Goal: Task Accomplishment & Management: Manage account settings

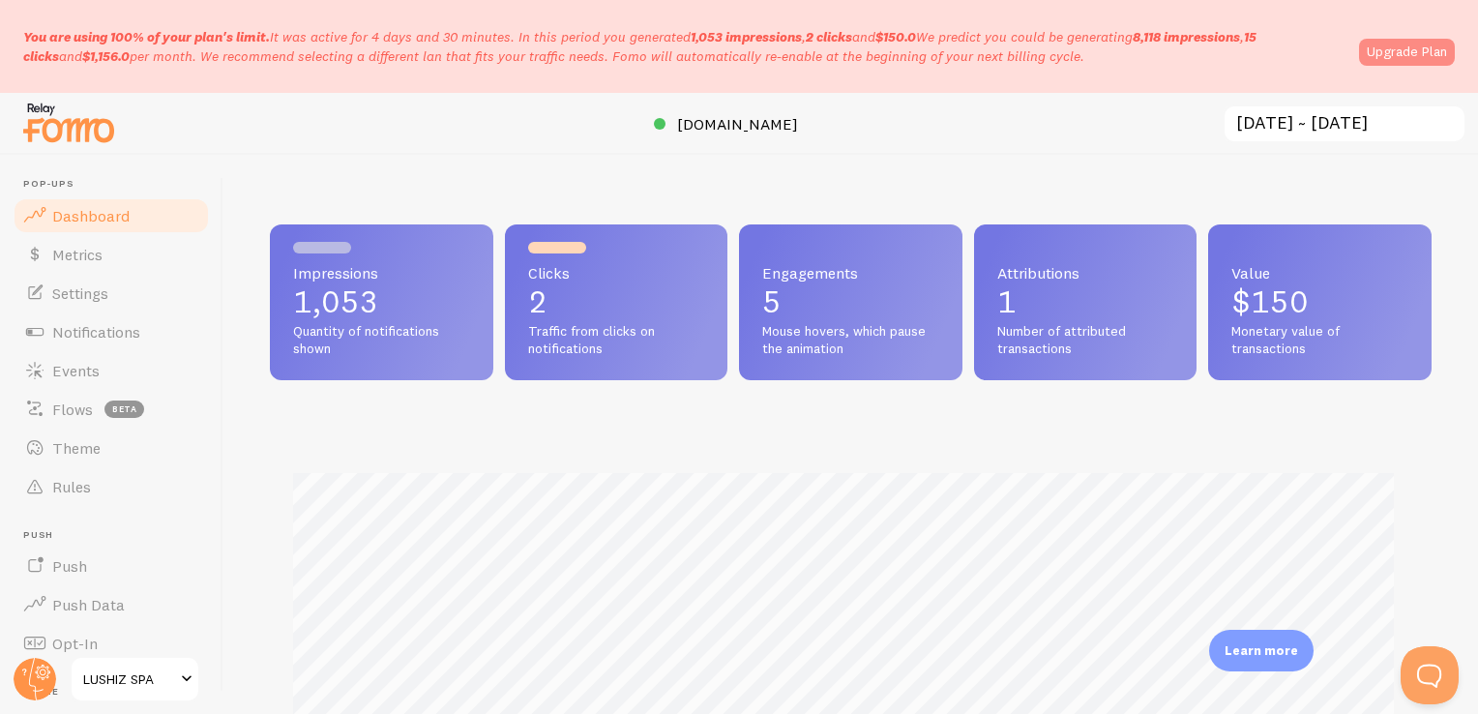
click at [1419, 44] on link "Upgrade Plan" at bounding box center [1407, 52] width 96 height 27
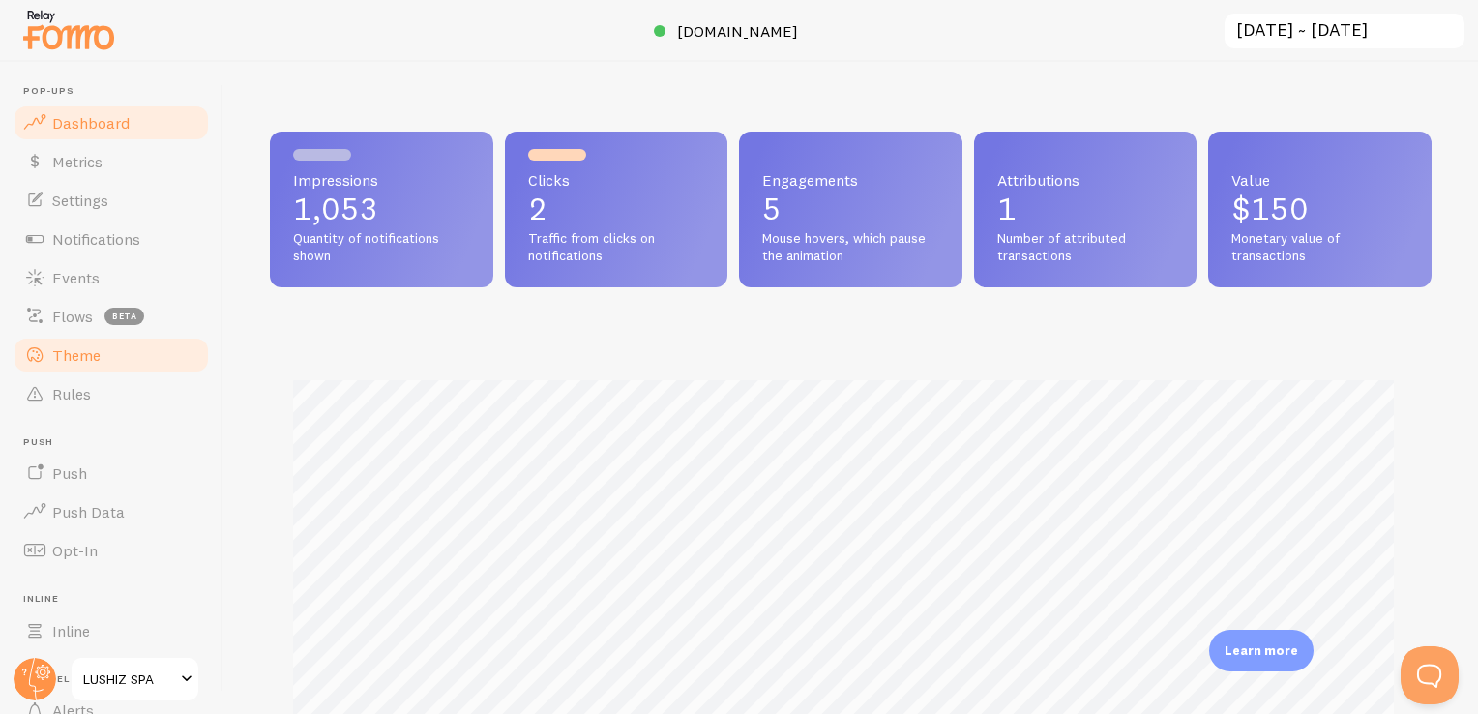
click at [91, 351] on span "Theme" at bounding box center [76, 354] width 48 height 19
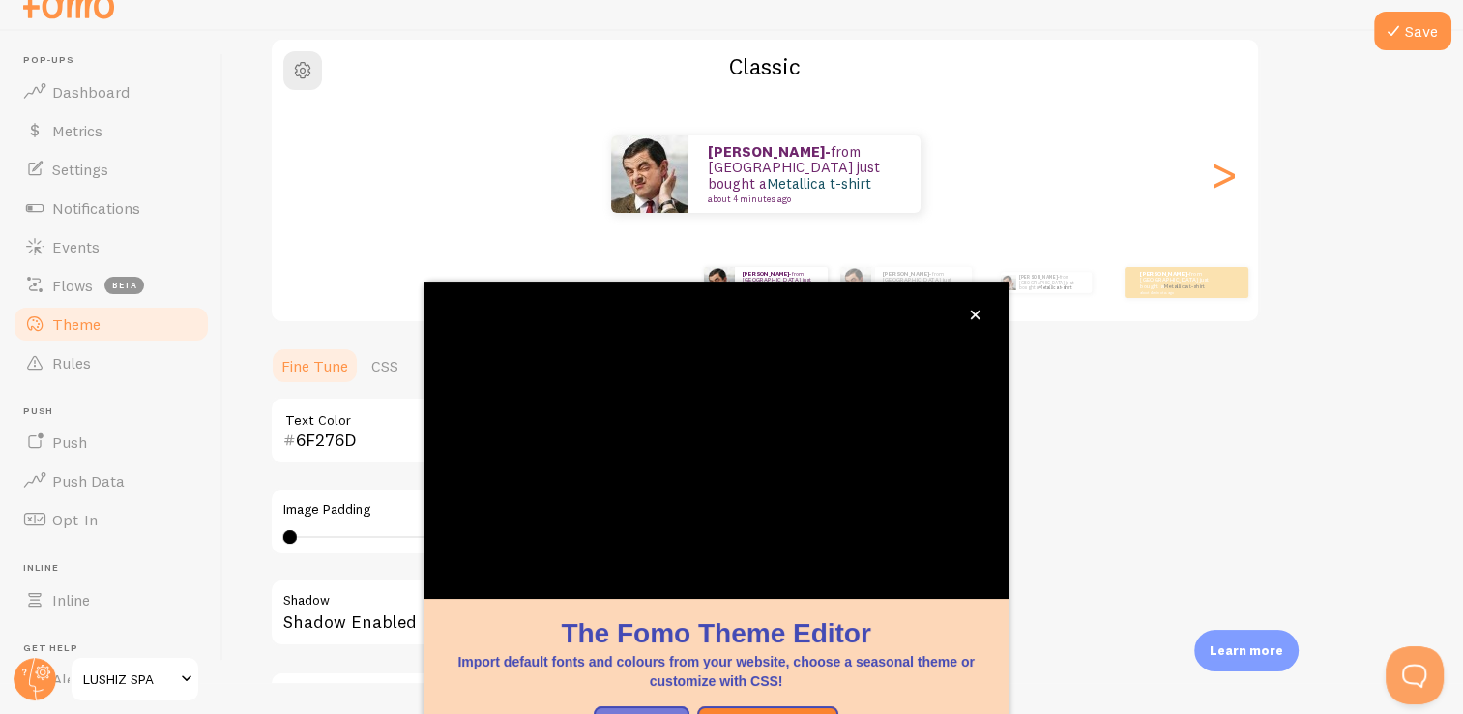
scroll to position [161, 0]
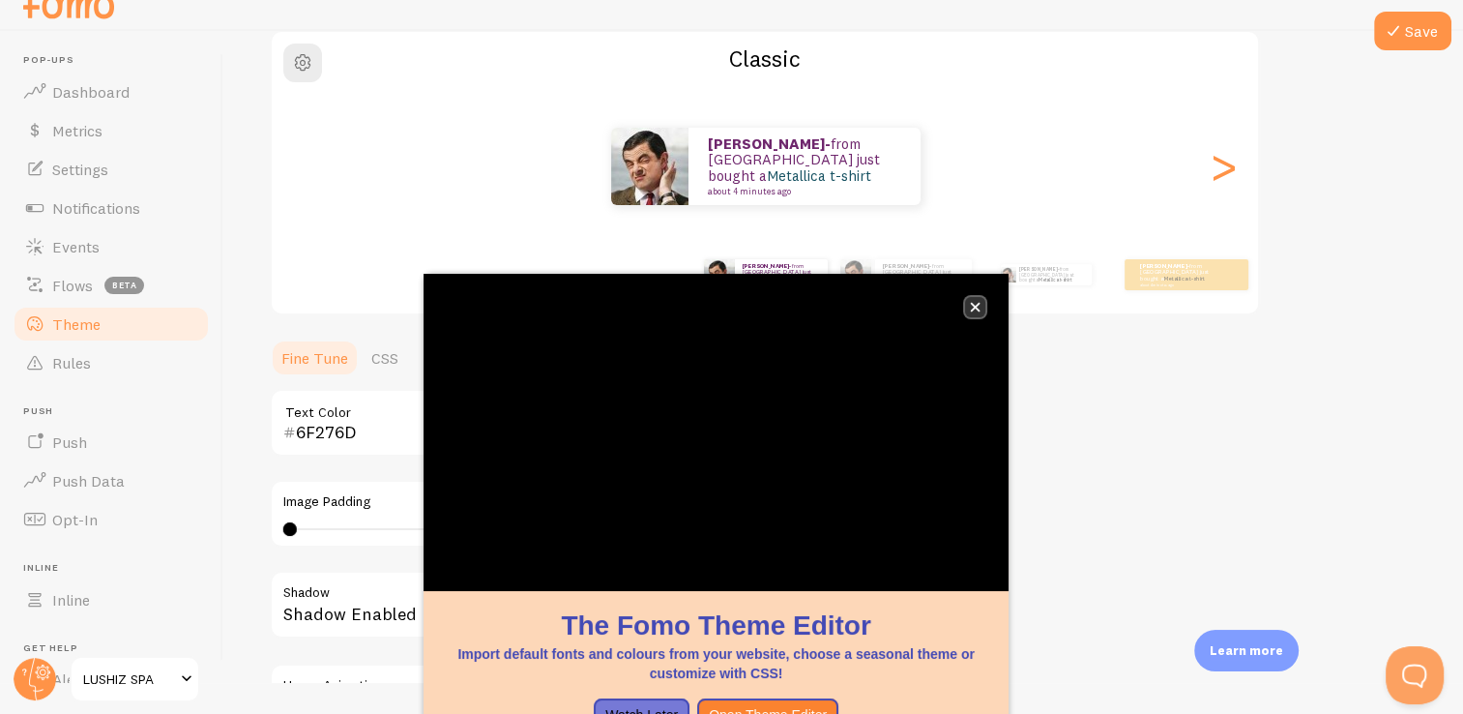
click at [974, 308] on icon "close," at bounding box center [976, 308] width 10 height 10
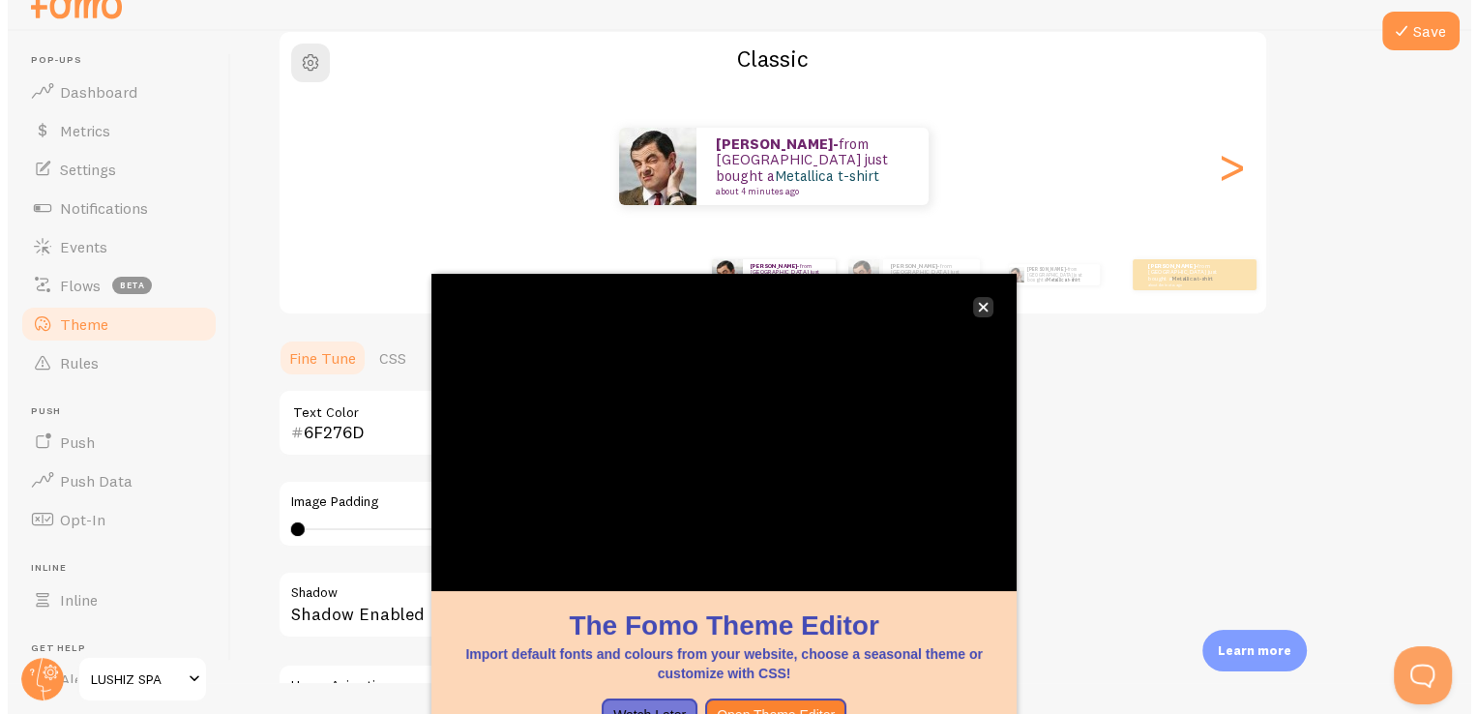
scroll to position [0, 0]
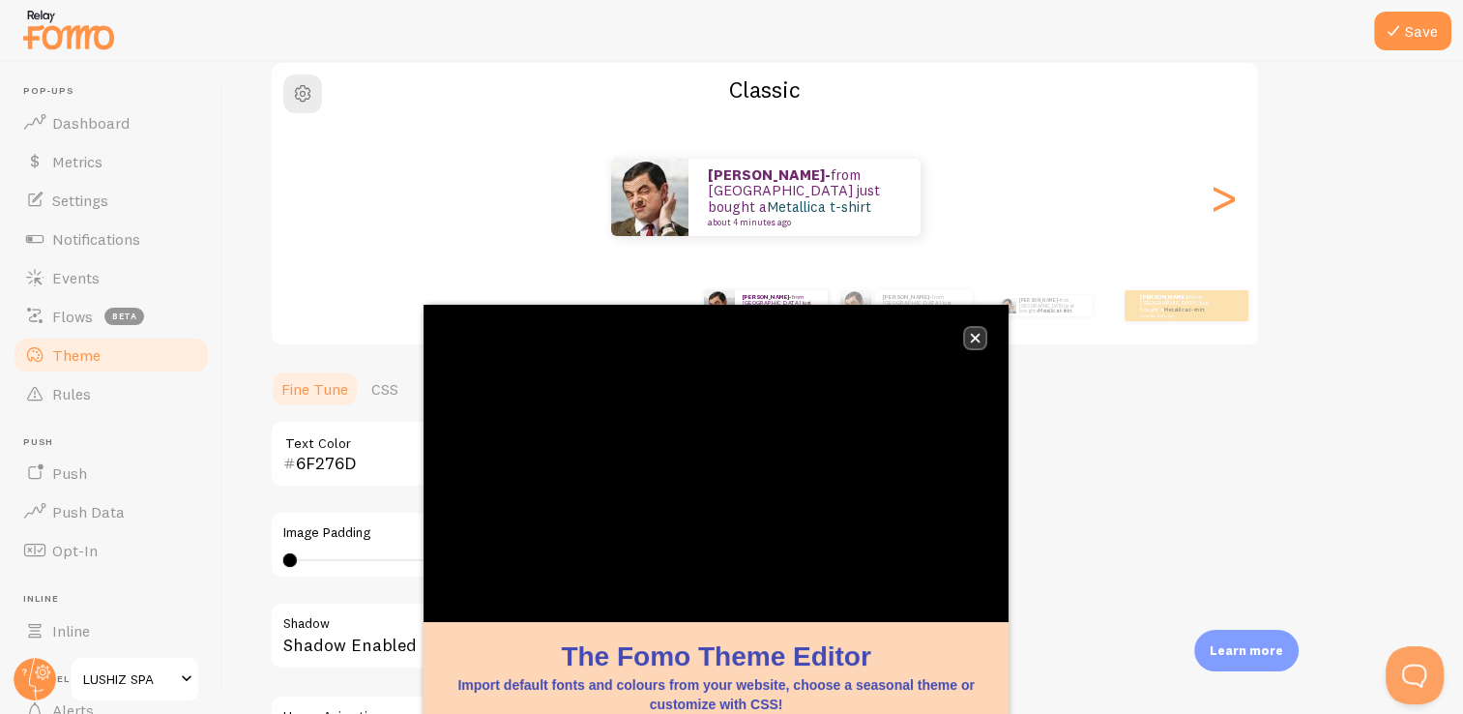
click at [975, 334] on icon "close," at bounding box center [975, 338] width 11 height 11
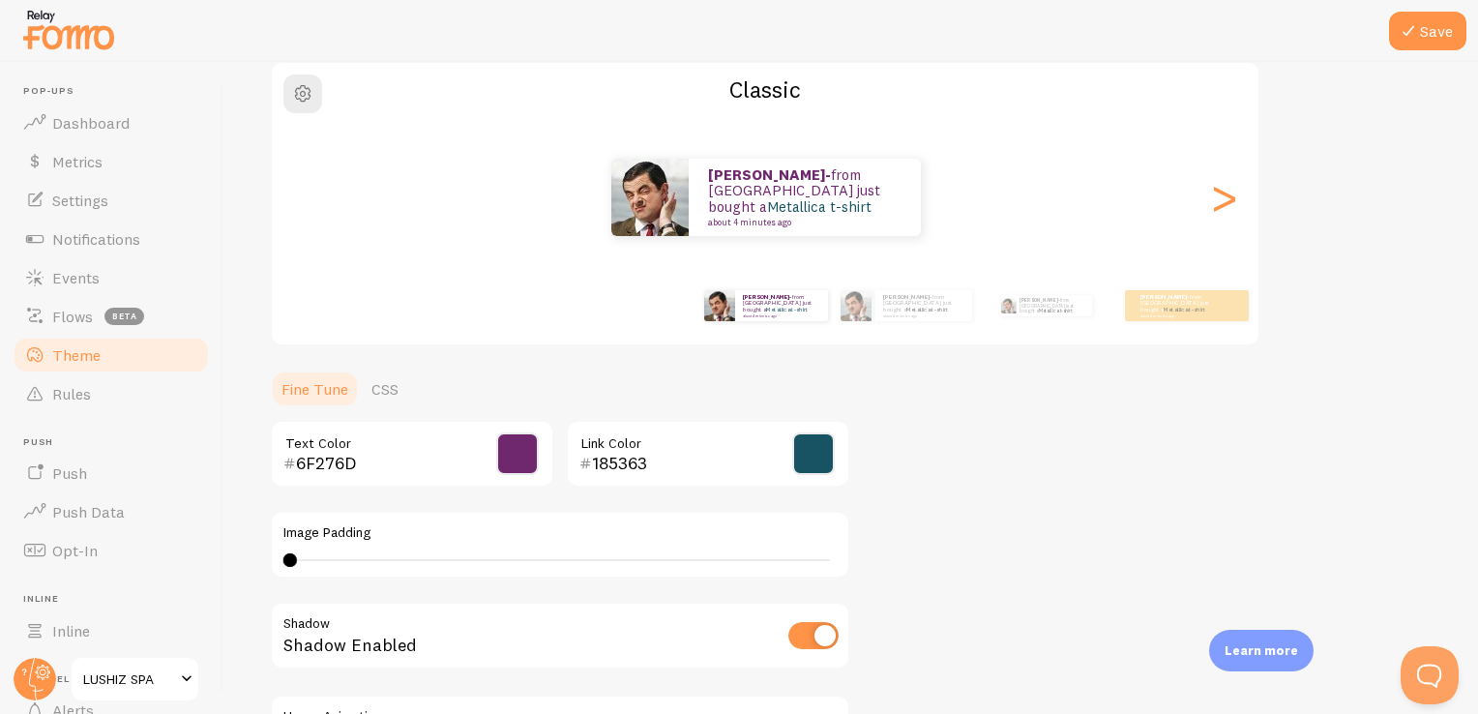
scroll to position [402, 0]
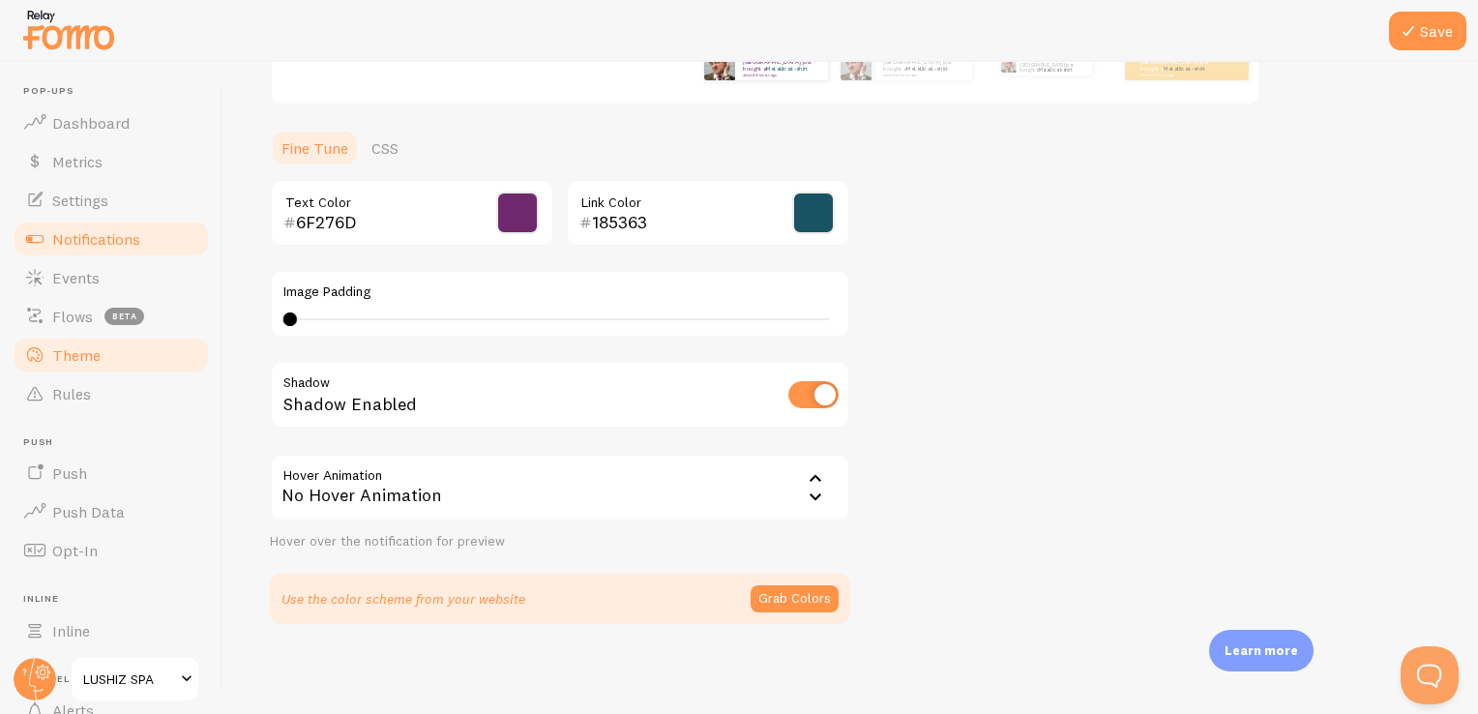
click at [110, 248] on span "Notifications" at bounding box center [96, 238] width 88 height 19
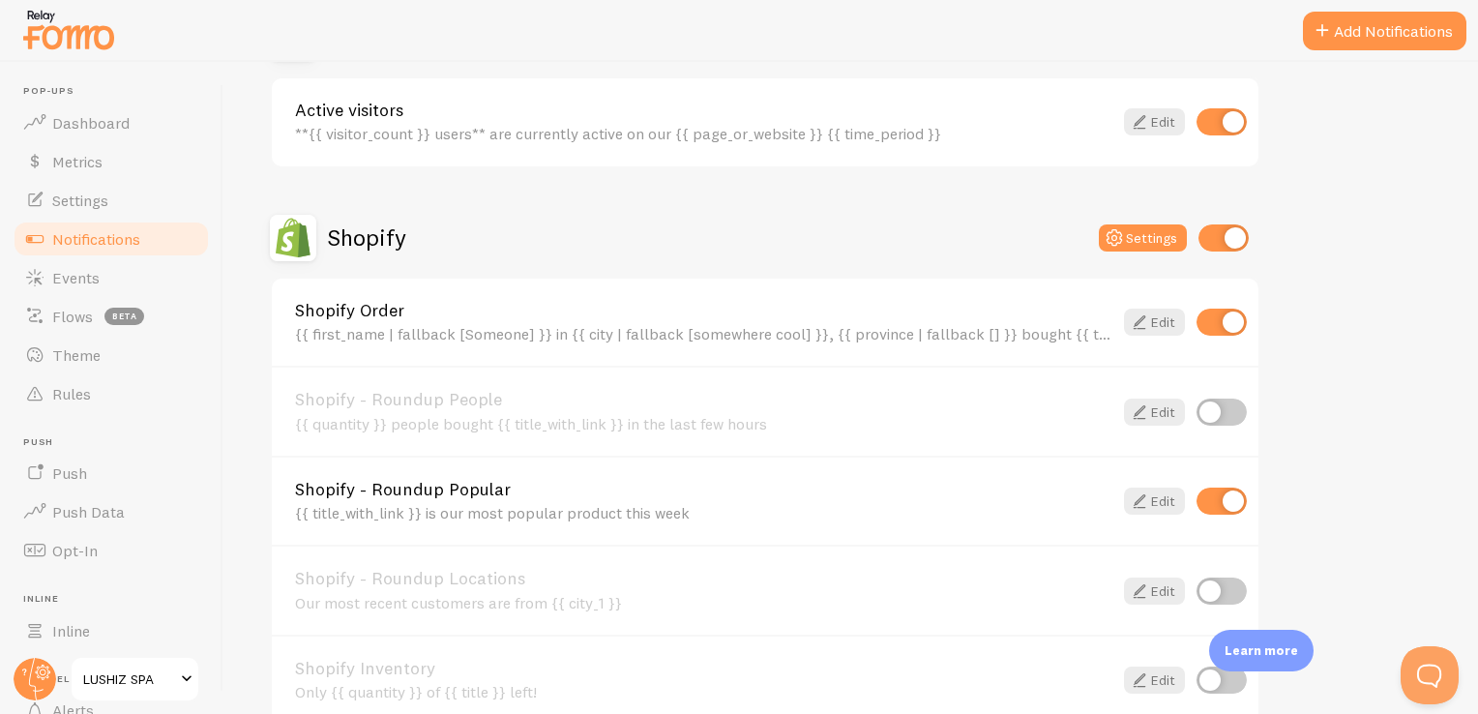
scroll to position [538, 0]
click at [1150, 315] on icon at bounding box center [1139, 323] width 23 height 23
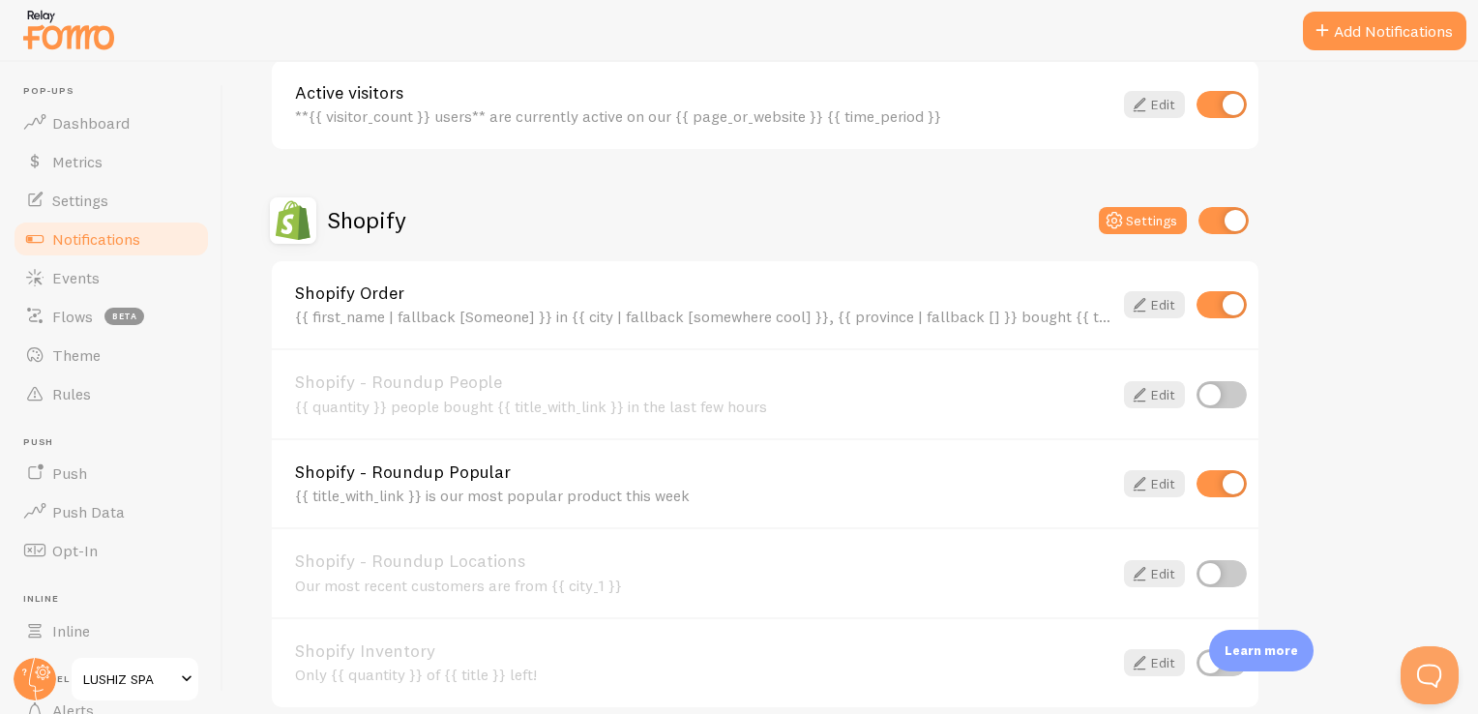
scroll to position [573, 0]
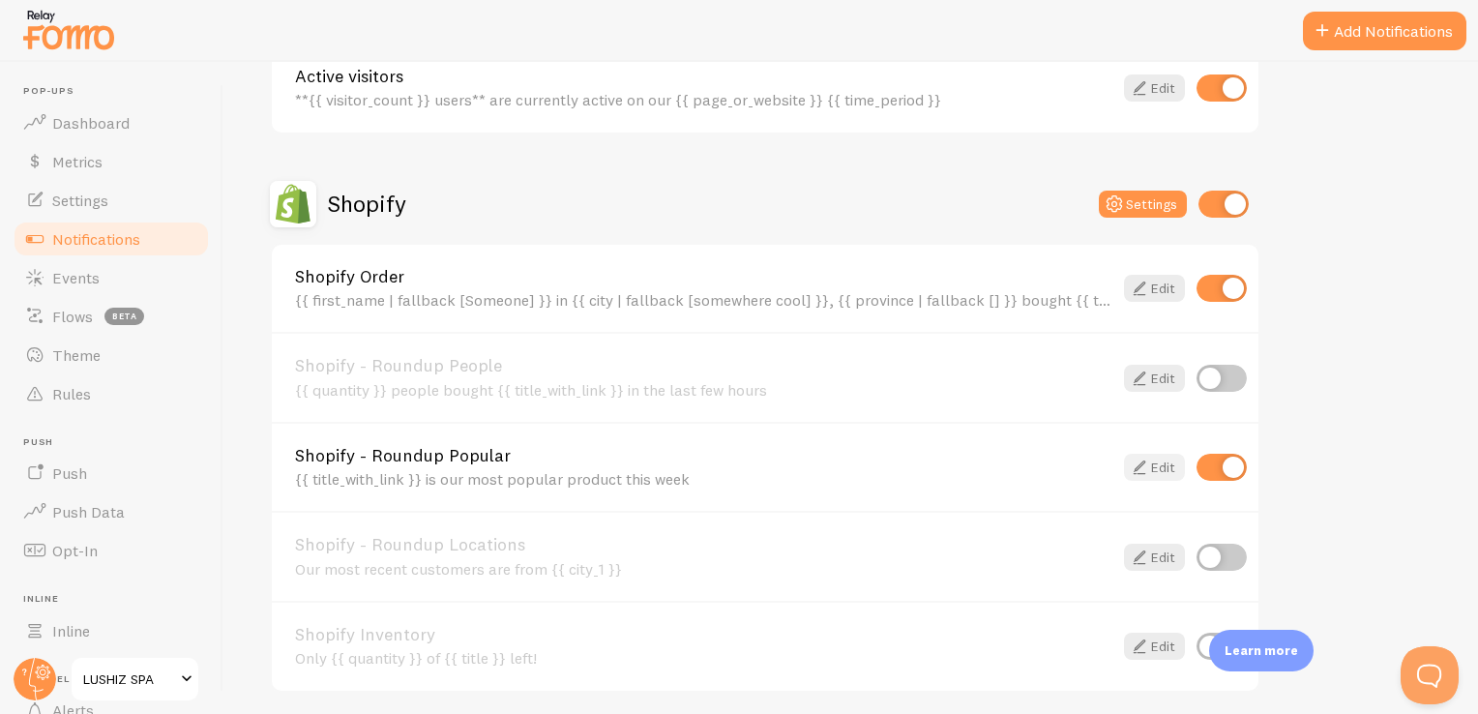
click at [1175, 461] on link "Edit" at bounding box center [1154, 467] width 61 height 27
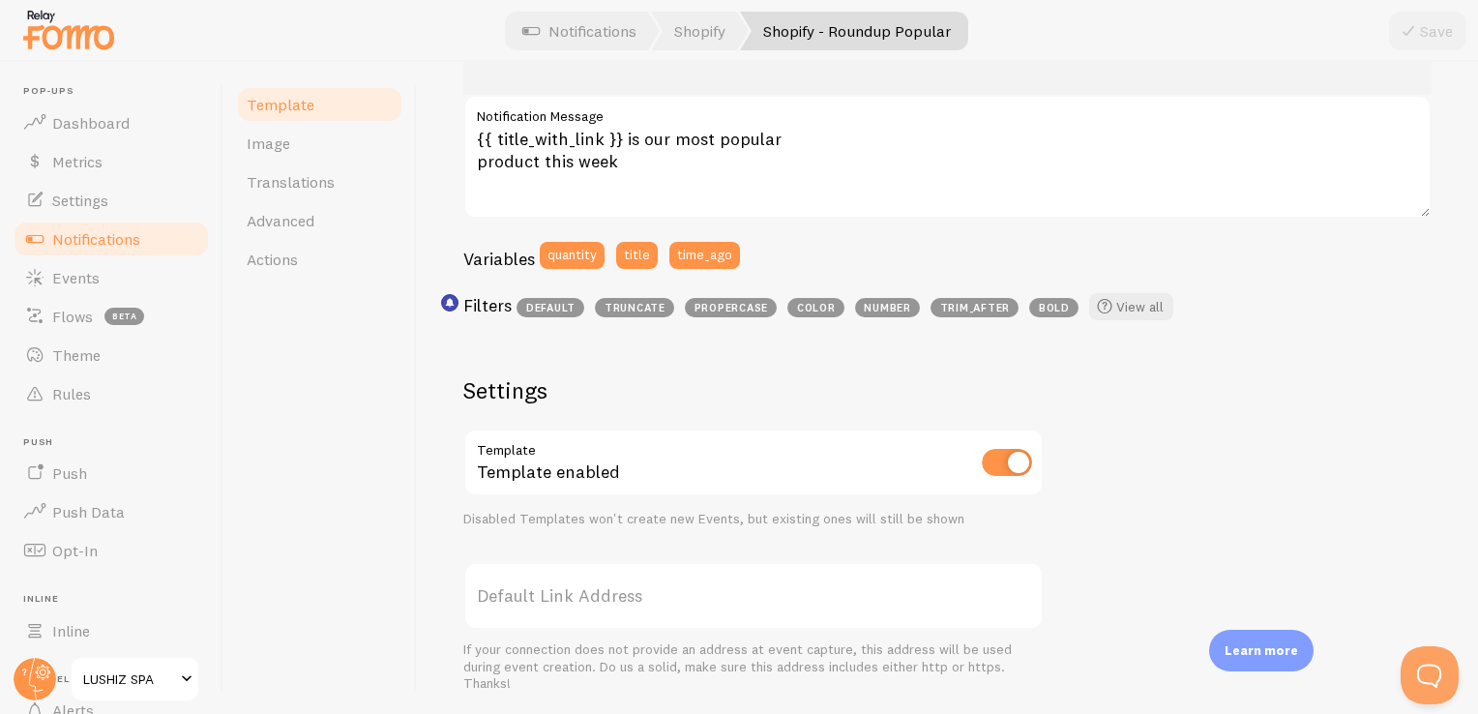
scroll to position [375, 0]
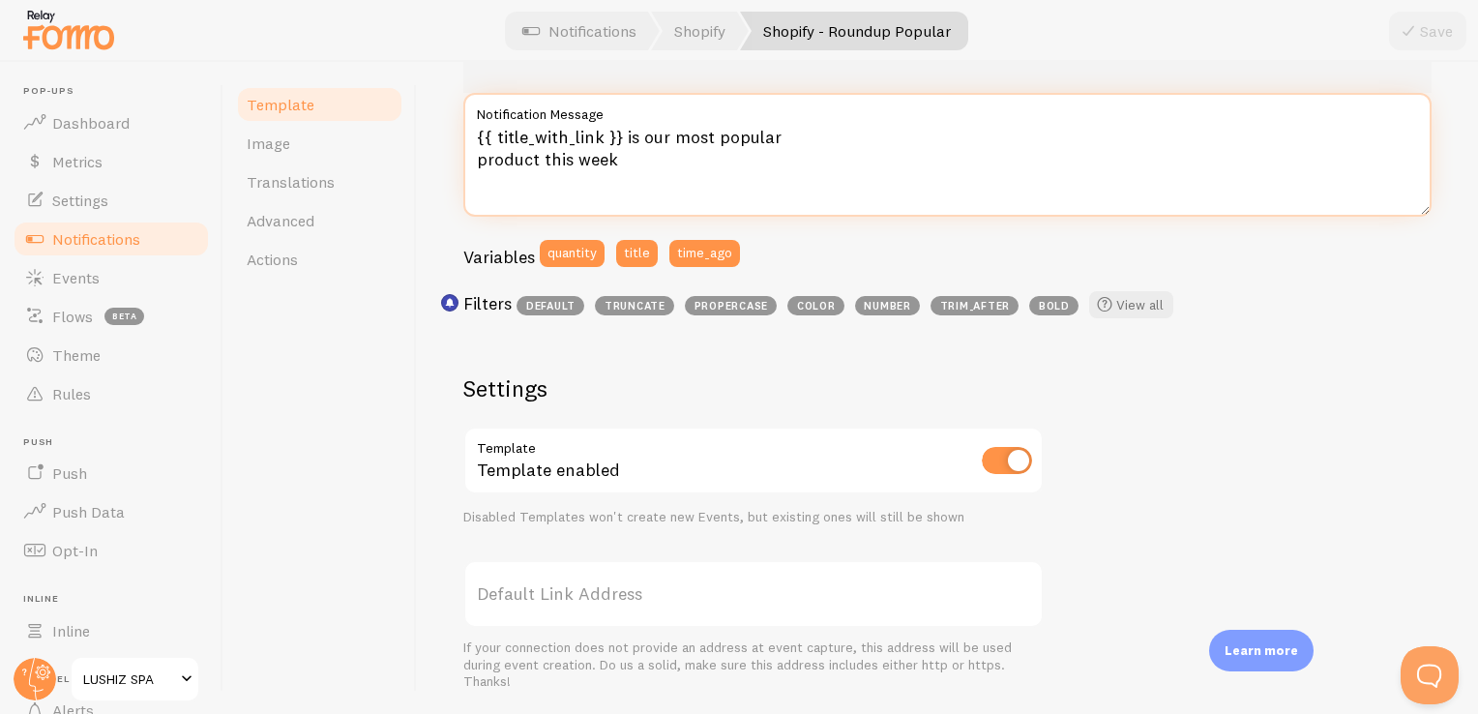
click at [655, 170] on textarea "{{ title_with_link }} is our most popular product this week" at bounding box center [947, 155] width 968 height 124
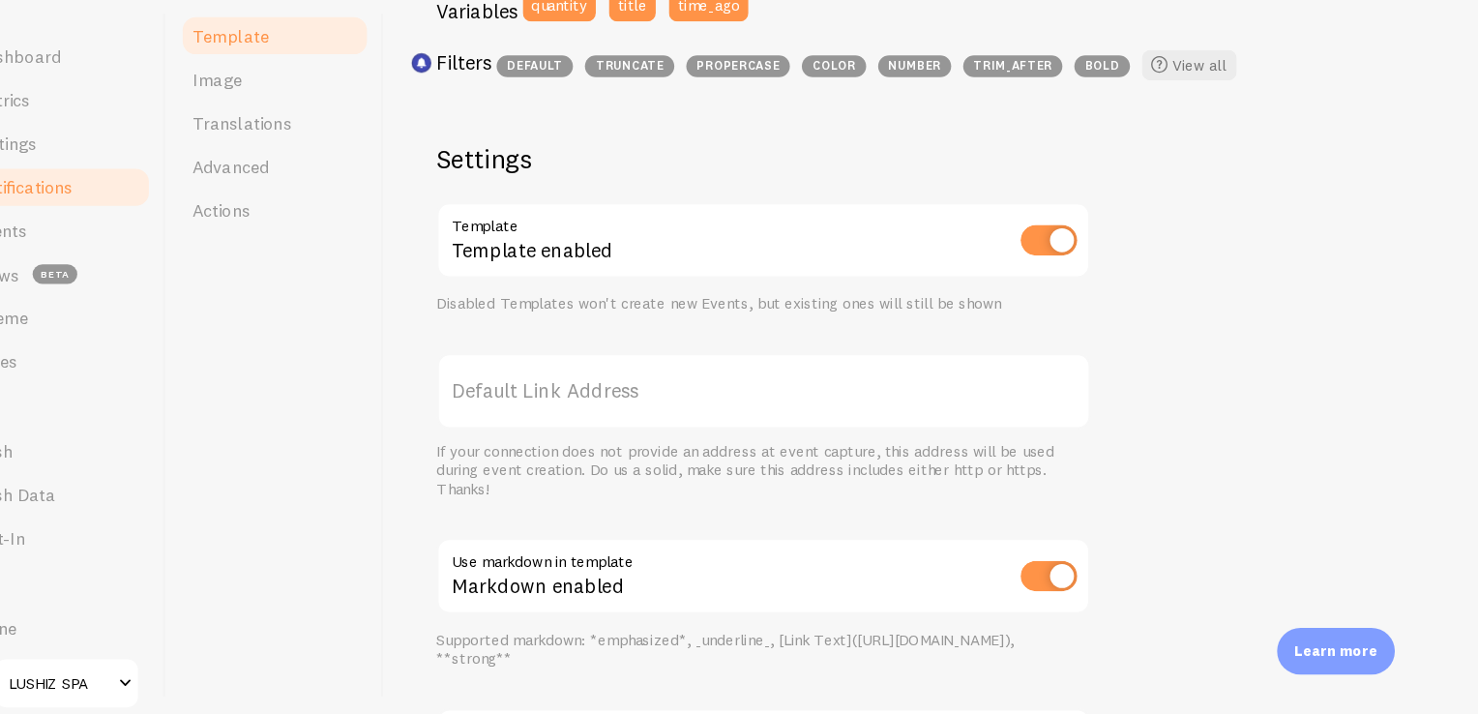
scroll to position [0, 0]
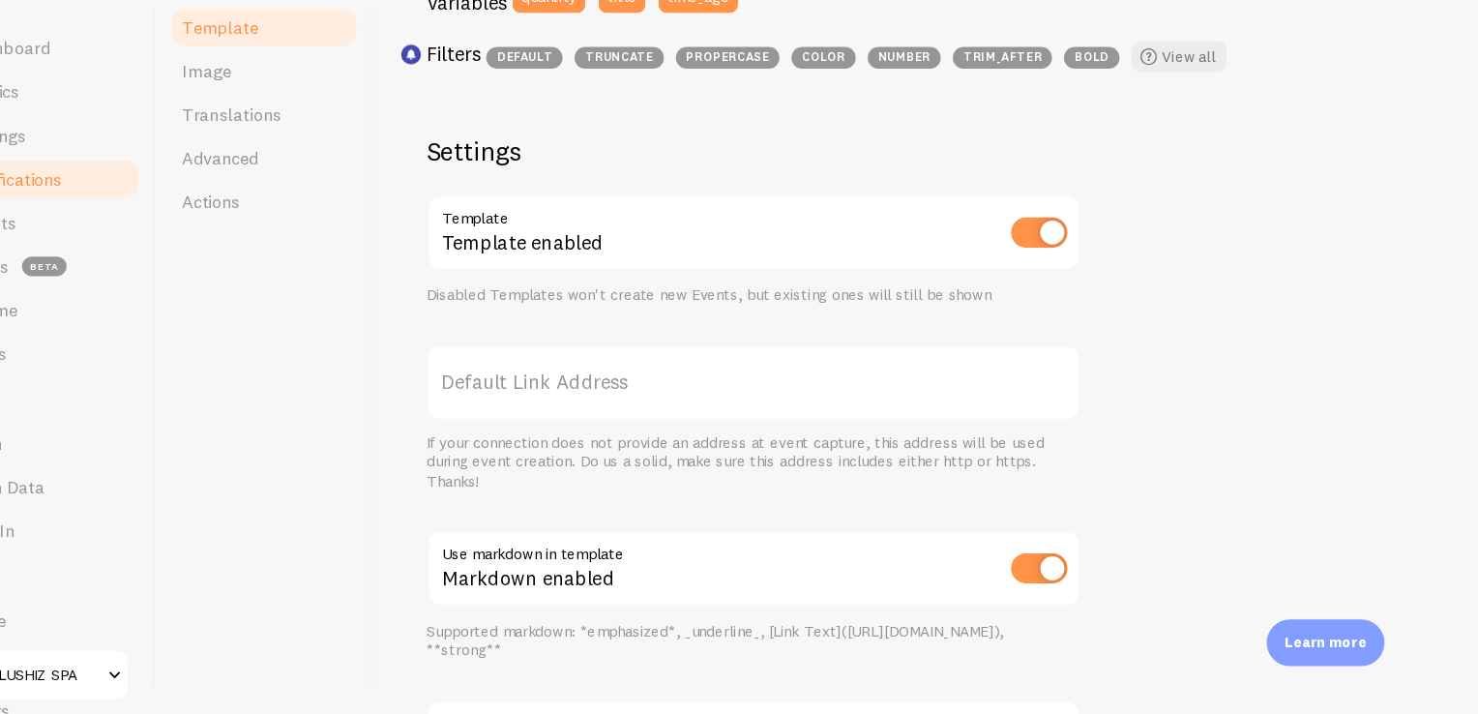
type textarea "{{ title_with_link }} is our most popular product this week. Join 106 5 stars r…"
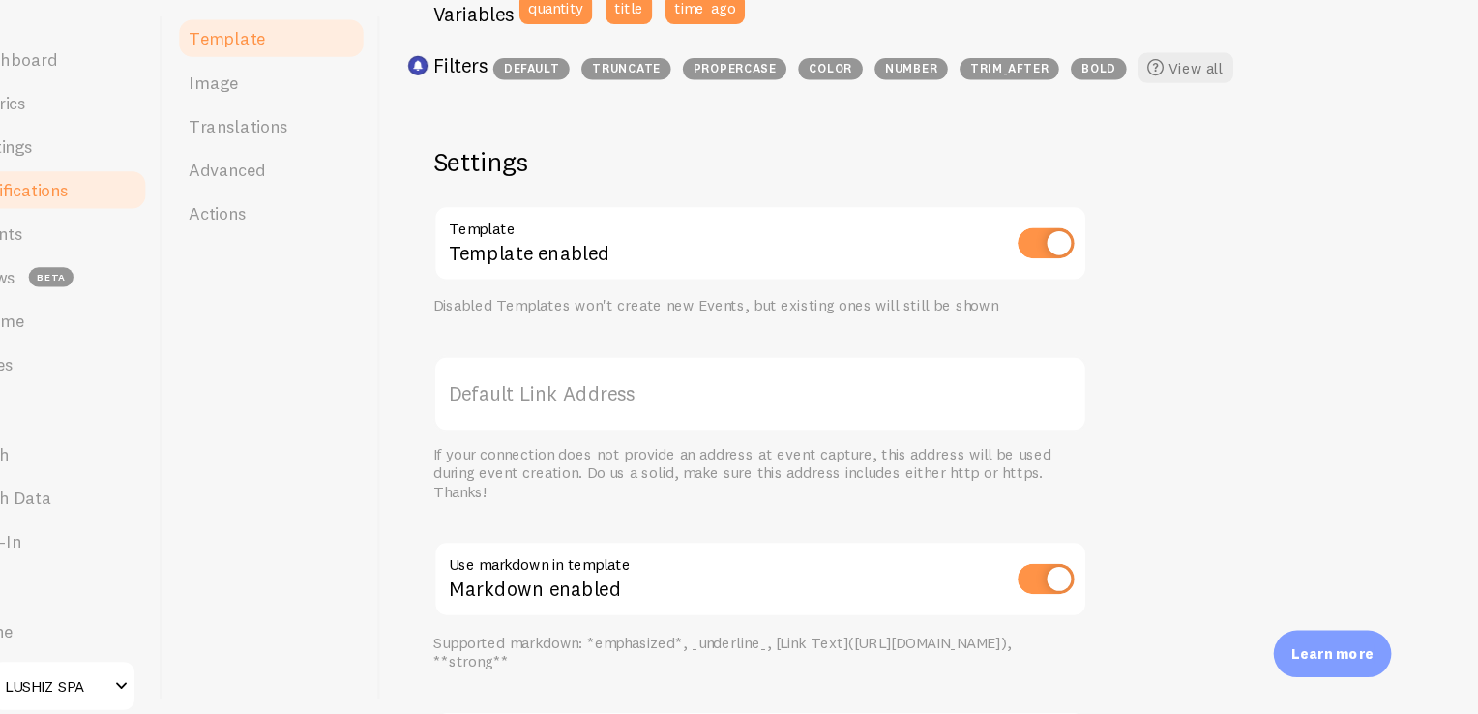
click at [79, 396] on span "Rules" at bounding box center [71, 393] width 39 height 19
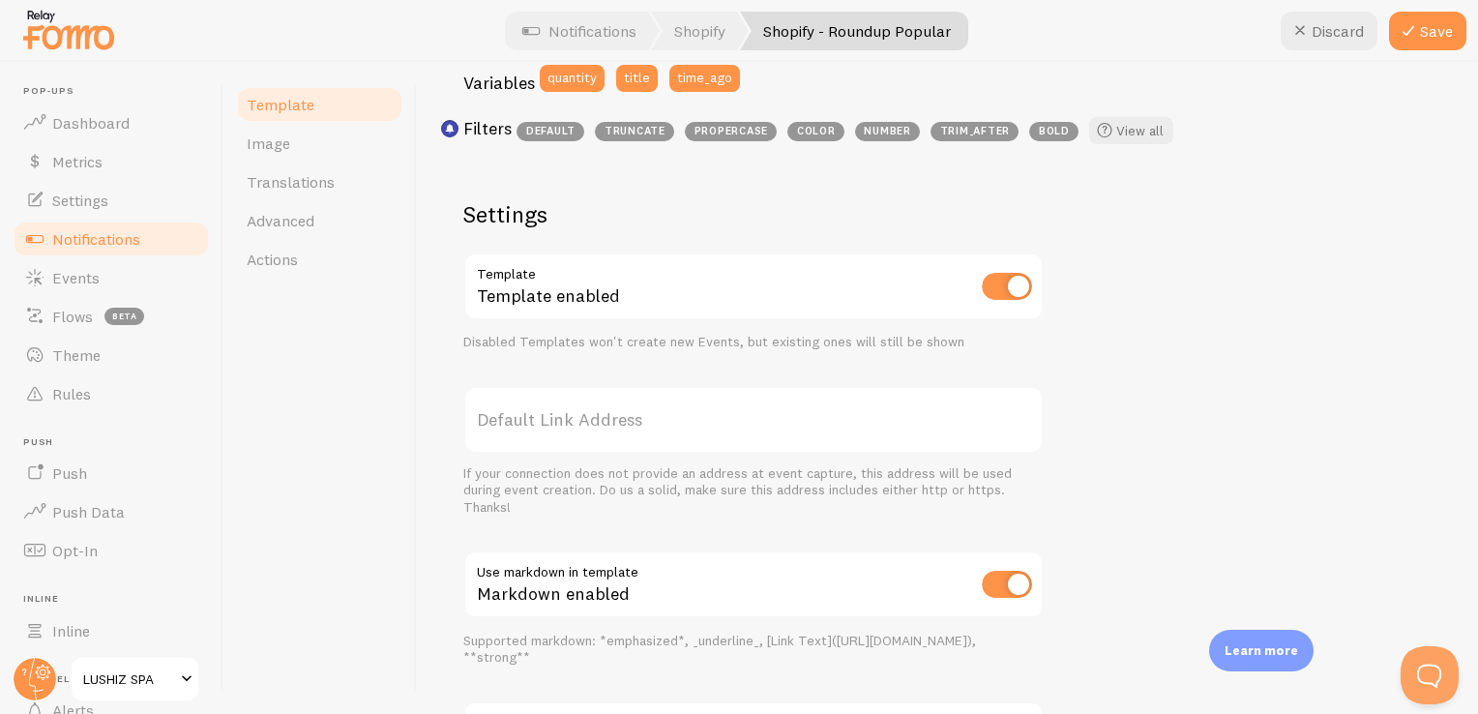
click at [150, 248] on link "Notifications" at bounding box center [111, 239] width 199 height 39
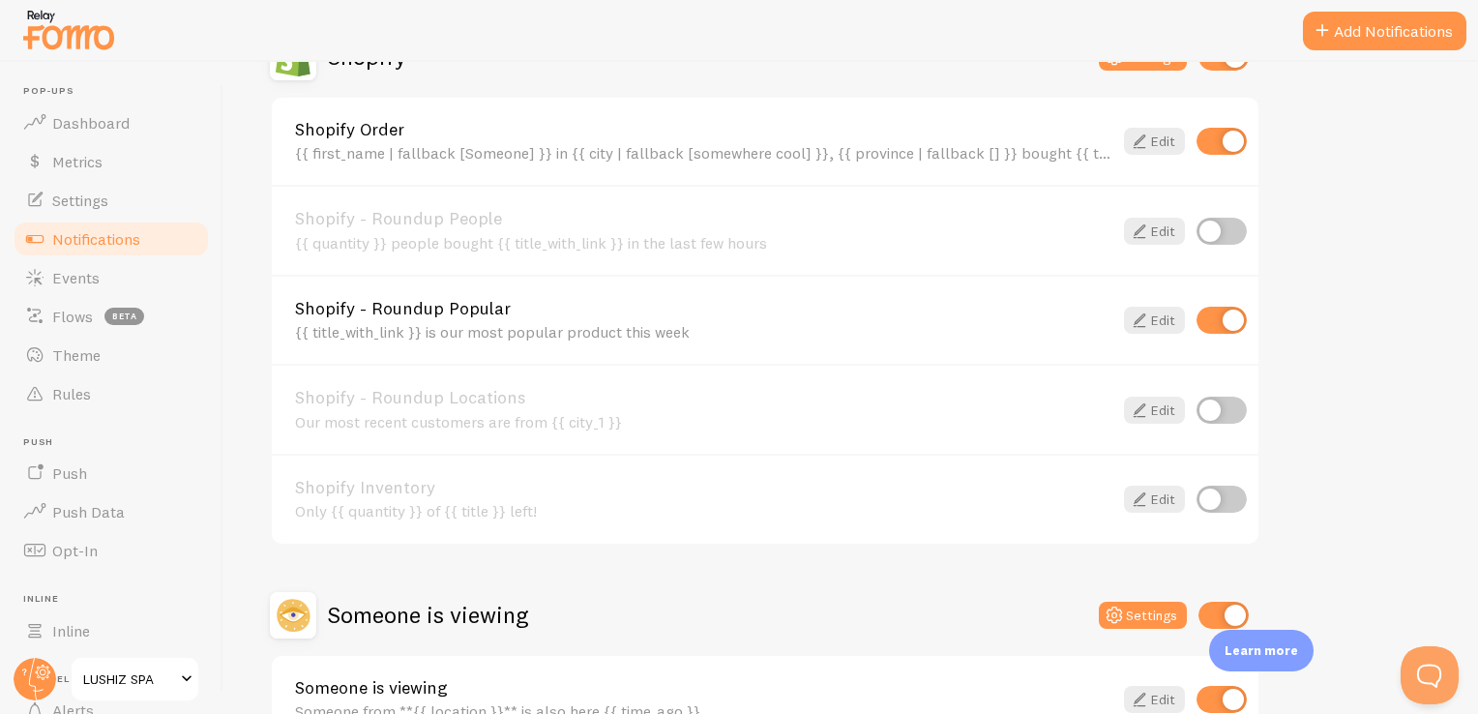
scroll to position [838, 0]
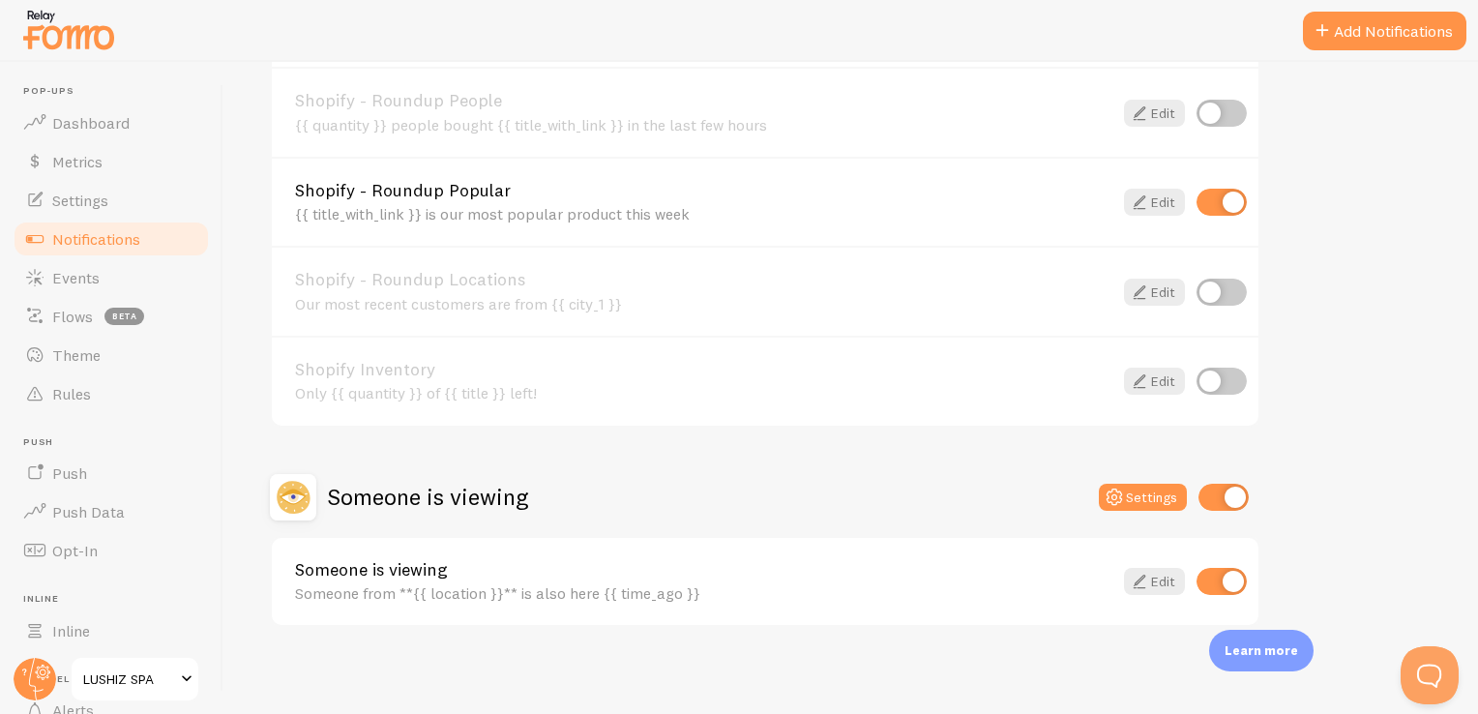
click at [625, 590] on div "Someone from **{{ location }}** is also here {{ time_ago }}" at bounding box center [703, 592] width 817 height 17
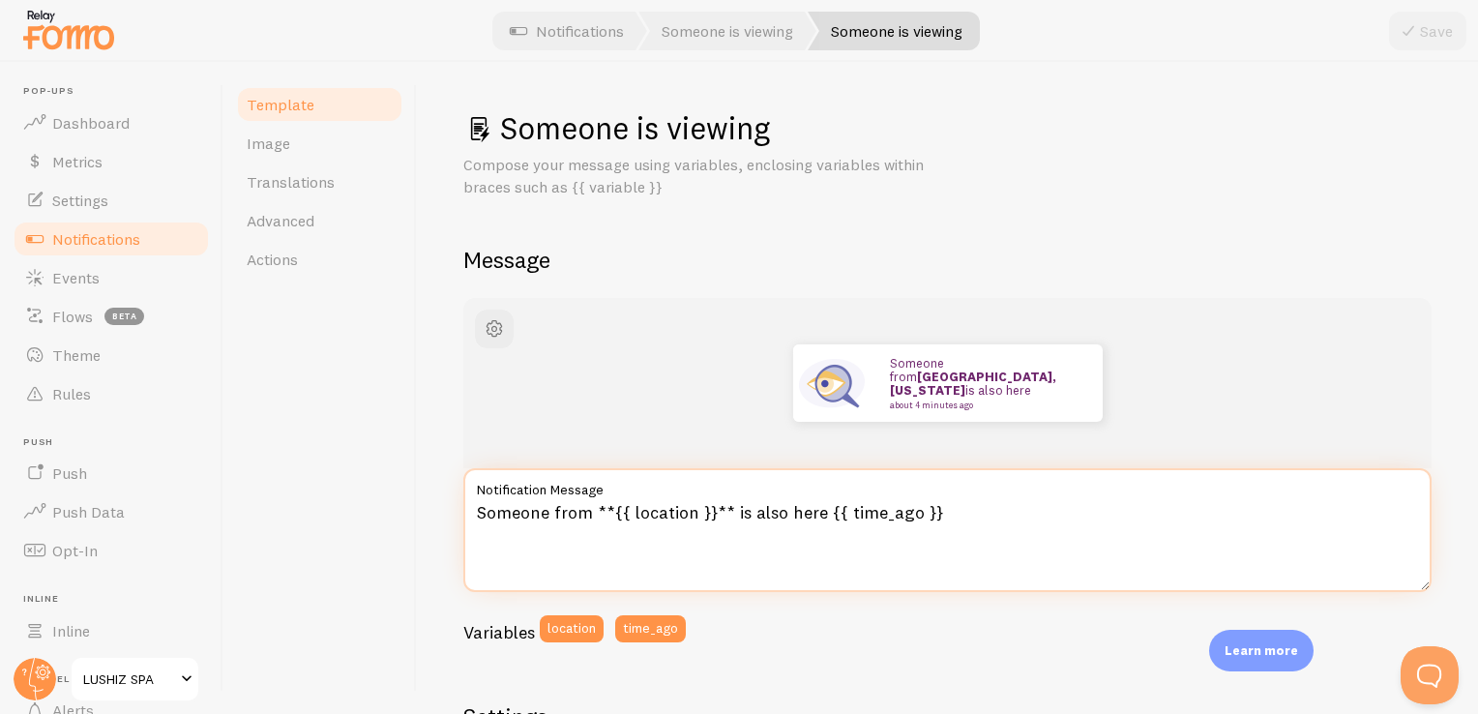
click at [941, 509] on textarea "Someone from **{{ location }}** is also here {{ time_ago }}" at bounding box center [947, 530] width 968 height 124
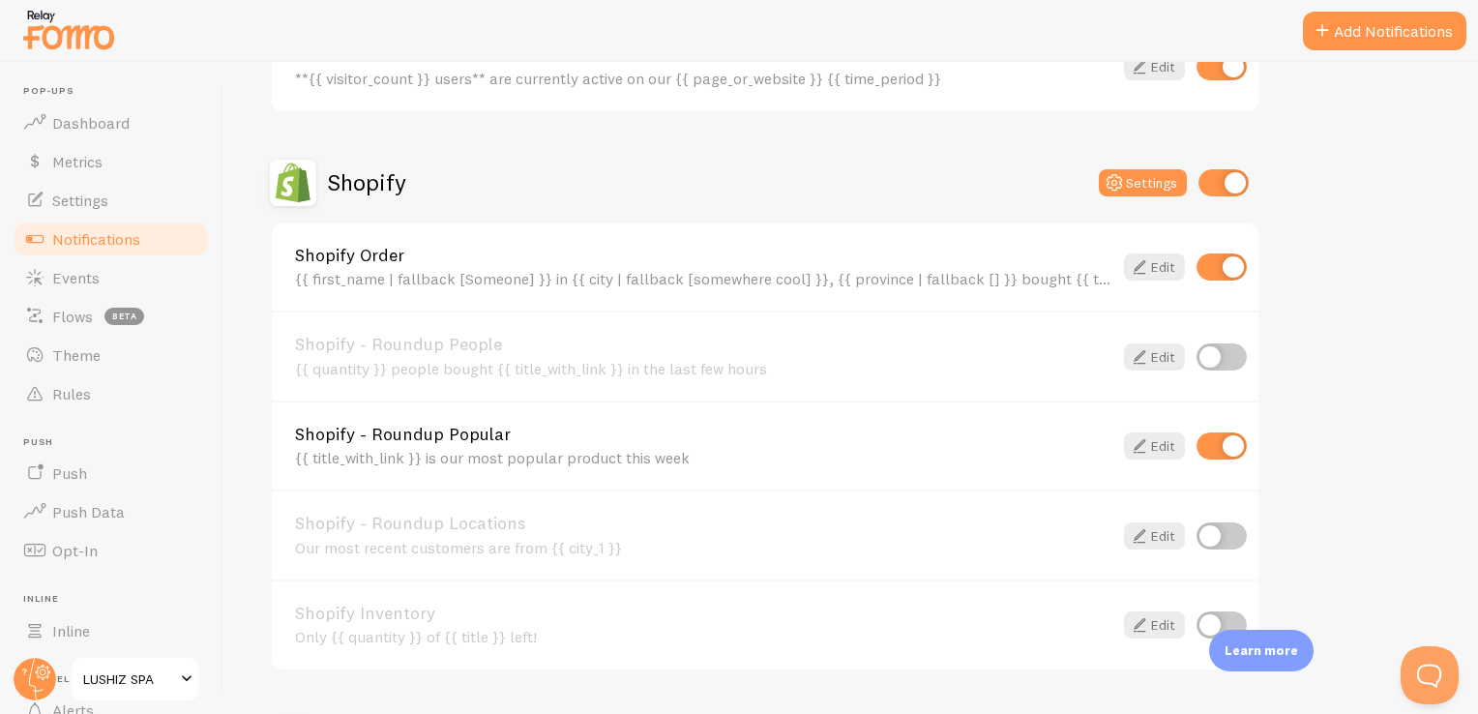
scroll to position [570, 0]
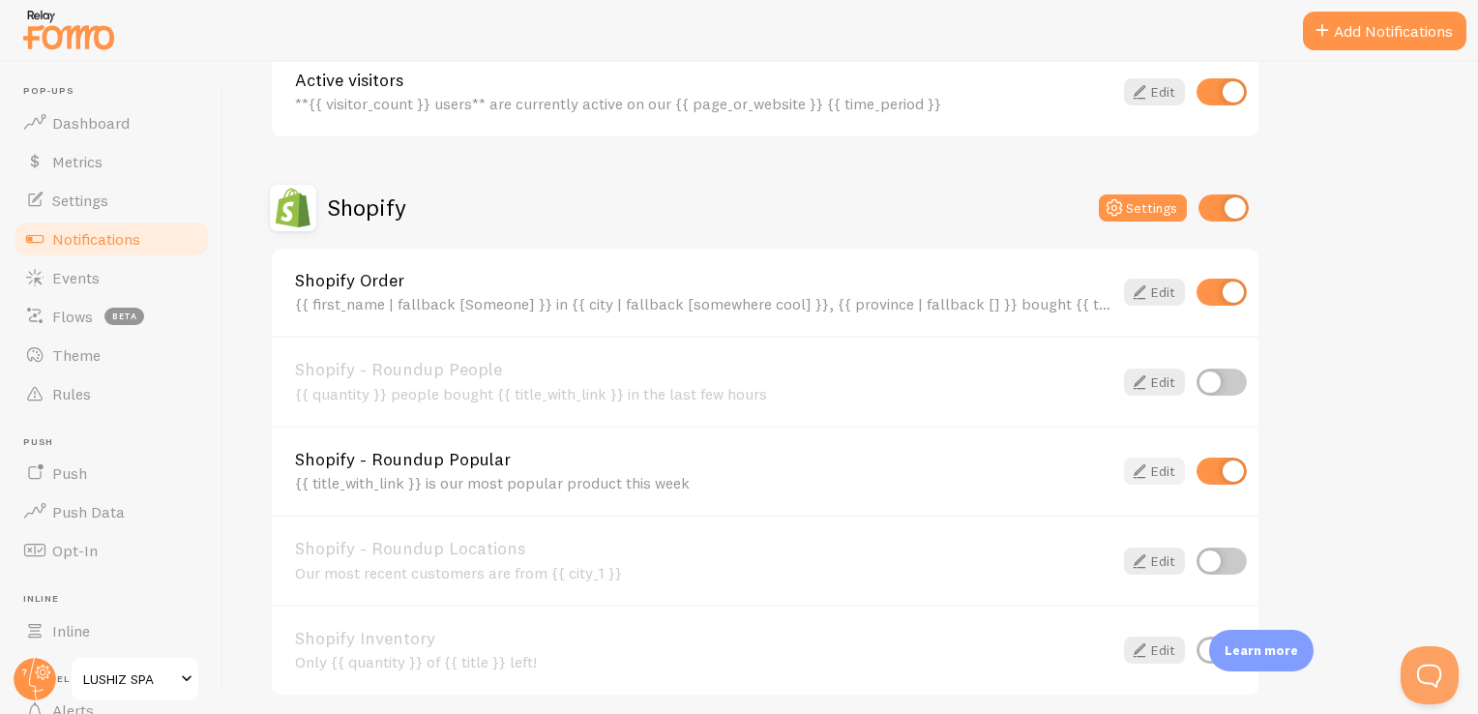
click at [1169, 457] on link "Edit" at bounding box center [1154, 470] width 61 height 27
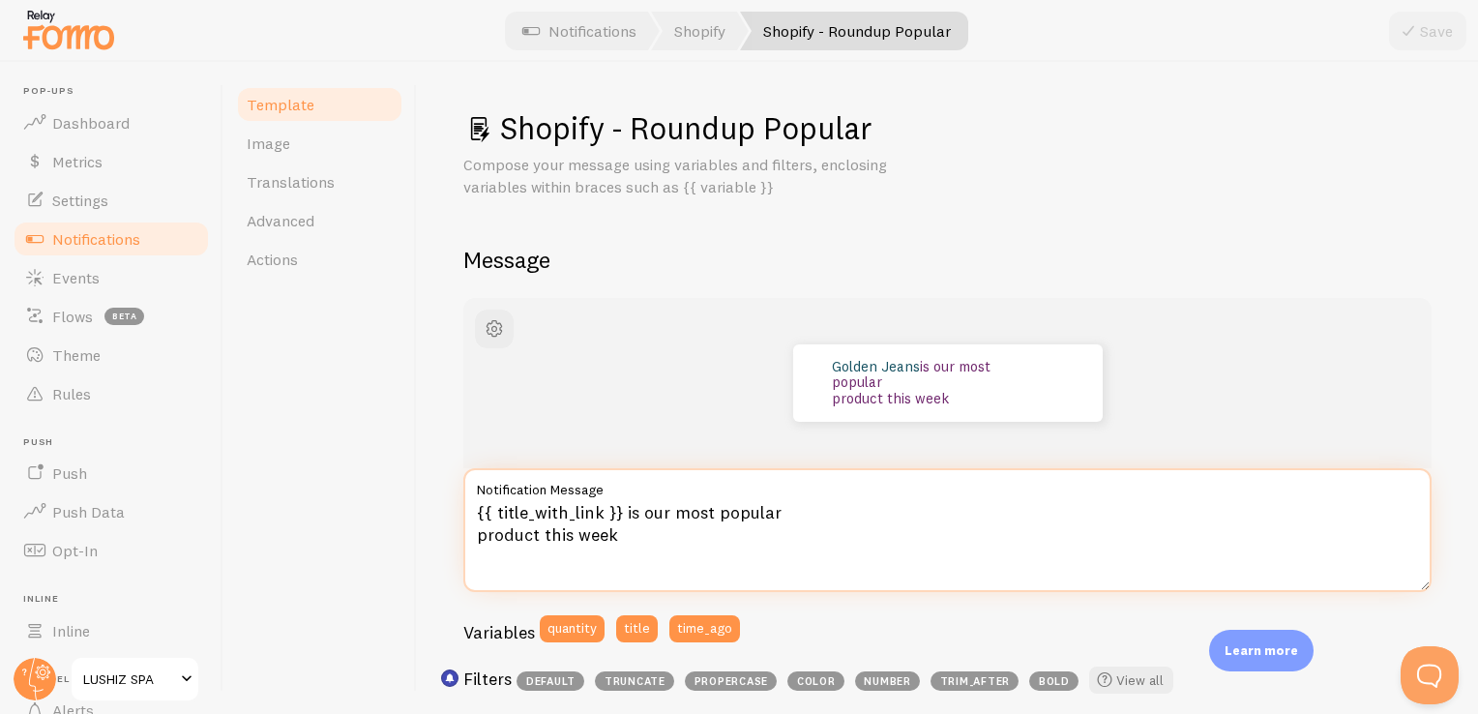
click at [635, 543] on textarea "{{ title_with_link }} is our most popular product this week" at bounding box center [947, 530] width 968 height 124
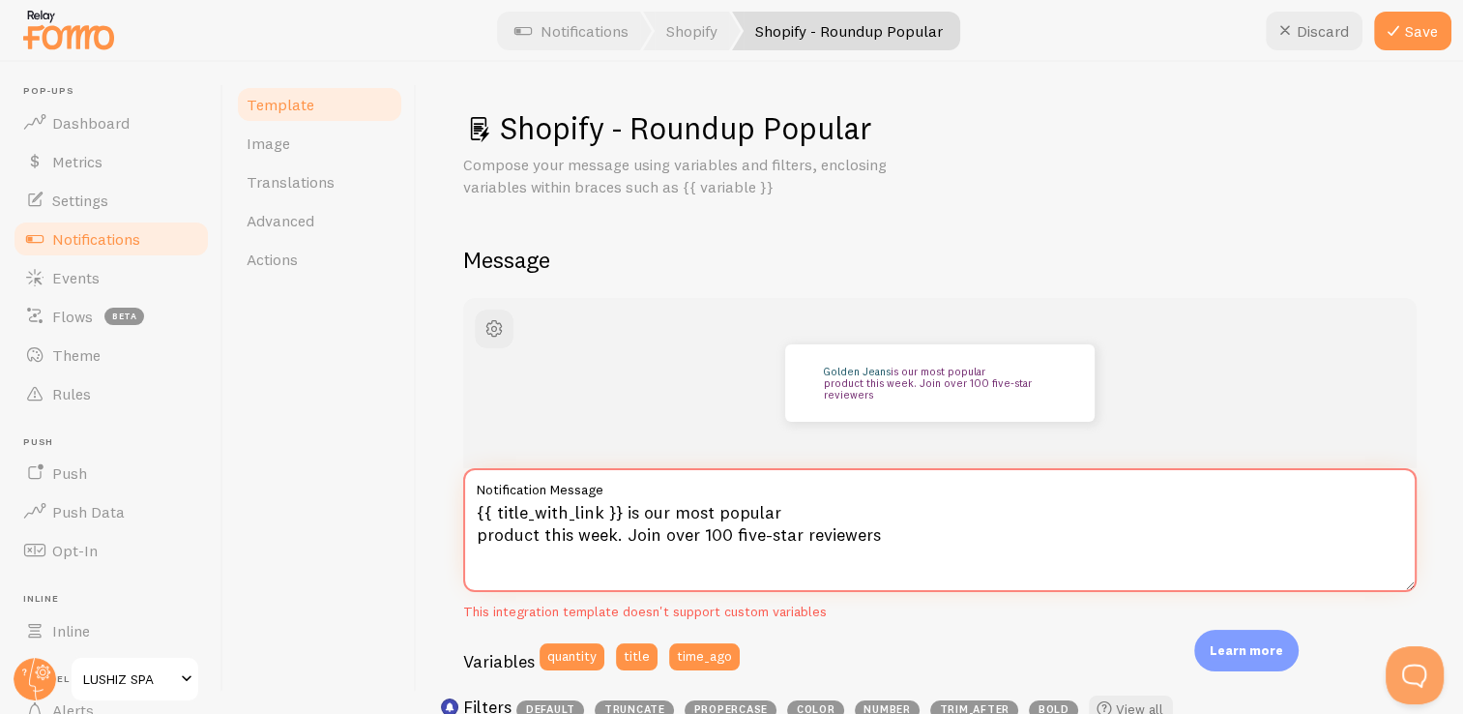
click at [890, 540] on textarea "{{ title_with_link }} is our most popular product this week. Join over 100 five…" at bounding box center [939, 530] width 953 height 124
drag, startPoint x: 890, startPoint y: 540, endPoint x: 860, endPoint y: 545, distance: 30.5
click at [860, 545] on textarea "{{ title_with_link }} is our most popular product this week. Join over 100 five…" at bounding box center [939, 530] width 953 height 124
click at [901, 504] on textarea "{{ title_with_link }} is our most popular product this week. Join over 100 five…" at bounding box center [939, 530] width 953 height 124
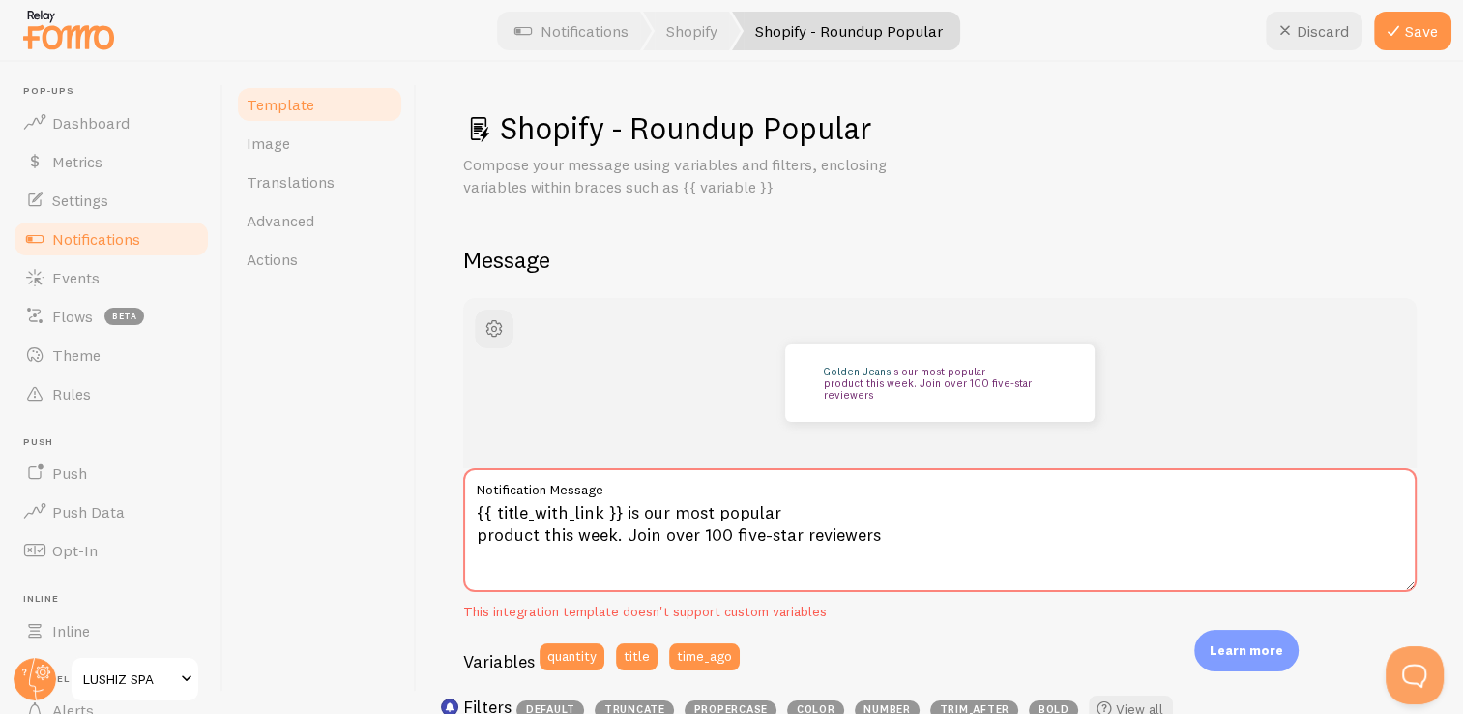
click at [932, 485] on label "Notification Message" at bounding box center [939, 484] width 953 height 33
click at [932, 485] on textarea "{{ title_with_link }} is our most popular product this week. Join over 100 five…" at bounding box center [939, 530] width 953 height 124
drag, startPoint x: 805, startPoint y: 531, endPoint x: 954, endPoint y: 522, distance: 150.1
click at [954, 522] on textarea "{{ title_with_link }} is our most popular product this week. Join over 100 five…" at bounding box center [939, 530] width 953 height 124
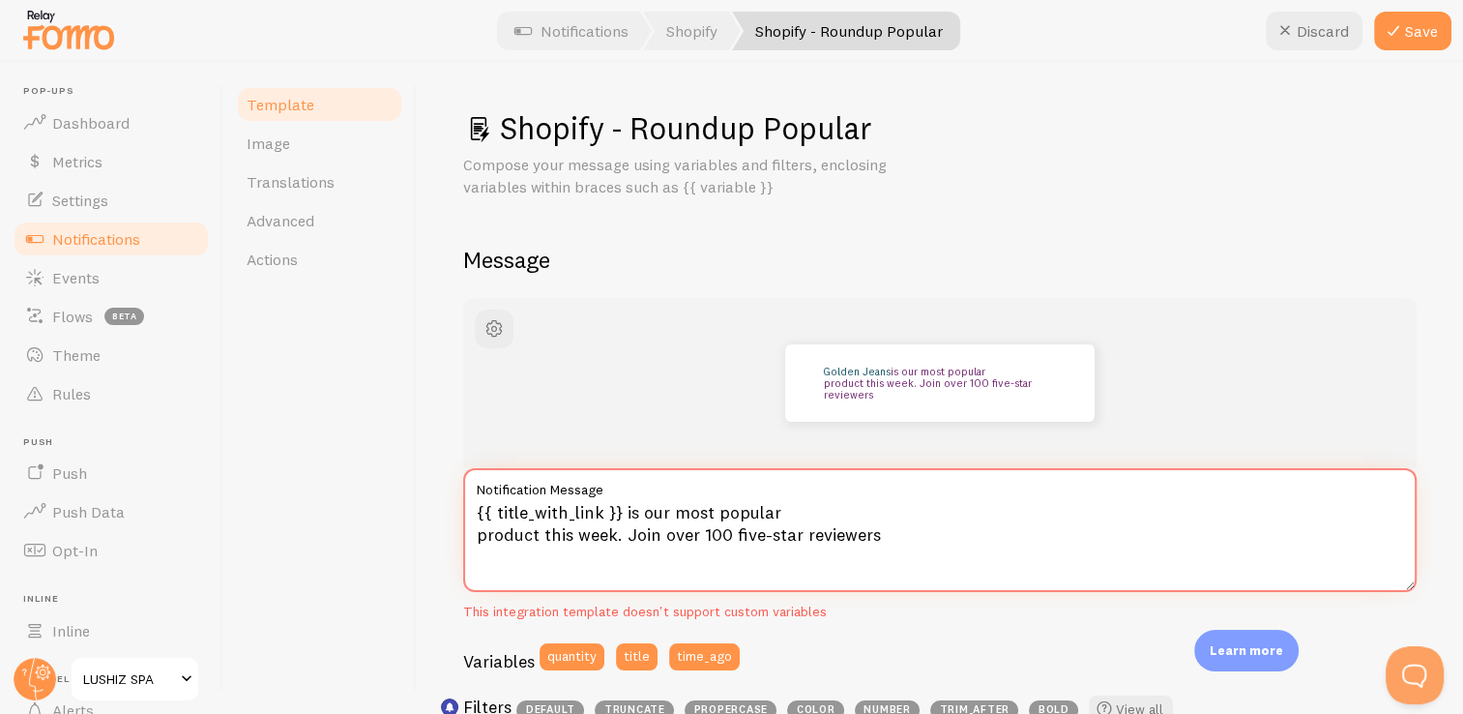
click at [889, 553] on textarea "{{ title_with_link }} is our most popular product this week. Join over 100 five…" at bounding box center [939, 530] width 953 height 124
click at [882, 536] on textarea "{{ title_with_link }} is our most popular product this week. Join over 100 five…" at bounding box center [939, 530] width 953 height 124
click at [884, 529] on textarea "{{ title_with_link }} is our most popular product this week. Join over 100 five…" at bounding box center [939, 530] width 953 height 124
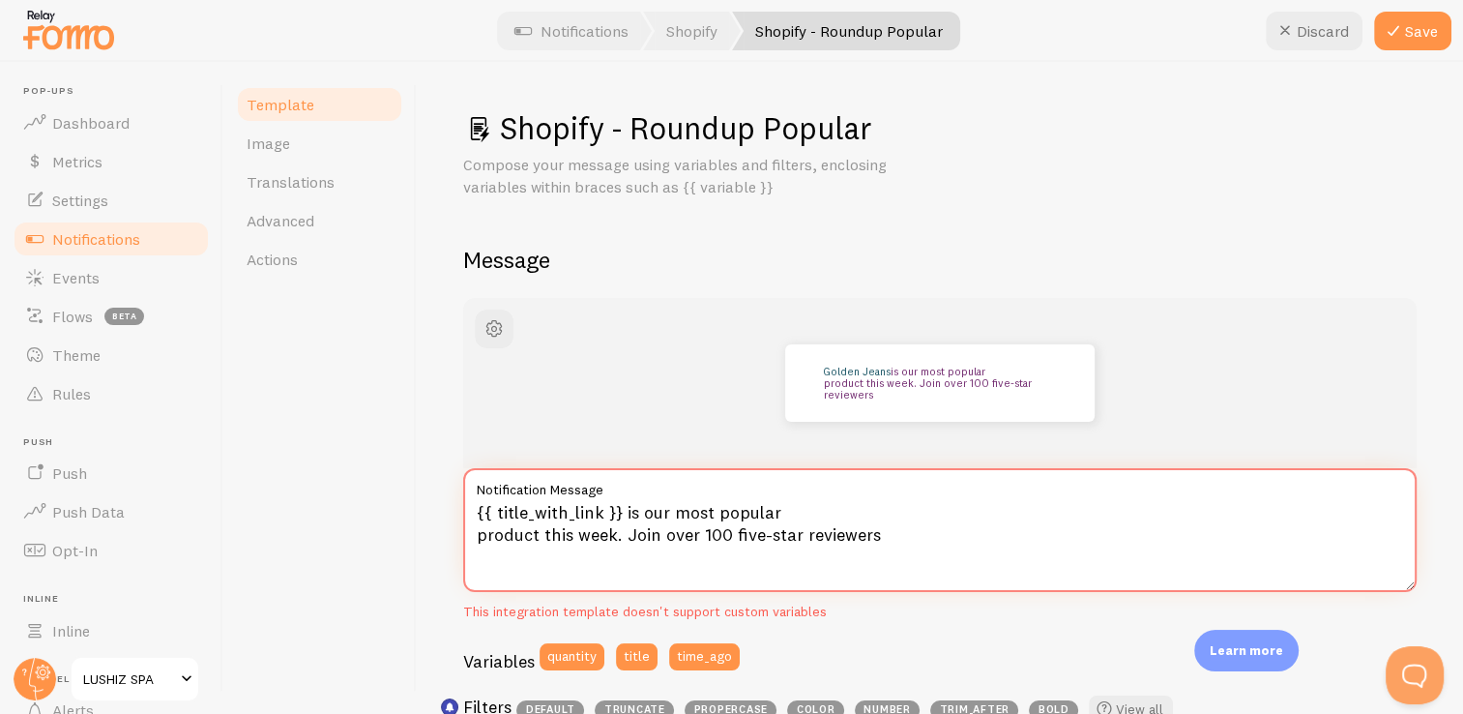
paste textarea "⭐"
drag, startPoint x: 975, startPoint y: 358, endPoint x: 932, endPoint y: 521, distance: 168.9
click at [932, 521] on textarea "{{ title_with_link }} is our most popular product this week. Join over 100 five…" at bounding box center [939, 530] width 953 height 124
click at [952, 537] on textarea "{{ title_with_link }} is our most popular product this week. Join over 100 five…" at bounding box center [939, 530] width 953 height 124
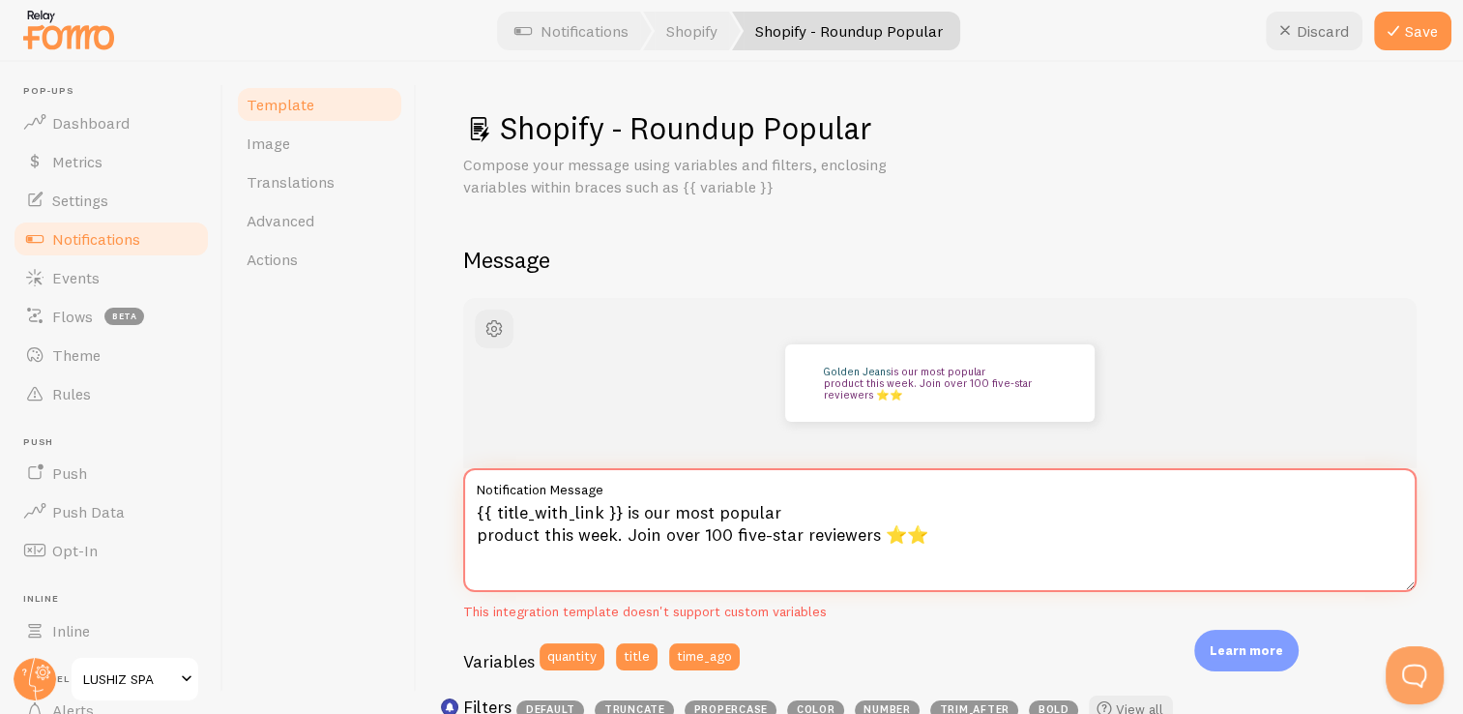
paste textarea "⭐"
drag, startPoint x: 982, startPoint y: 352, endPoint x: 961, endPoint y: 537, distance: 185.9
click at [961, 537] on textarea "{{ title_with_link }} is our most popular product this week. Join over 100 five…" at bounding box center [939, 530] width 953 height 124
paste textarea "⭐"
click at [975, 542] on textarea "{{ title_with_link }} is our most popular product this week. Join over 100 five…" at bounding box center [939, 530] width 953 height 124
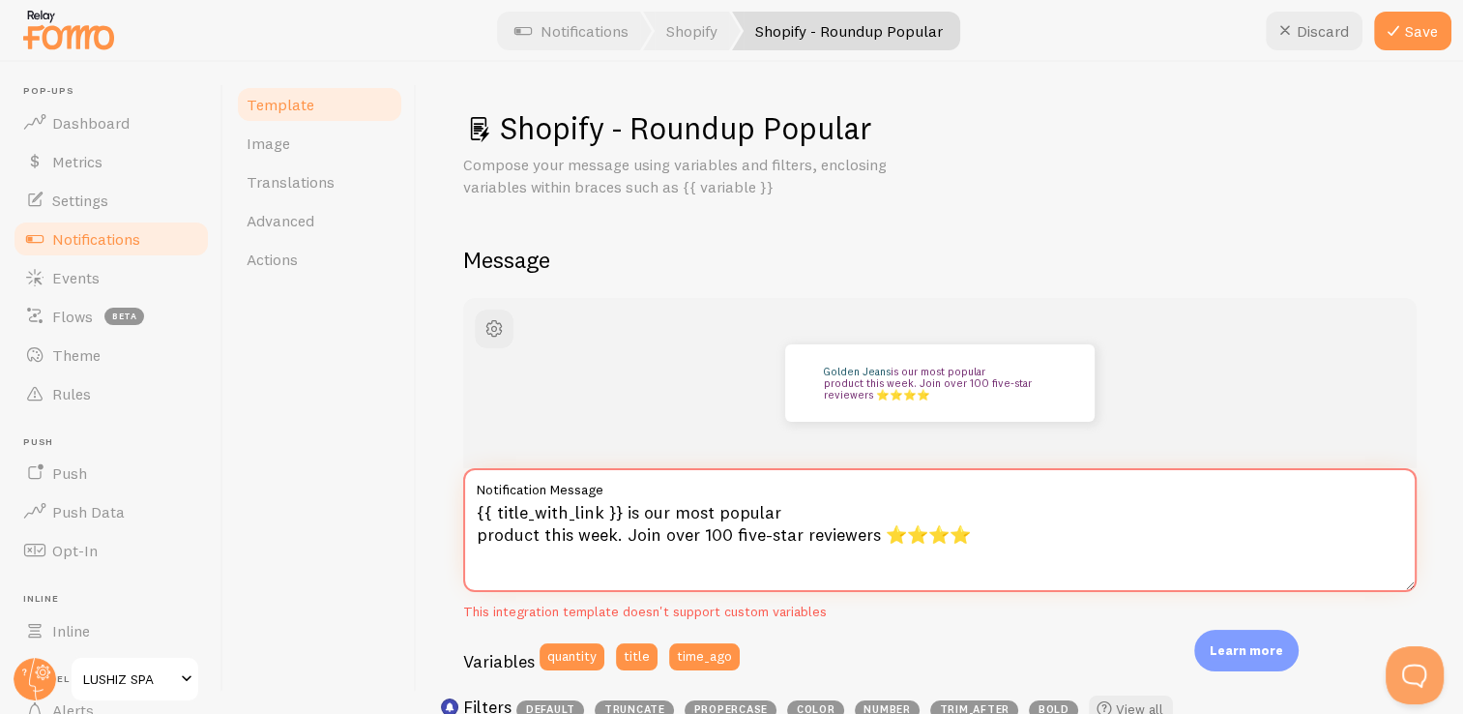
paste textarea "⭐"
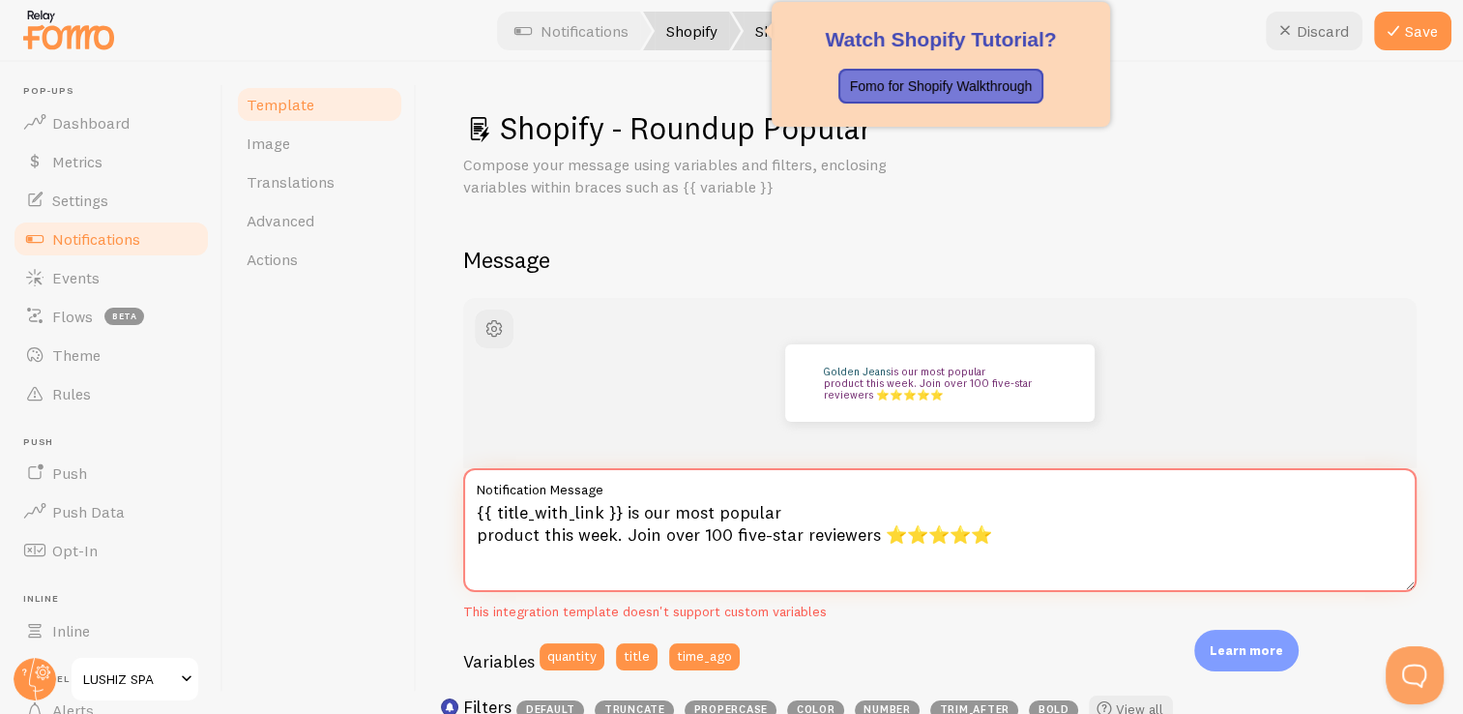
type textarea "{{ title_with_link }} is our most popular product this week. Join over 100 five…"
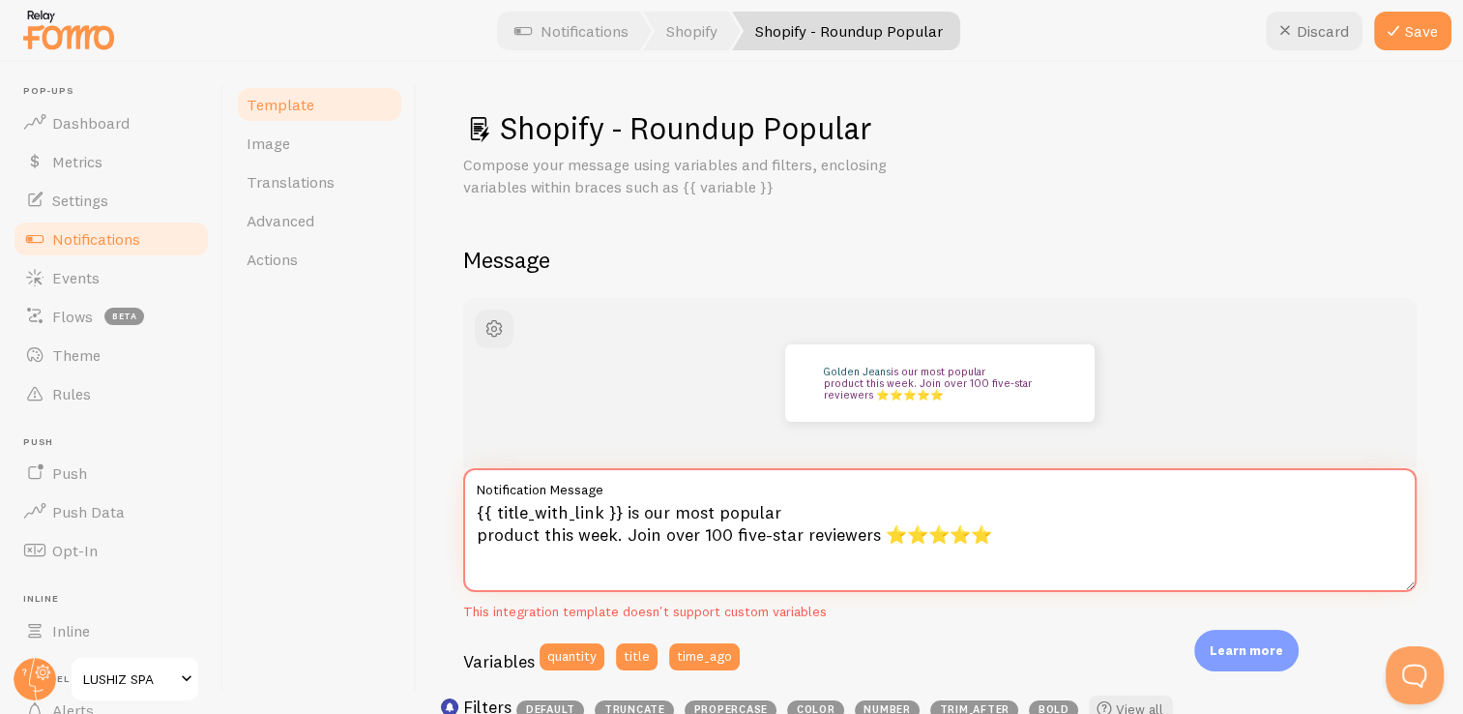
click at [811, 537] on textarea "{{ title_with_link }} is our most popular product this week. Join over 100 five…" at bounding box center [939, 530] width 953 height 124
click at [871, 538] on textarea "{{ title_with_link }} is our most popular product this week. Join over 100 five…" at bounding box center [939, 530] width 953 height 124
click at [798, 537] on textarea "{{ title_with_link }} is our most popular product this week. Join over 100 five…" at bounding box center [939, 530] width 953 height 124
click at [797, 532] on textarea "{{ title_with_link }} is our most popular product this week. Join over 100 five…" at bounding box center [939, 530] width 953 height 124
click at [1427, 41] on button "Save" at bounding box center [1412, 31] width 77 height 39
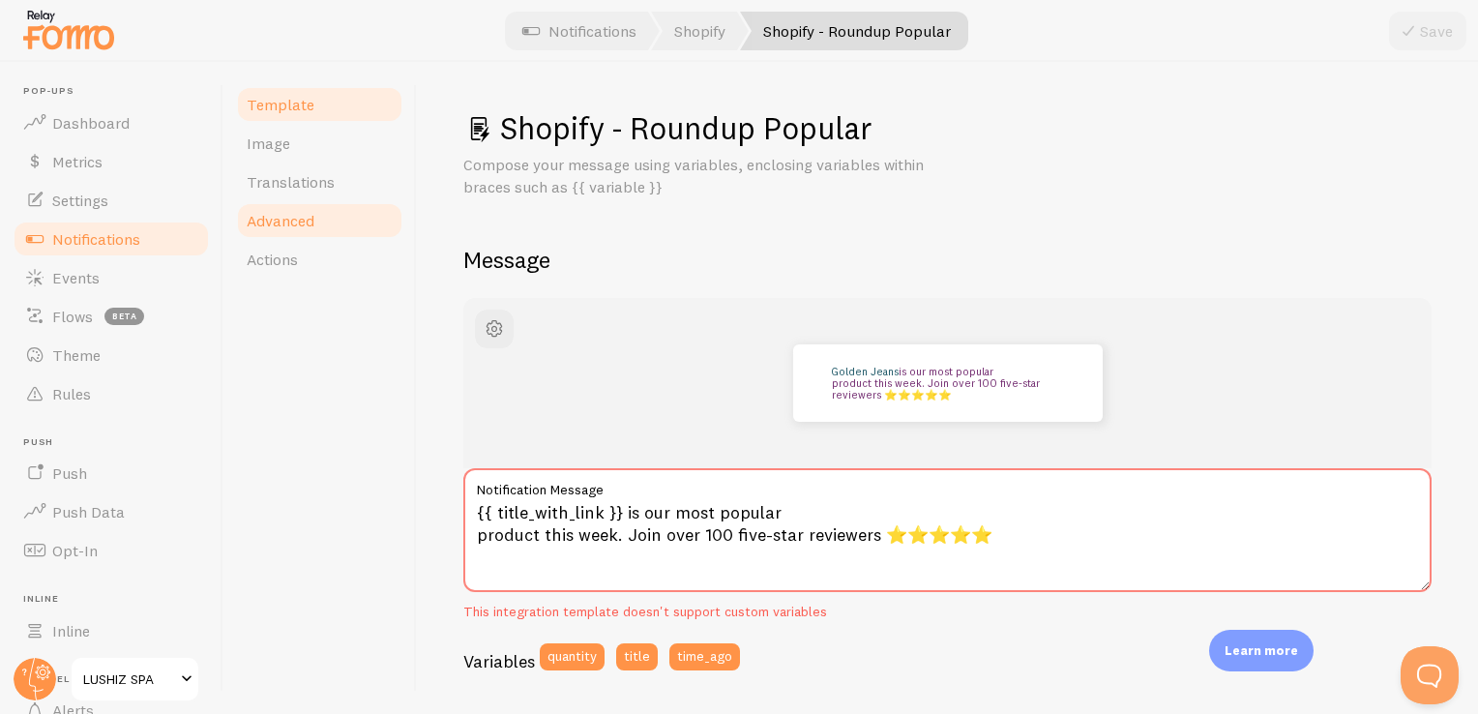
click at [316, 214] on link "Advanced" at bounding box center [319, 220] width 169 height 39
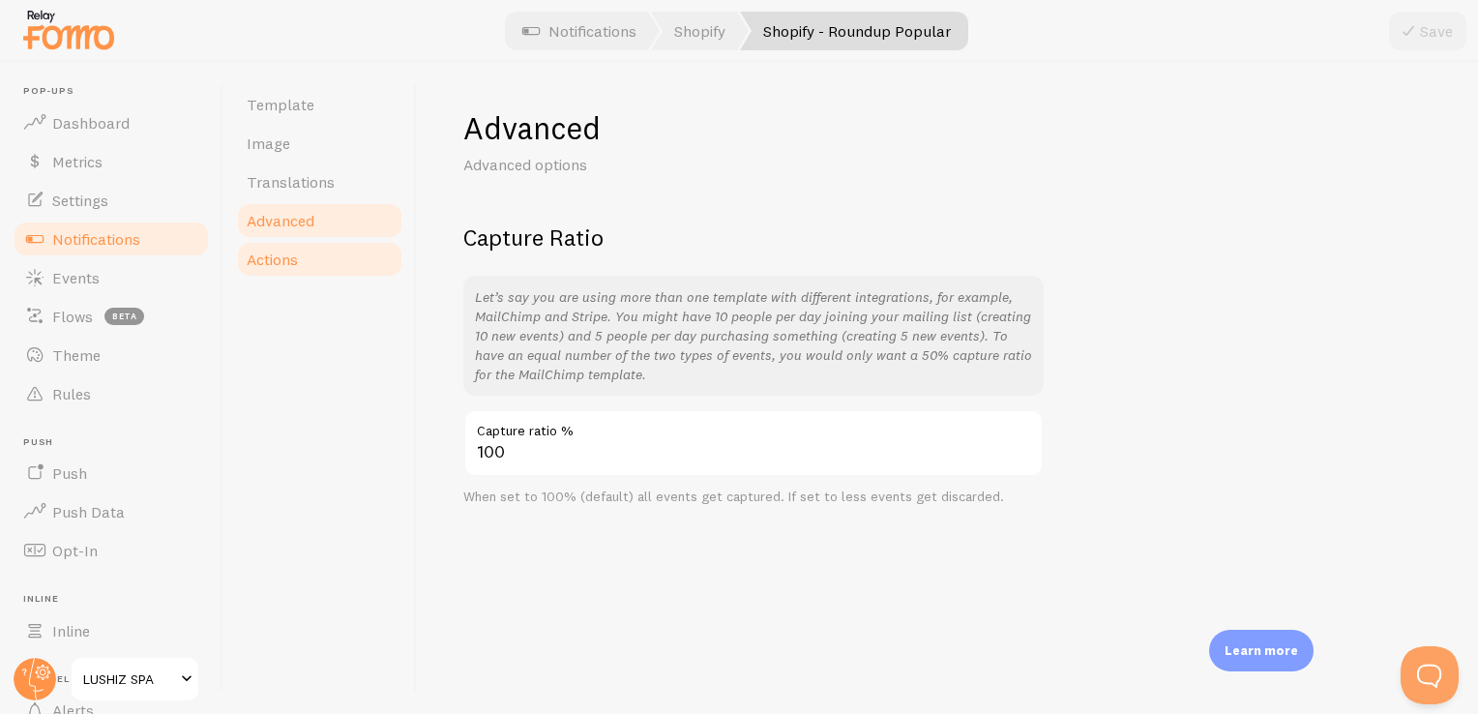
click at [286, 258] on span "Actions" at bounding box center [272, 258] width 51 height 19
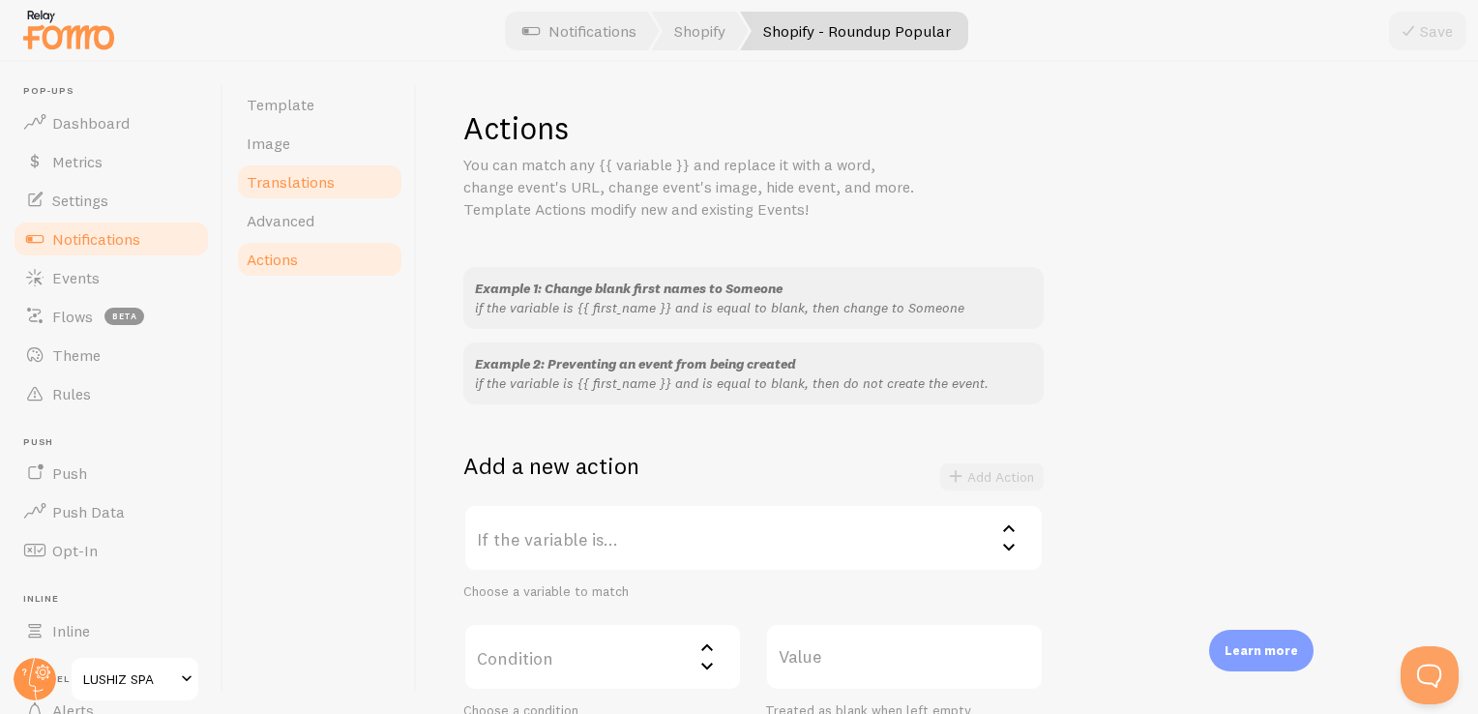
click at [297, 185] on span "Translations" at bounding box center [291, 181] width 88 height 19
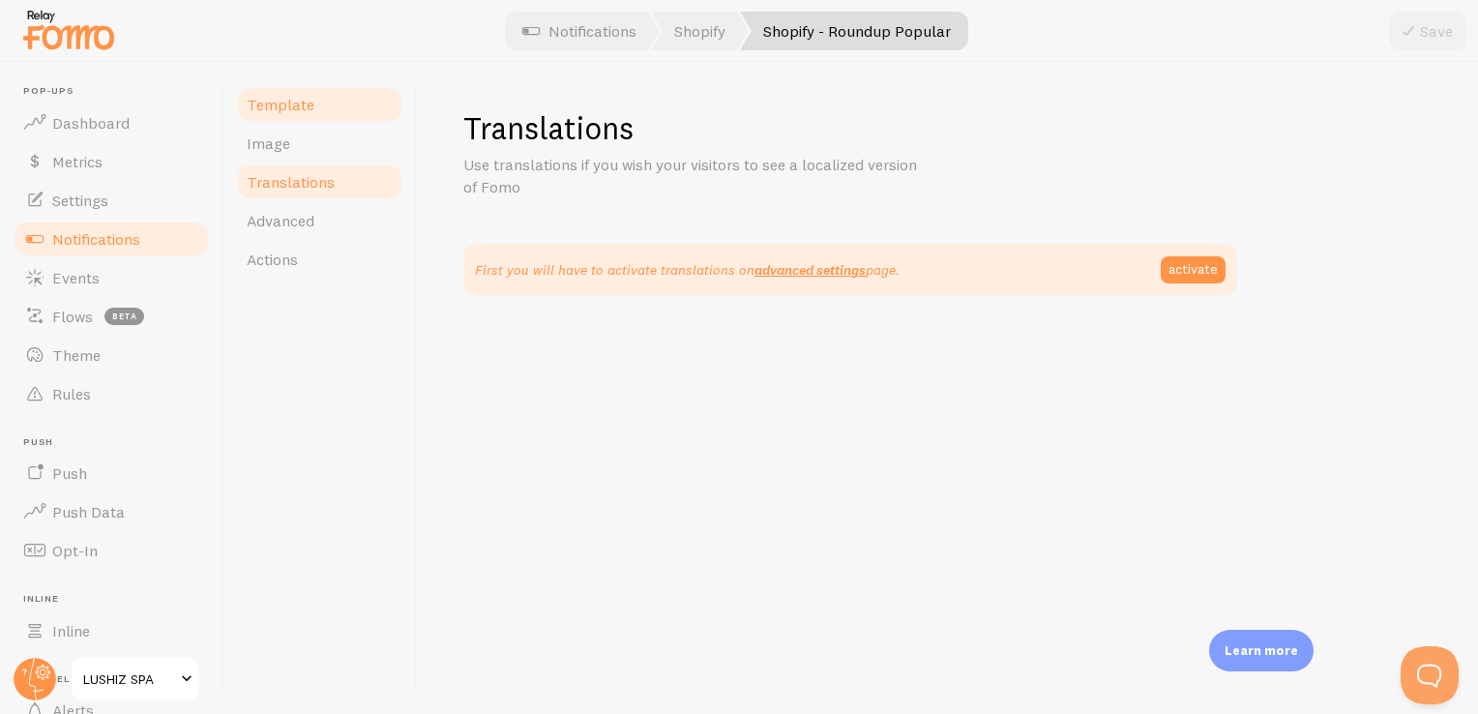
click at [294, 109] on span "Template" at bounding box center [281, 104] width 68 height 19
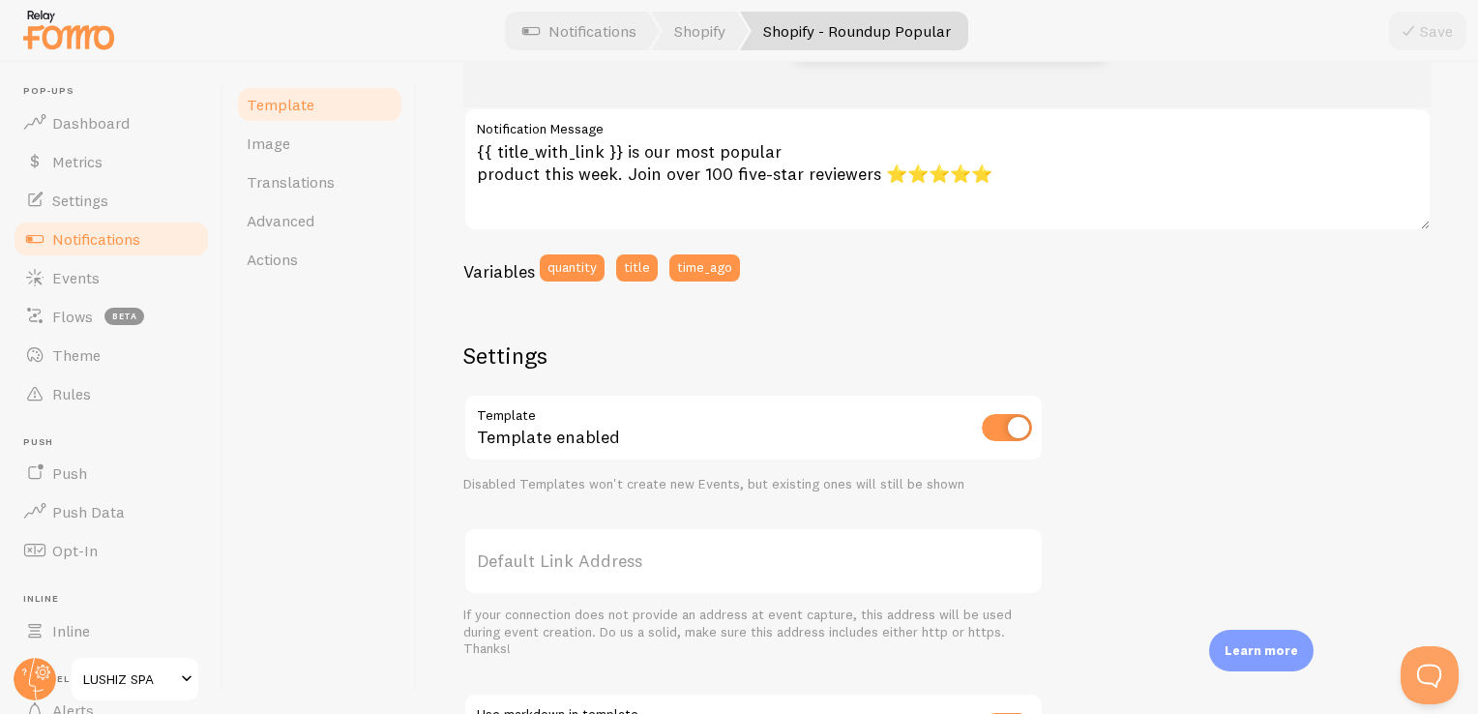
scroll to position [382, 0]
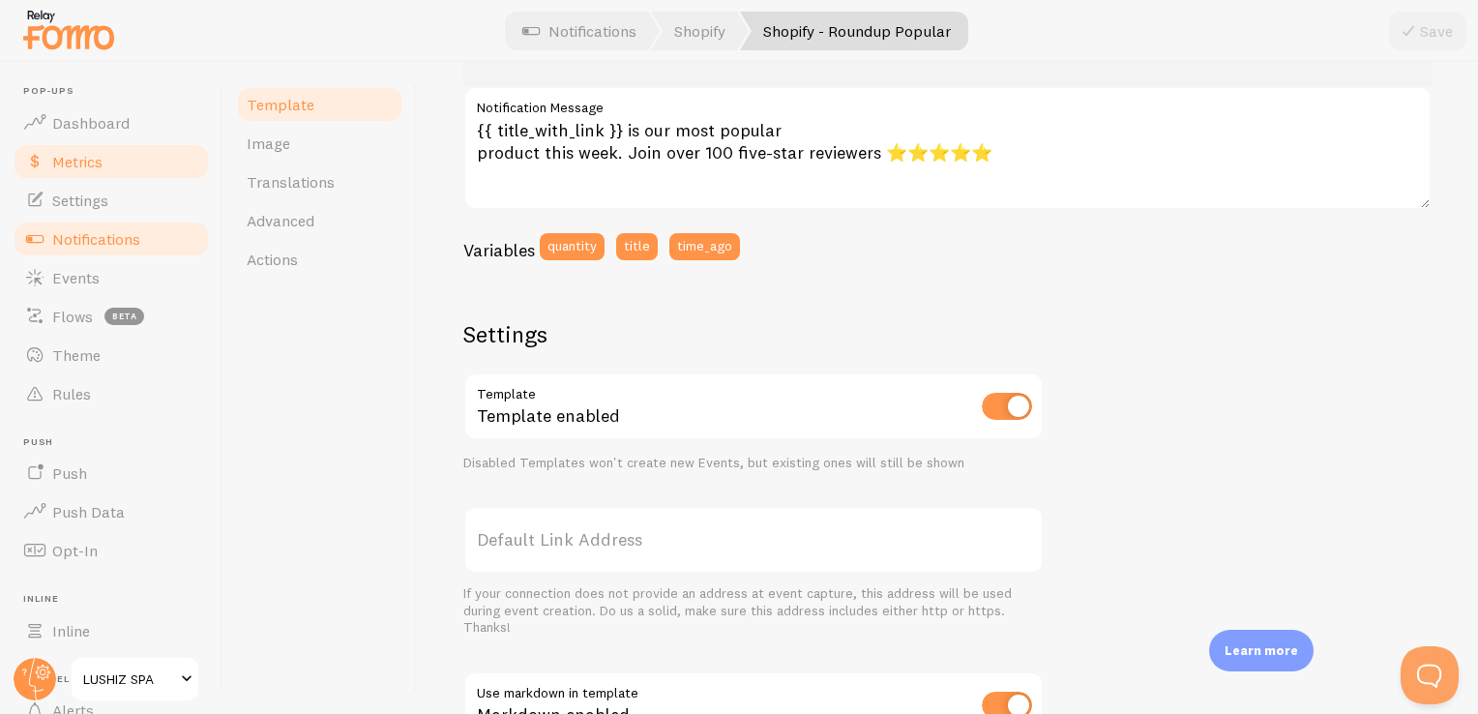
click at [119, 159] on link "Metrics" at bounding box center [111, 161] width 199 height 39
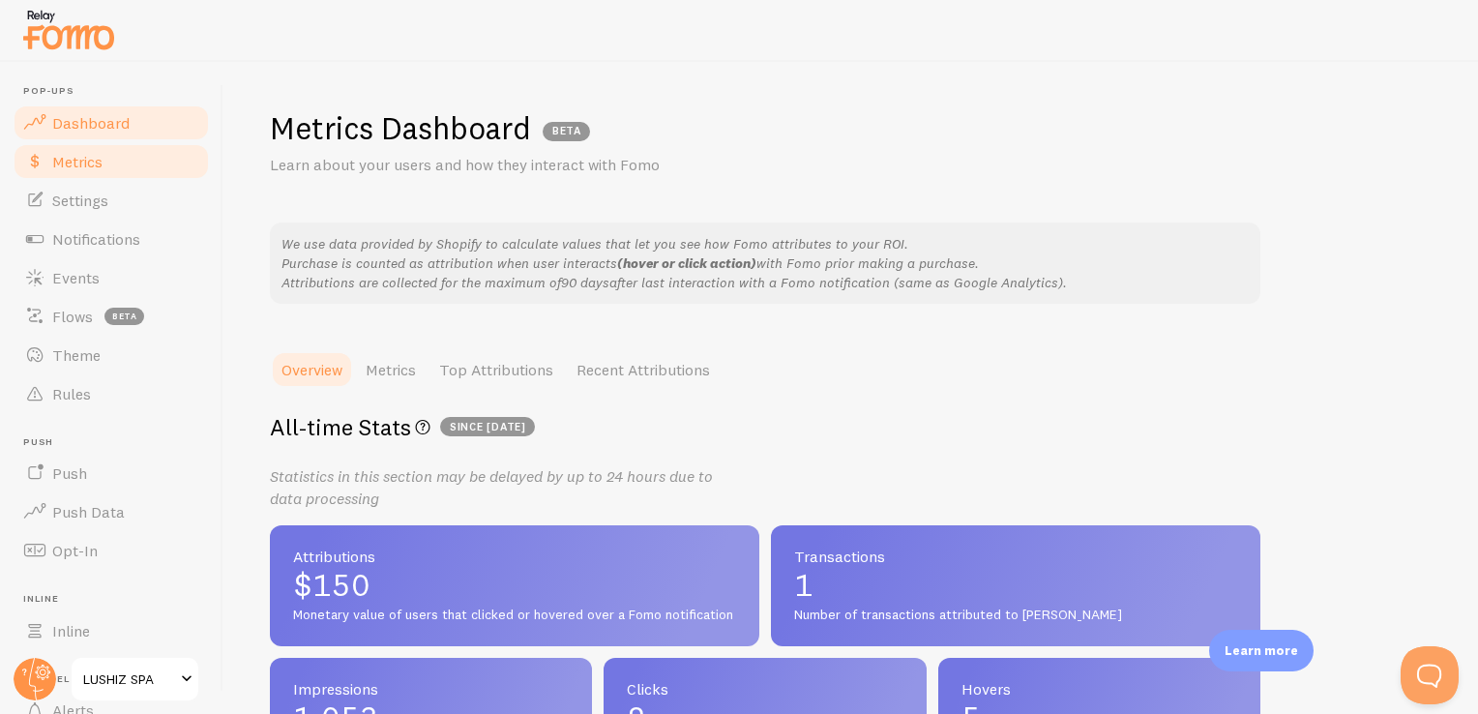
click at [110, 123] on span "Dashboard" at bounding box center [90, 122] width 77 height 19
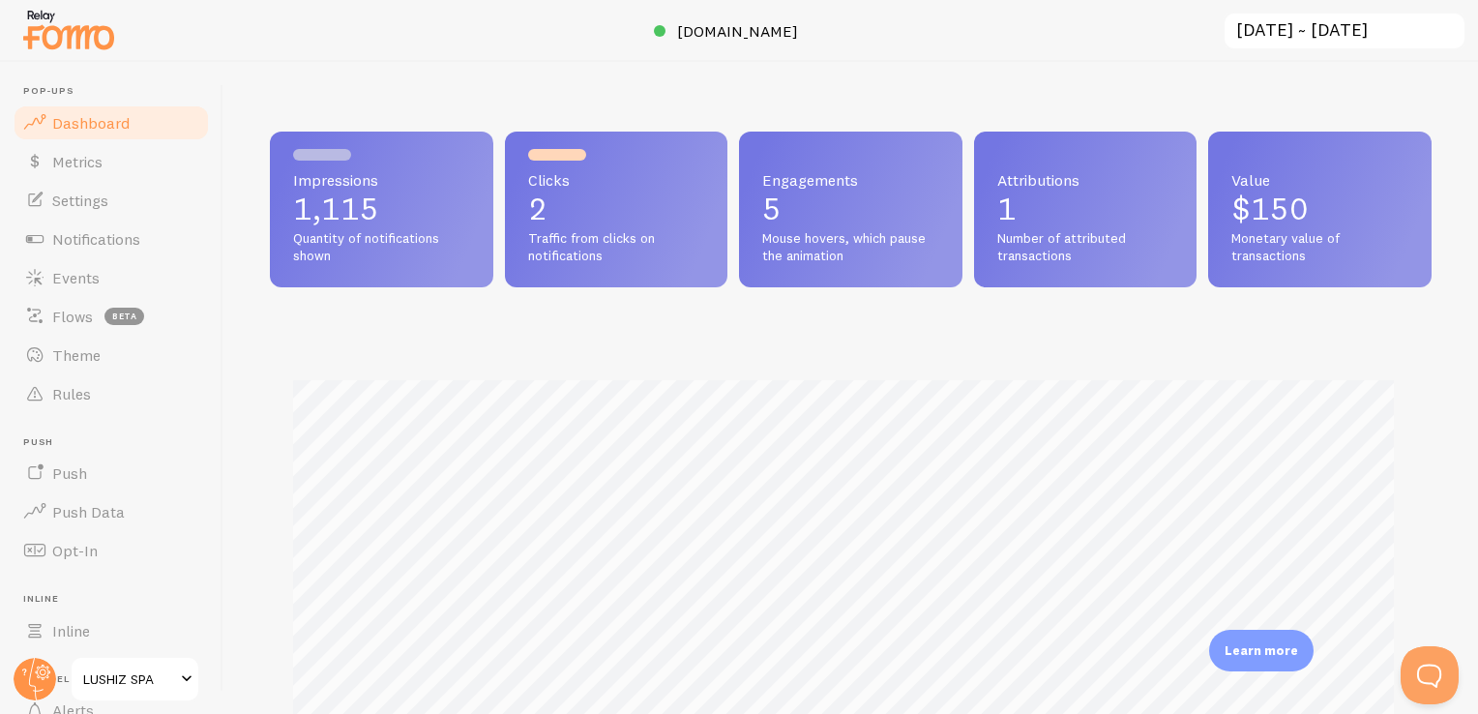
scroll to position [508, 1146]
click at [128, 194] on link "Settings" at bounding box center [111, 200] width 199 height 39
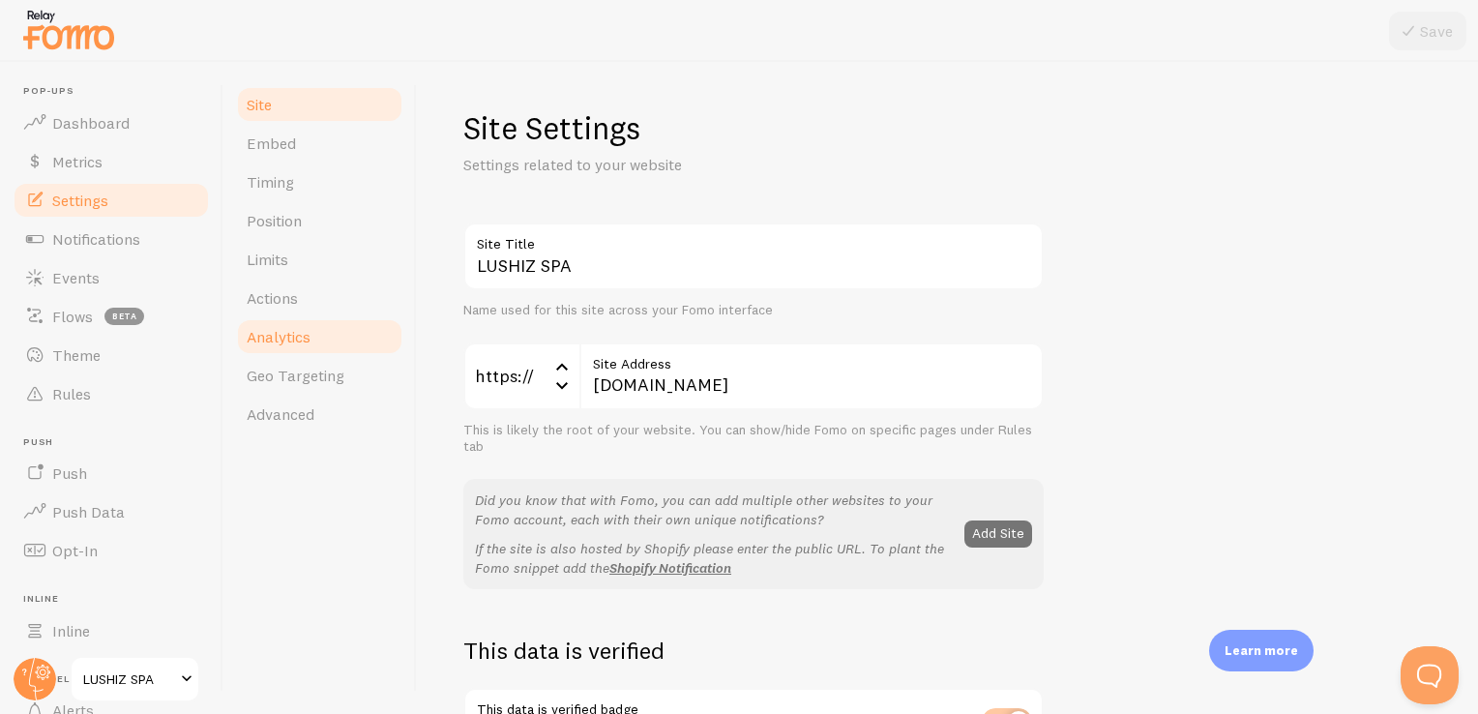
click at [306, 332] on span "Analytics" at bounding box center [279, 336] width 64 height 19
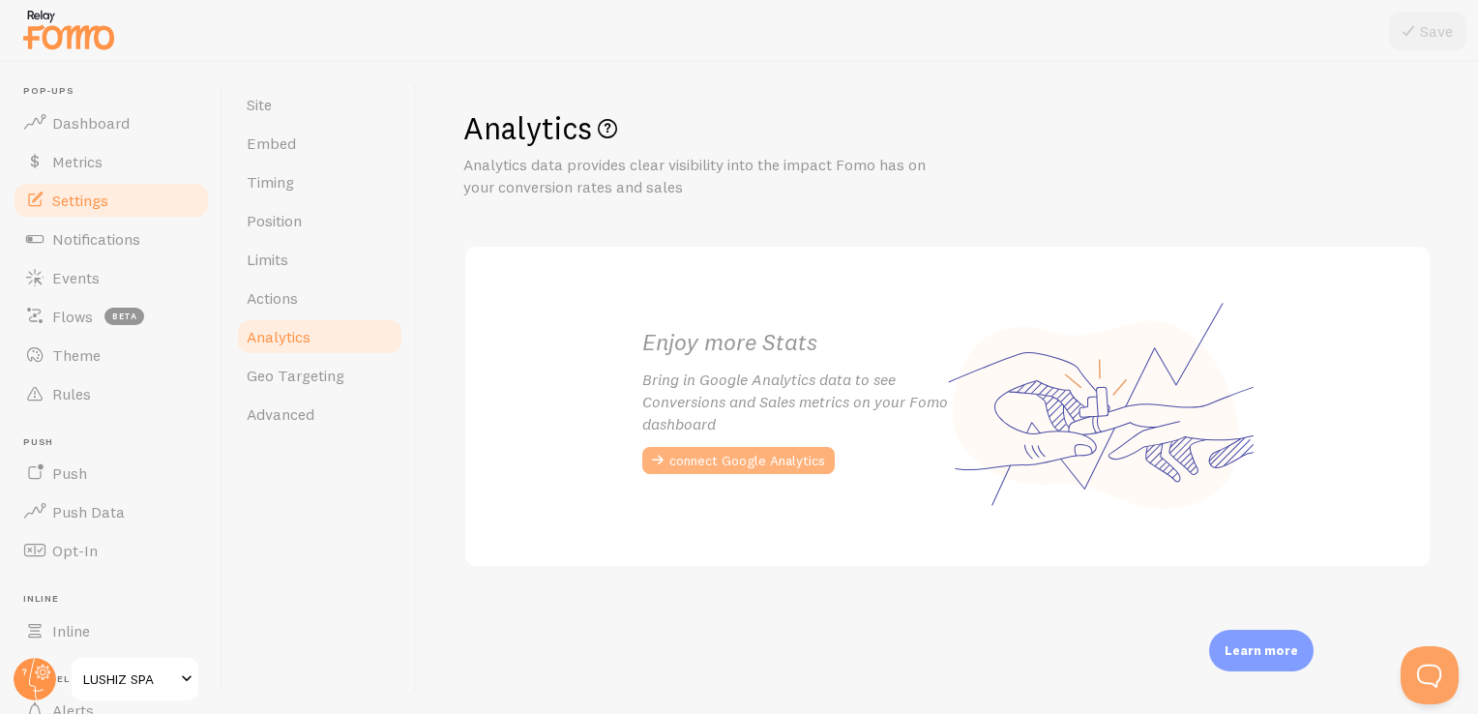
click at [708, 464] on button "connect Google Analytics" at bounding box center [738, 460] width 192 height 27
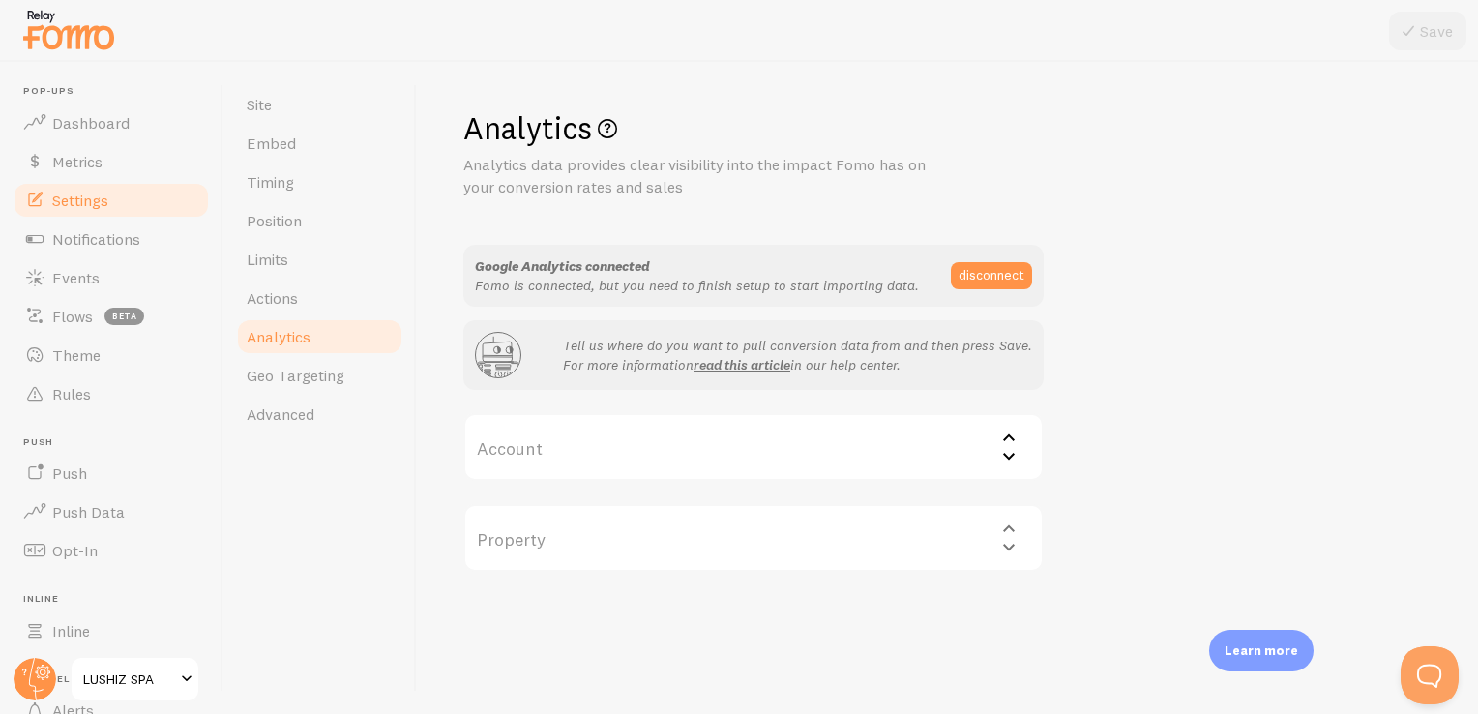
click at [1002, 461] on icon at bounding box center [1008, 455] width 23 height 23
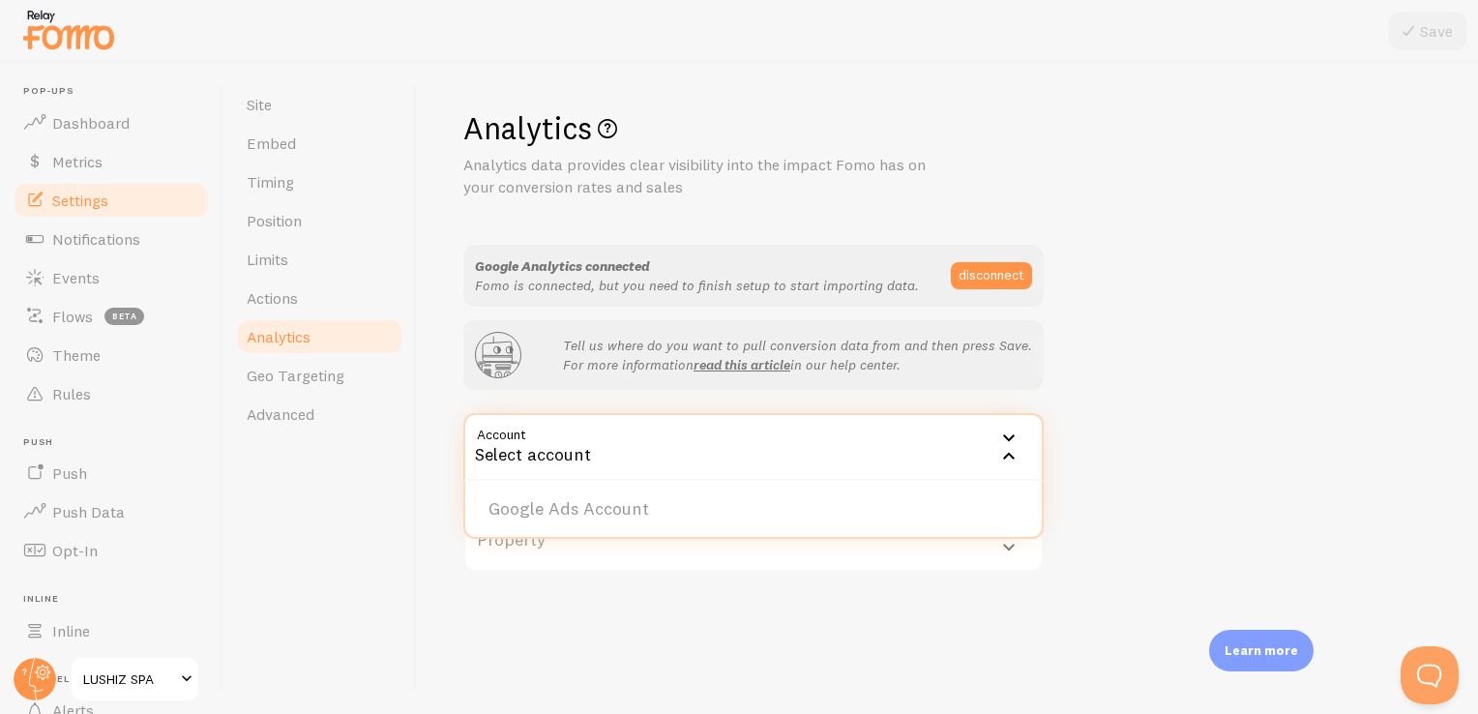
click at [1118, 476] on div "Analytics Analytics data provides clear visibility into the impact Fomo has on …" at bounding box center [947, 339] width 968 height 463
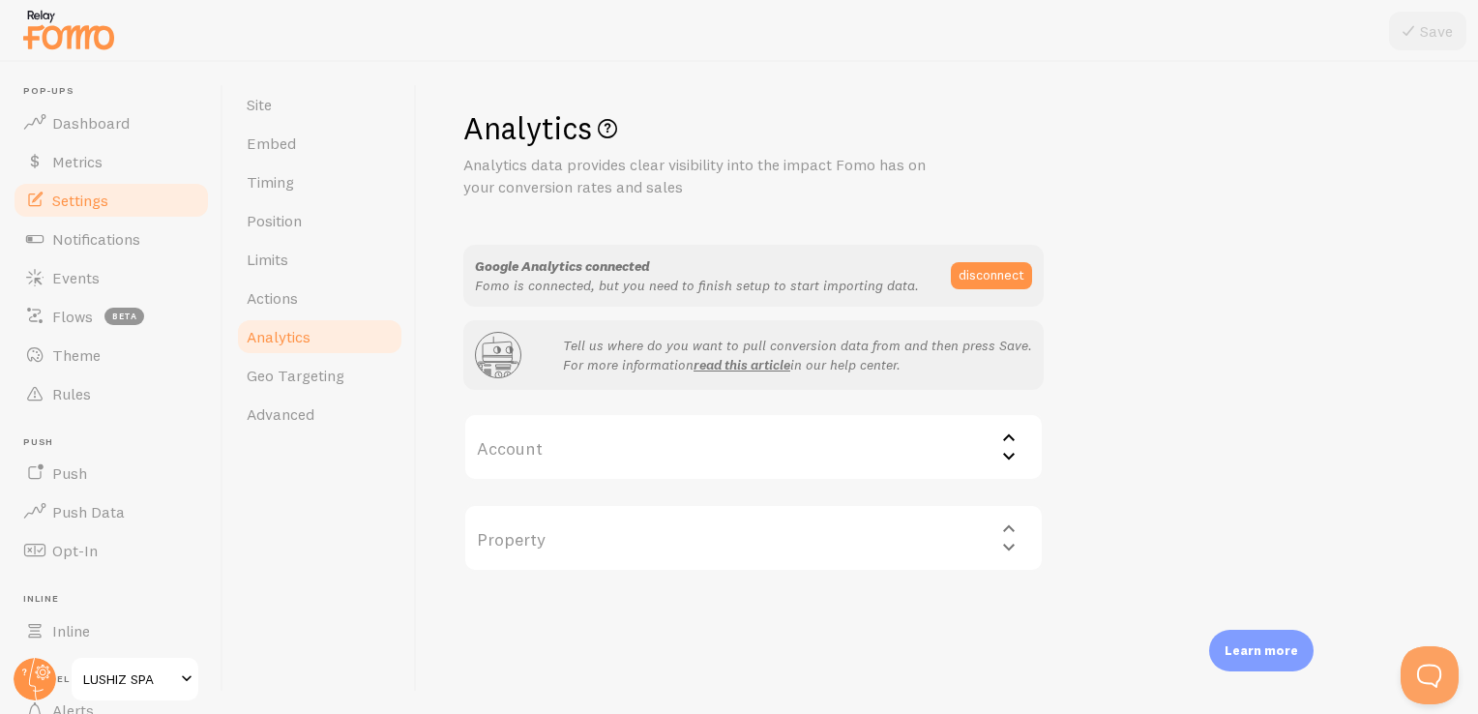
click at [1010, 547] on div "Property Select property" at bounding box center [753, 538] width 580 height 68
click at [1010, 524] on div "Property Select property" at bounding box center [753, 538] width 580 height 68
click at [1008, 433] on icon at bounding box center [1008, 436] width 23 height 23
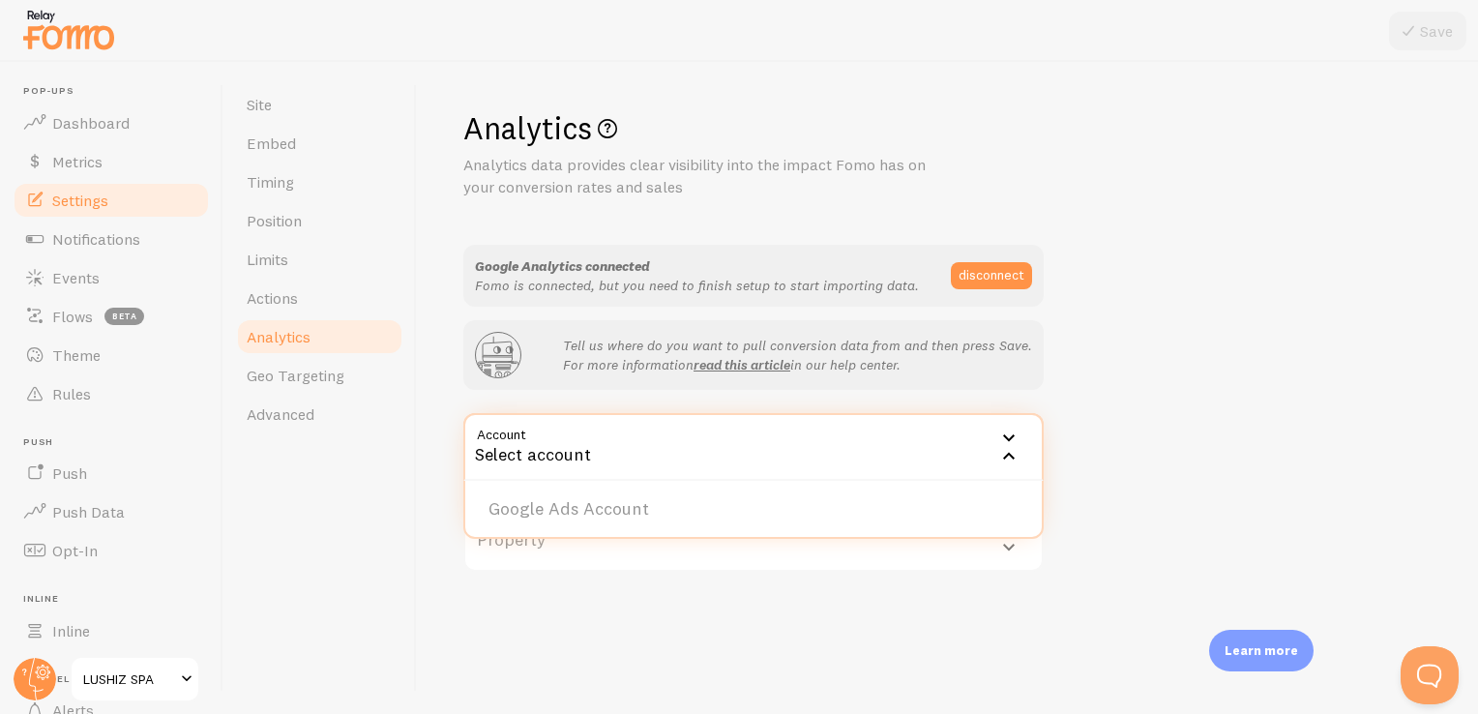
click at [1160, 404] on div "Analytics Analytics data provides clear visibility into the impact Fomo has on …" at bounding box center [947, 339] width 968 height 463
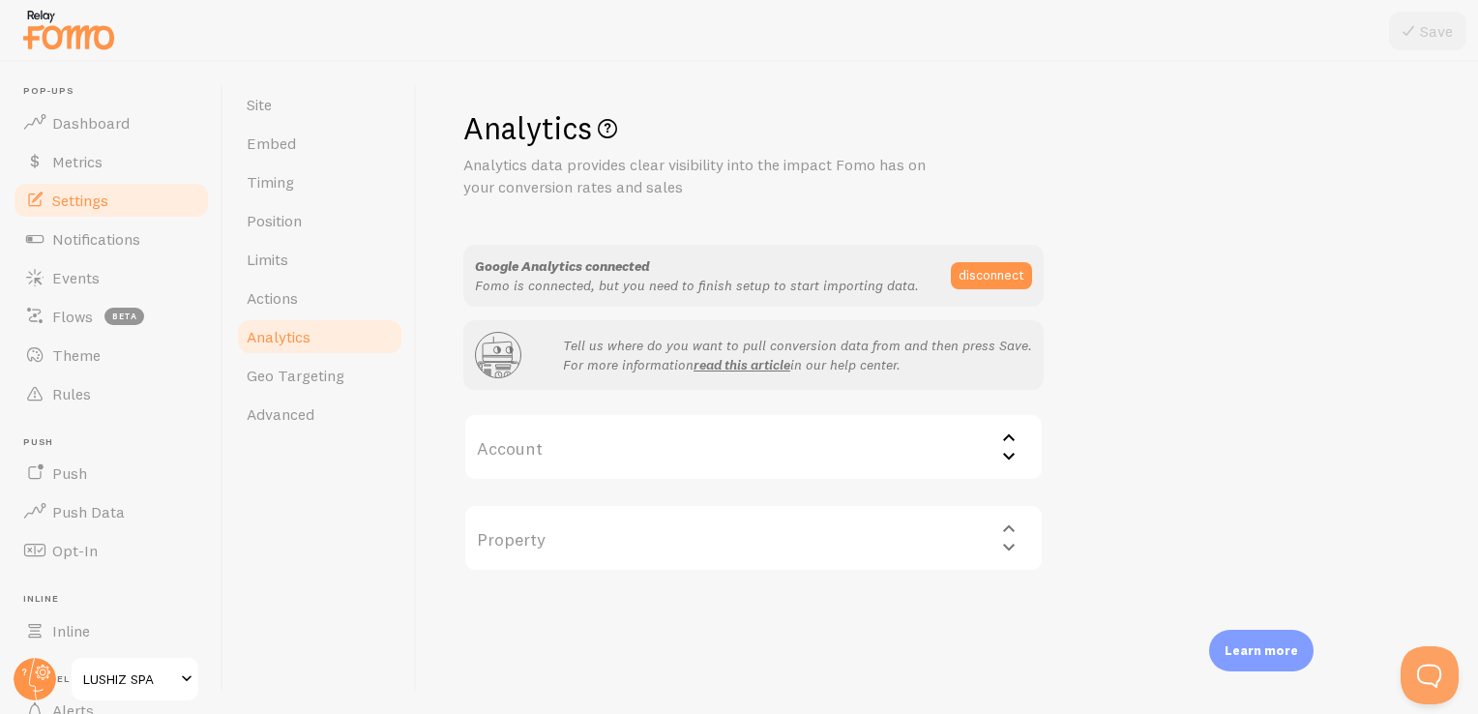
click at [1003, 528] on div "Property Select property" at bounding box center [753, 538] width 580 height 68
click at [1006, 540] on div "Property Select property" at bounding box center [753, 538] width 580 height 68
click at [1007, 448] on icon at bounding box center [1008, 436] width 23 height 23
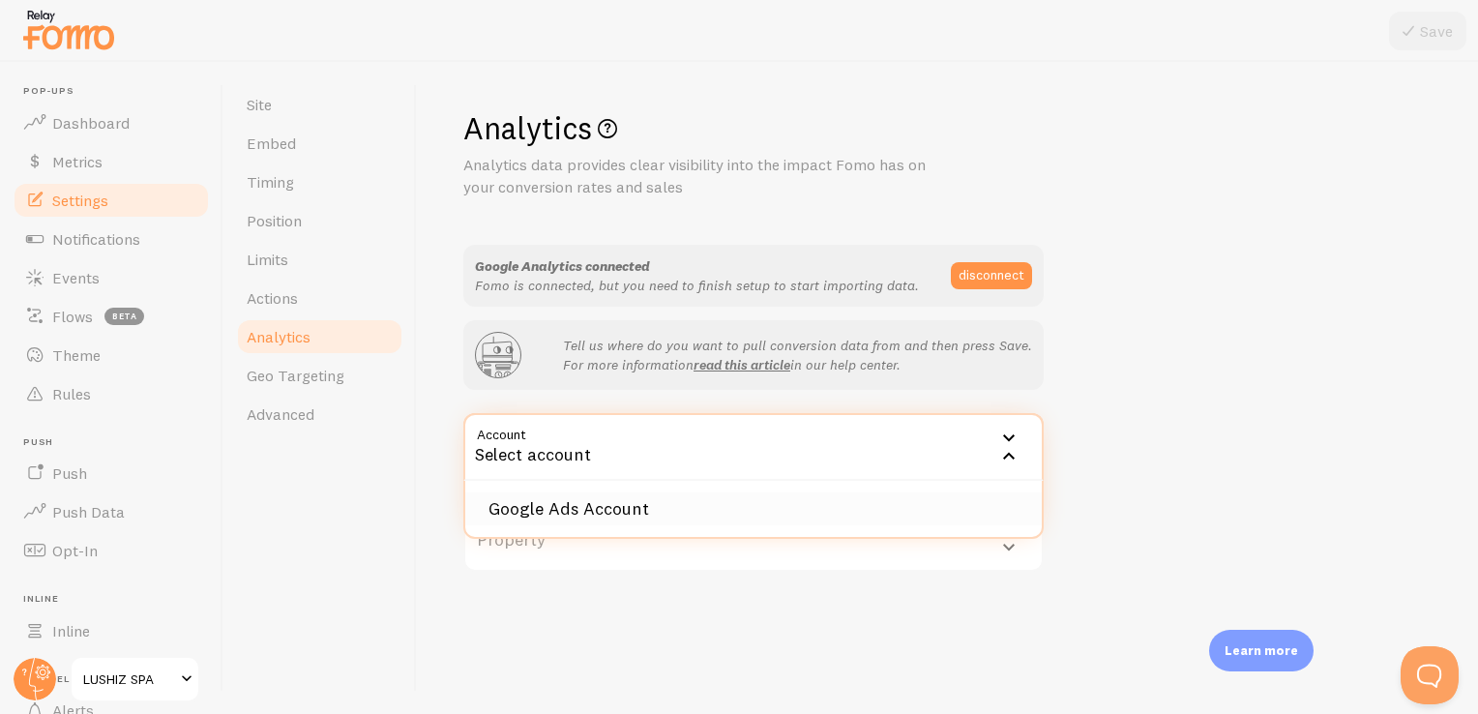
click at [716, 519] on li "Google Ads Account" at bounding box center [753, 509] width 576 height 34
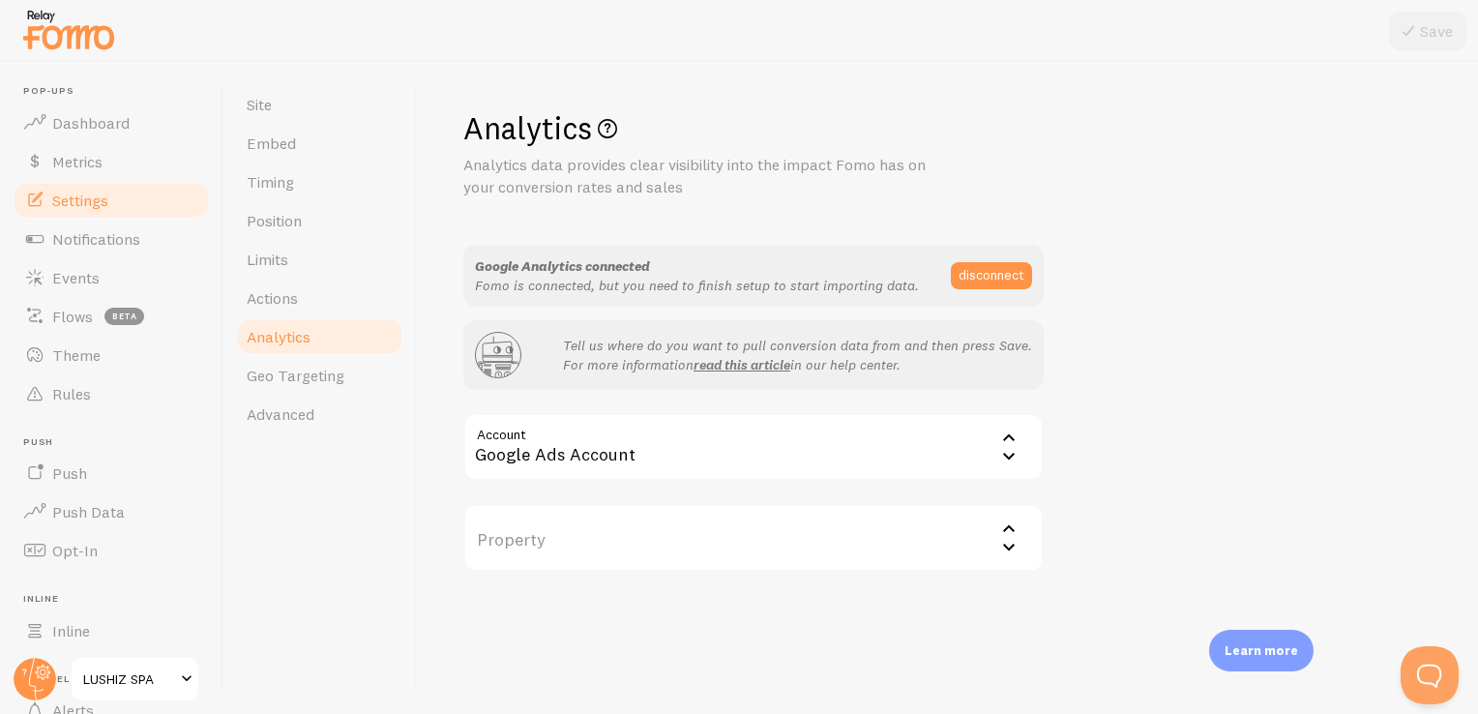
click at [1005, 454] on icon at bounding box center [1009, 456] width 12 height 7
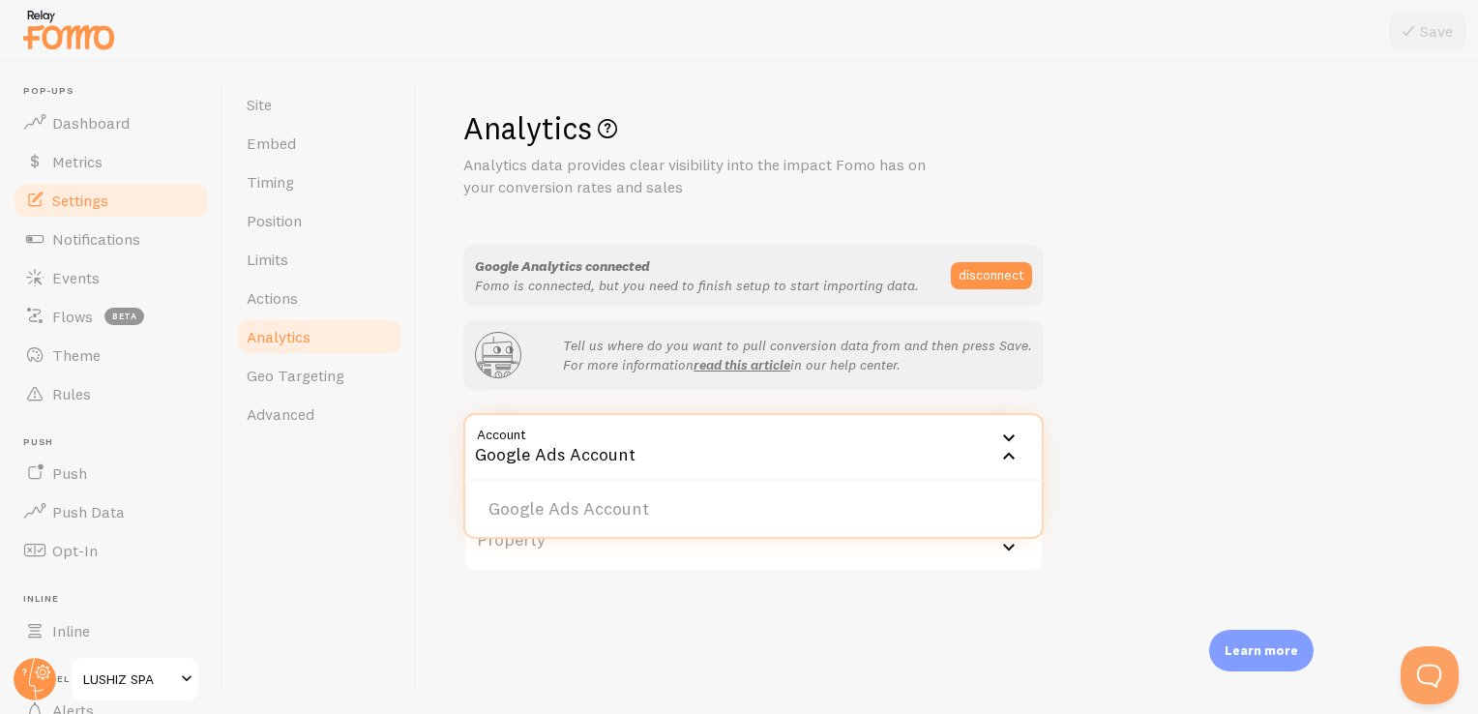
click at [659, 440] on div "Google Ads Account" at bounding box center [753, 447] width 580 height 68
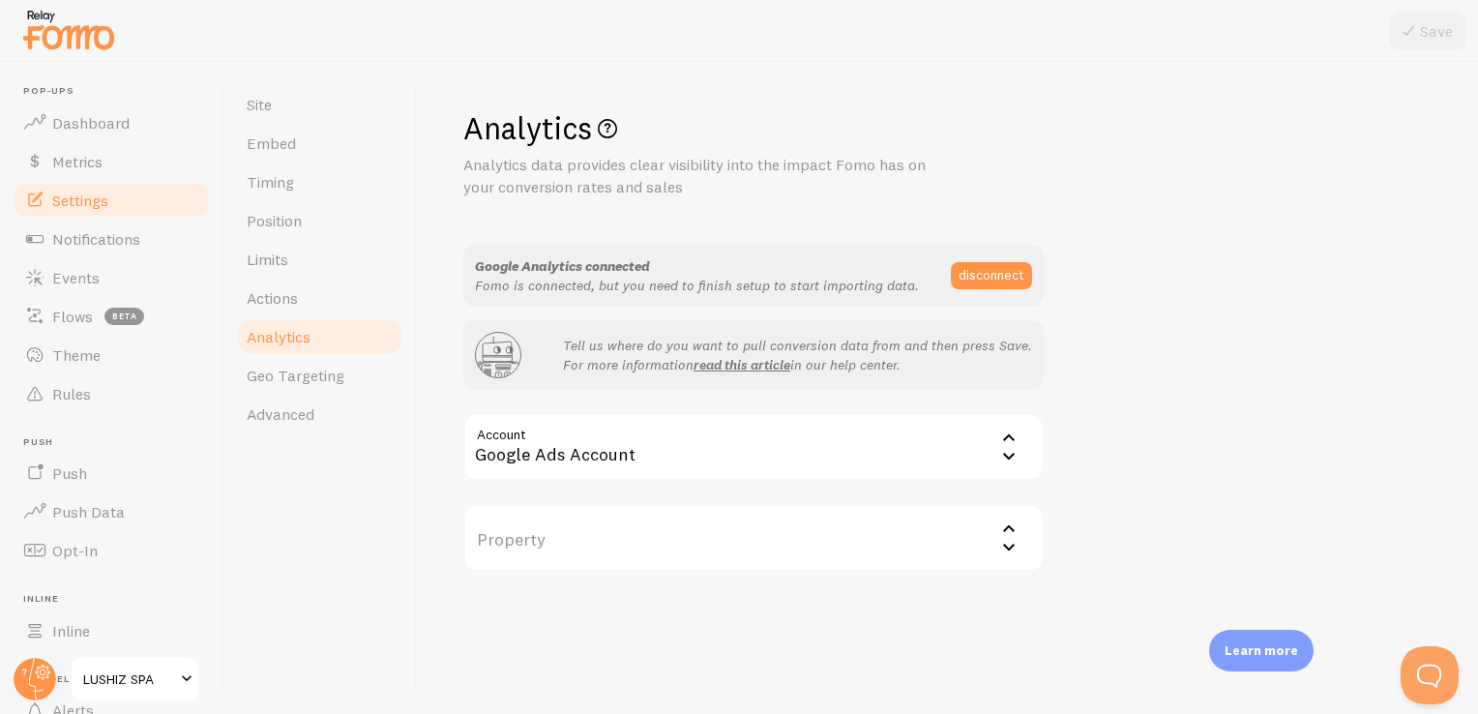
click at [586, 456] on div "Google Ads Account" at bounding box center [753, 447] width 580 height 68
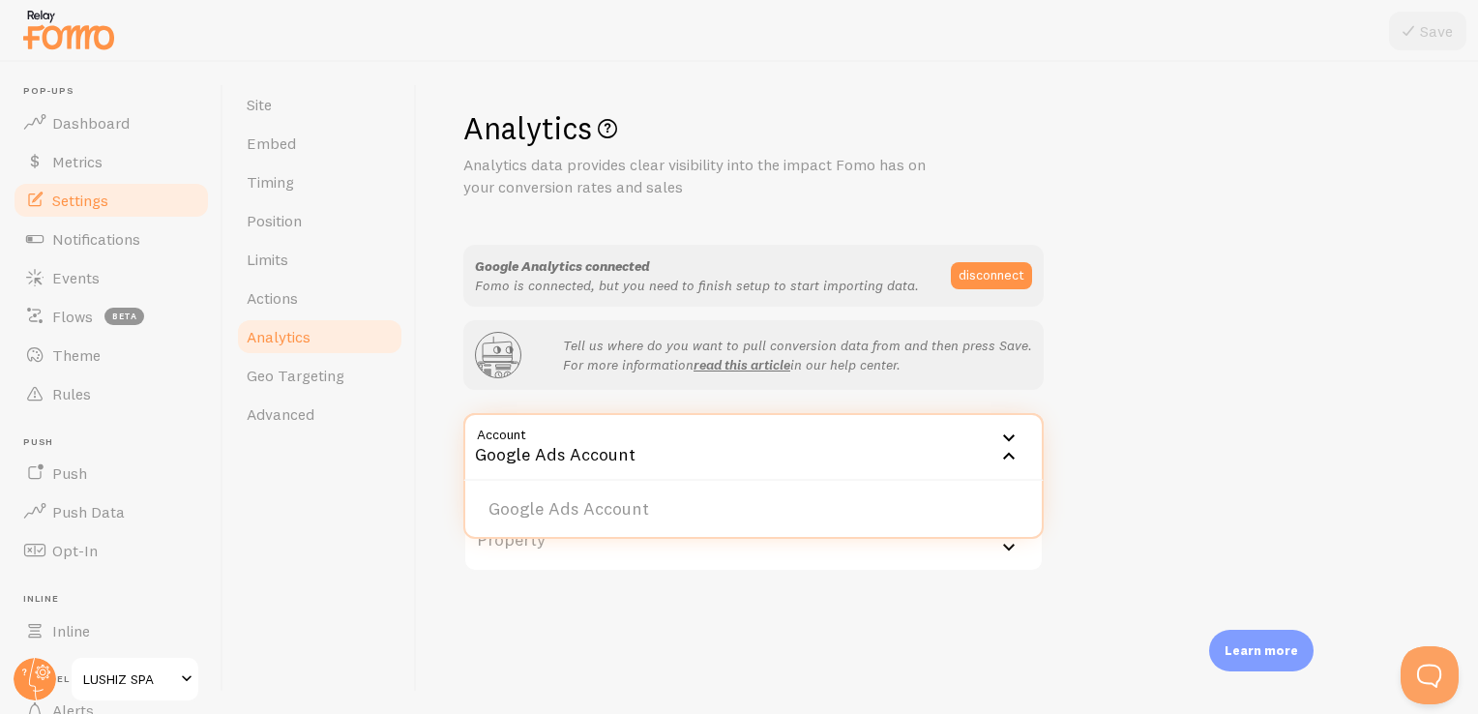
click at [586, 456] on div "Google Ads Account" at bounding box center [753, 447] width 580 height 68
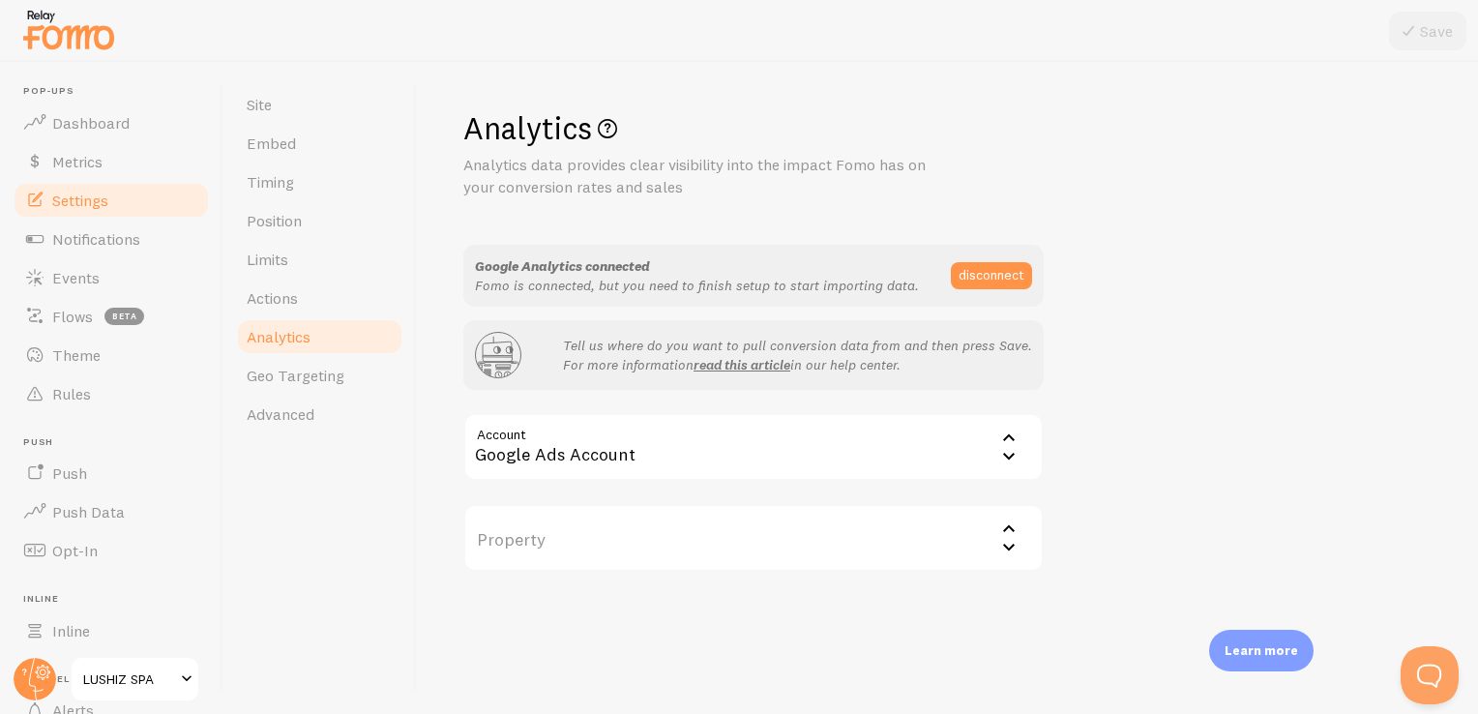
click at [747, 564] on label "Property" at bounding box center [753, 538] width 580 height 68
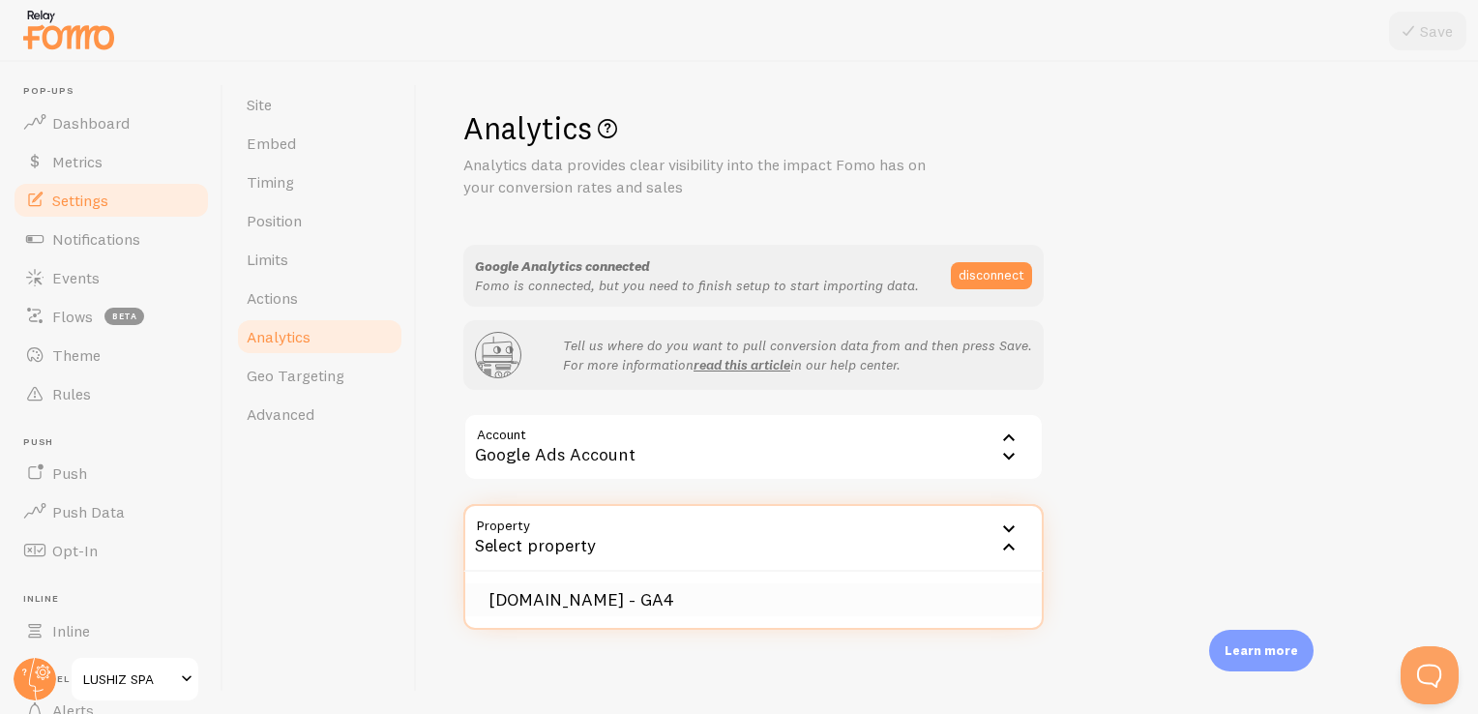
click at [601, 600] on li "lushizspa.net - GA4" at bounding box center [753, 600] width 576 height 34
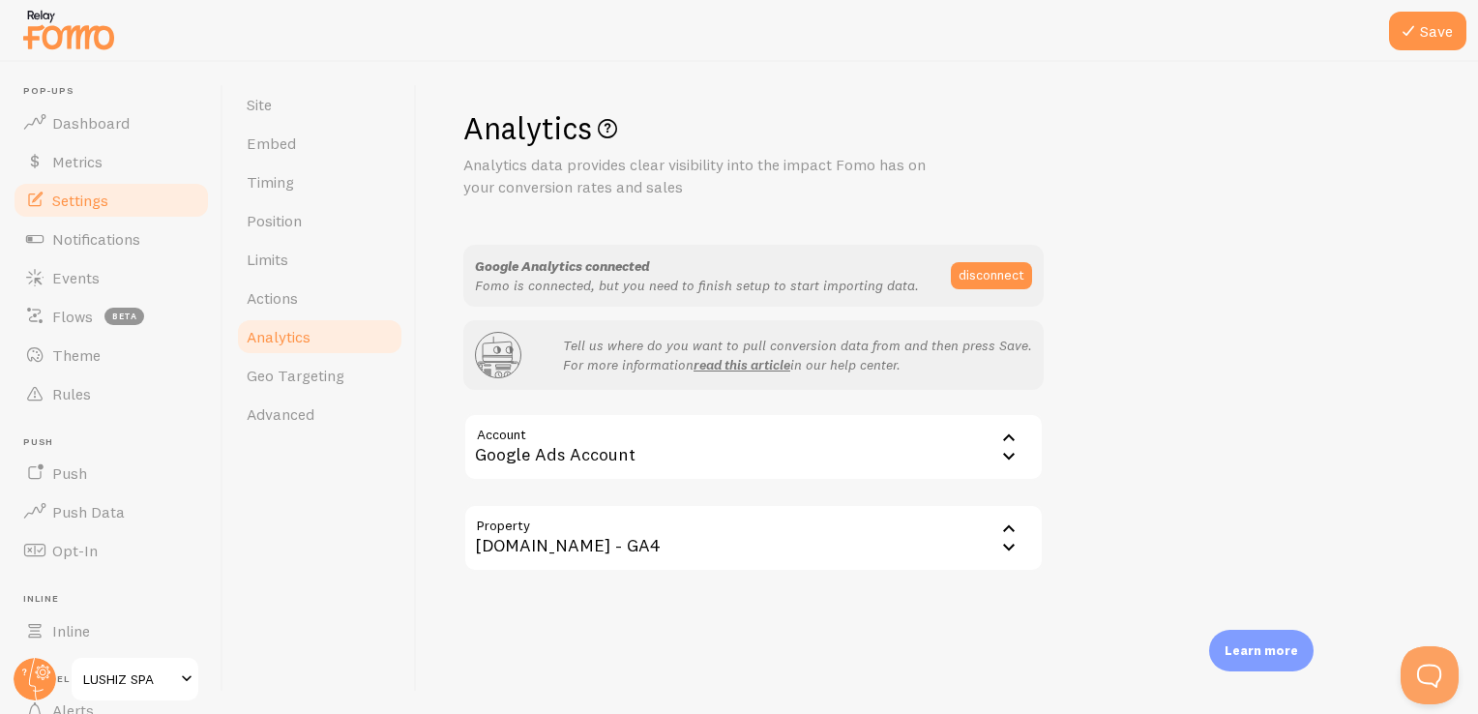
click at [1021, 559] on div "lushizspa.net - GA4" at bounding box center [753, 538] width 580 height 68
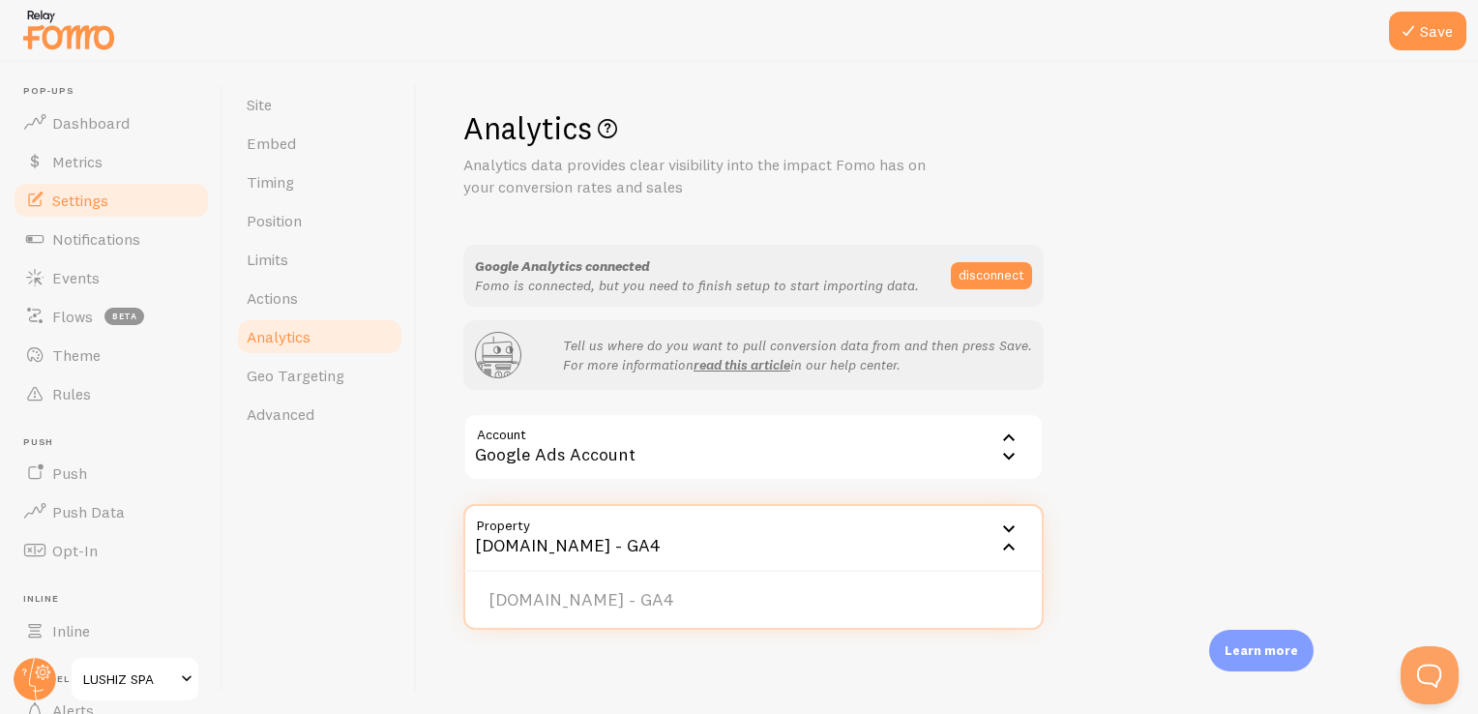
click at [1010, 545] on icon at bounding box center [1009, 545] width 12 height 7
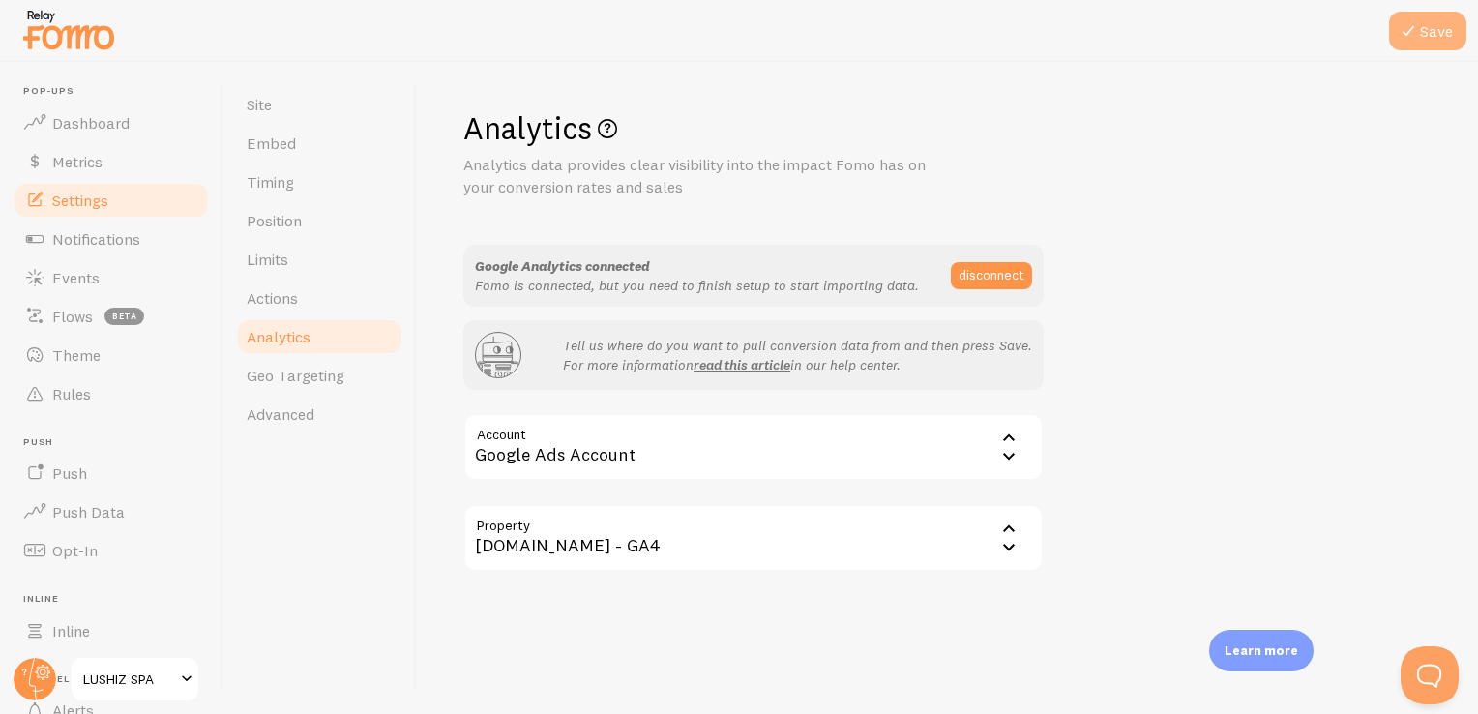
click at [1441, 17] on button "Save" at bounding box center [1427, 31] width 77 height 39
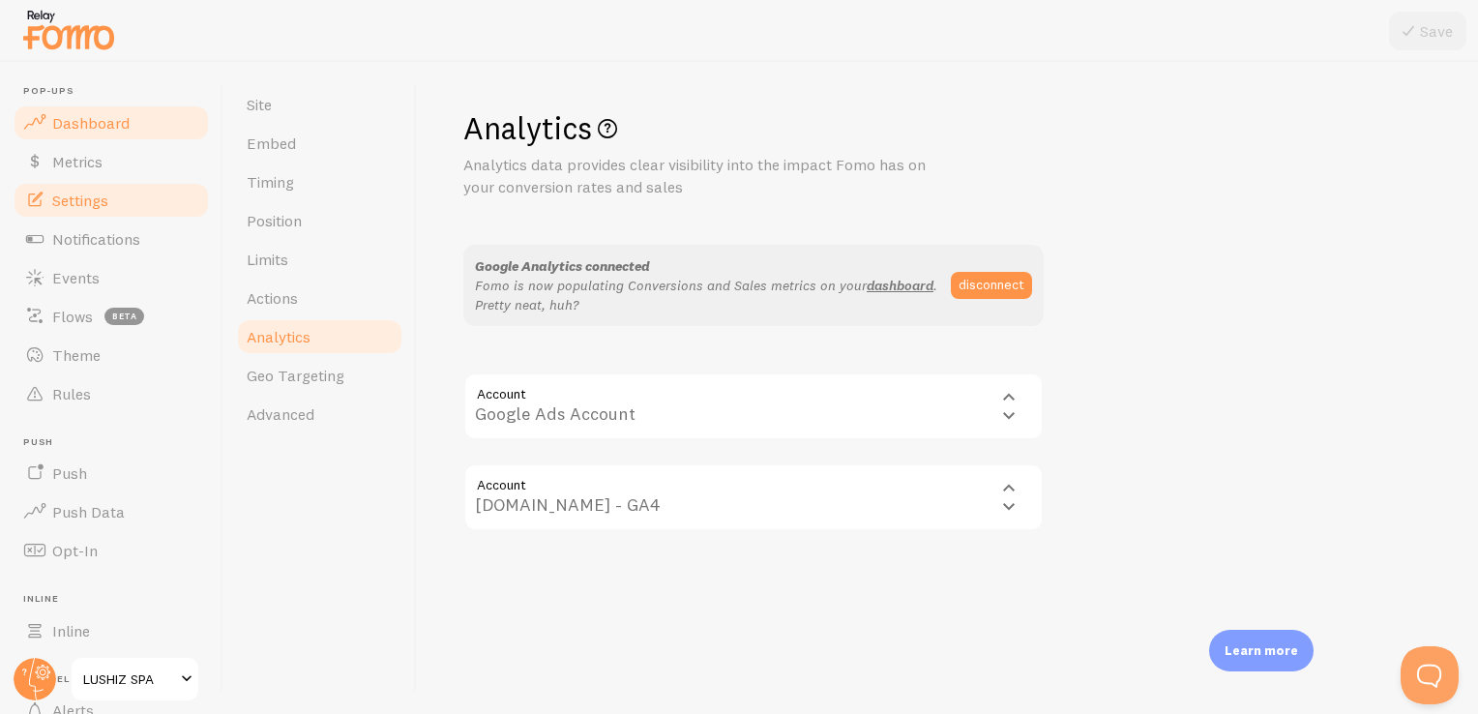
click at [128, 118] on link "Dashboard" at bounding box center [111, 122] width 199 height 39
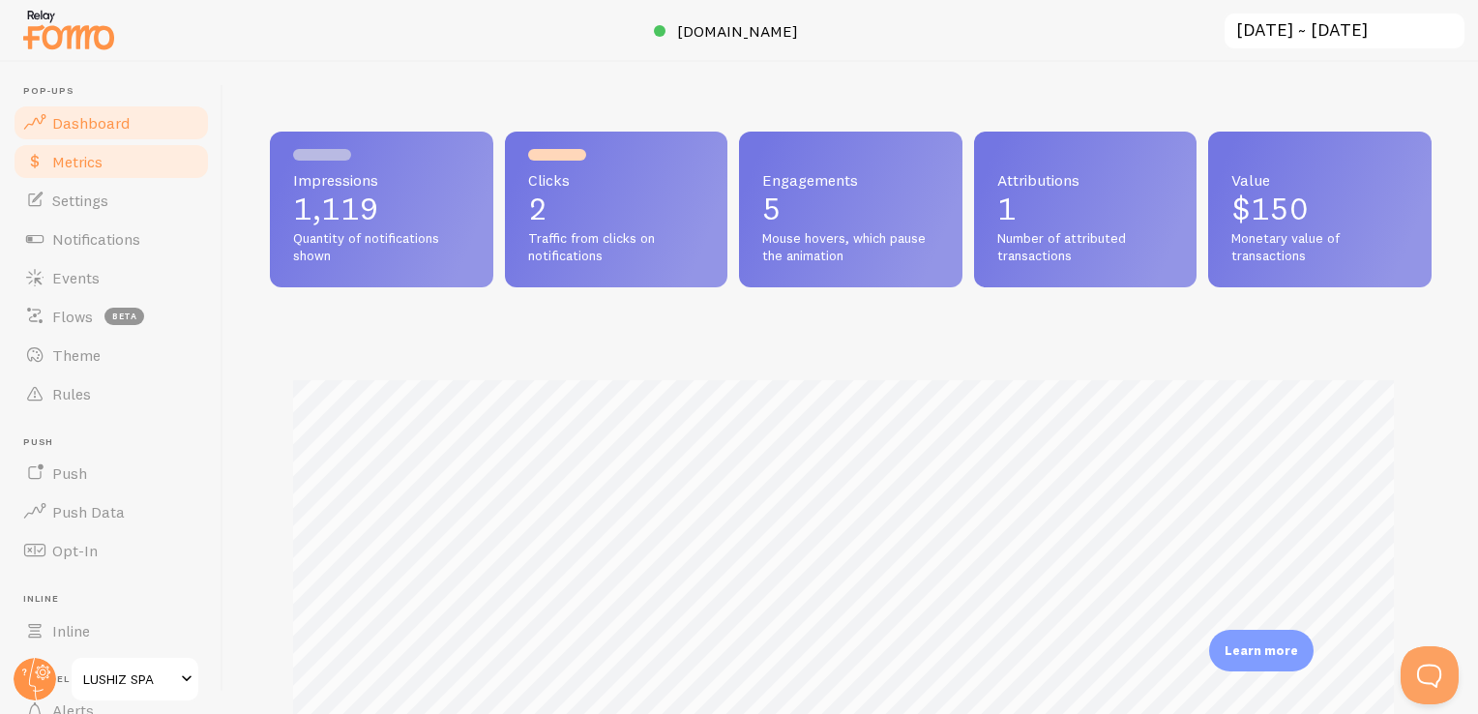
click at [135, 160] on link "Metrics" at bounding box center [111, 161] width 199 height 39
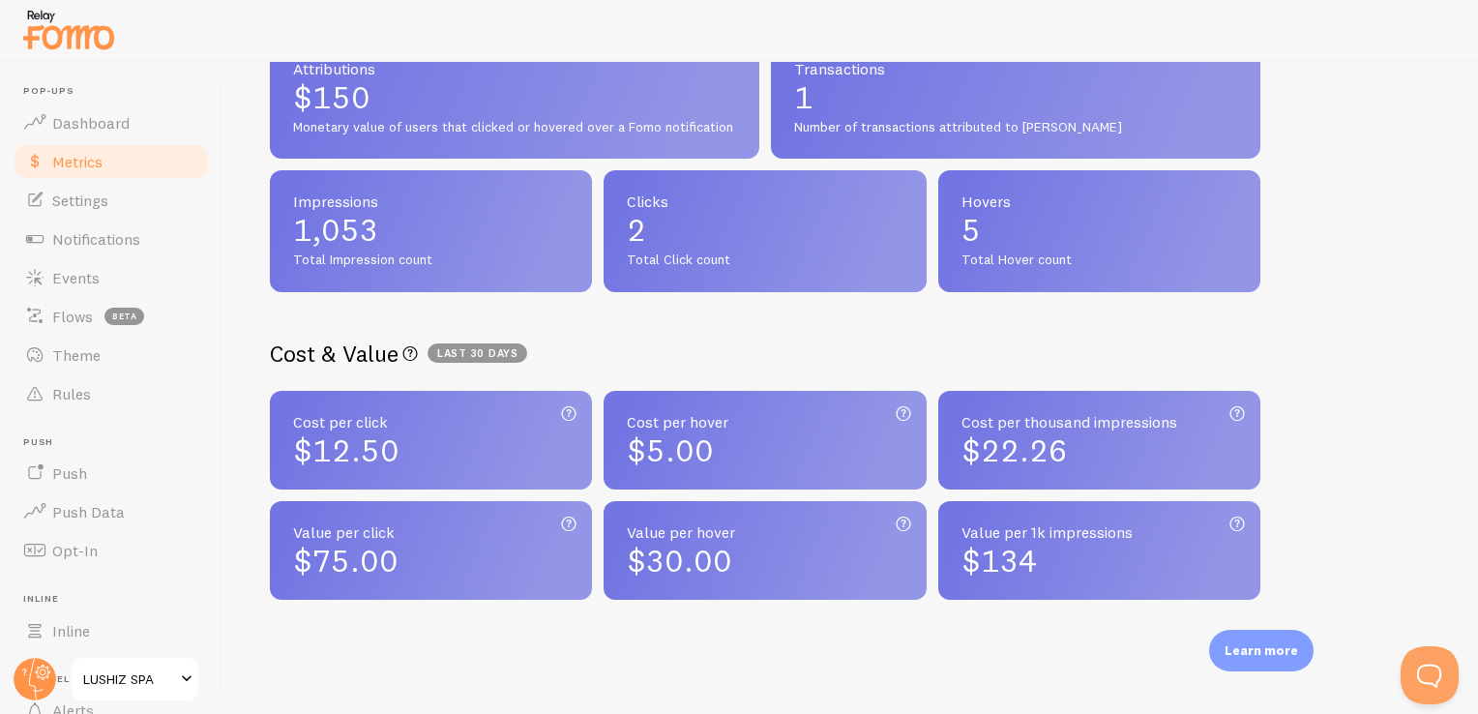
scroll to position [536, 0]
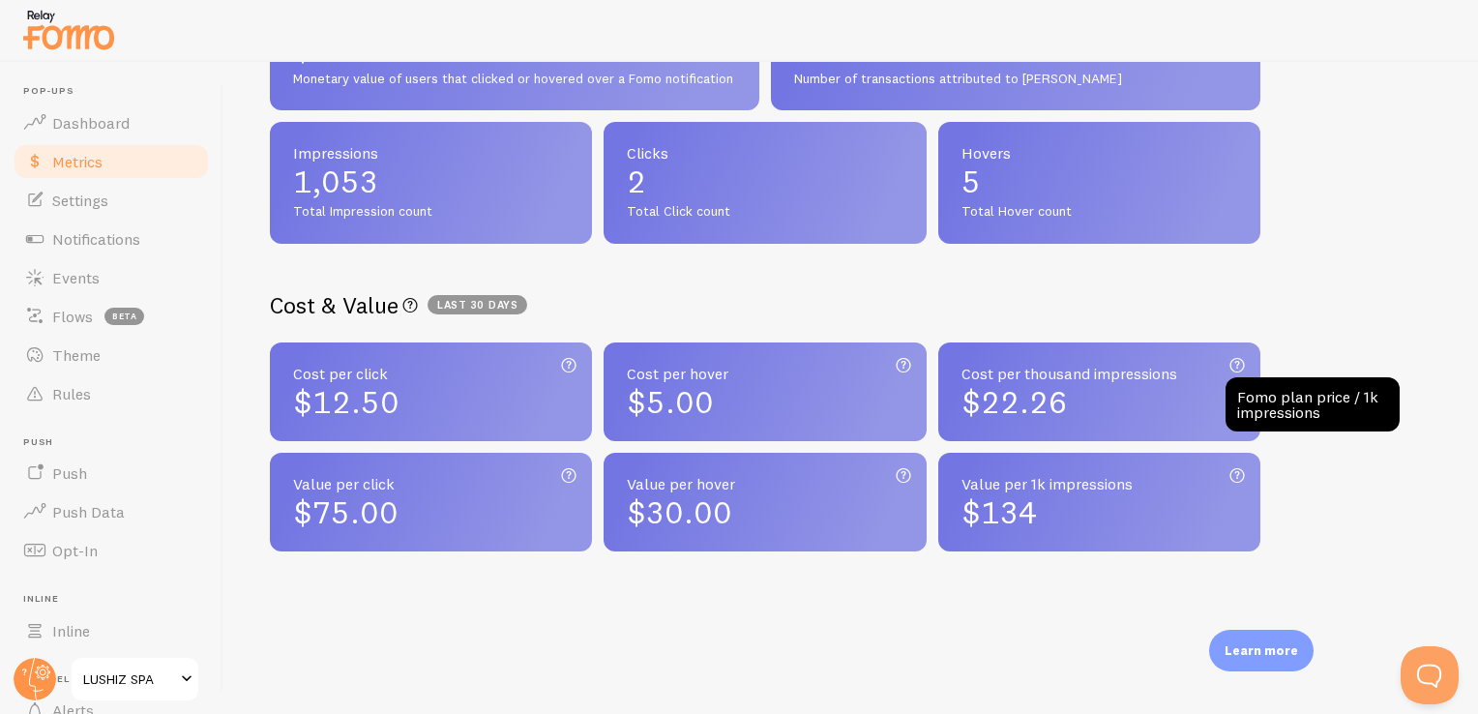
click at [1230, 358] on icon at bounding box center [1236, 364] width 23 height 29
click at [1241, 354] on icon at bounding box center [1236, 364] width 23 height 29
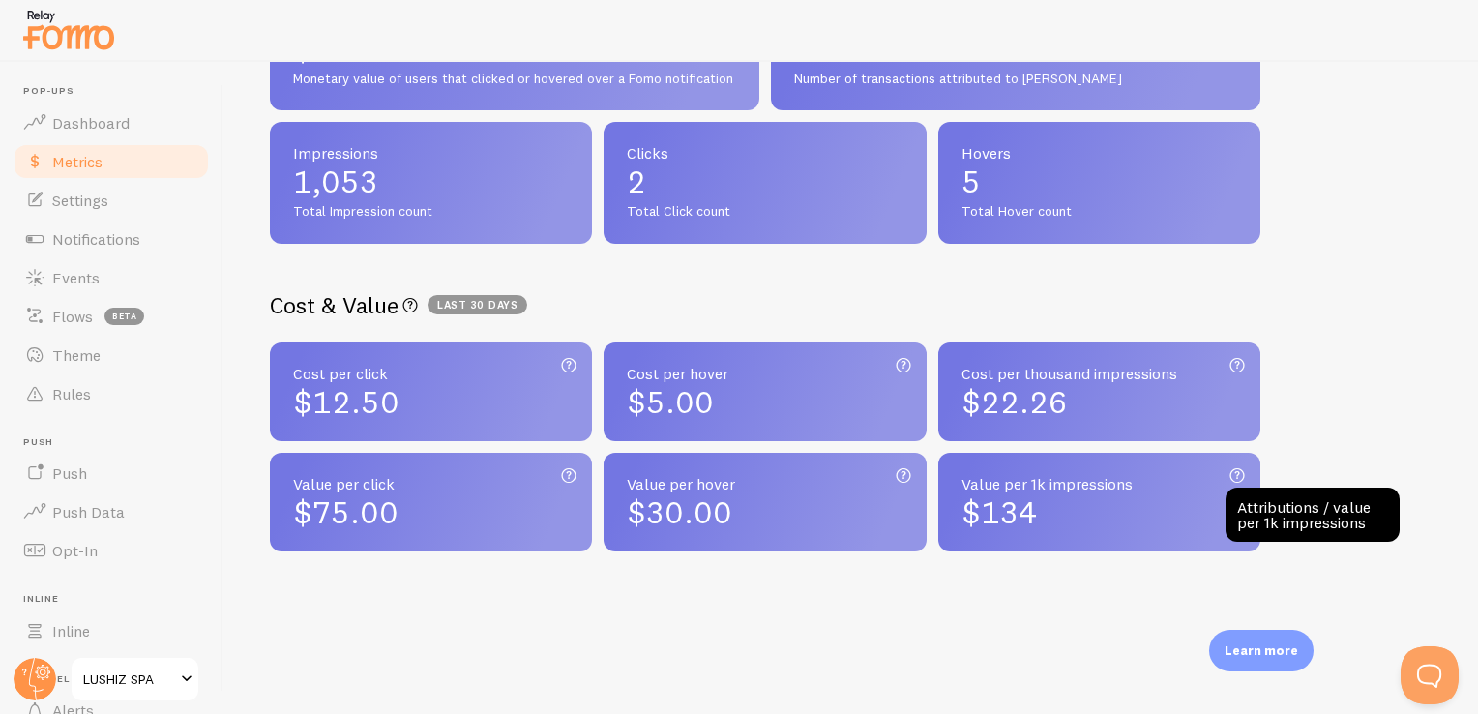
click at [1254, 517] on div "Attributions / value per 1k impressions" at bounding box center [1312, 514] width 174 height 54
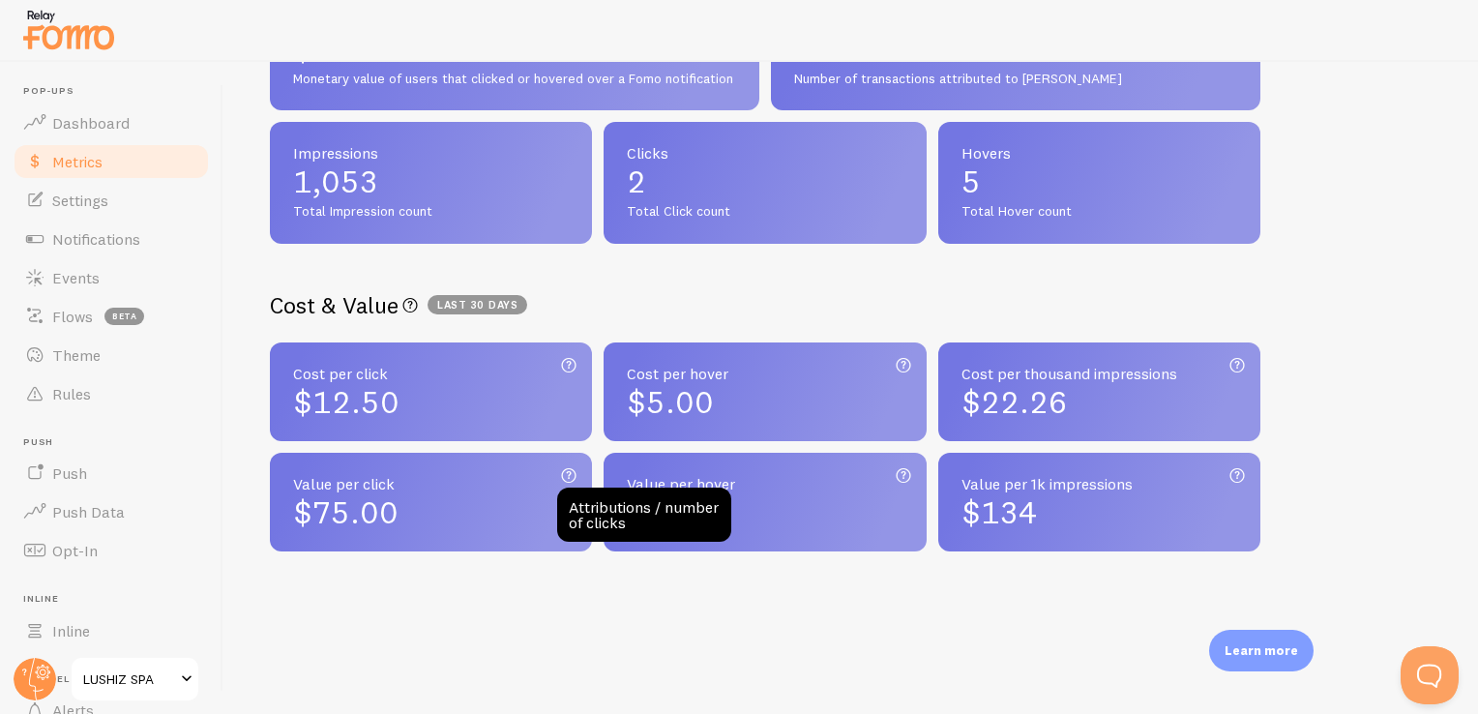
click at [563, 474] on icon at bounding box center [568, 474] width 23 height 29
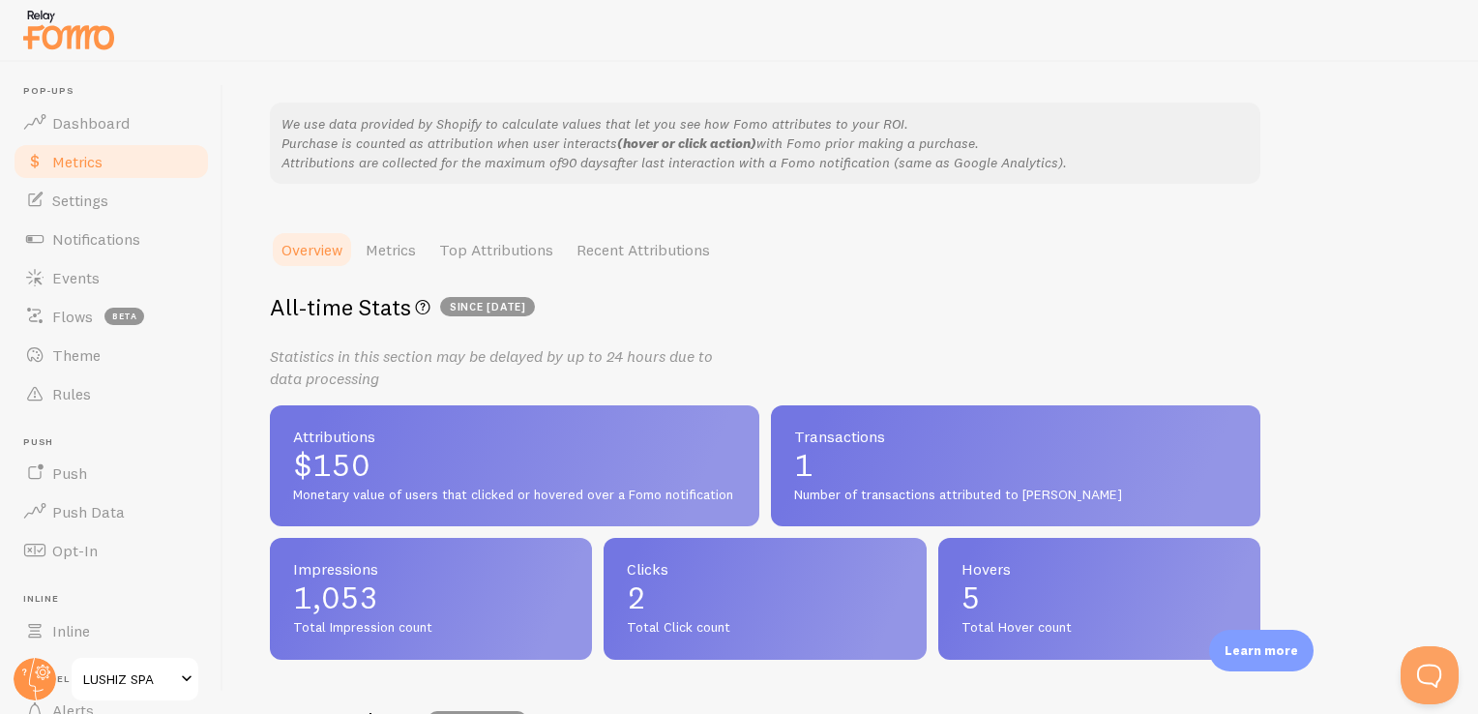
scroll to position [0, 0]
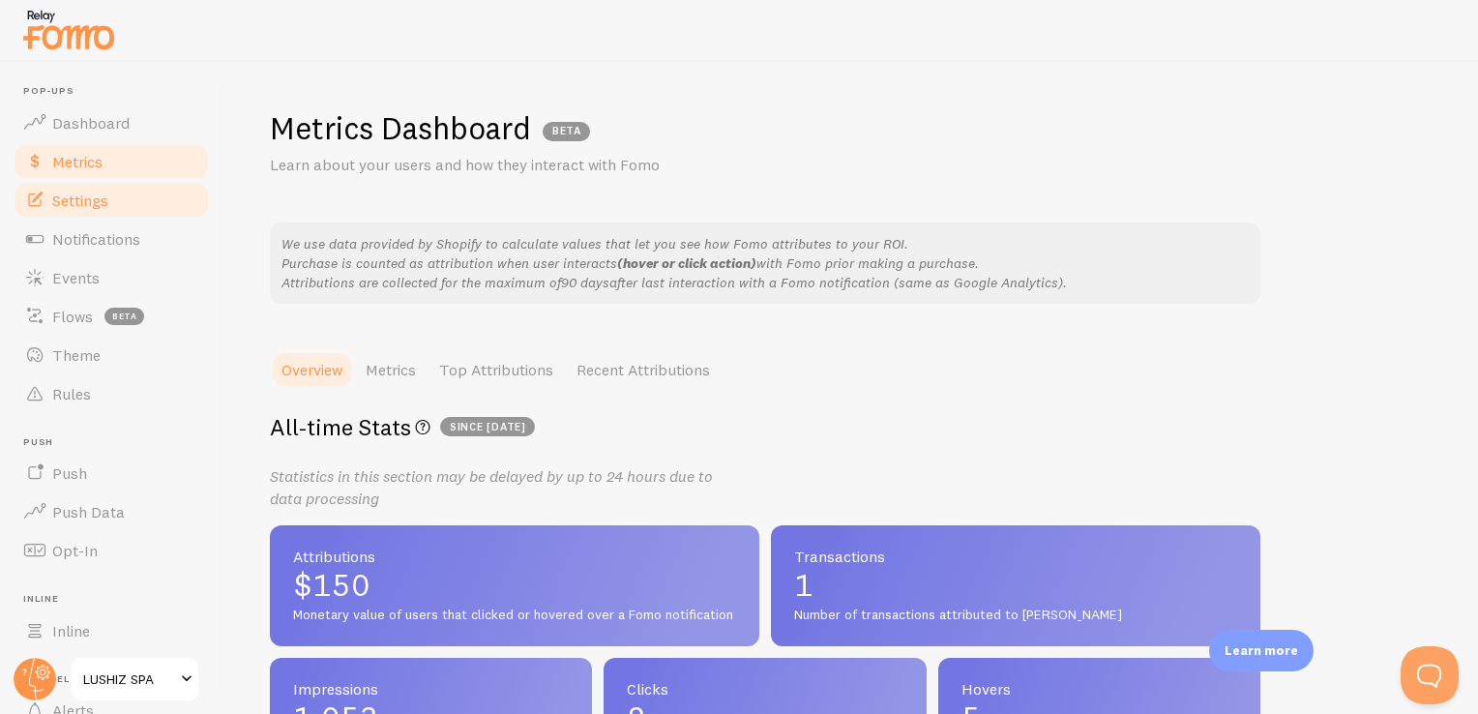
click at [141, 203] on link "Settings" at bounding box center [111, 200] width 199 height 39
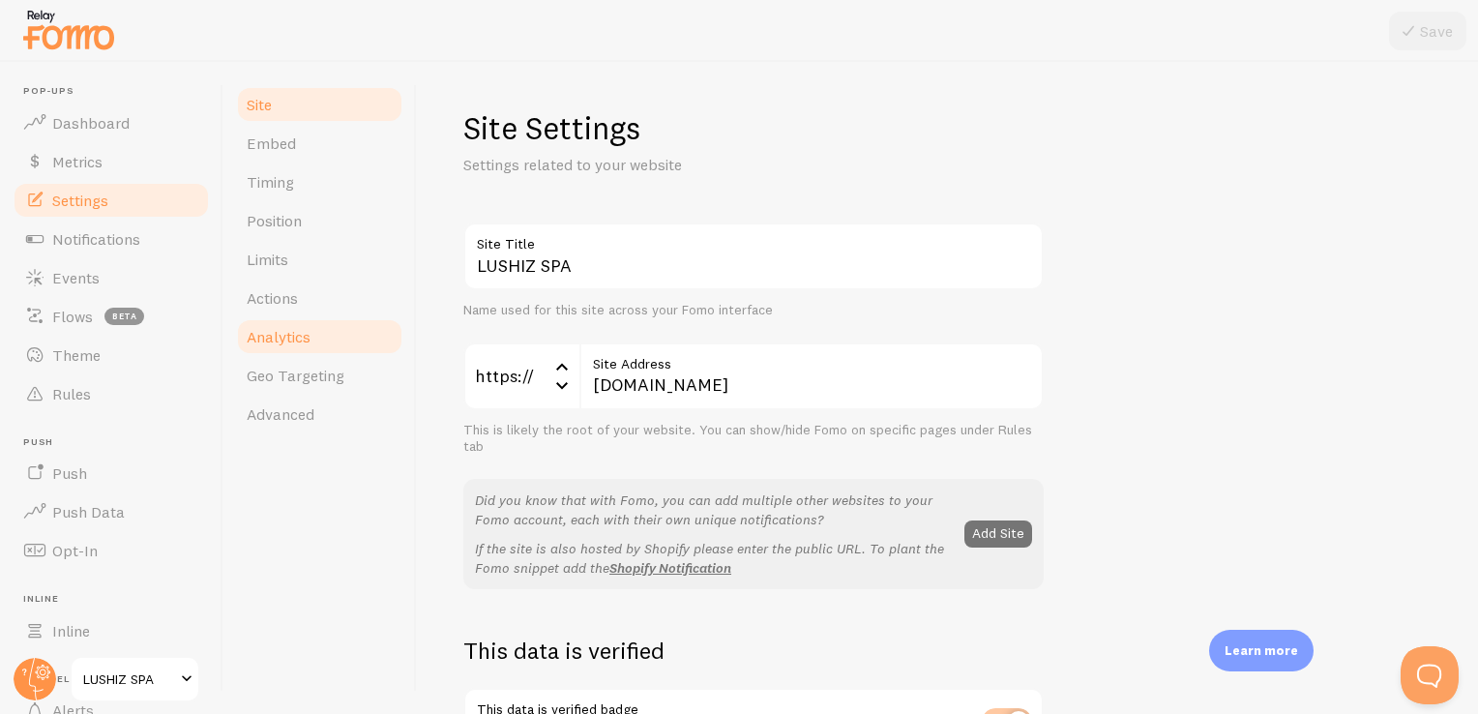
click at [324, 335] on link "Analytics" at bounding box center [319, 336] width 169 height 39
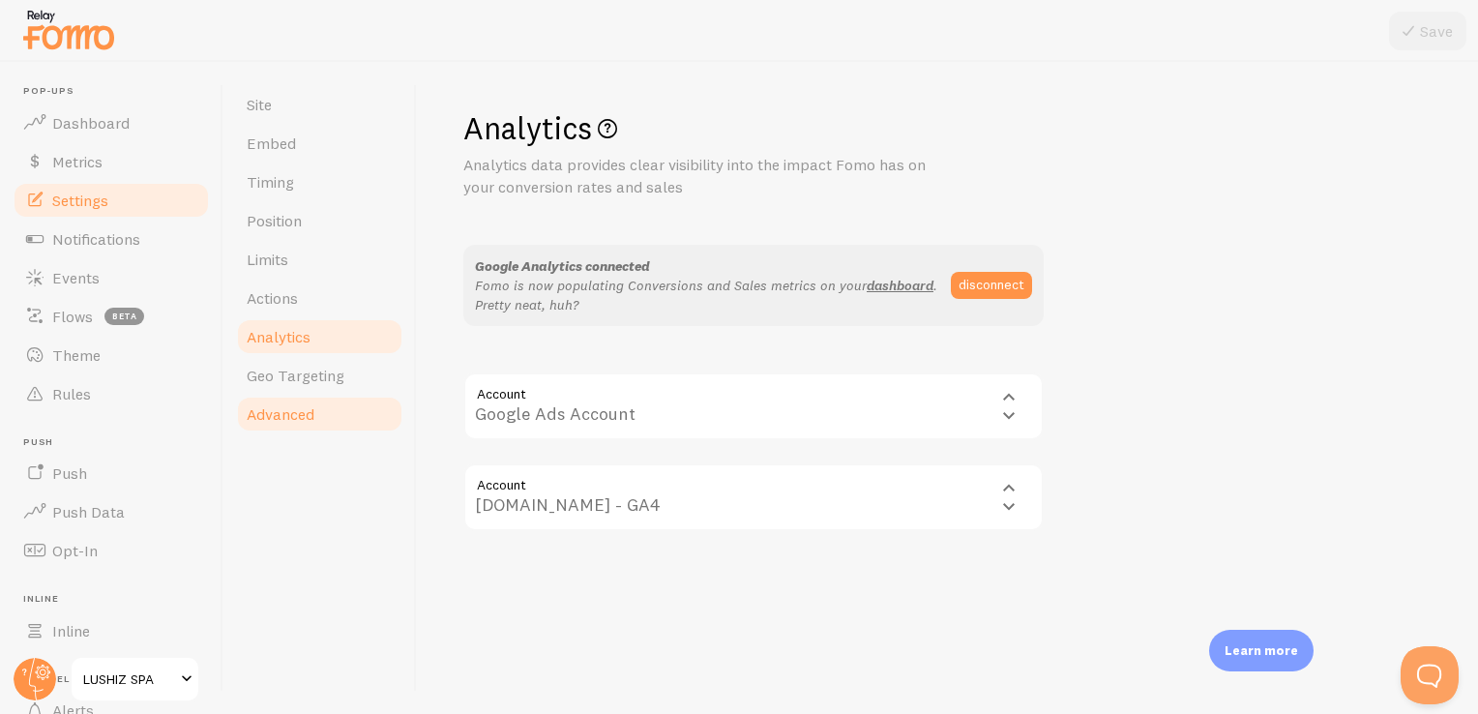
click at [267, 418] on span "Advanced" at bounding box center [281, 413] width 68 height 19
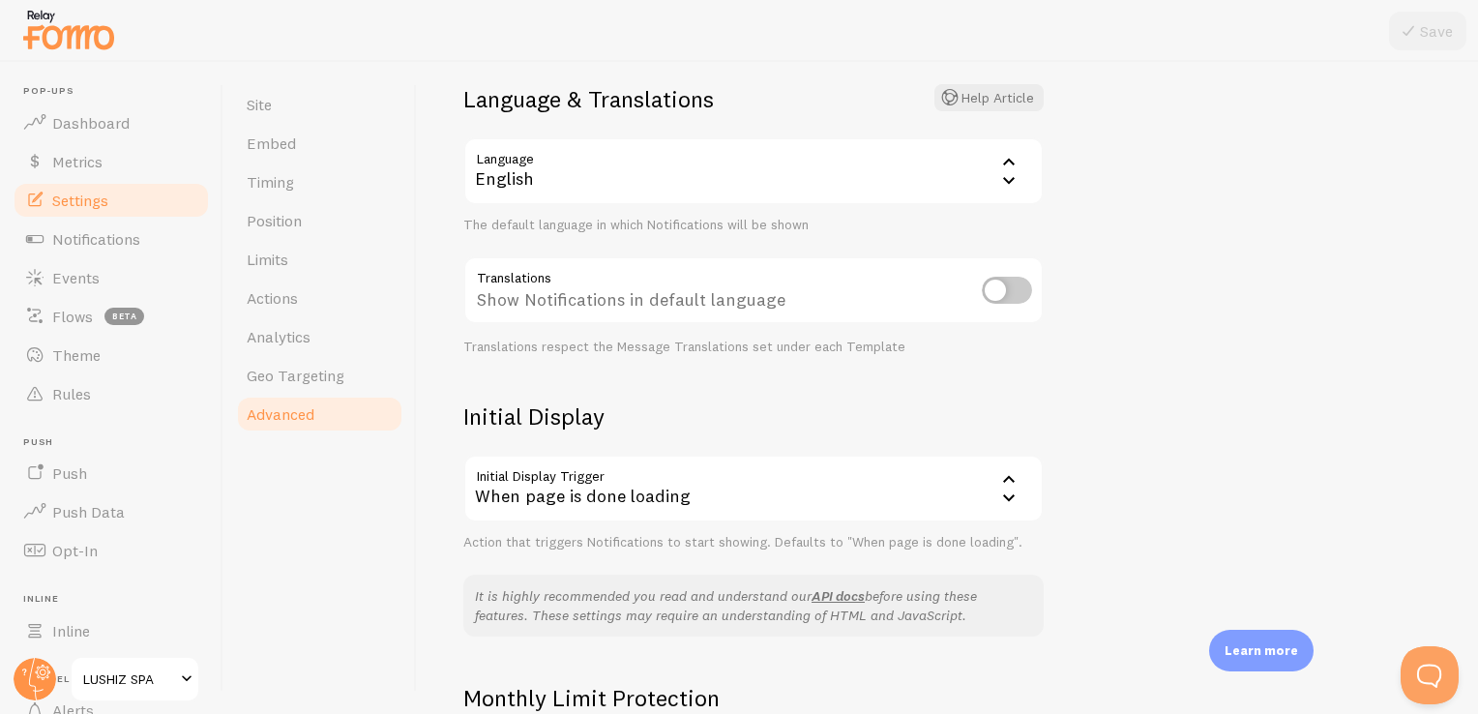
scroll to position [176, 0]
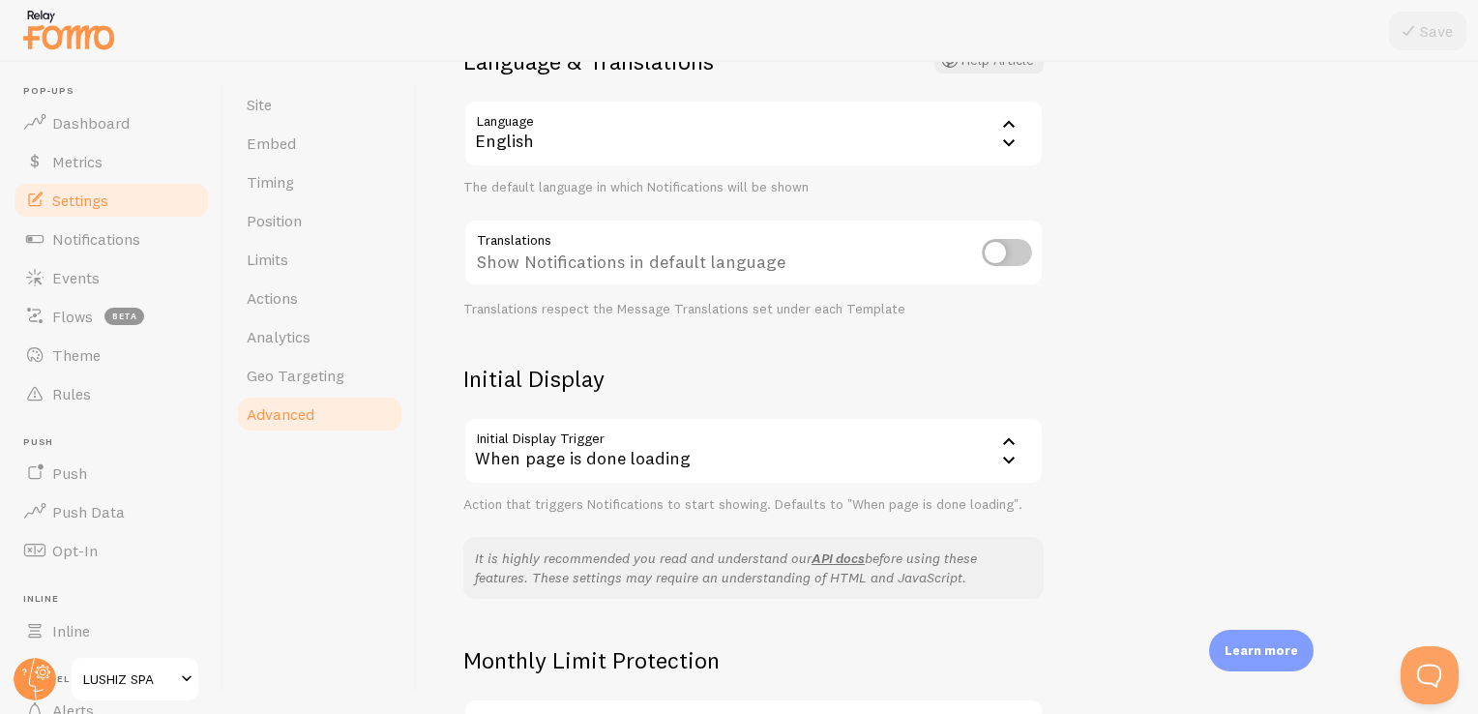
click at [1011, 137] on icon at bounding box center [1008, 142] width 23 height 23
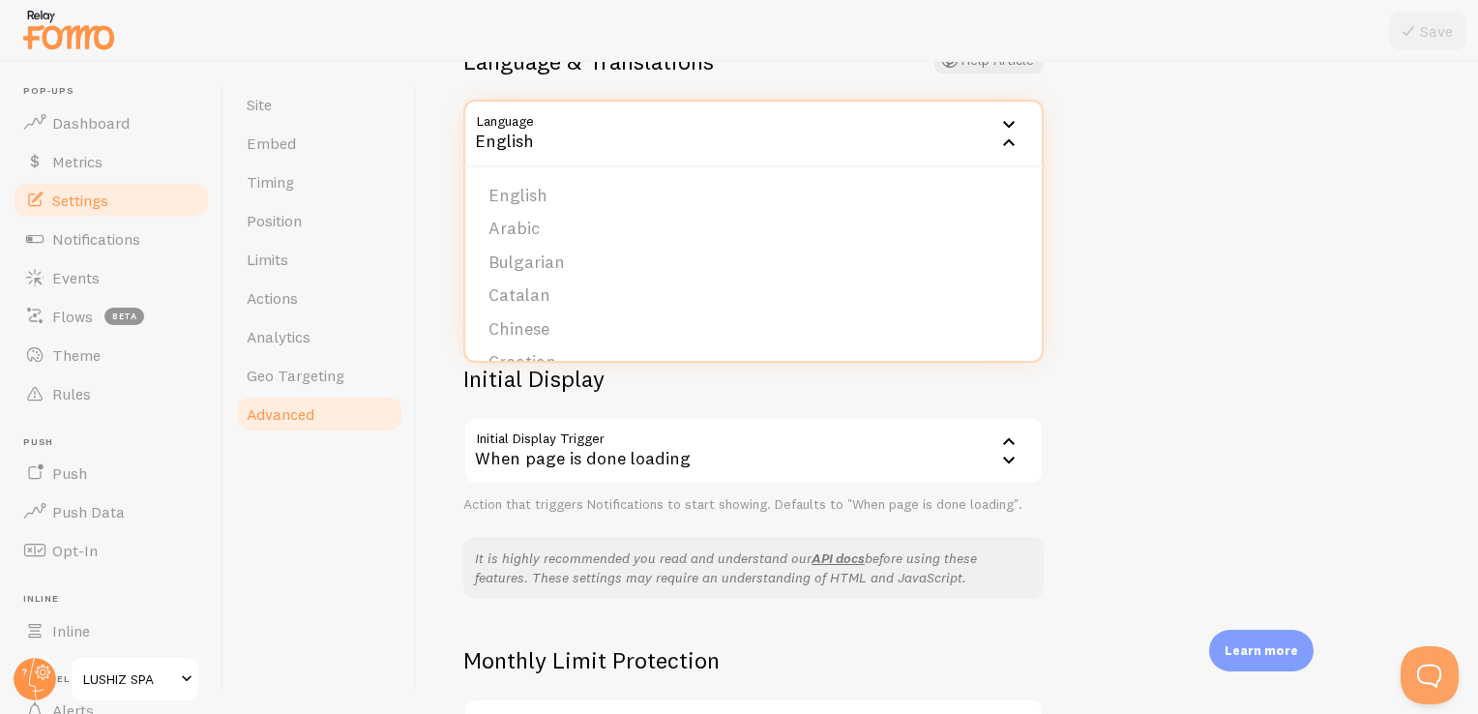
click at [1151, 164] on div "Advanced Advanced options Language & Translations Help Article Language en Engl…" at bounding box center [947, 388] width 1061 height 652
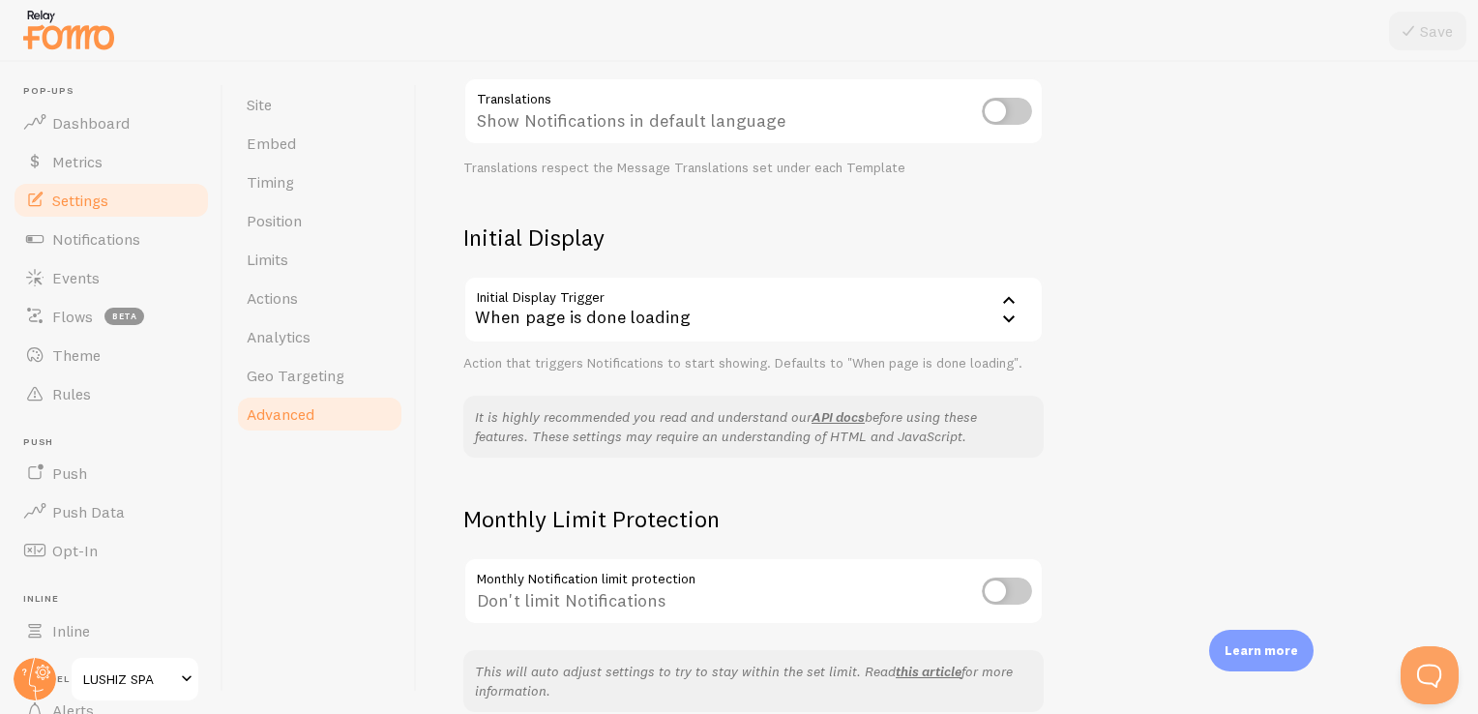
scroll to position [406, 0]
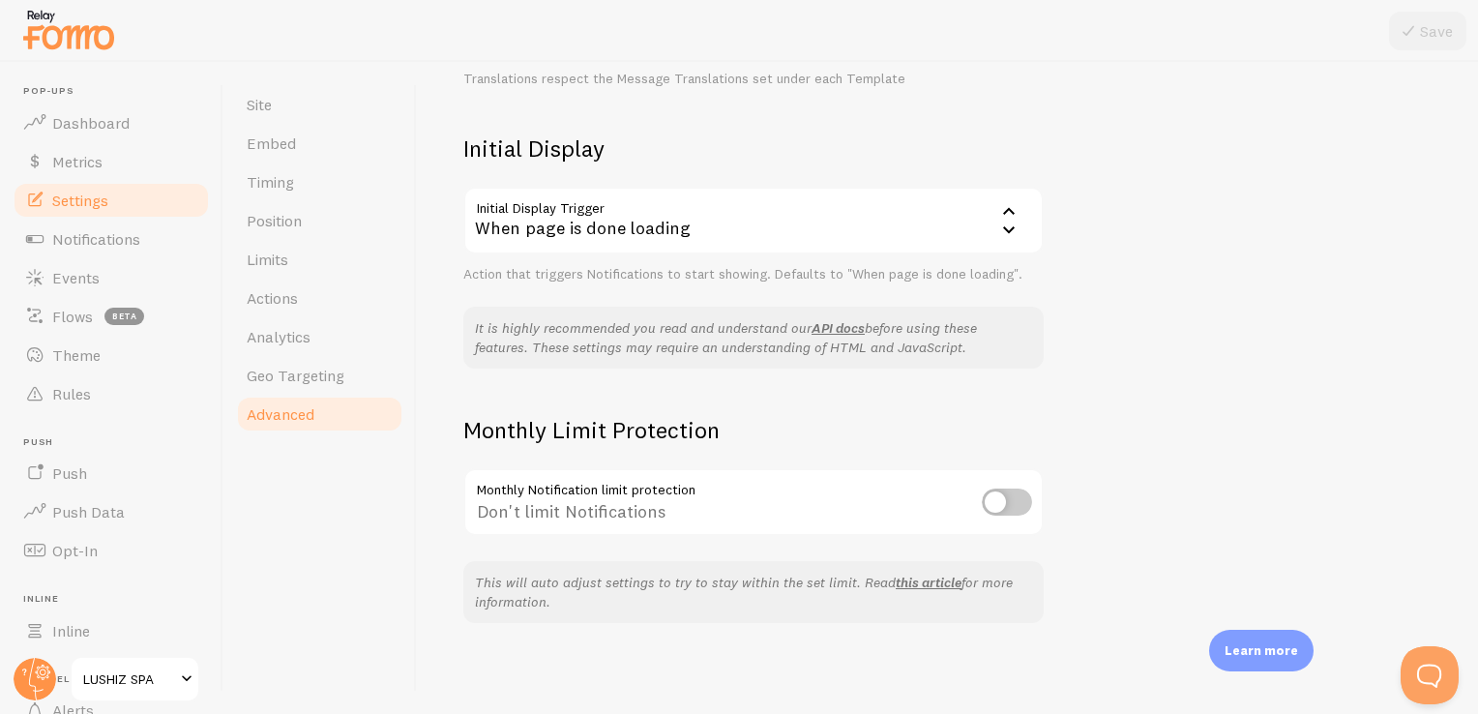
click at [1021, 497] on input "checkbox" at bounding box center [1007, 501] width 50 height 27
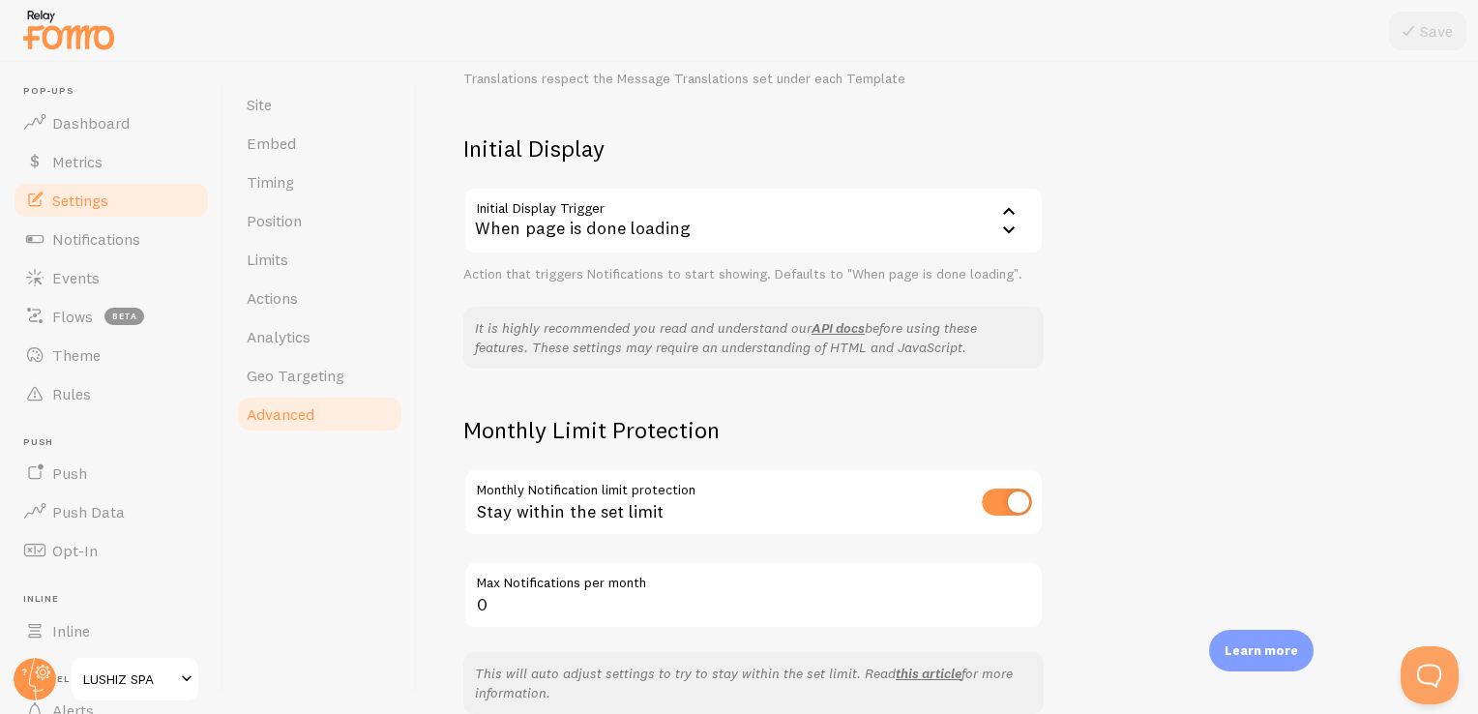
click at [1002, 497] on input "checkbox" at bounding box center [1007, 501] width 50 height 27
checkbox input "false"
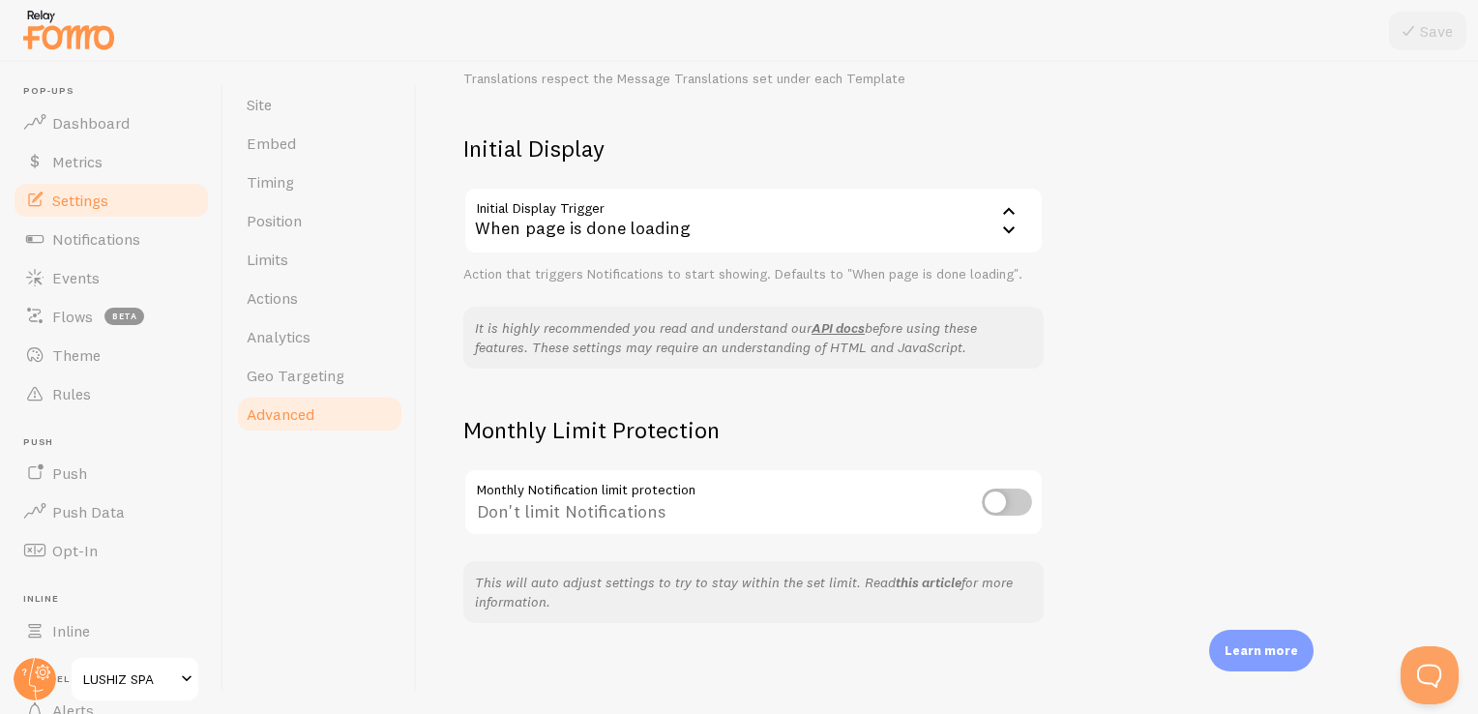
click at [938, 581] on link "this article" at bounding box center [928, 581] width 66 height 17
click at [100, 274] on link "Events" at bounding box center [111, 277] width 199 height 39
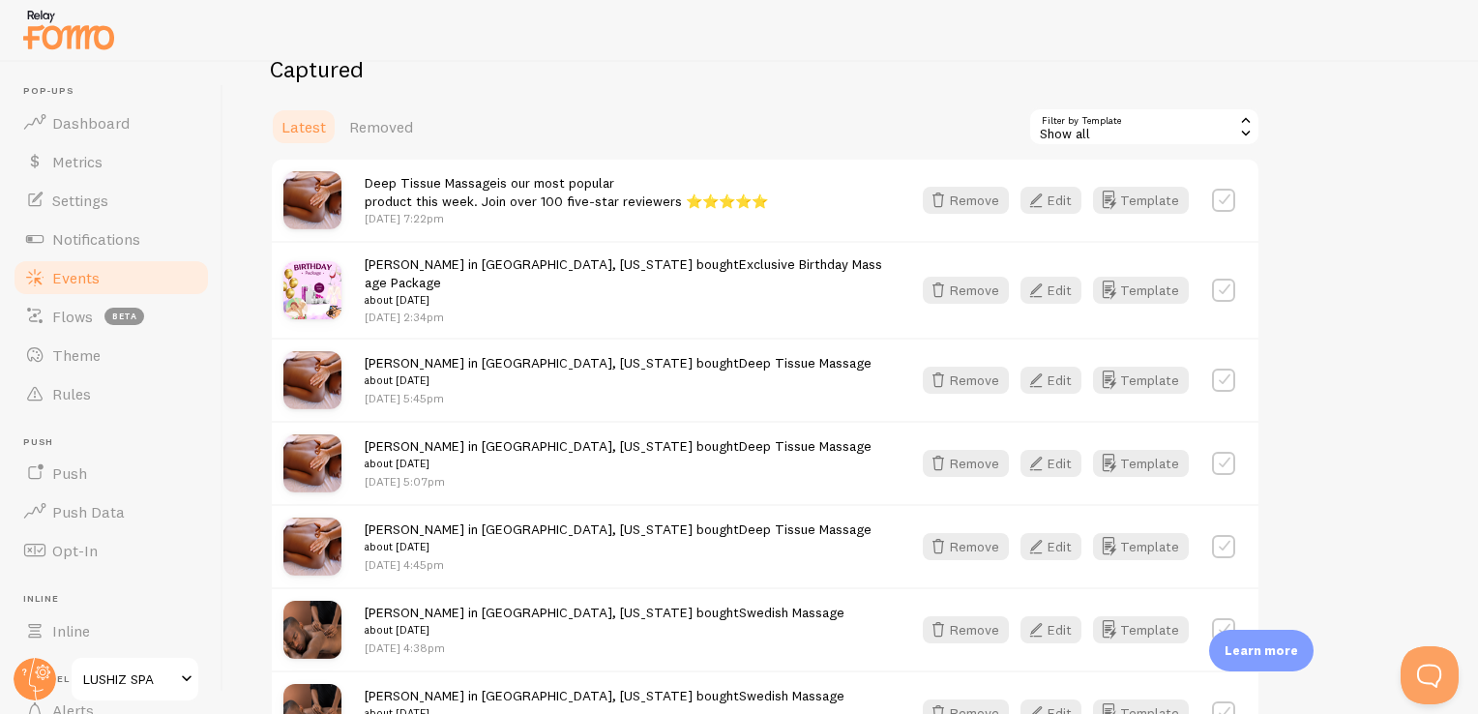
scroll to position [398, 0]
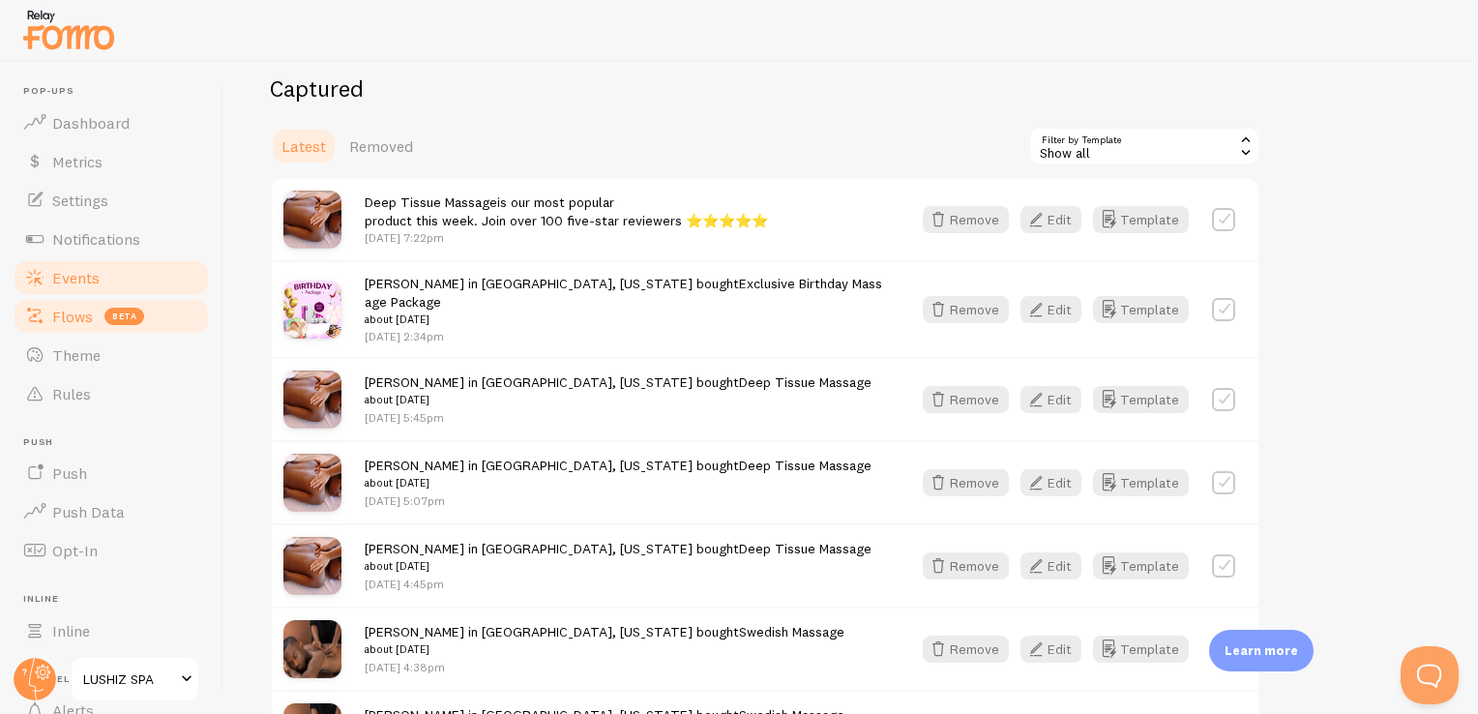
click at [66, 313] on span "Flows" at bounding box center [72, 316] width 41 height 19
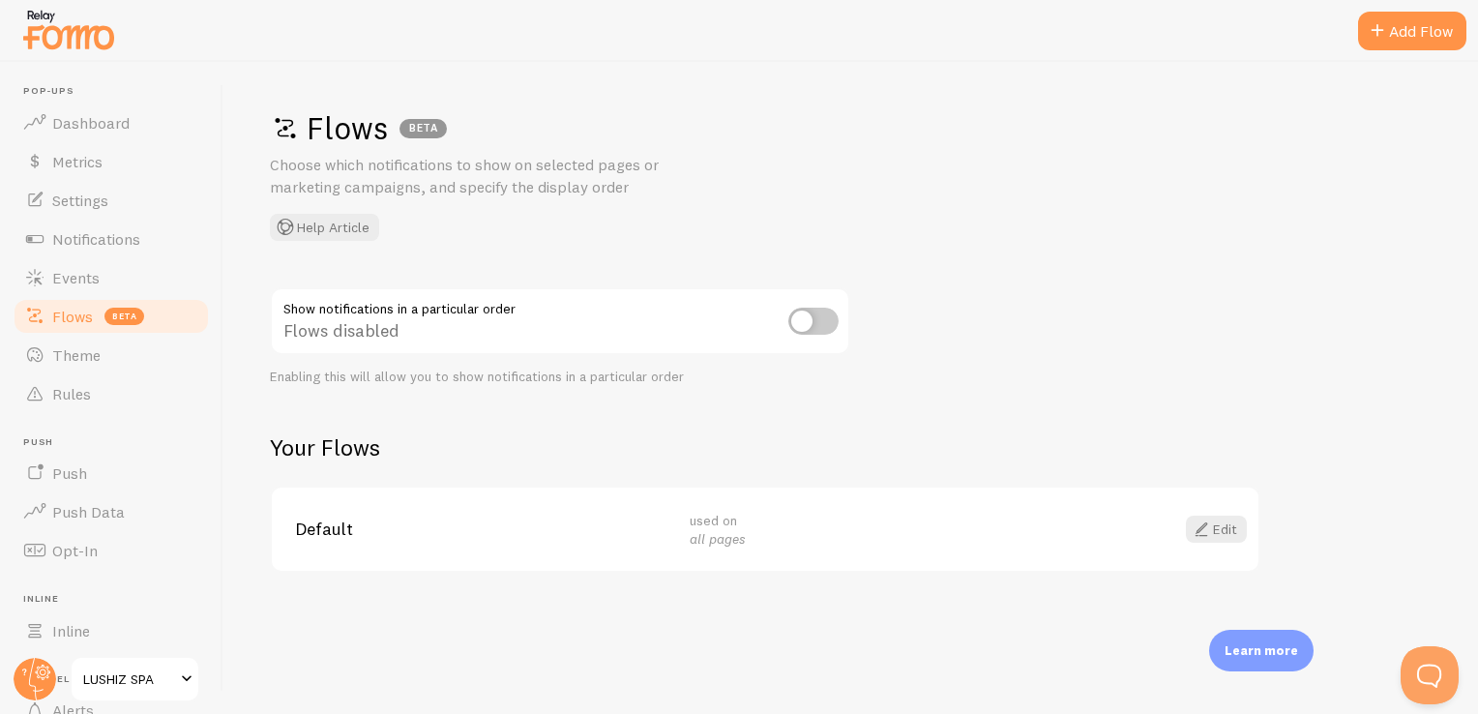
click at [828, 319] on input "checkbox" at bounding box center [813, 321] width 50 height 27
click at [803, 317] on input "checkbox" at bounding box center [813, 321] width 50 height 27
checkbox input "false"
click at [1227, 525] on link "Edit" at bounding box center [1216, 528] width 61 height 27
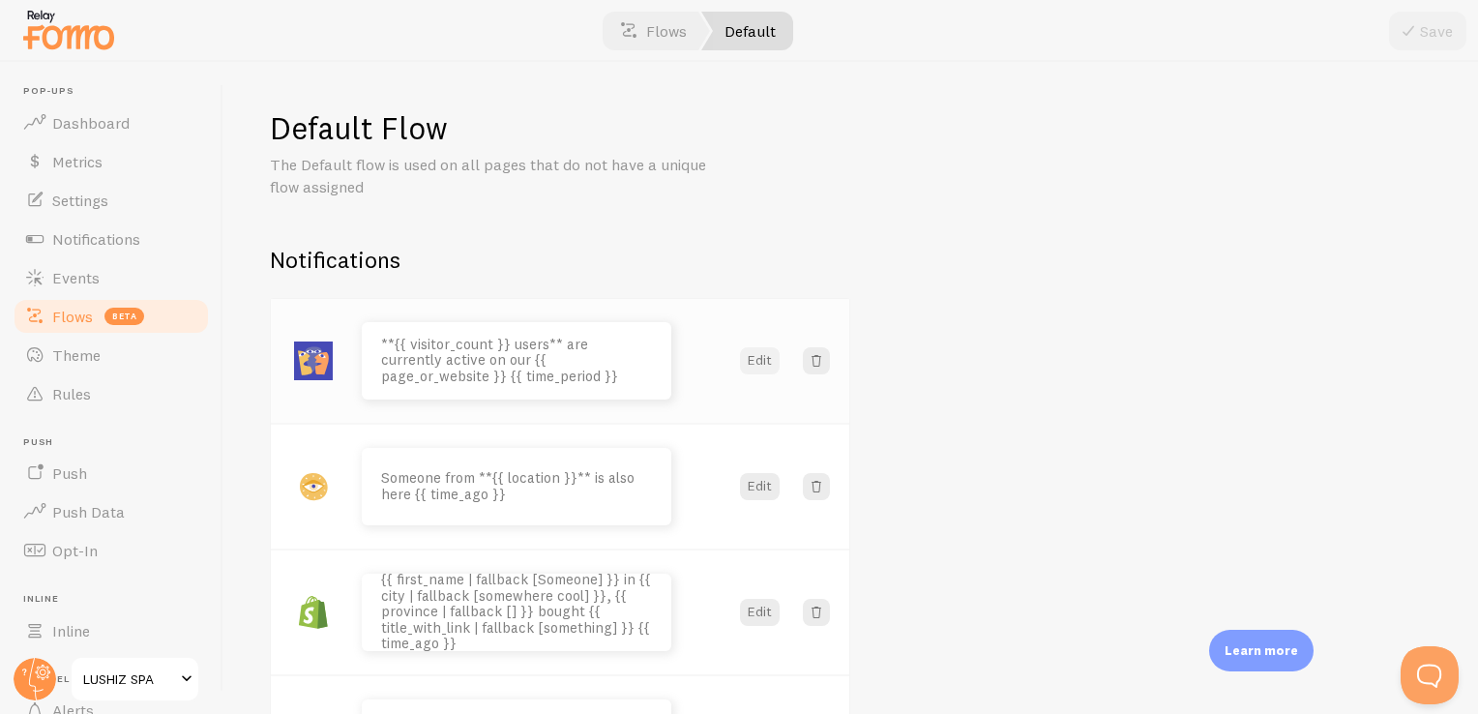
click at [758, 367] on button "Edit" at bounding box center [760, 360] width 40 height 27
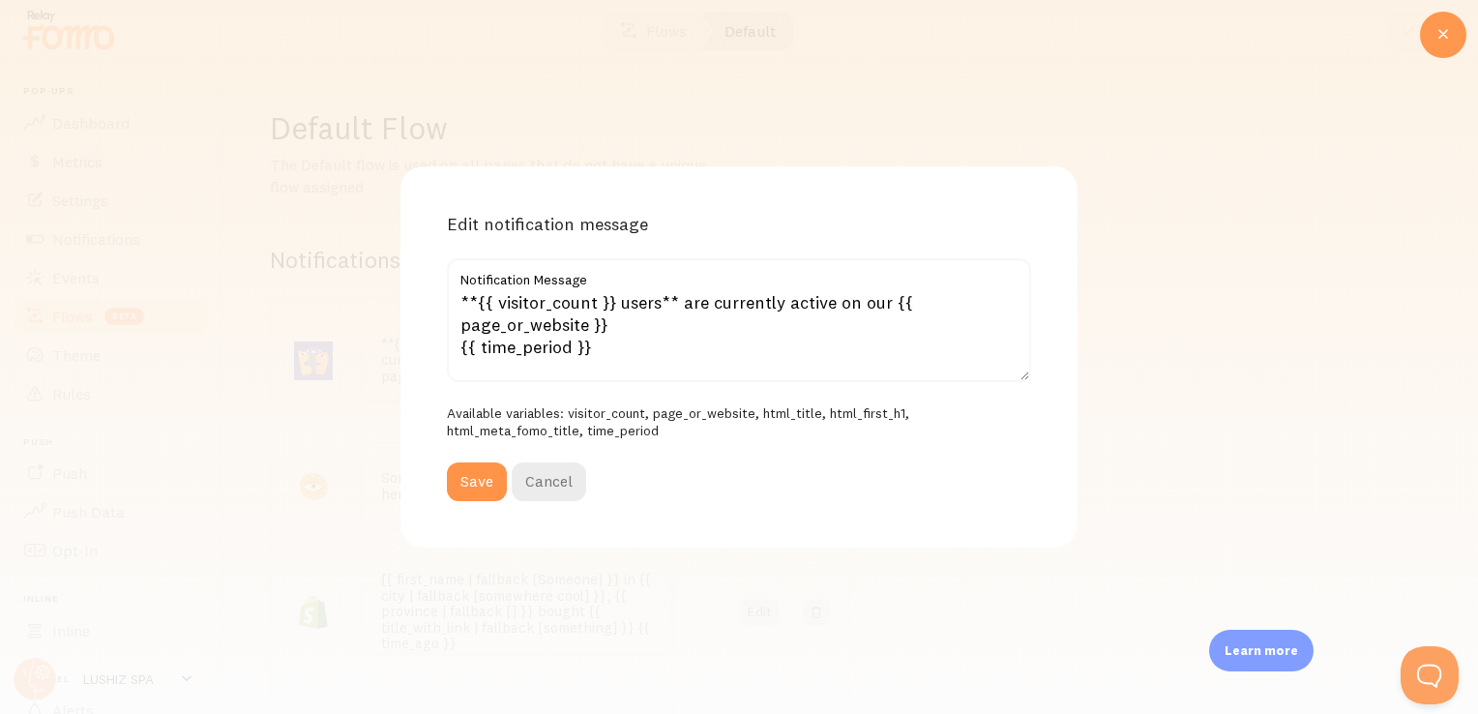
click at [1447, 23] on icon at bounding box center [1442, 34] width 23 height 23
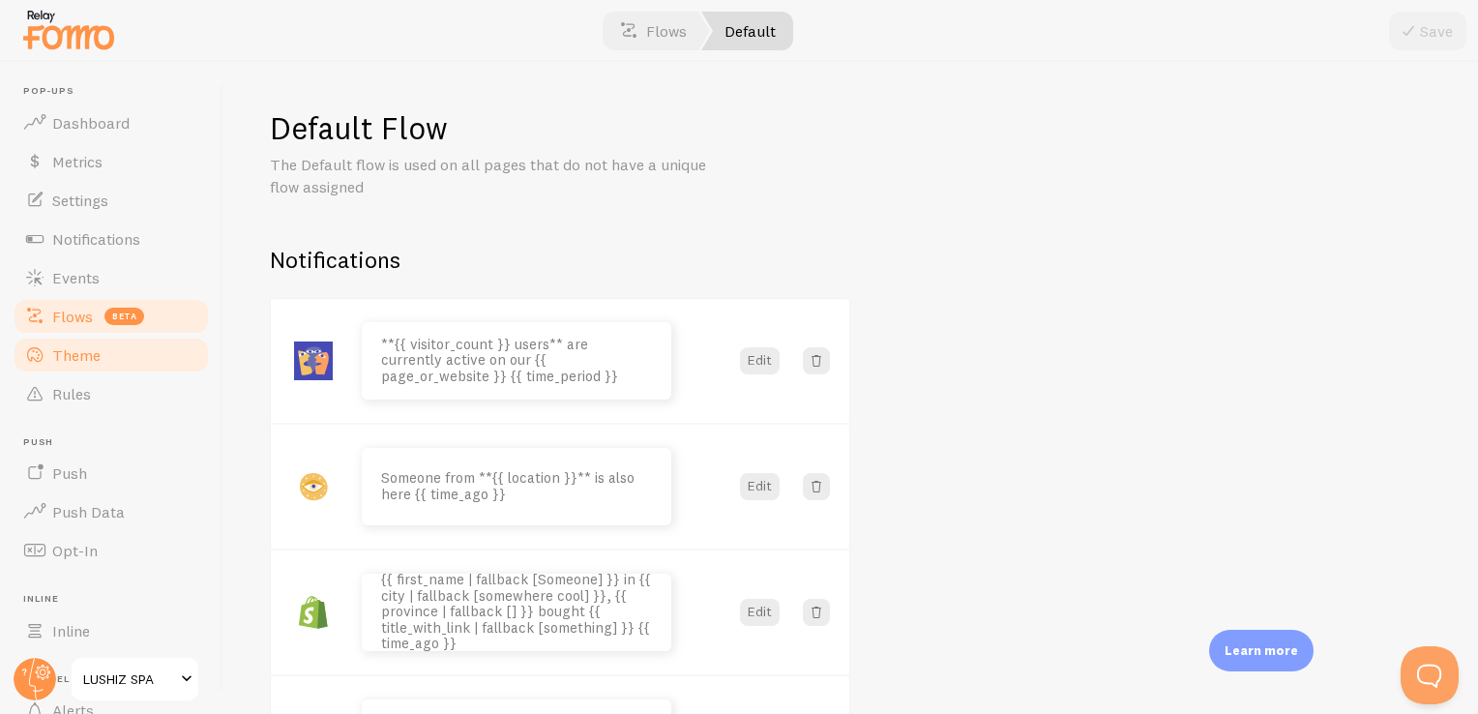
click at [101, 351] on link "Theme" at bounding box center [111, 355] width 199 height 39
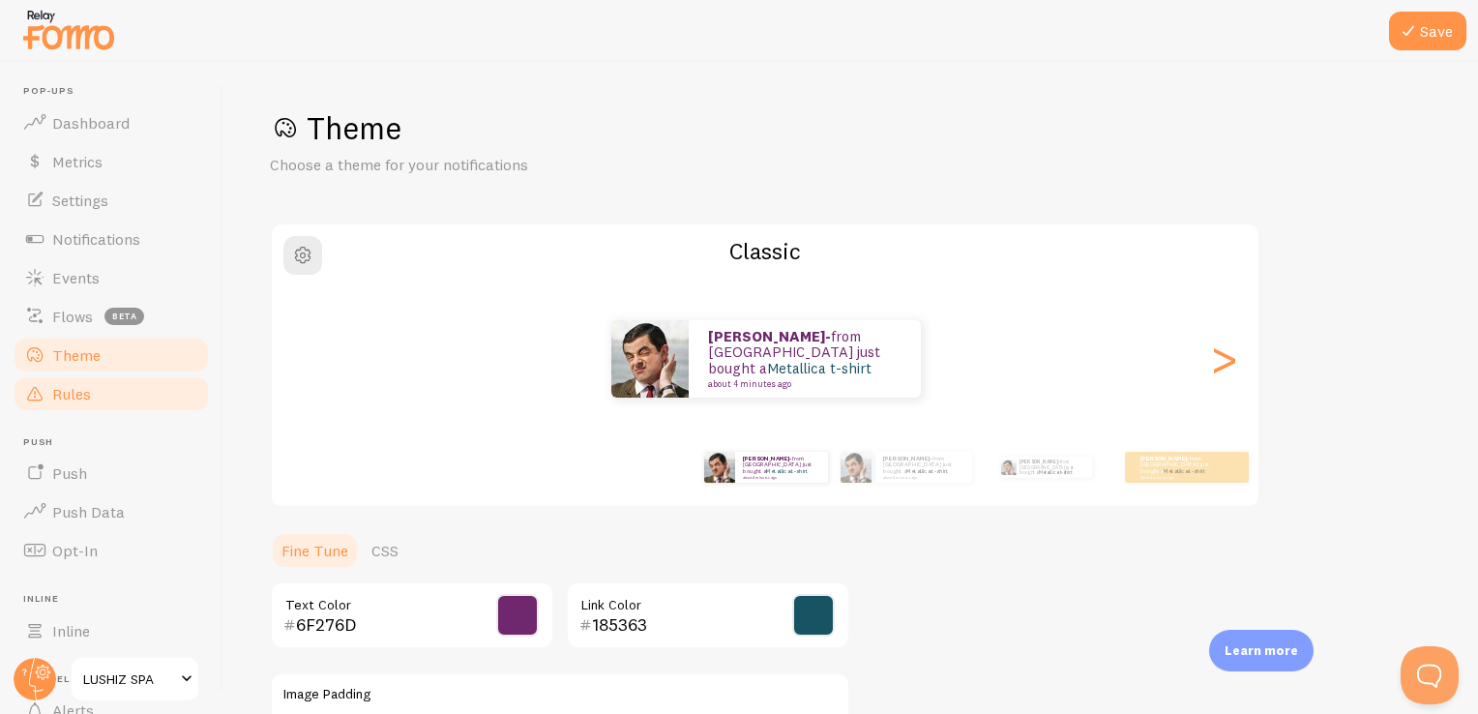
click at [77, 394] on span "Rules" at bounding box center [71, 393] width 39 height 19
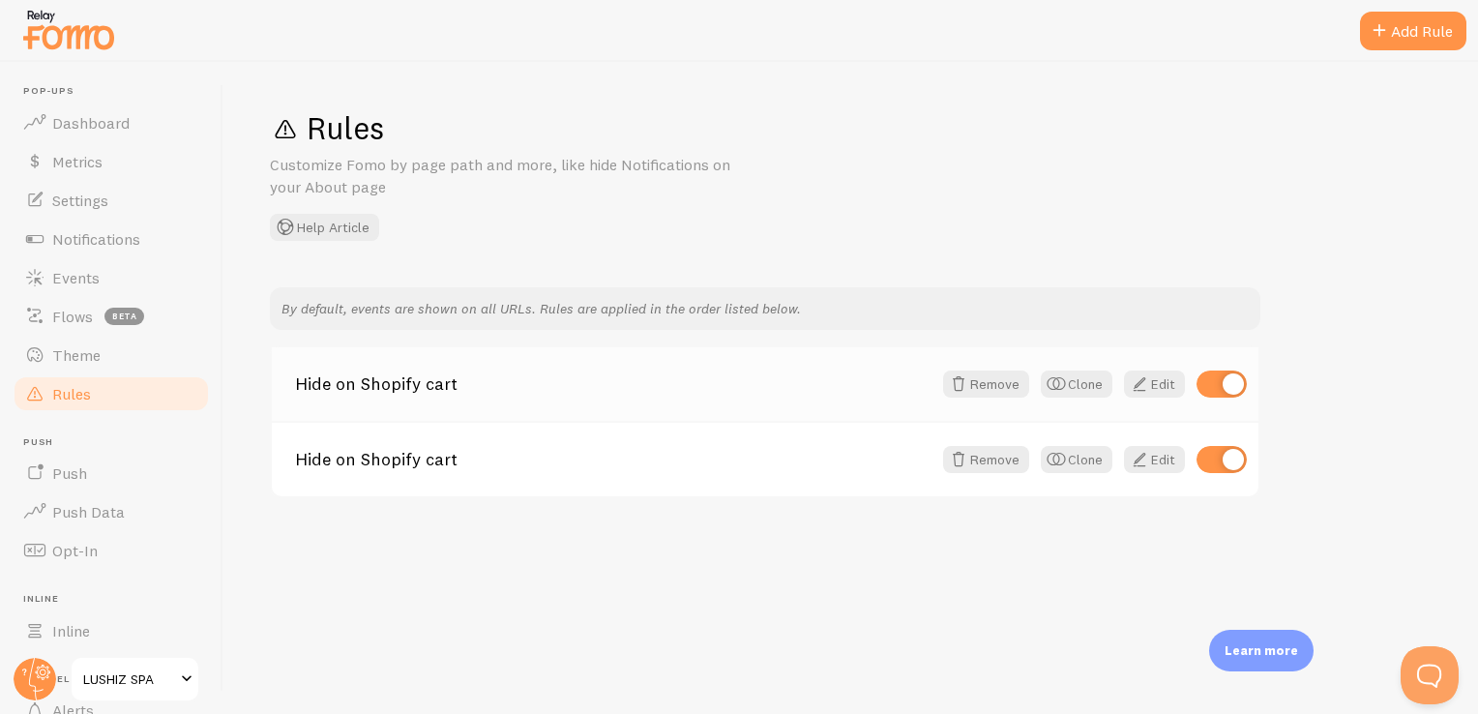
click at [1217, 386] on input "checkbox" at bounding box center [1221, 383] width 50 height 27
checkbox input "false"
click at [1221, 458] on input "checkbox" at bounding box center [1221, 459] width 50 height 27
checkbox input "false"
click at [1226, 375] on input "checkbox" at bounding box center [1221, 383] width 50 height 27
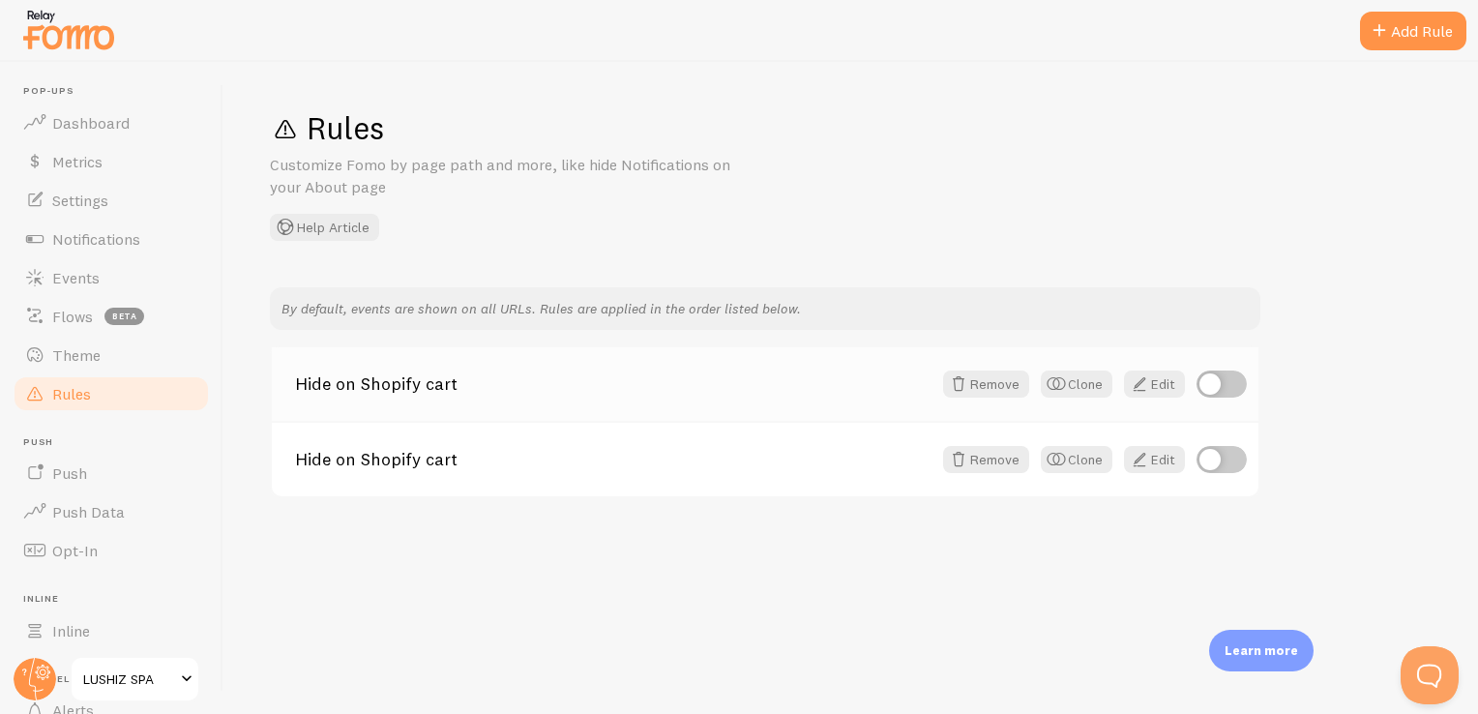
checkbox input "true"
click at [1230, 457] on input "checkbox" at bounding box center [1221, 459] width 50 height 27
checkbox input "true"
click at [101, 470] on link "Push" at bounding box center [111, 473] width 199 height 39
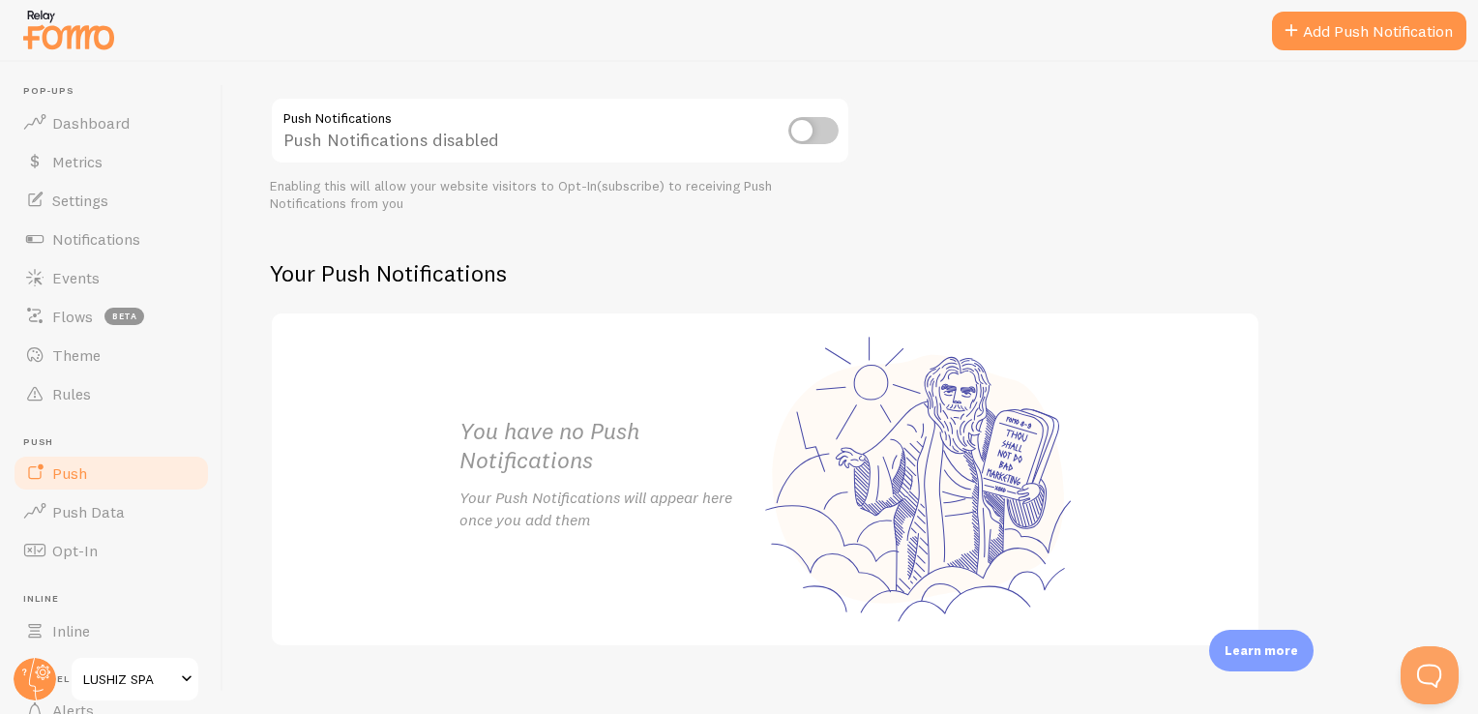
scroll to position [236, 0]
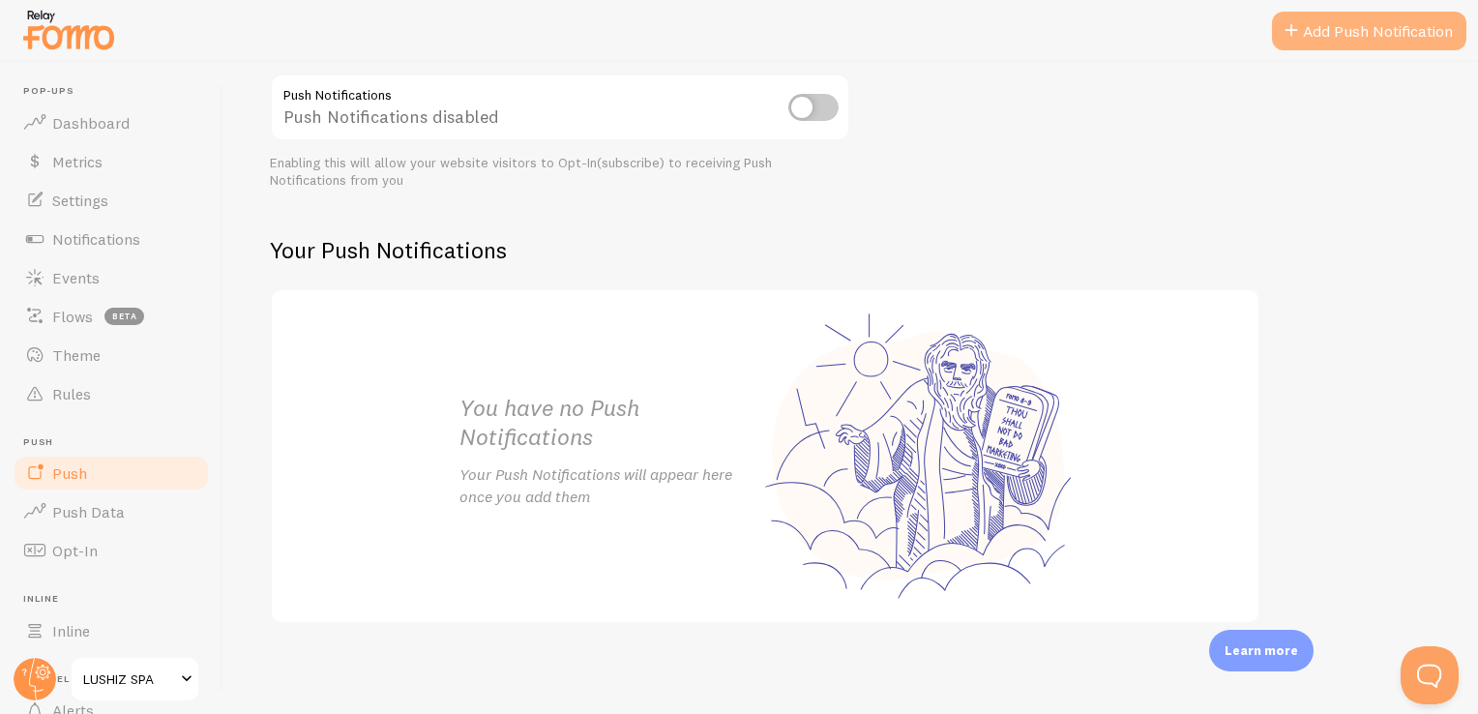
click at [1392, 29] on link "Add Push Notification" at bounding box center [1369, 31] width 194 height 39
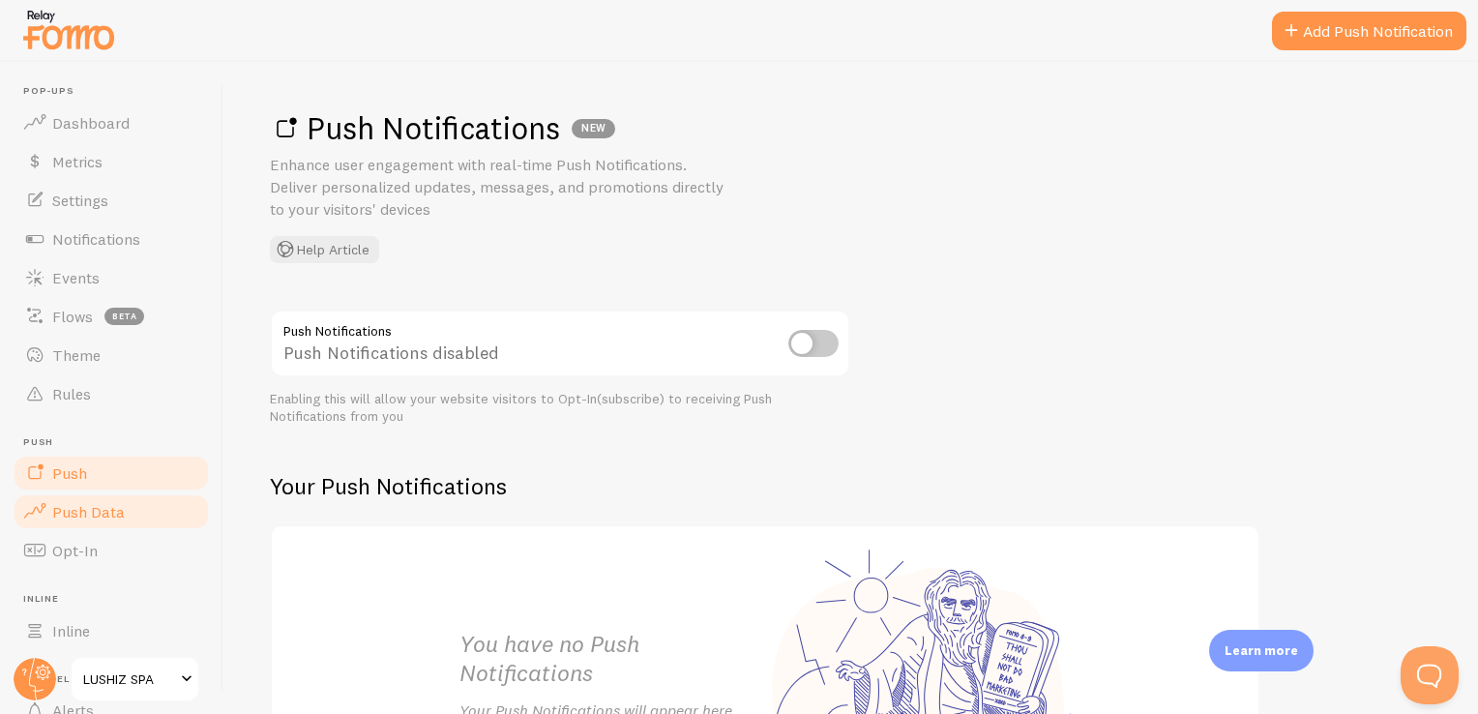
click at [95, 508] on span "Push Data" at bounding box center [88, 511] width 73 height 19
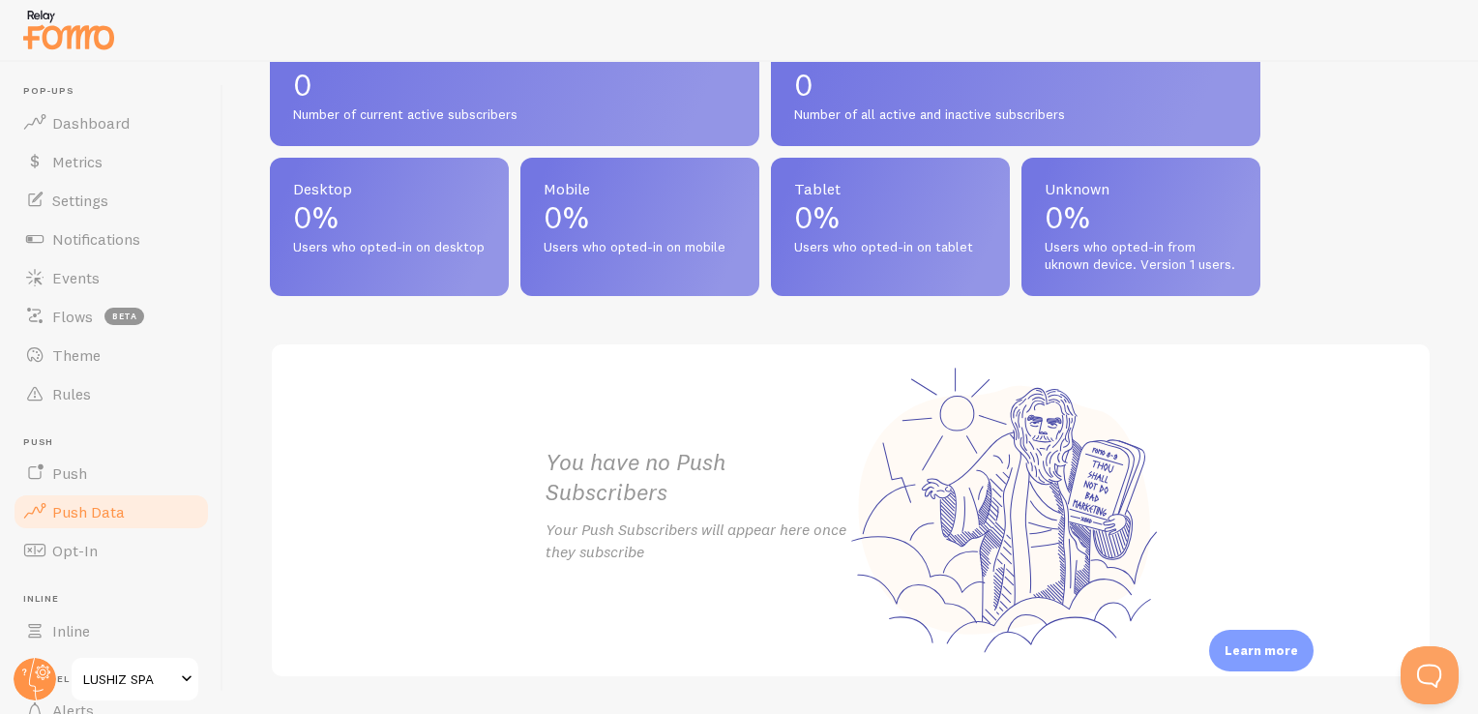
scroll to position [936, 0]
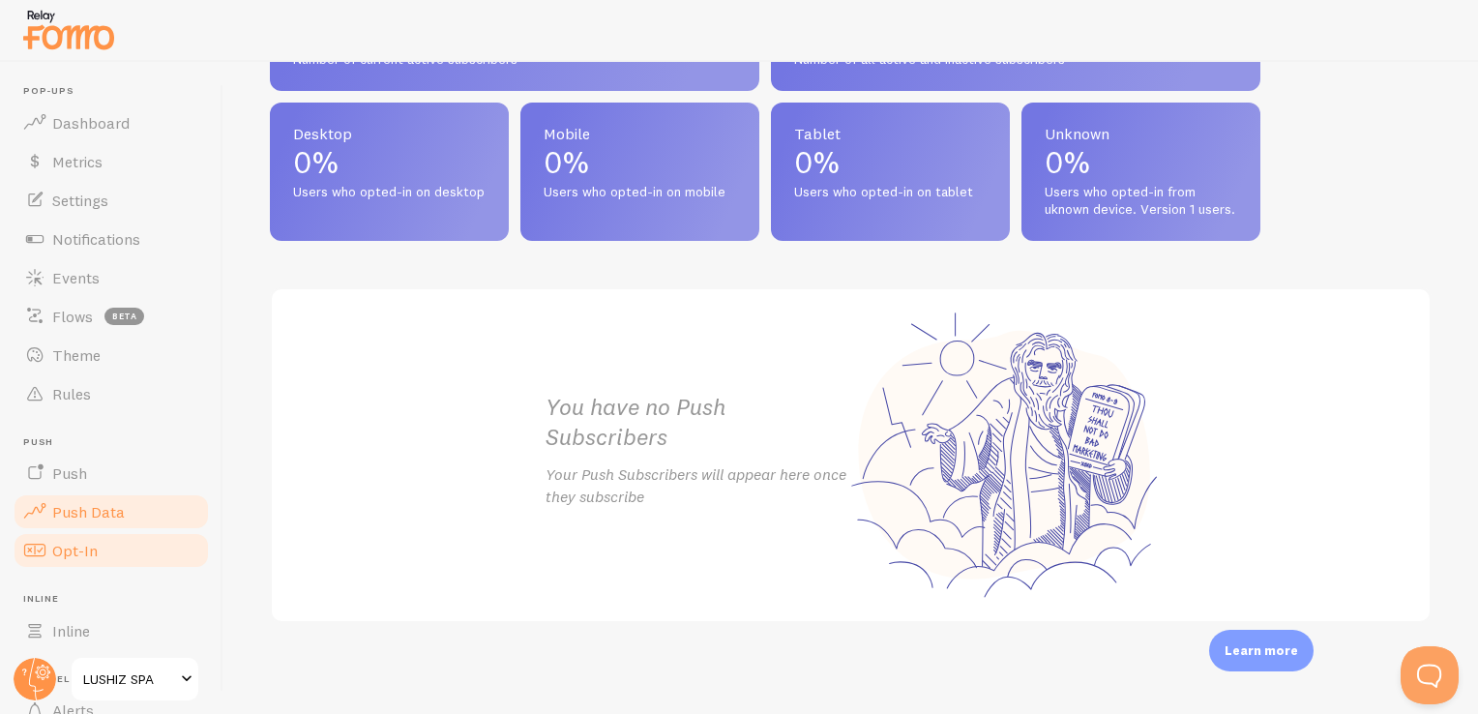
click at [81, 551] on span "Opt-In" at bounding box center [74, 550] width 45 height 19
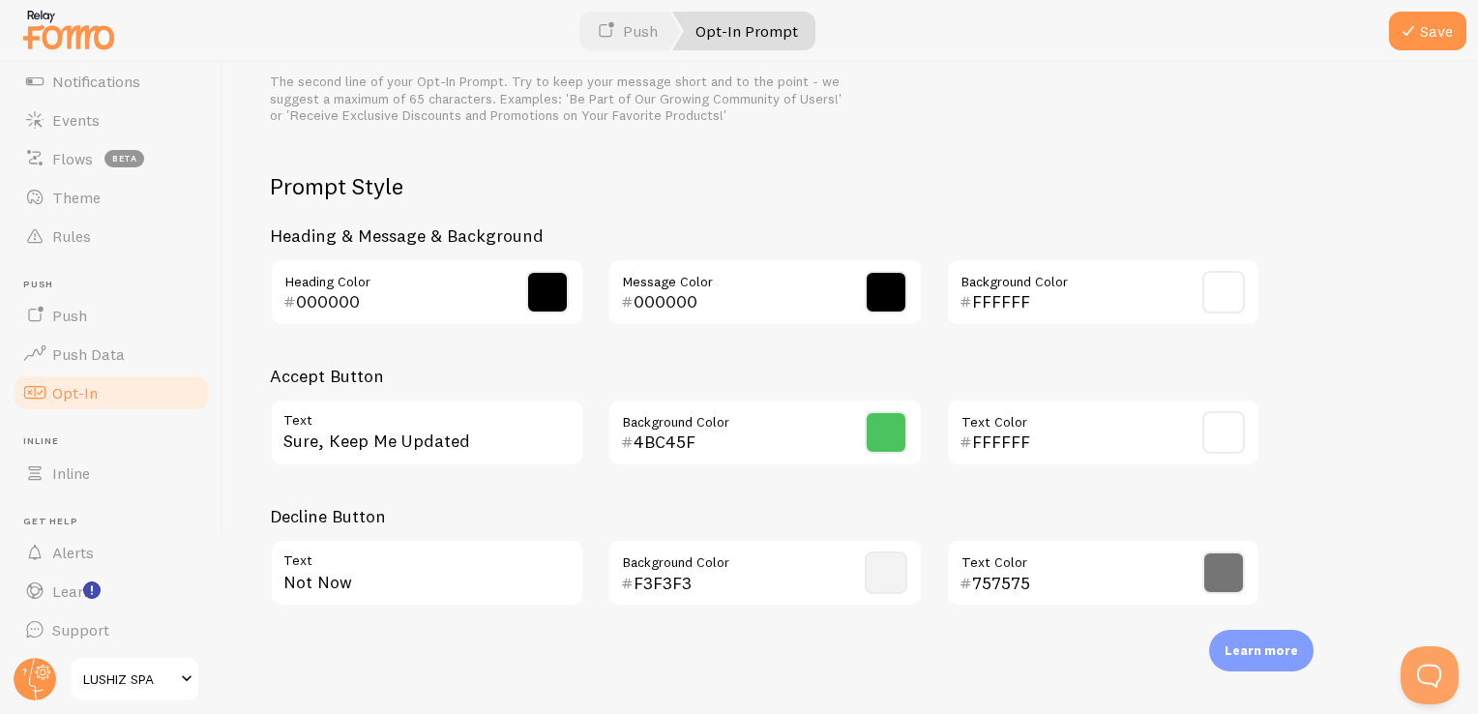
scroll to position [162, 0]
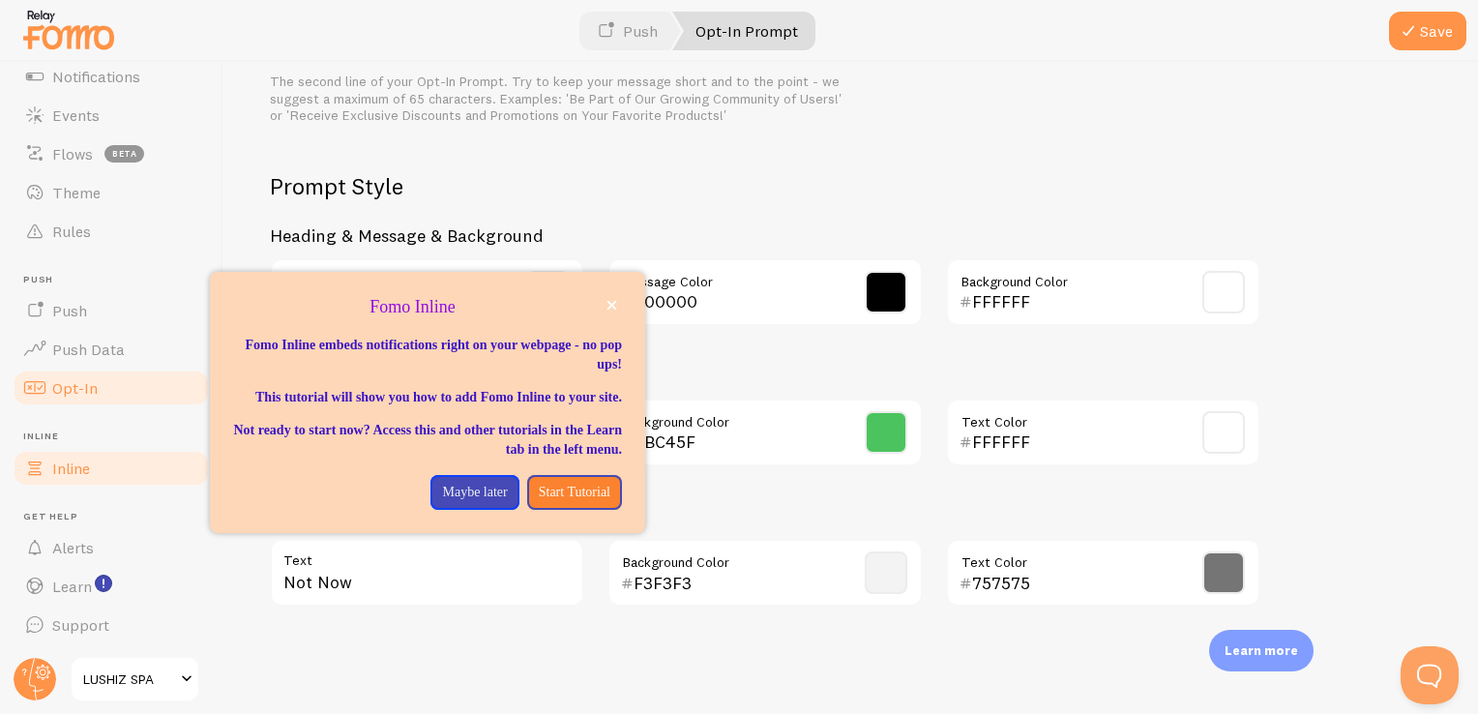
click at [85, 476] on span "Inline" at bounding box center [71, 467] width 38 height 19
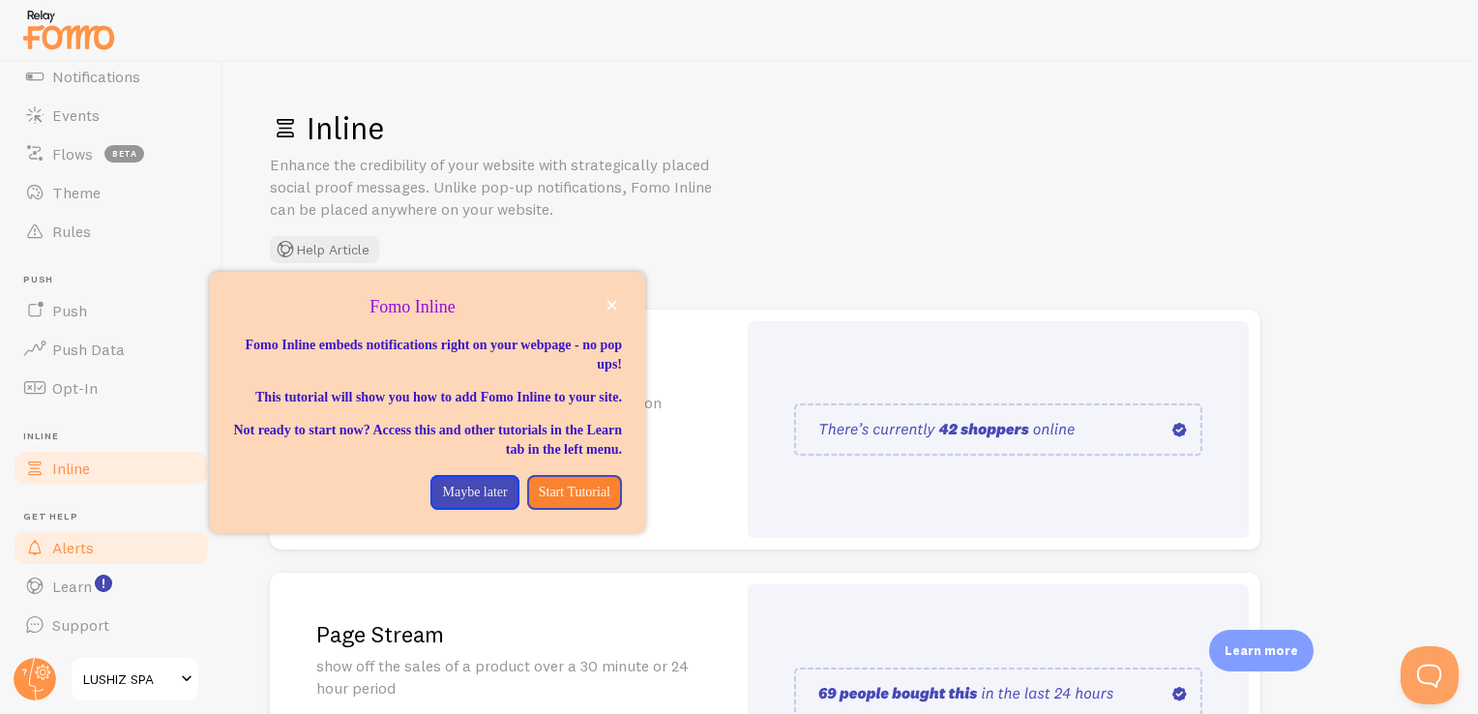
click at [116, 555] on link "Alerts" at bounding box center [111, 547] width 199 height 39
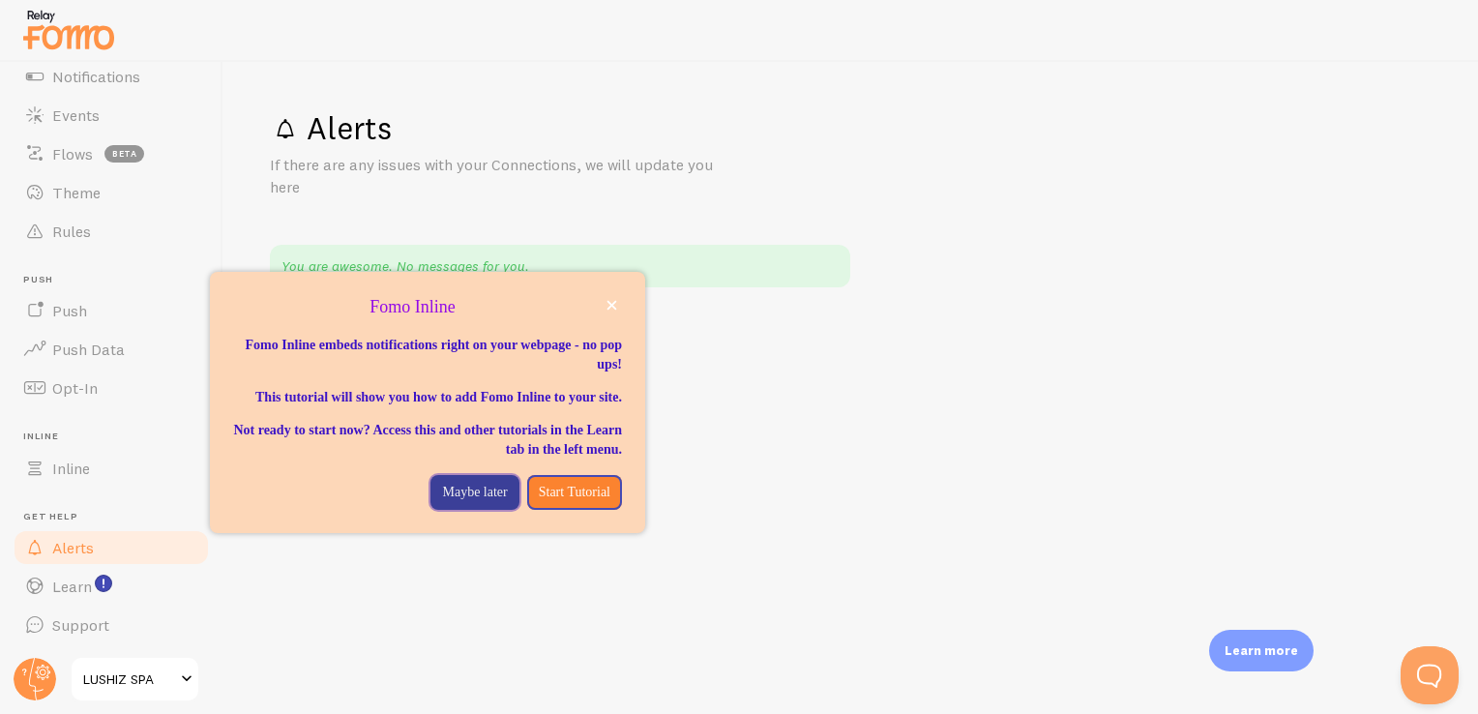
click at [471, 502] on p "Maybe later" at bounding box center [474, 492] width 65 height 19
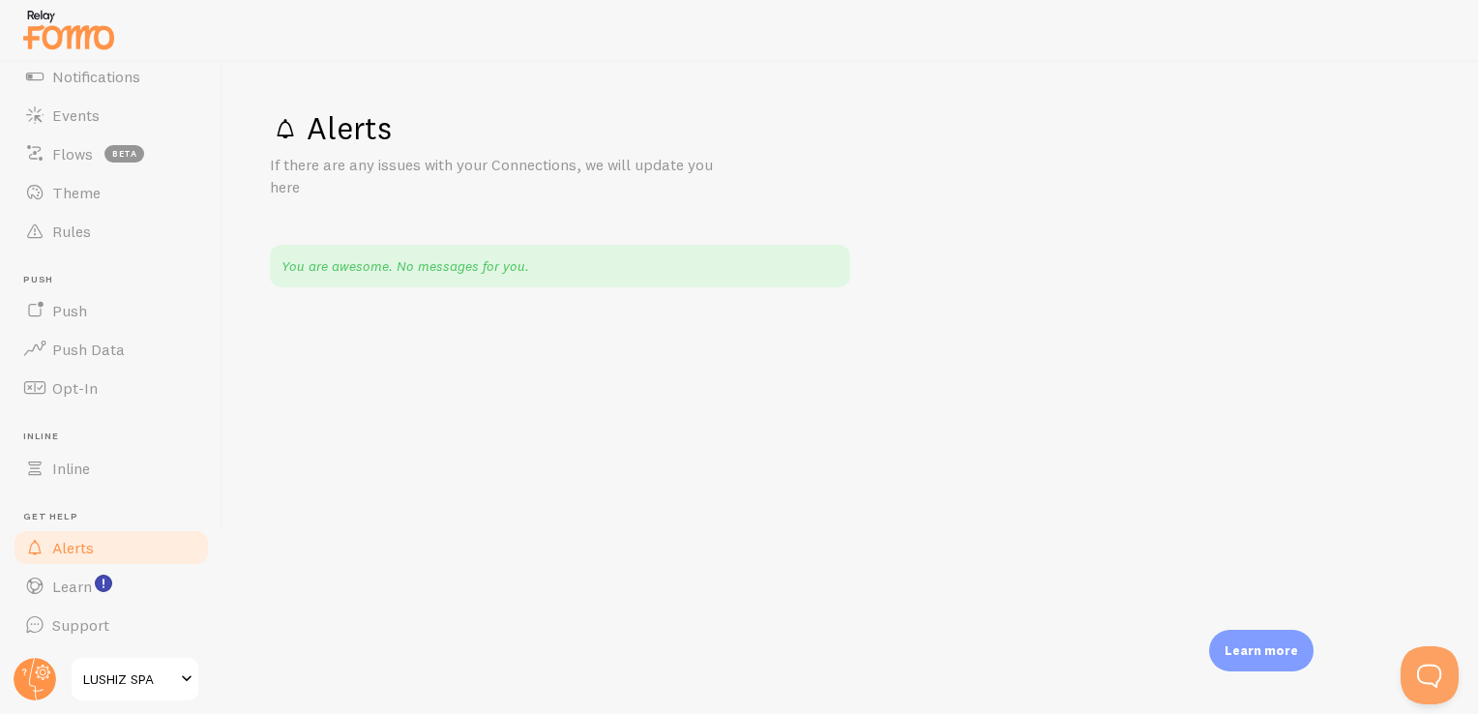
click at [190, 675] on span at bounding box center [186, 678] width 23 height 23
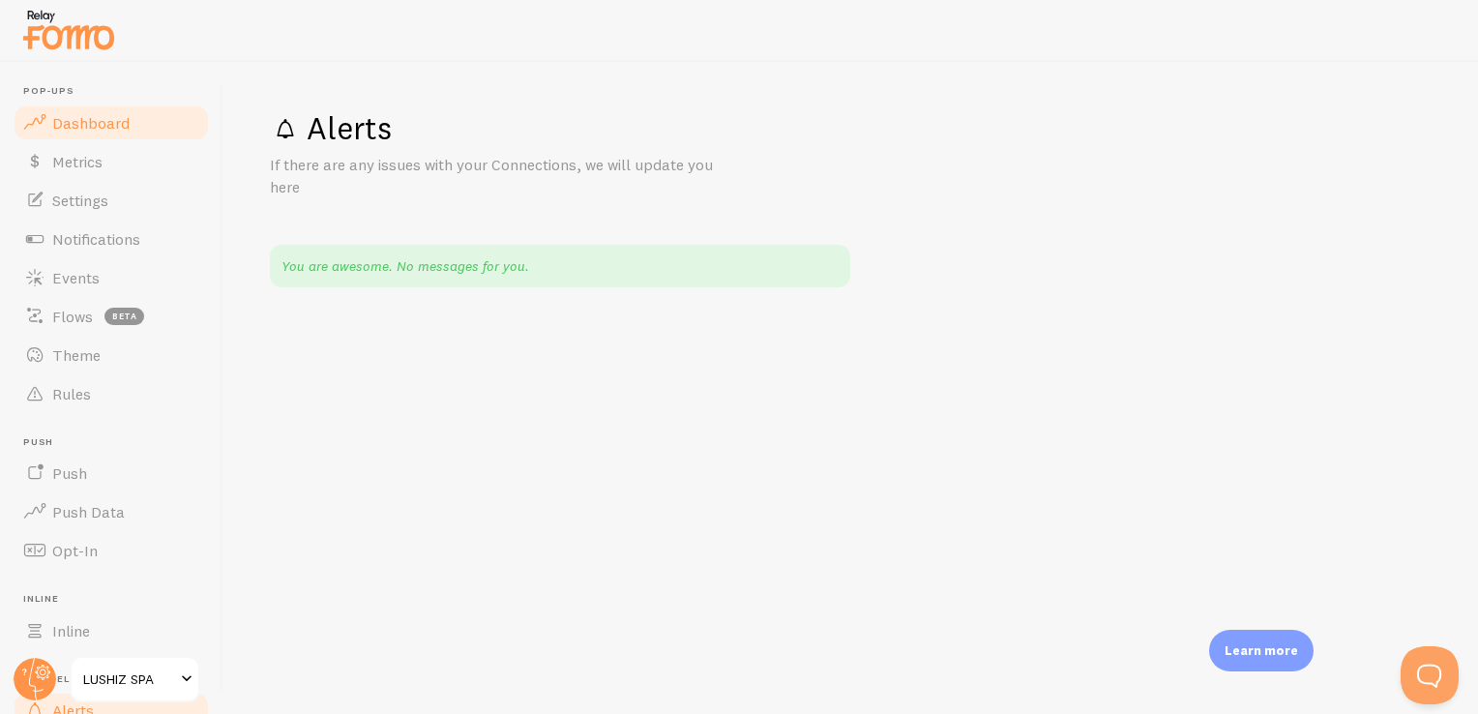
click at [111, 115] on span "Dashboard" at bounding box center [90, 122] width 77 height 19
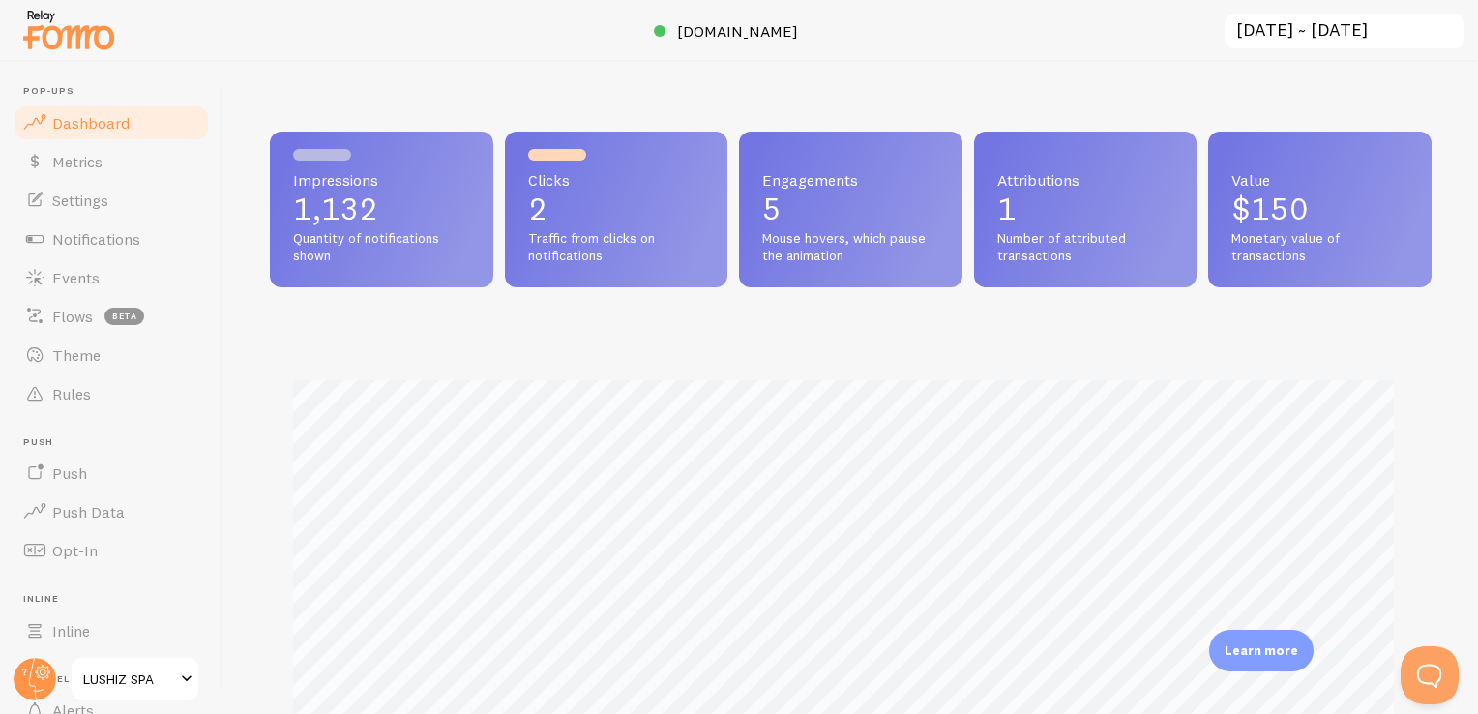
scroll to position [508, 1146]
click at [135, 203] on link "Settings" at bounding box center [111, 200] width 199 height 39
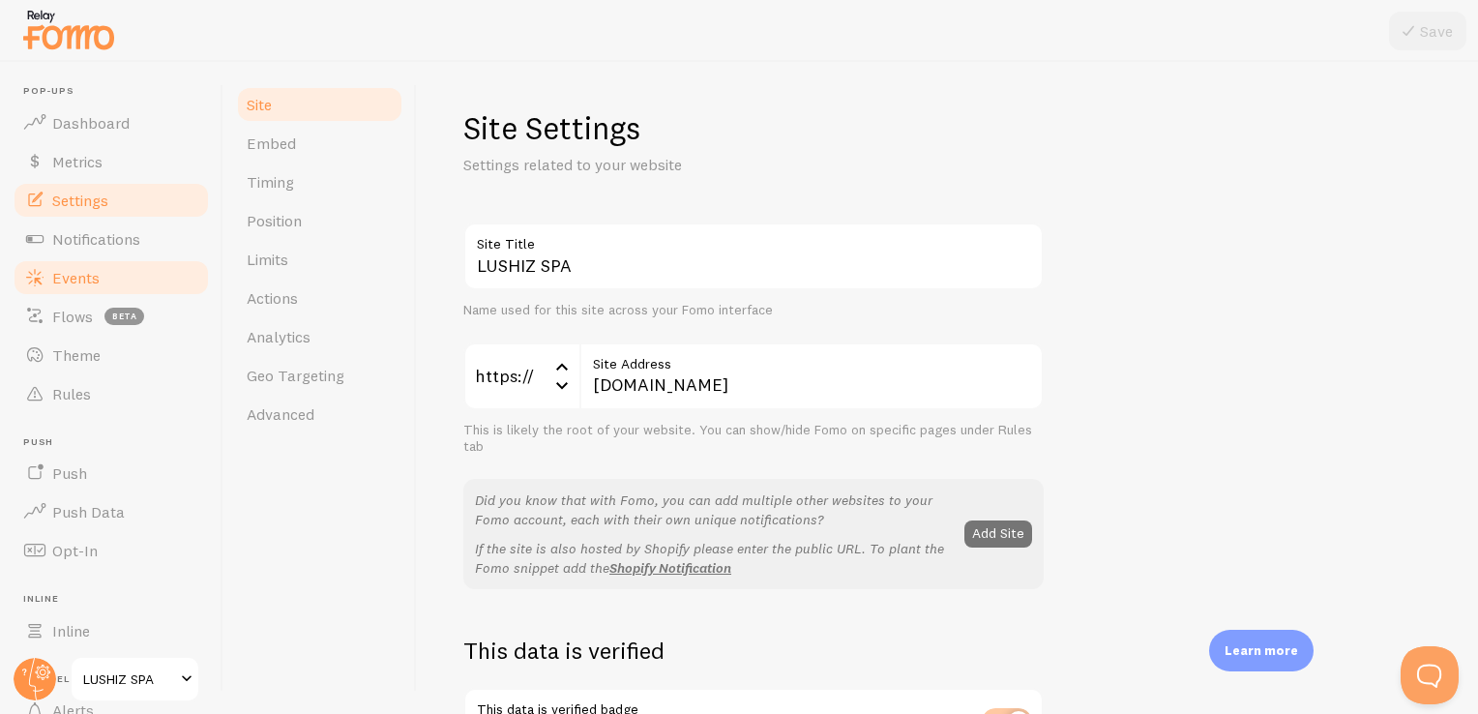
click at [119, 282] on link "Events" at bounding box center [111, 277] width 199 height 39
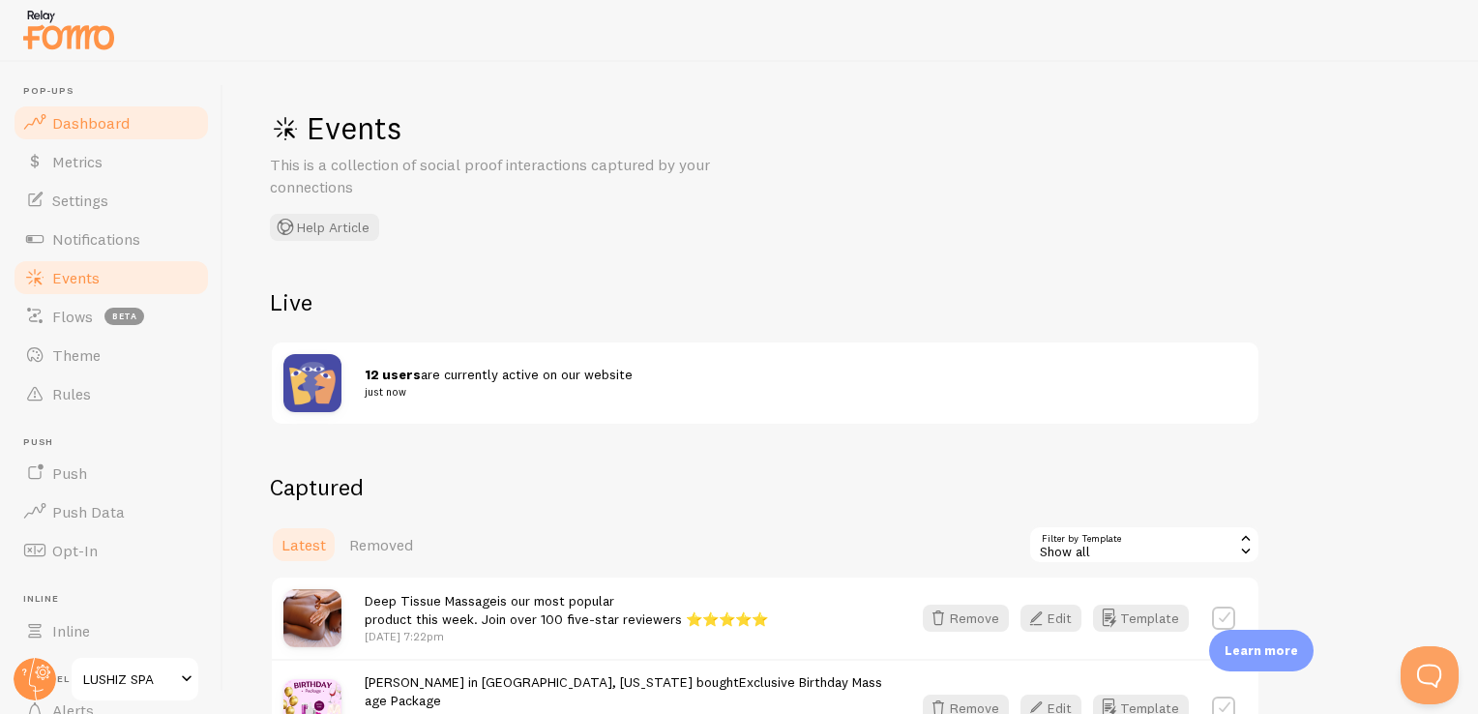
click at [130, 107] on link "Dashboard" at bounding box center [111, 122] width 199 height 39
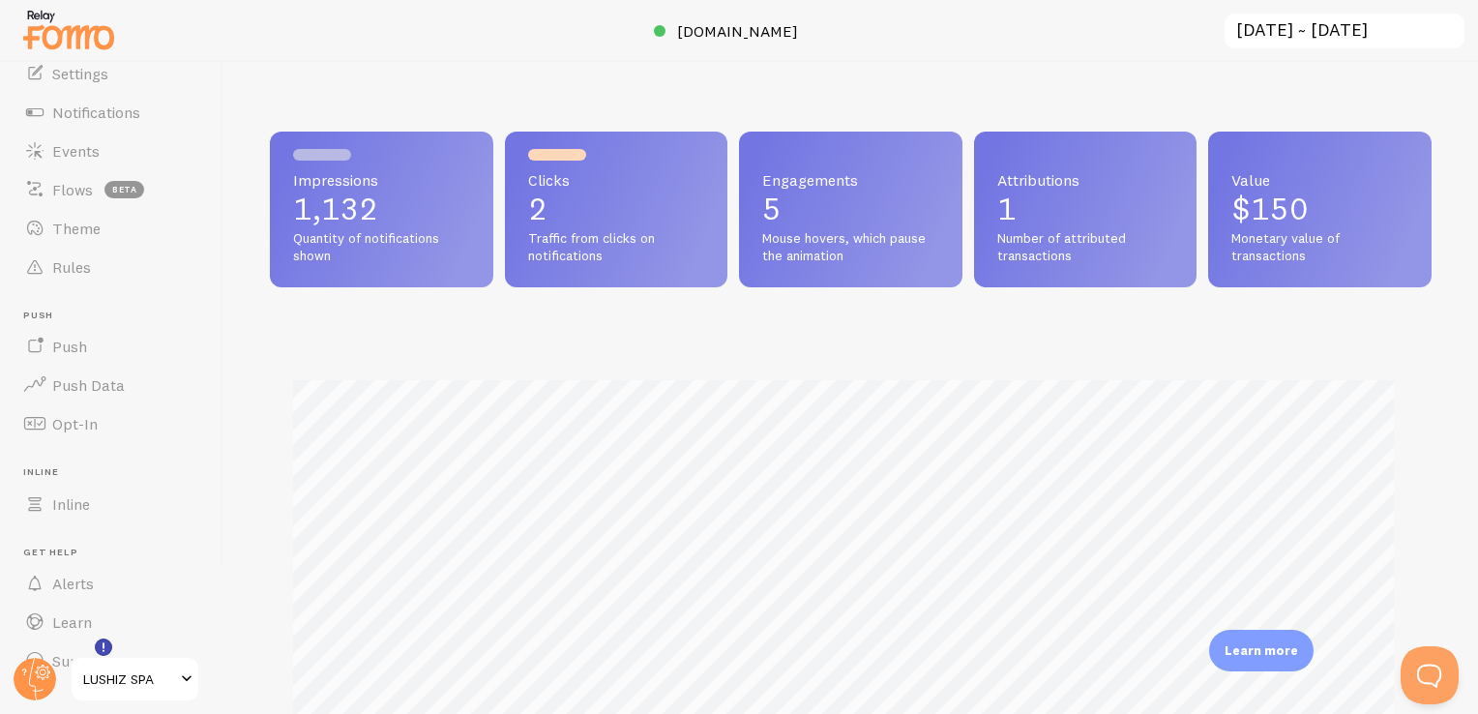
scroll to position [162, 0]
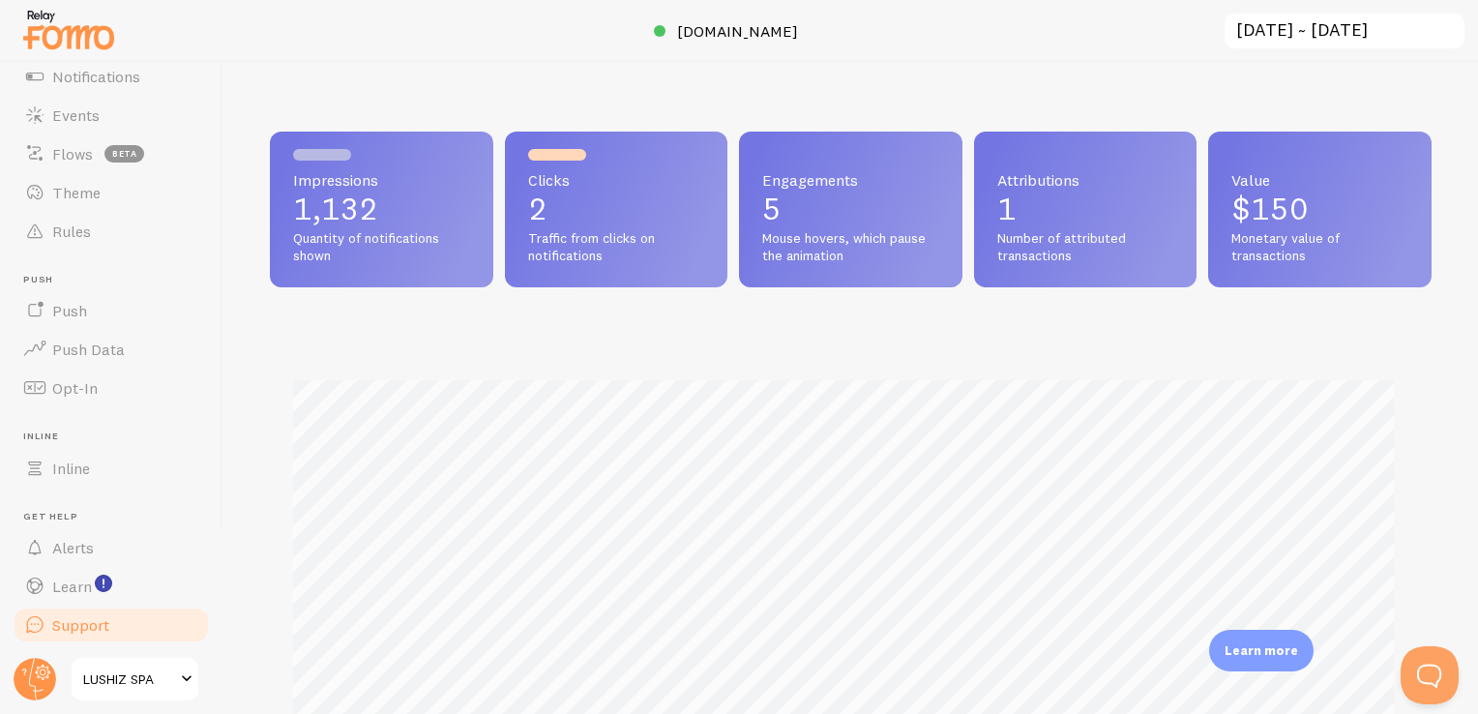
click at [152, 619] on link "Support" at bounding box center [111, 624] width 199 height 39
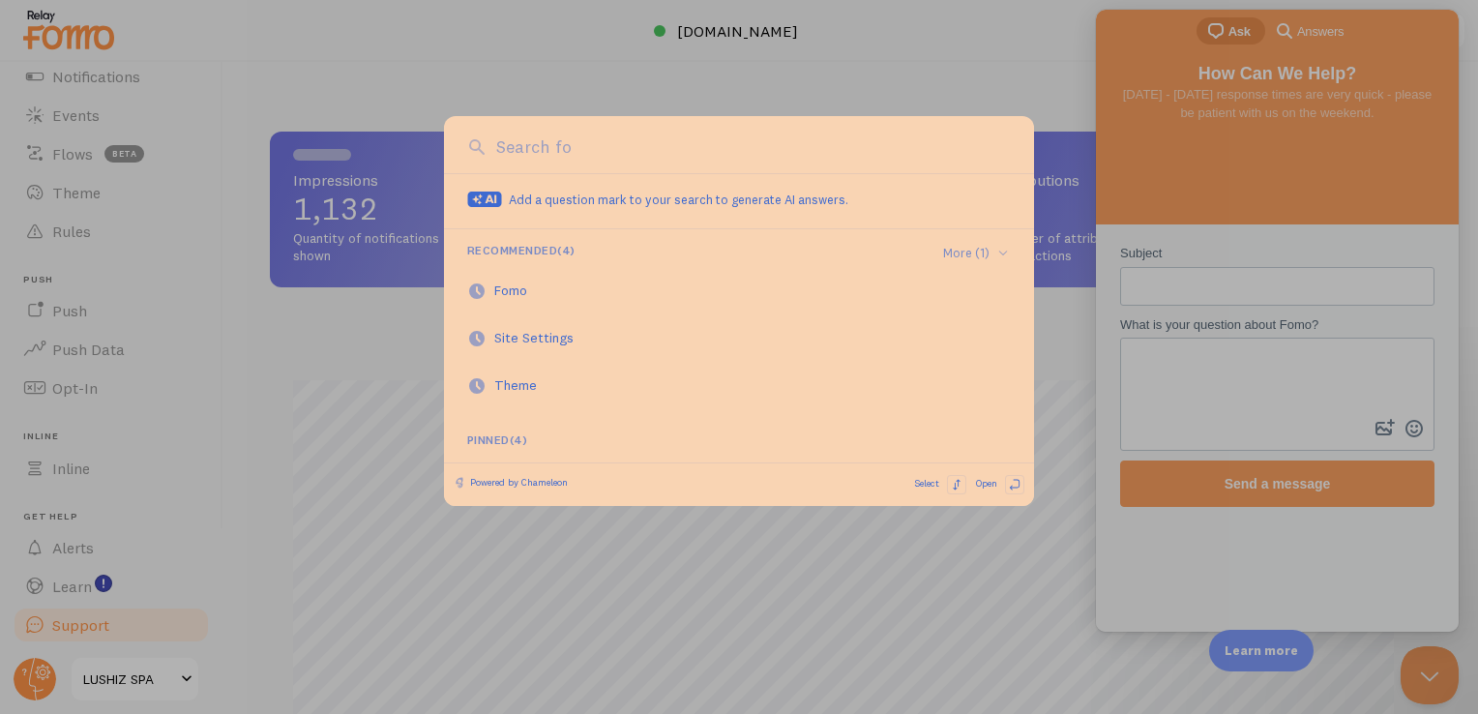
scroll to position [0, 0]
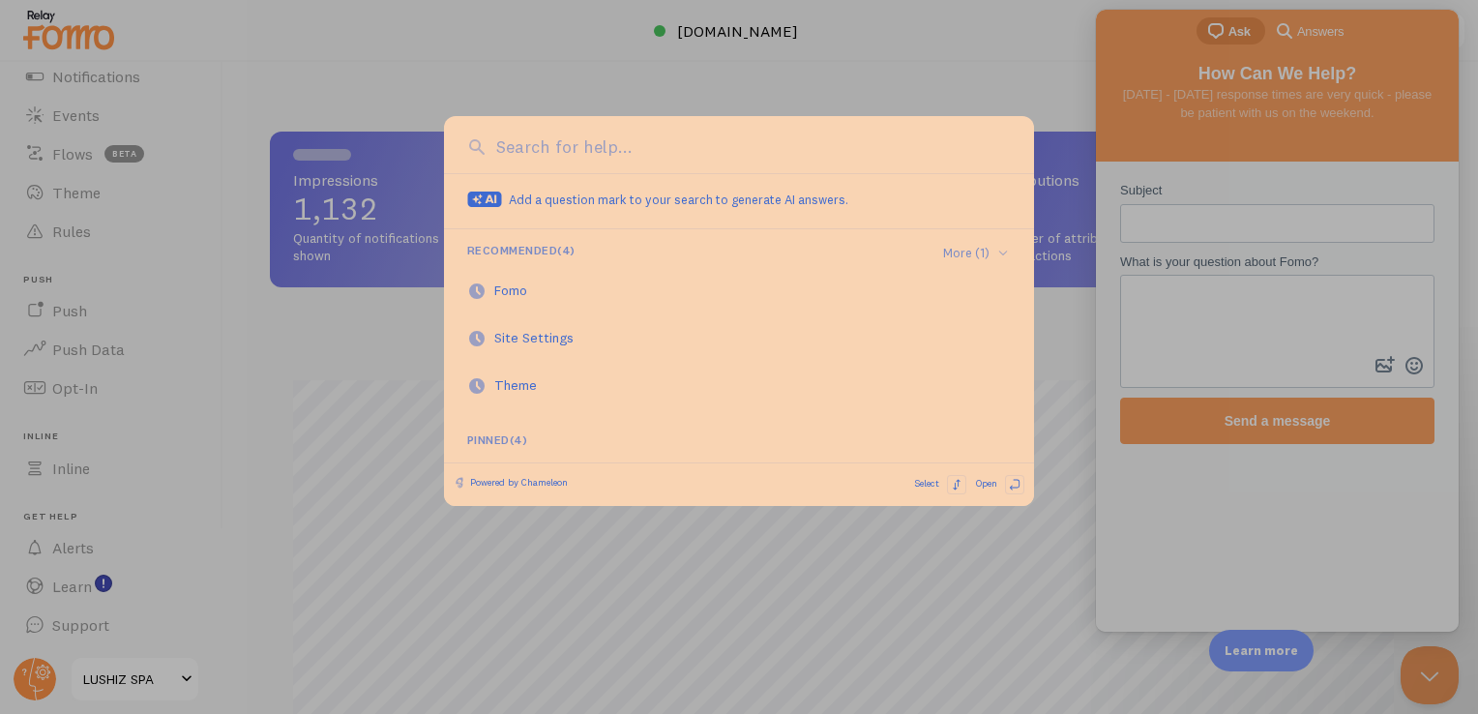
click at [859, 52] on div at bounding box center [739, 357] width 1478 height 714
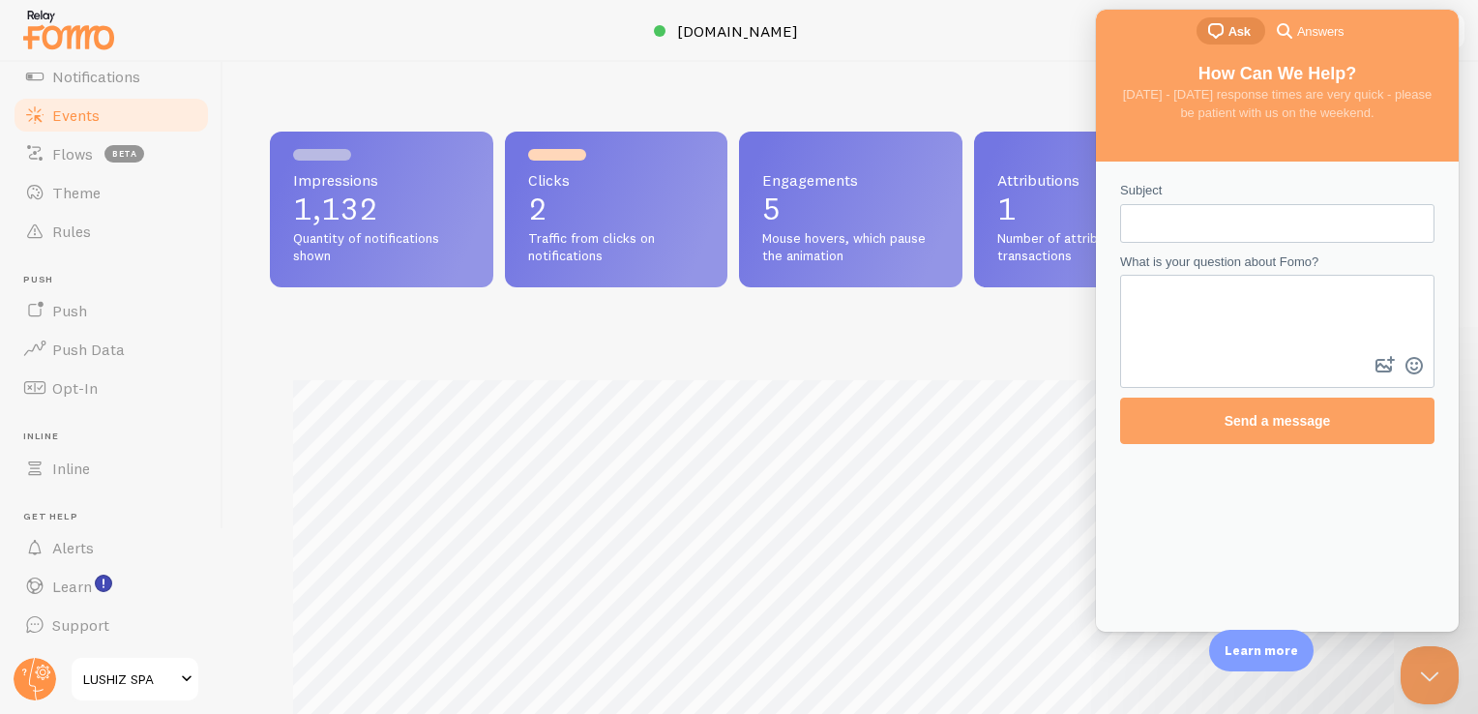
click at [68, 116] on span "Events" at bounding box center [75, 114] width 47 height 19
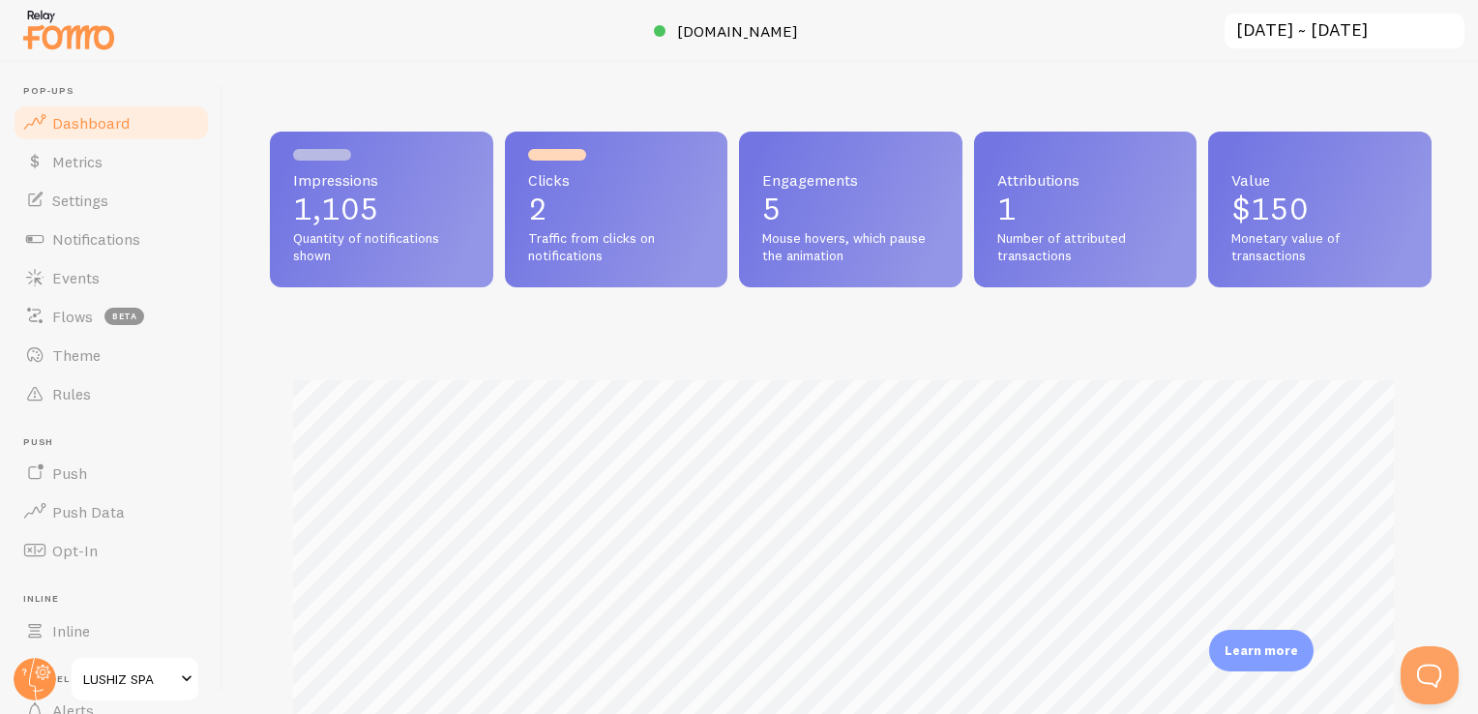
click at [117, 123] on span "Dashboard" at bounding box center [90, 122] width 77 height 19
click at [103, 207] on span "Settings" at bounding box center [80, 199] width 56 height 19
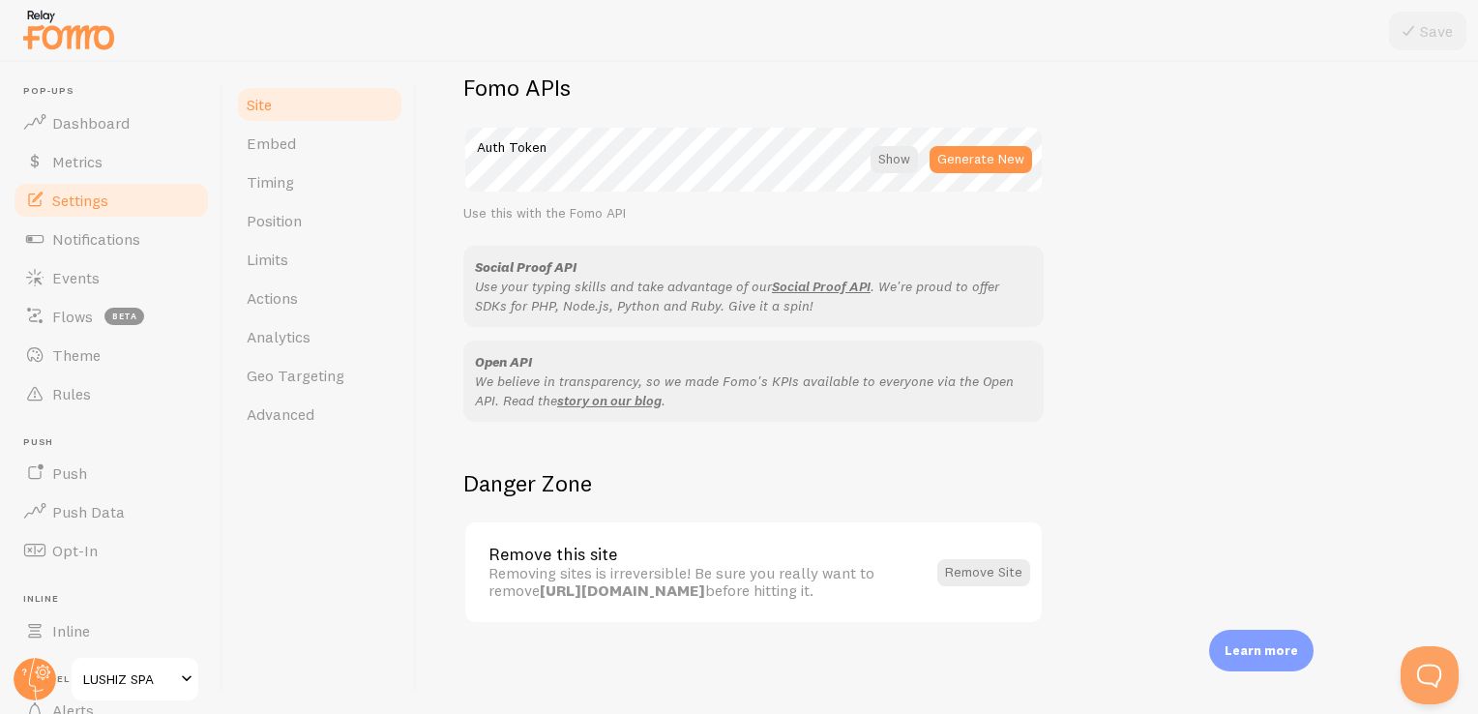
scroll to position [1110, 0]
click at [300, 226] on span "Position" at bounding box center [274, 220] width 55 height 19
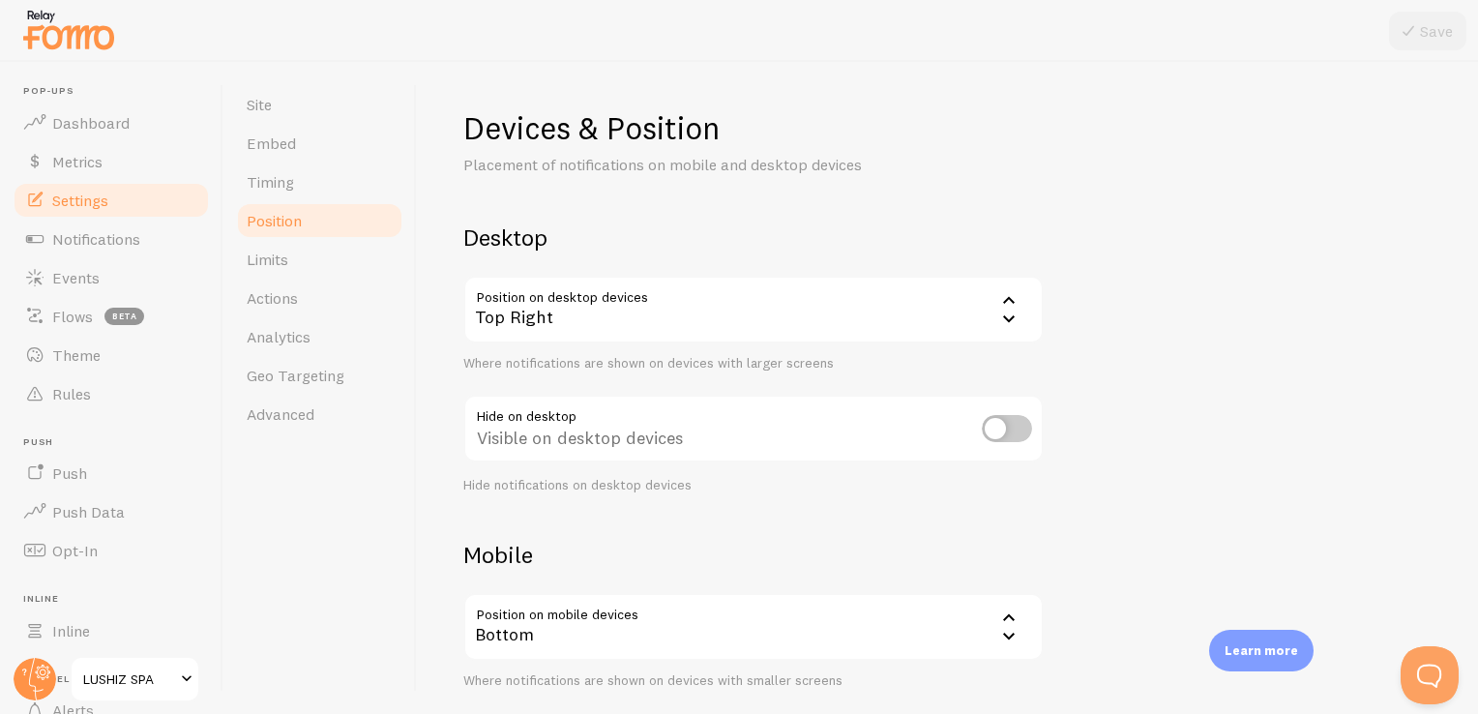
click at [1006, 624] on icon at bounding box center [1008, 617] width 23 height 23
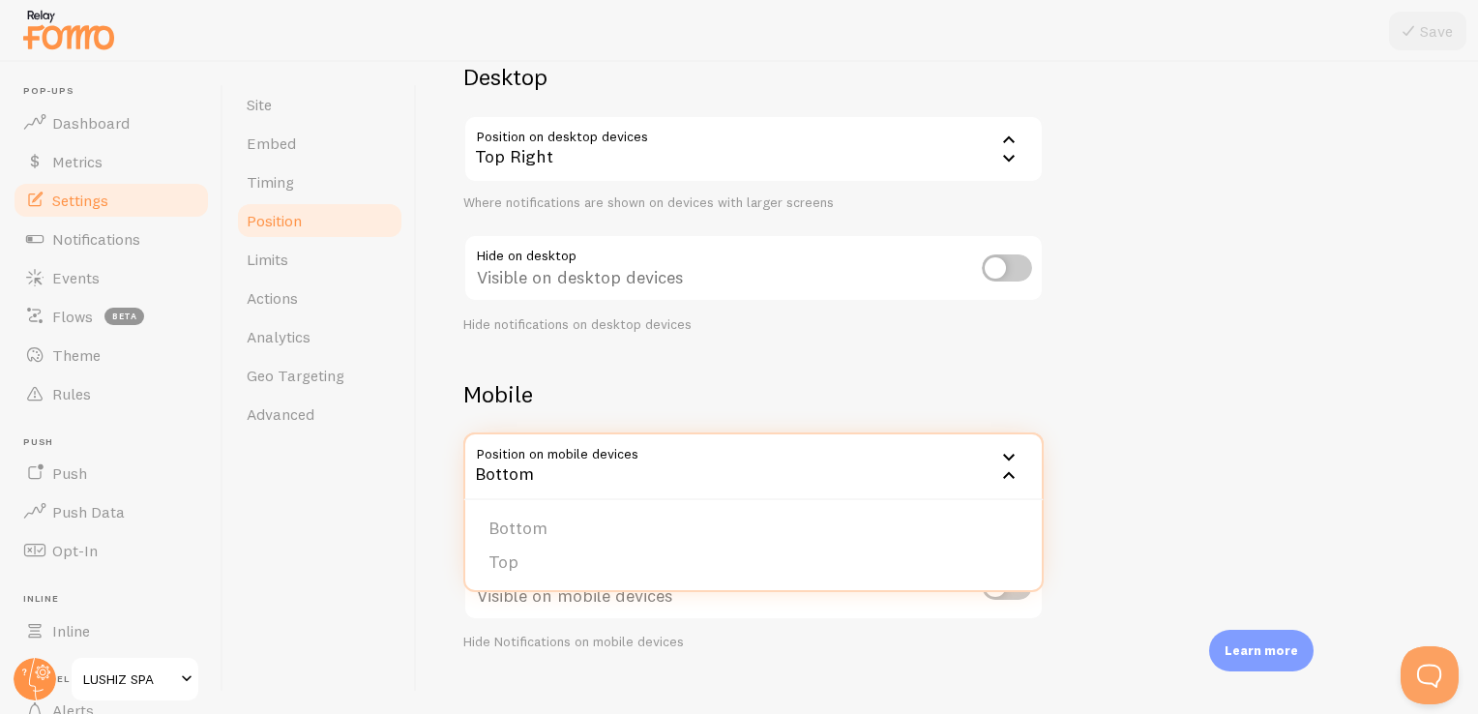
scroll to position [178, 0]
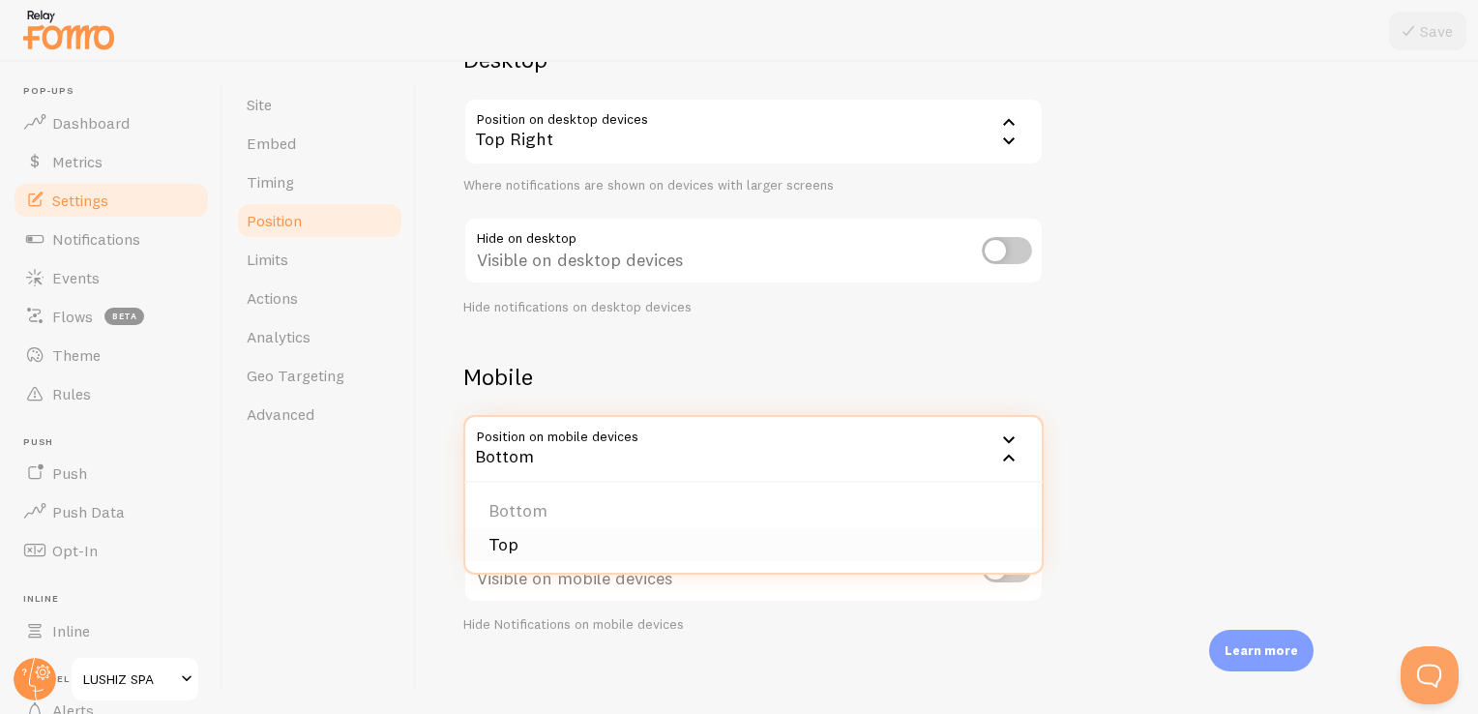
click at [558, 547] on li "Top" at bounding box center [753, 545] width 576 height 34
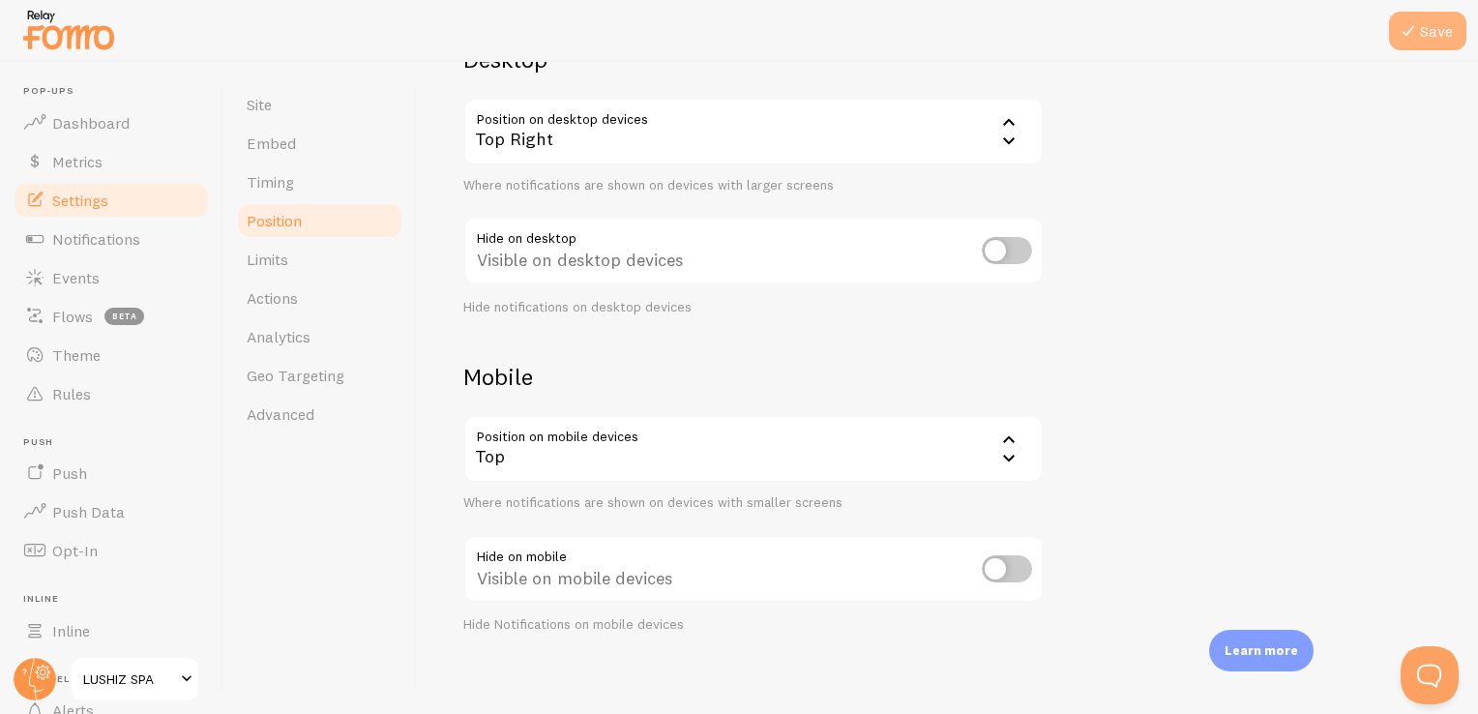
click at [1437, 33] on button "Save" at bounding box center [1427, 31] width 77 height 39
click at [1015, 564] on input "checkbox" at bounding box center [1007, 568] width 50 height 27
click at [982, 567] on input "checkbox" at bounding box center [1007, 568] width 50 height 27
checkbox input "false"
click at [1010, 450] on icon at bounding box center [1008, 458] width 23 height 23
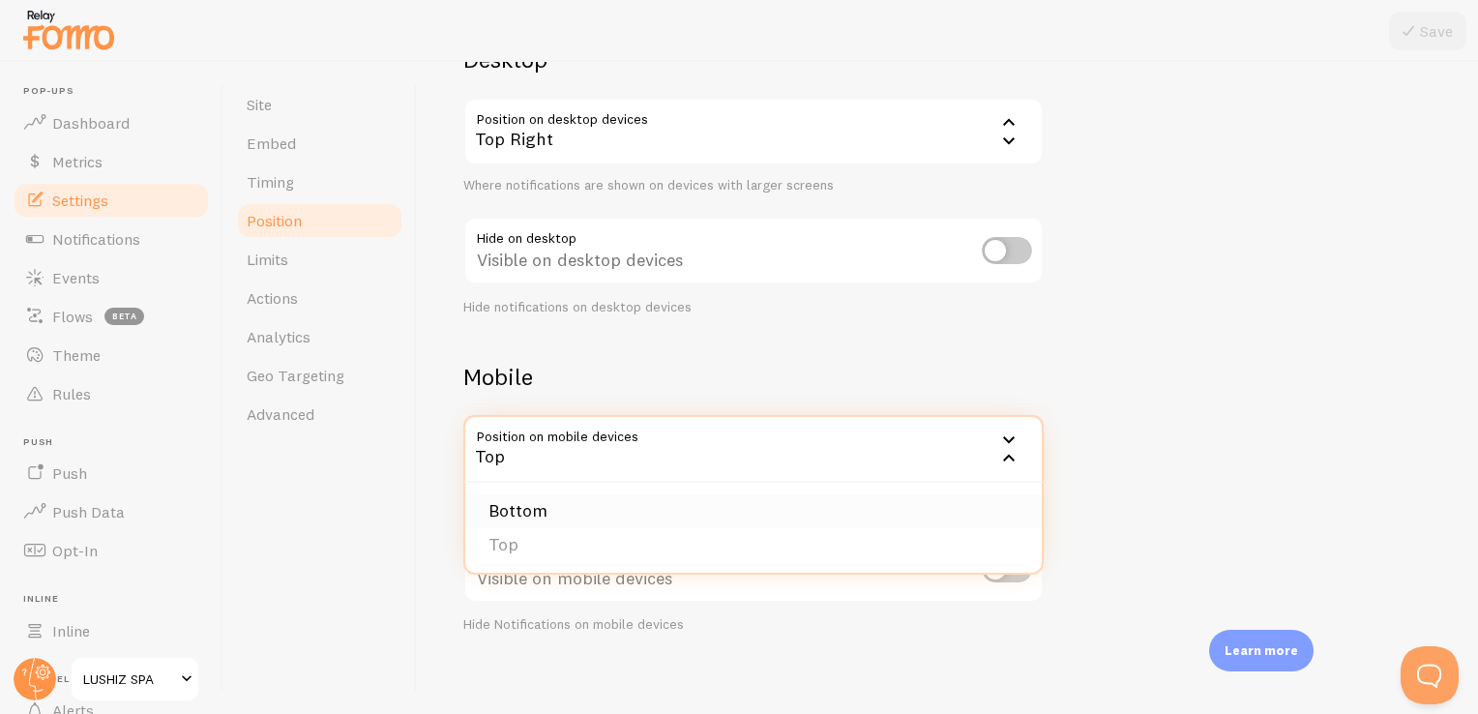
click at [760, 504] on li "Bottom" at bounding box center [753, 511] width 576 height 34
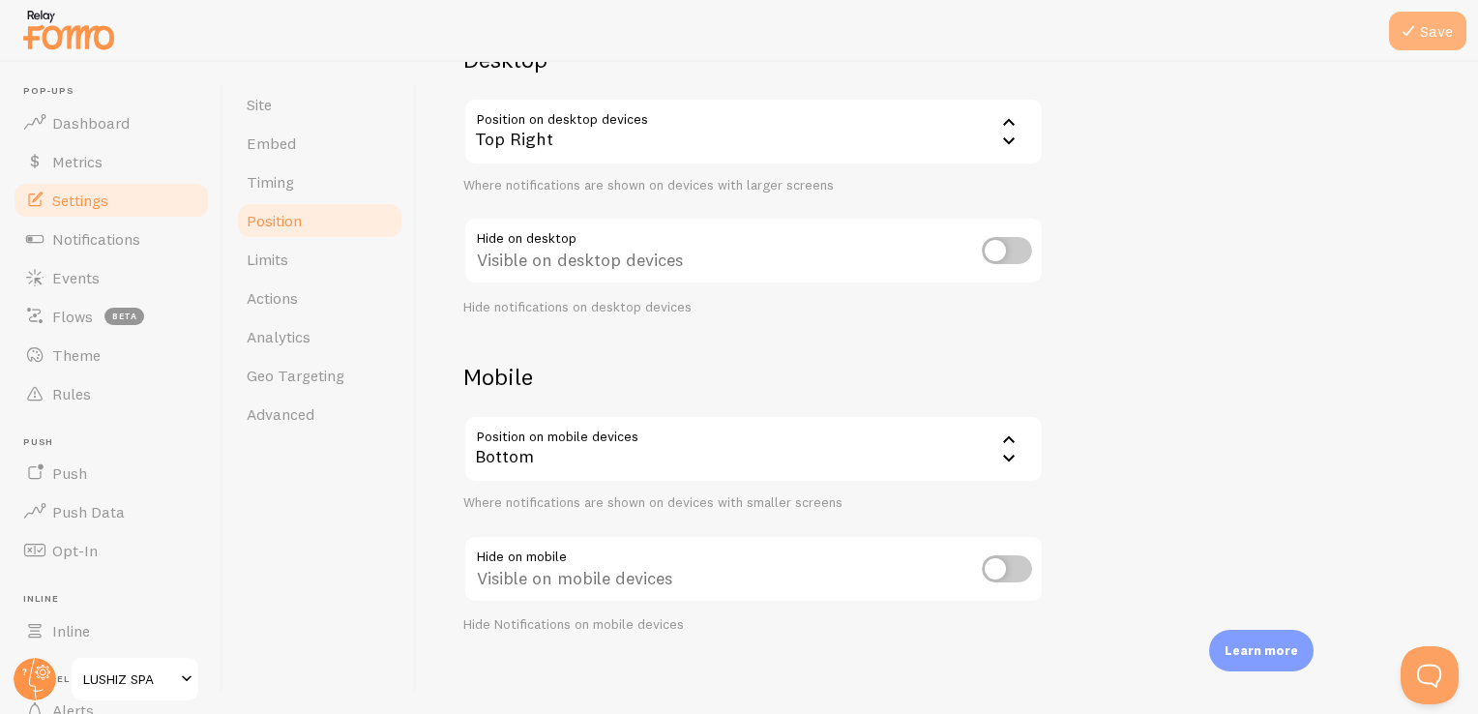
click at [1423, 20] on button "Save" at bounding box center [1427, 31] width 77 height 39
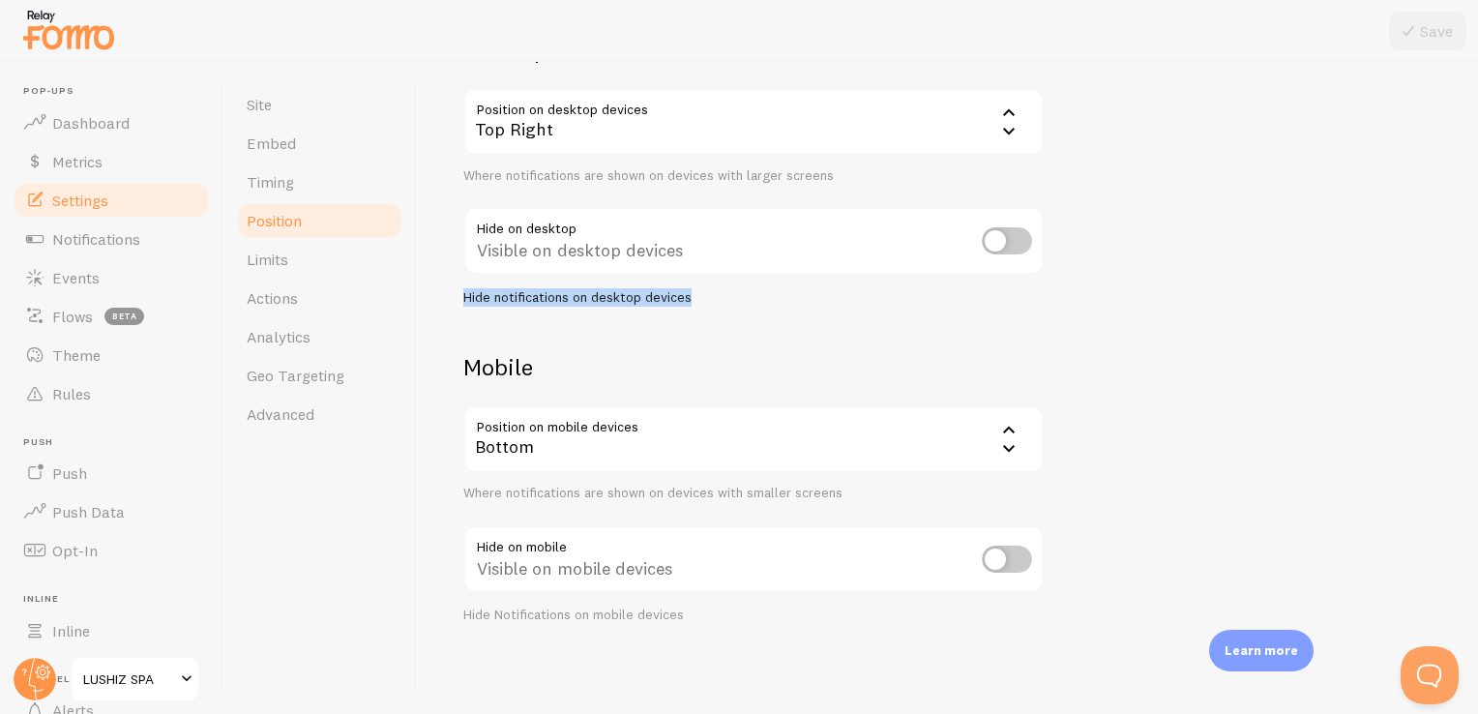
drag, startPoint x: 1477, startPoint y: 273, endPoint x: 1480, endPoint y: 356, distance: 83.3
click at [1477, 356] on html "Pop-ups Dashboard Metrics Settings Notifications Events Flows beta Theme Rules …" at bounding box center [739, 357] width 1478 height 714
click at [294, 265] on link "Limits" at bounding box center [319, 259] width 169 height 39
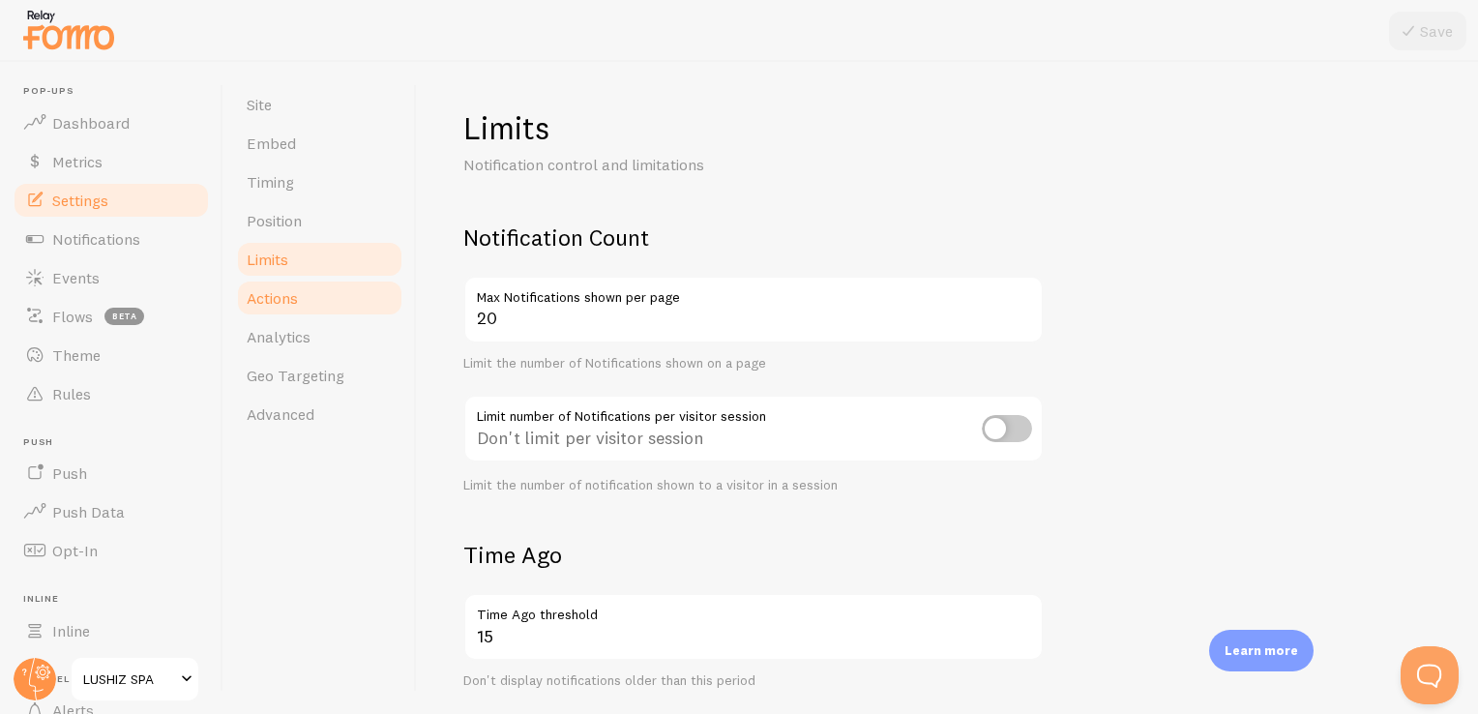
click at [287, 293] on span "Actions" at bounding box center [272, 297] width 51 height 19
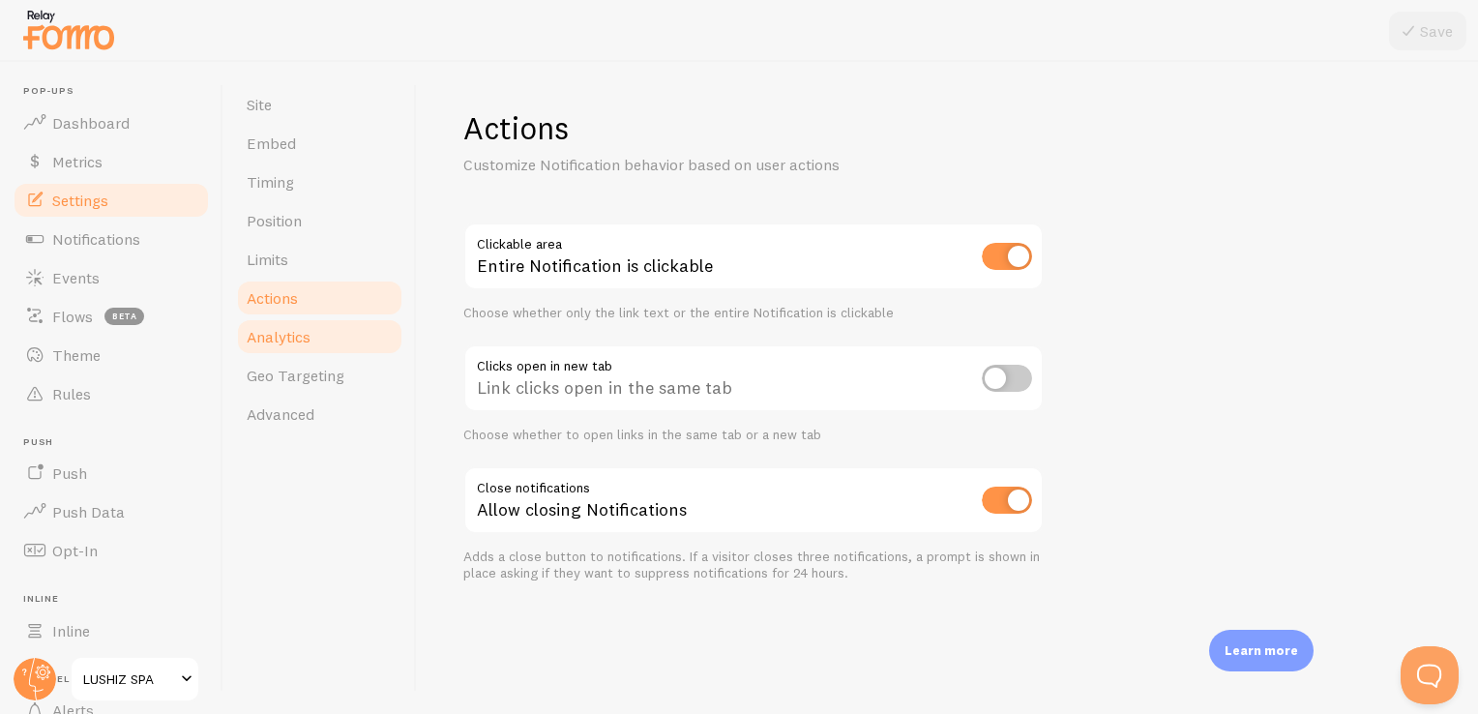
click at [303, 325] on link "Analytics" at bounding box center [319, 336] width 169 height 39
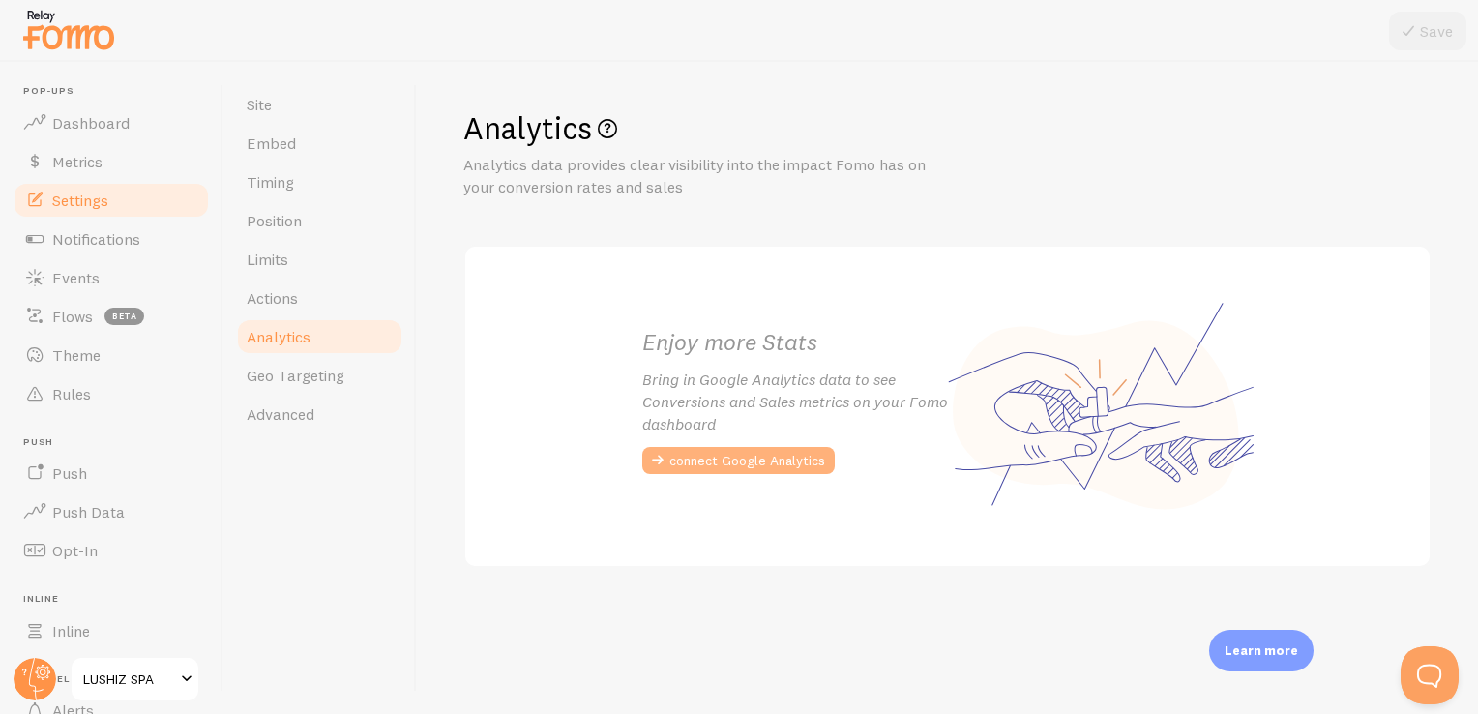
click at [728, 462] on button "connect Google Analytics" at bounding box center [738, 460] width 192 height 27
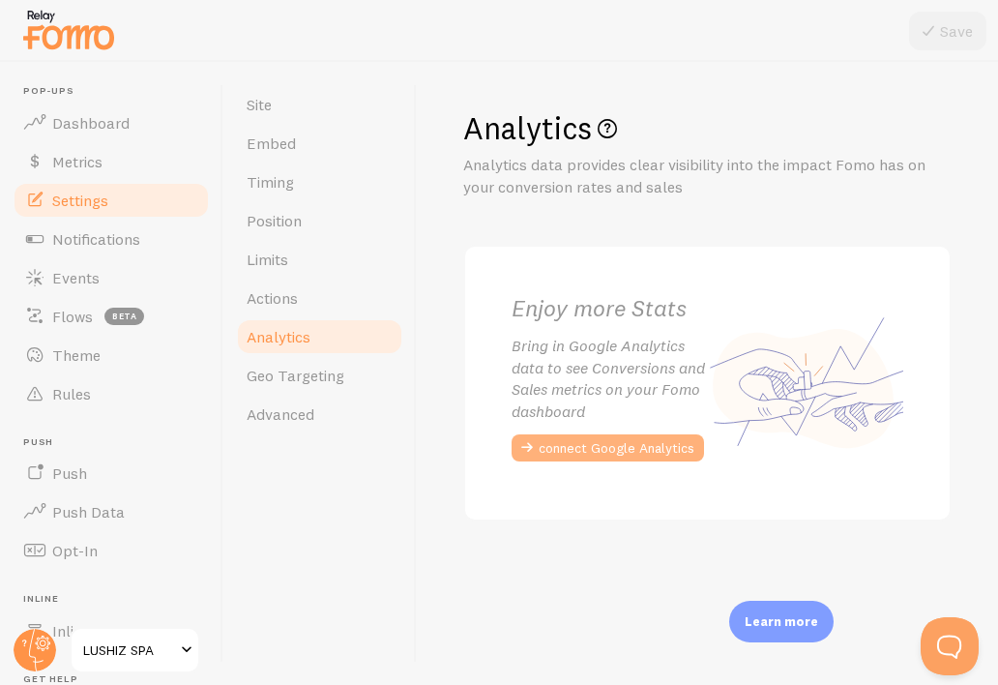
click at [567, 457] on button "connect Google Analytics" at bounding box center [608, 447] width 192 height 27
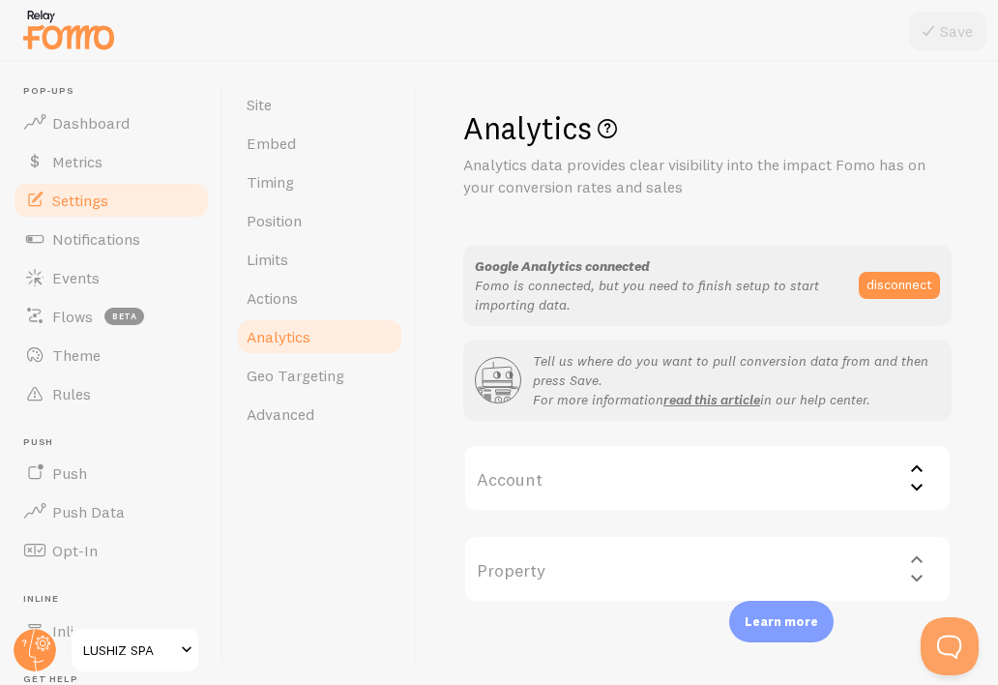
scroll to position [11, 0]
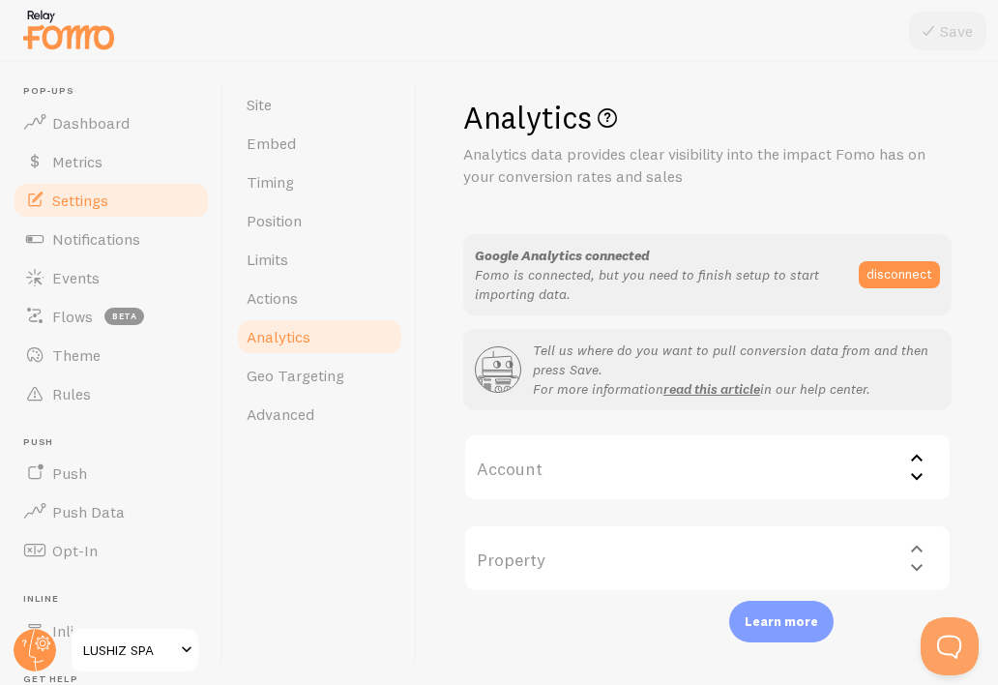
click at [905, 469] on icon at bounding box center [916, 475] width 23 height 23
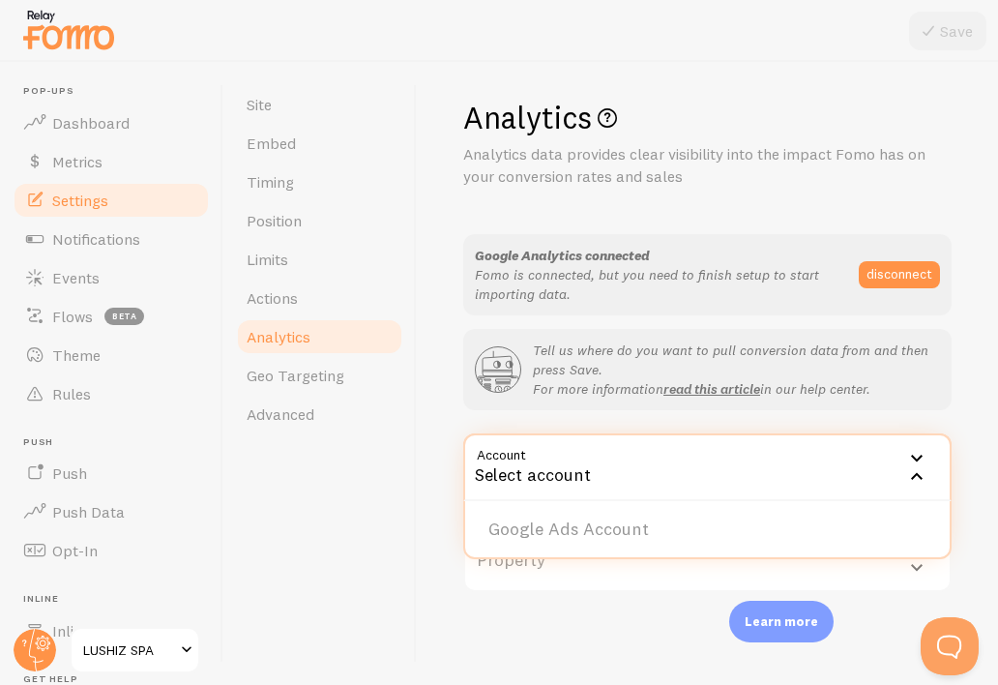
click at [905, 452] on icon at bounding box center [916, 457] width 23 height 23
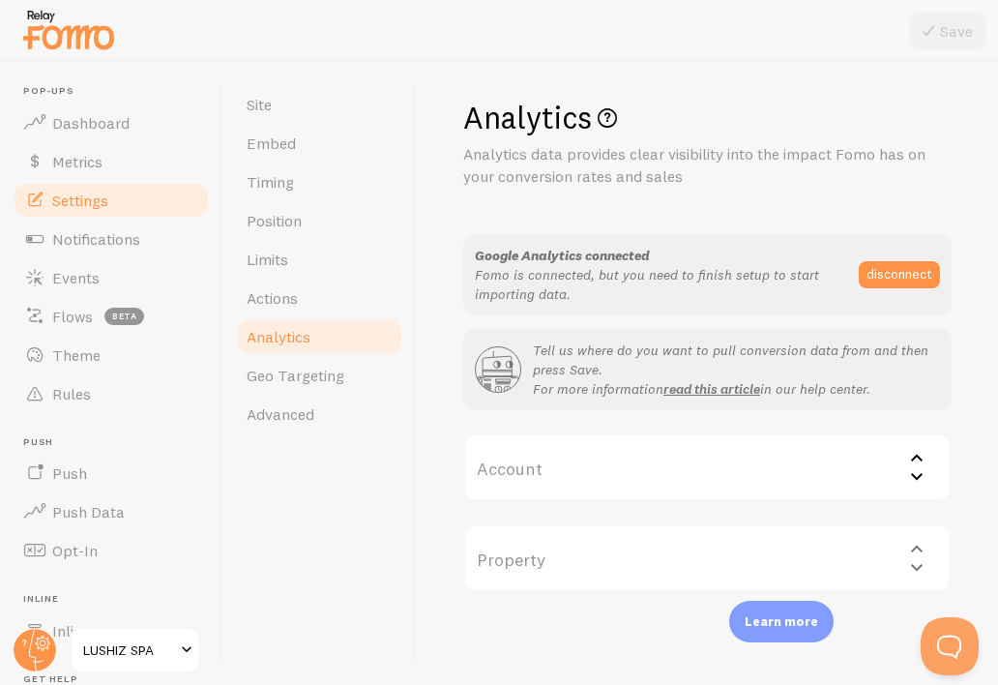
click at [905, 468] on icon at bounding box center [916, 457] width 23 height 23
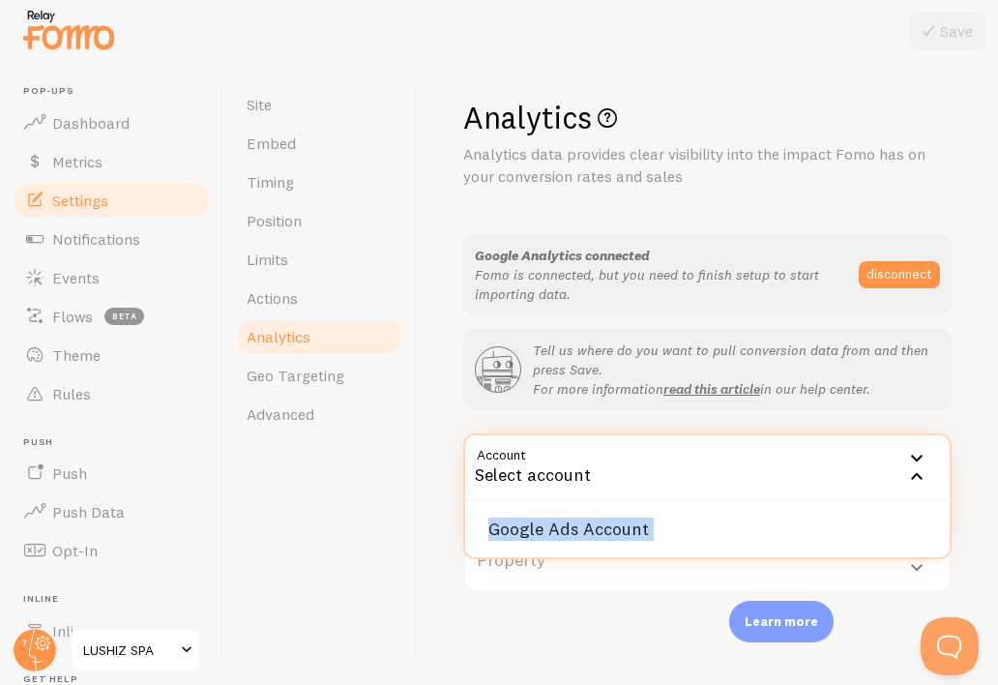
drag, startPoint x: 903, startPoint y: 468, endPoint x: 905, endPoint y: 508, distance: 39.7
click at [905, 501] on div "Account Select account Google Ads Account" at bounding box center [707, 467] width 488 height 68
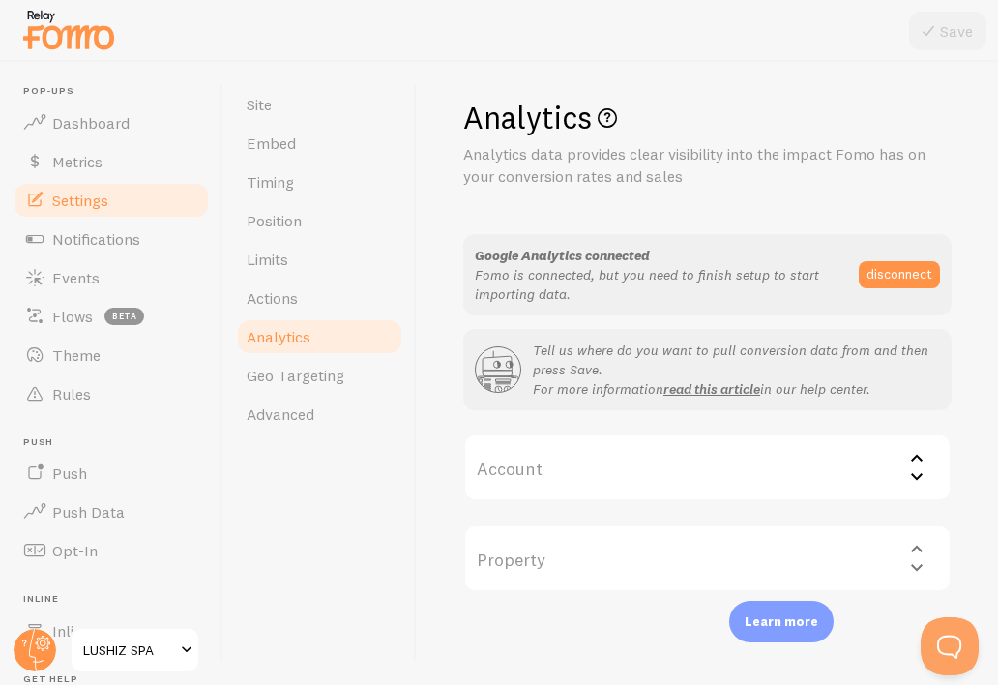
drag, startPoint x: 905, startPoint y: 508, endPoint x: 900, endPoint y: 544, distance: 37.1
click at [900, 544] on div "Google Analytics connected Fomo is connected, but you need to finish setup to s…" at bounding box center [707, 413] width 488 height 358
click at [900, 544] on div "Property Select property" at bounding box center [707, 558] width 488 height 68
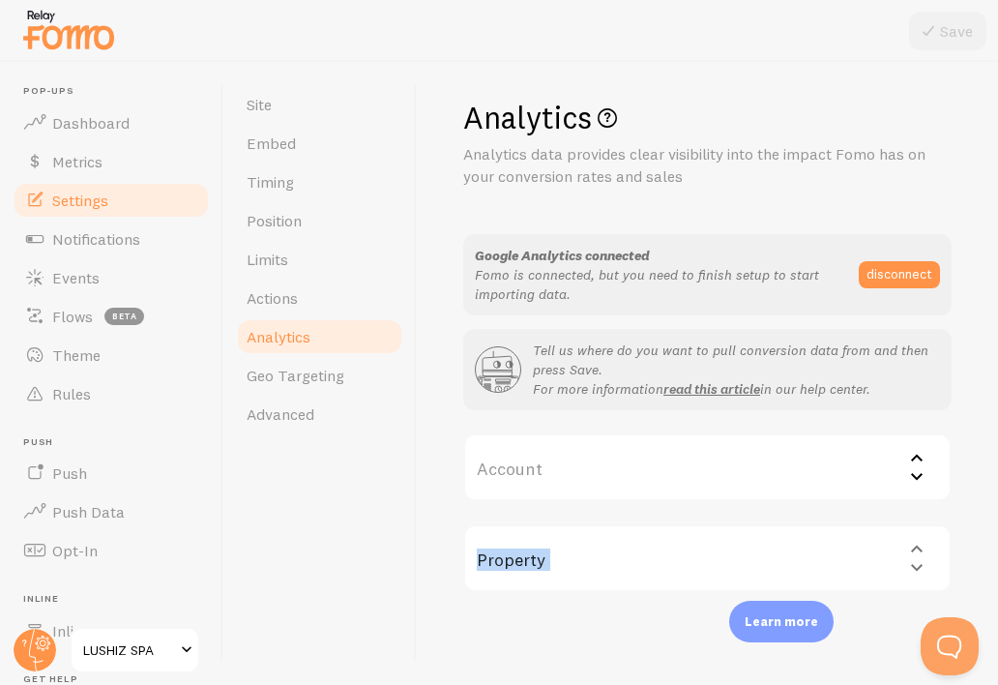
drag, startPoint x: 900, startPoint y: 544, endPoint x: 903, endPoint y: 475, distance: 69.7
click at [903, 475] on div "Google Analytics connected Fomo is connected, but you need to finish setup to s…" at bounding box center [707, 413] width 488 height 358
click at [905, 475] on icon at bounding box center [916, 475] width 23 height 23
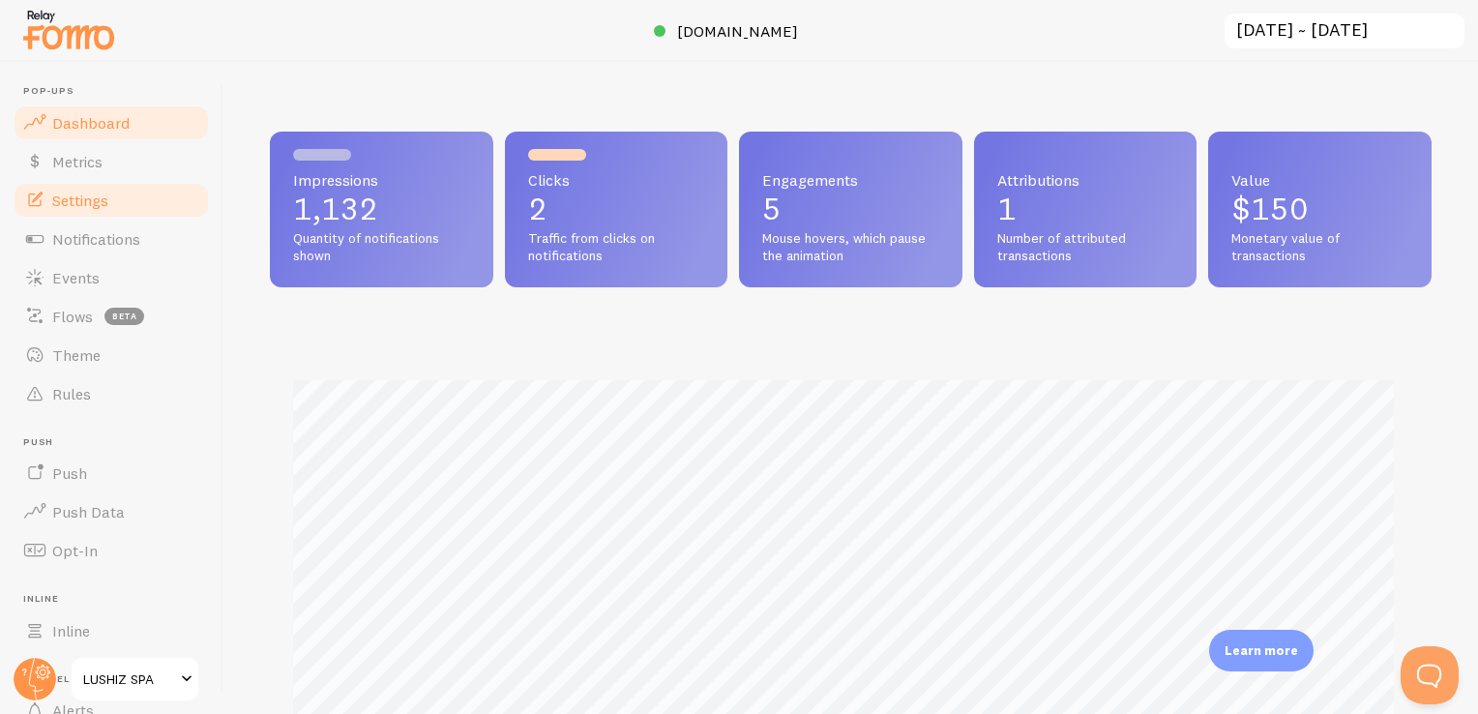
click at [132, 196] on link "Settings" at bounding box center [111, 200] width 199 height 39
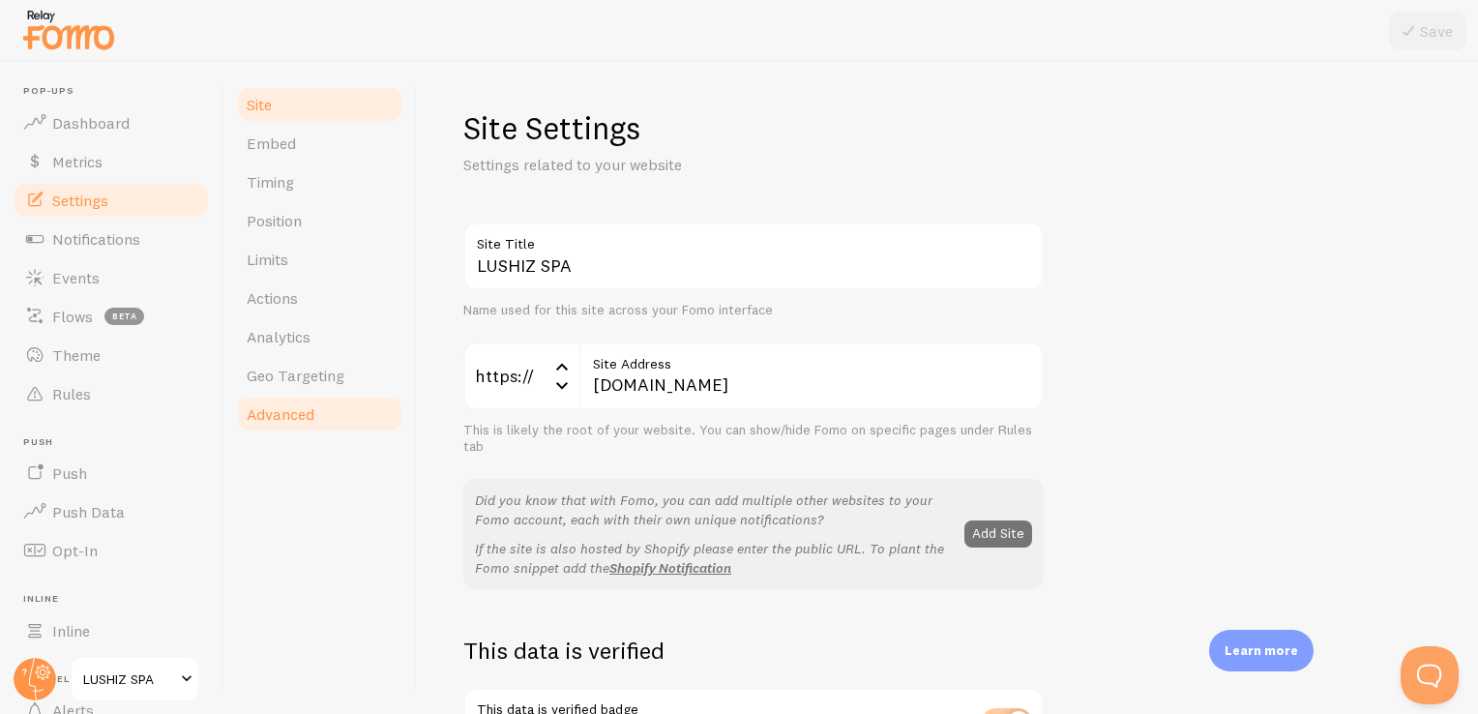
click at [316, 412] on link "Advanced" at bounding box center [319, 414] width 169 height 39
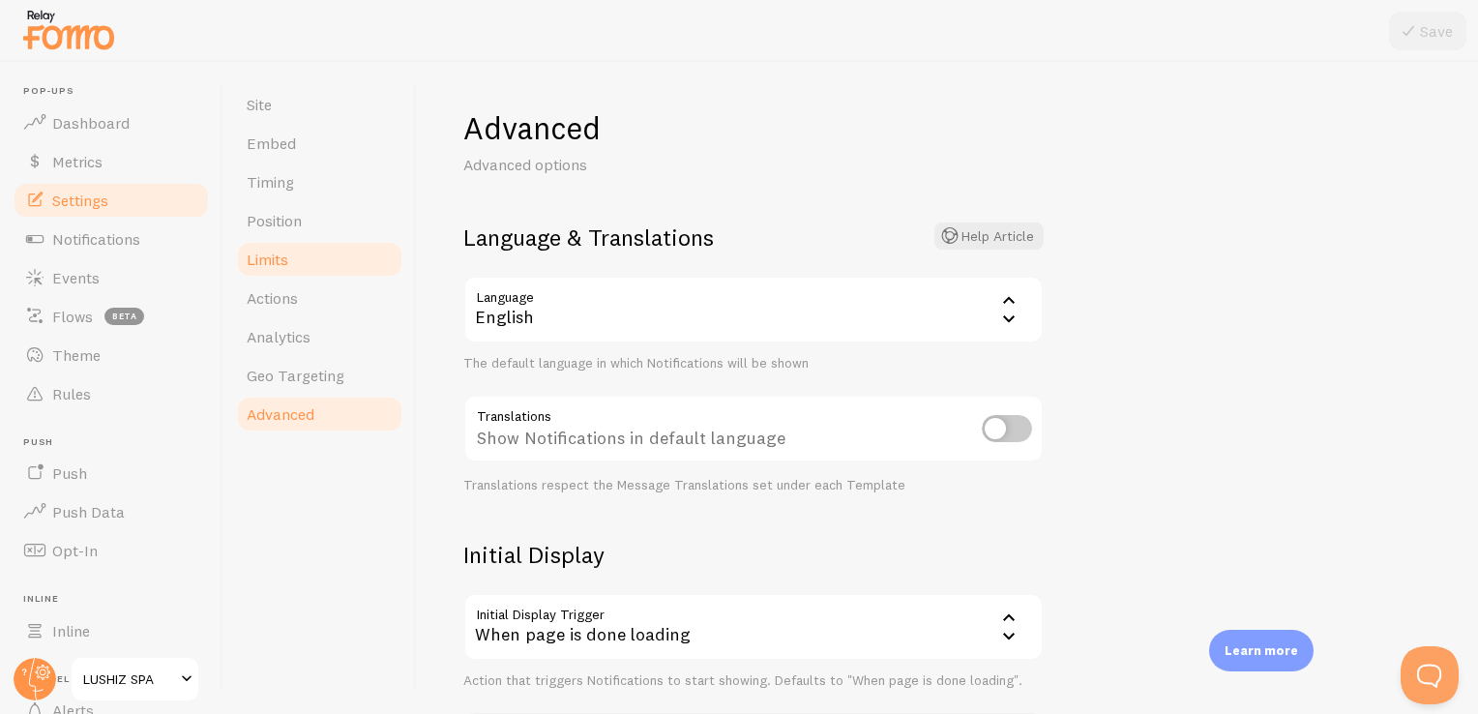
click at [286, 261] on span "Limits" at bounding box center [268, 258] width 42 height 19
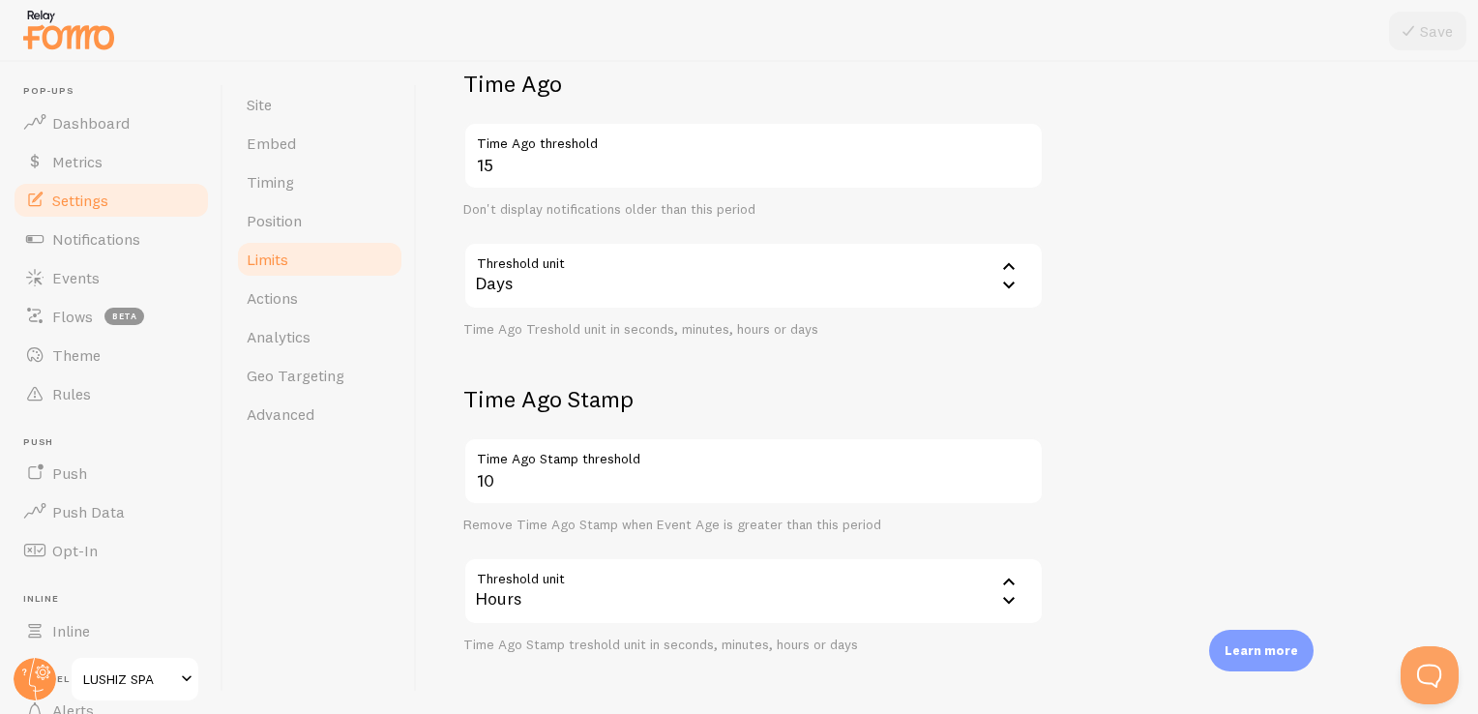
scroll to position [538, 0]
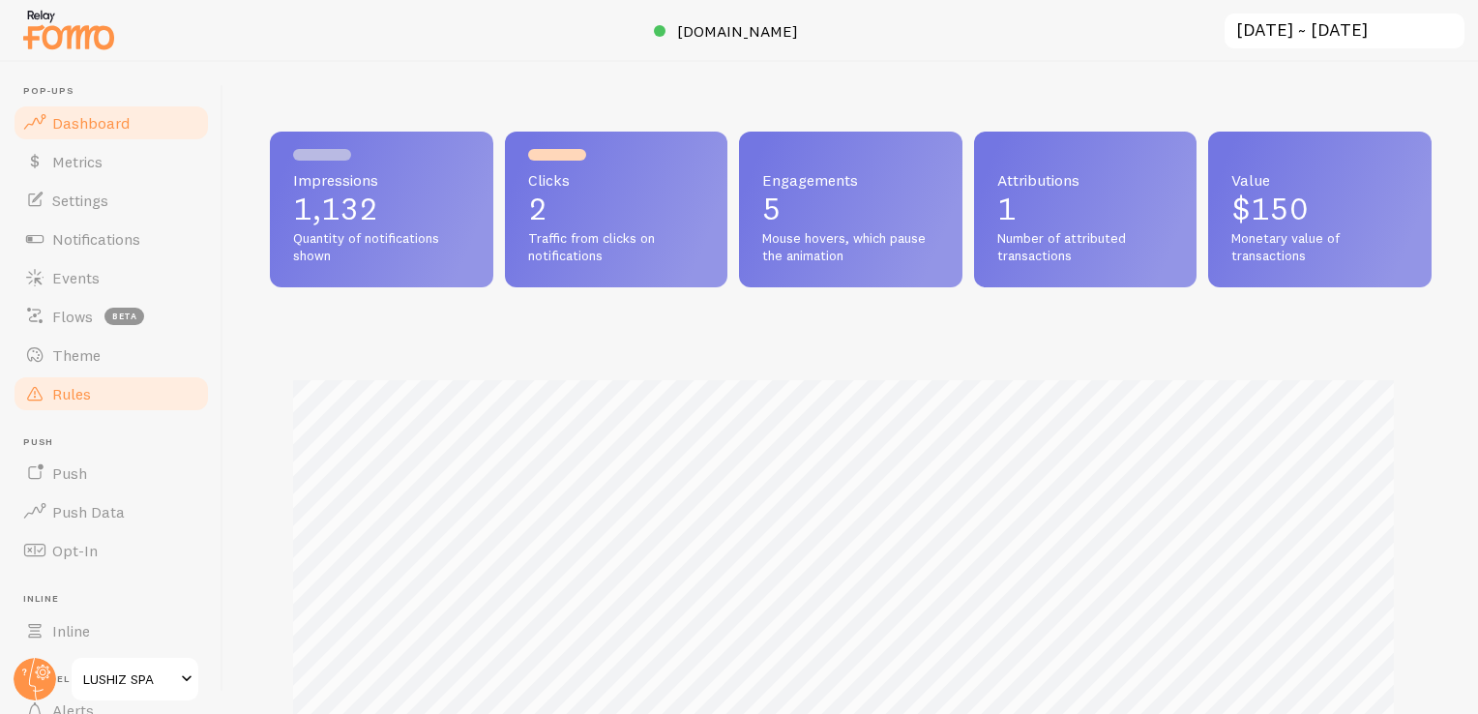
click at [93, 393] on link "Rules" at bounding box center [111, 393] width 199 height 39
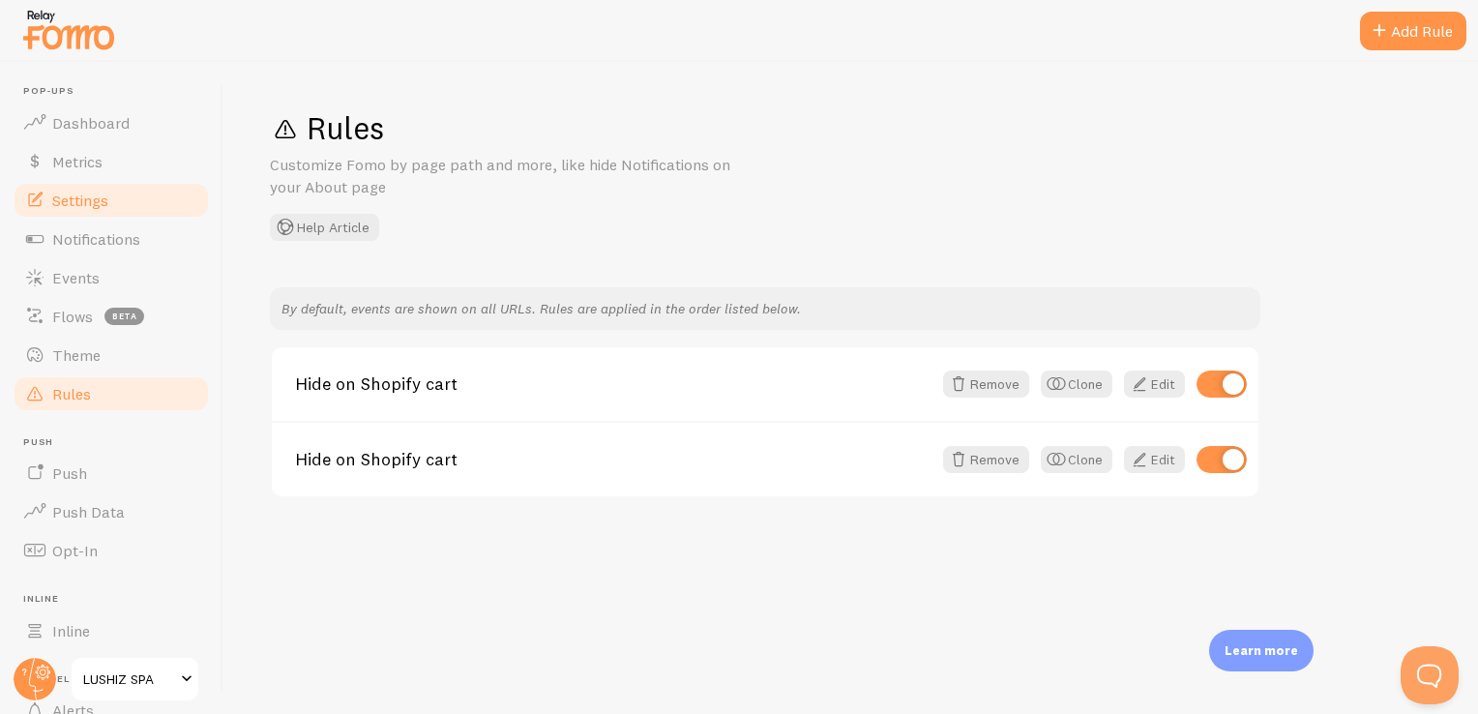
click at [140, 197] on link "Settings" at bounding box center [111, 200] width 199 height 39
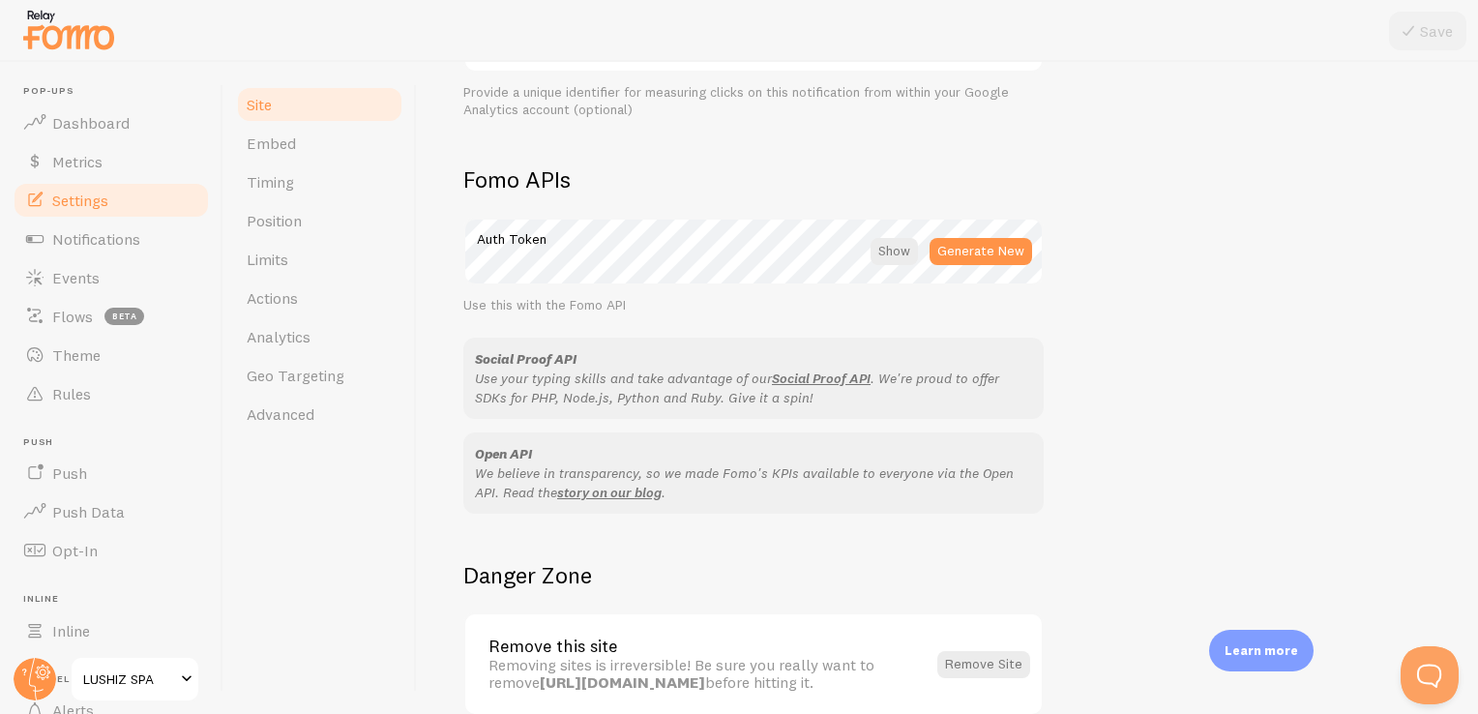
scroll to position [1110, 0]
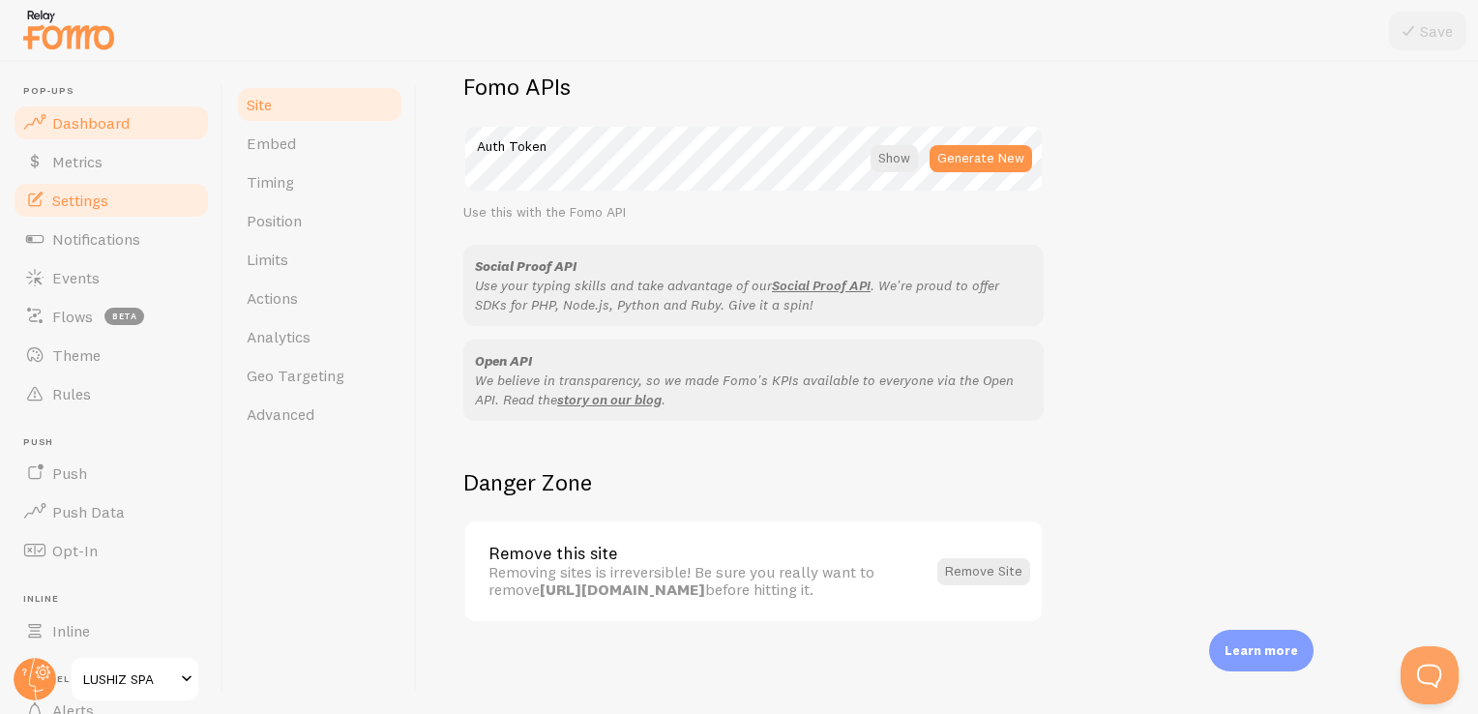
click at [83, 122] on span "Dashboard" at bounding box center [90, 122] width 77 height 19
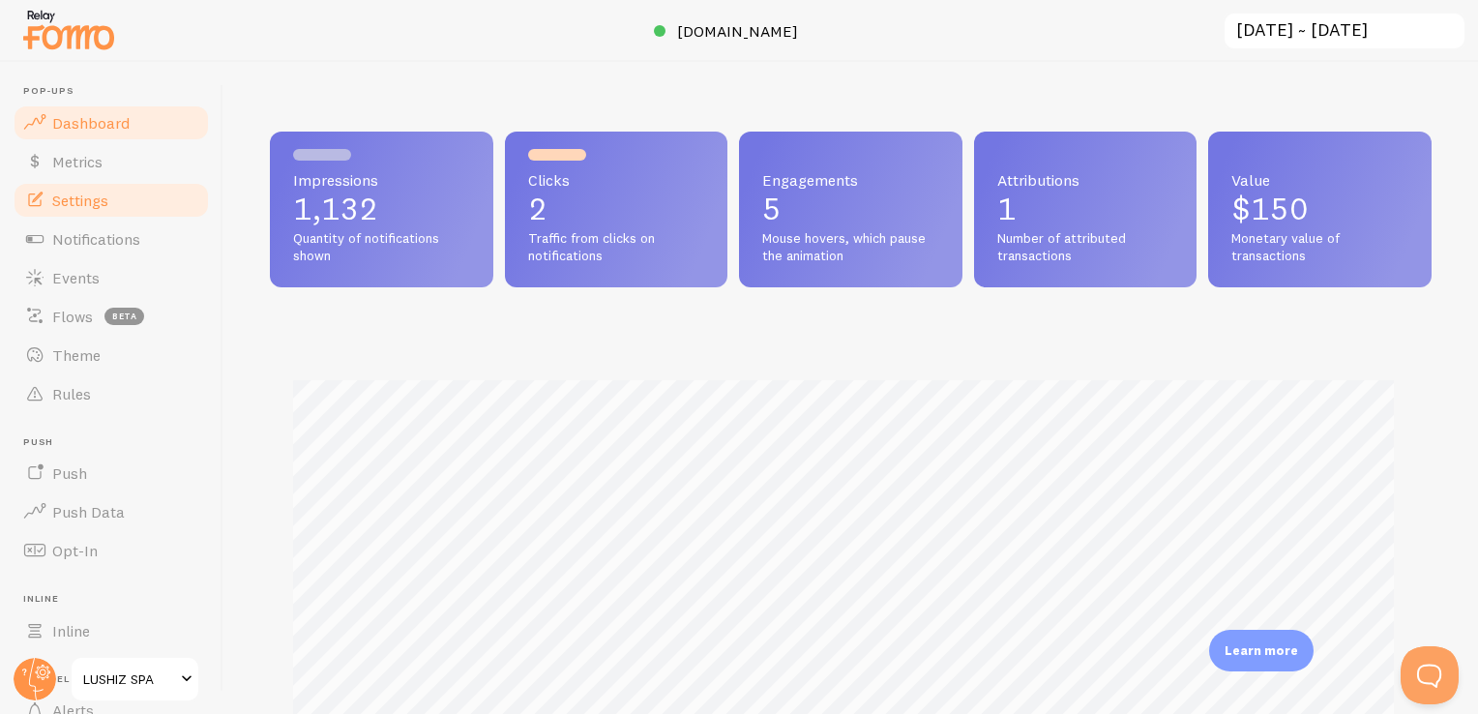
click at [94, 210] on link "Settings" at bounding box center [111, 200] width 199 height 39
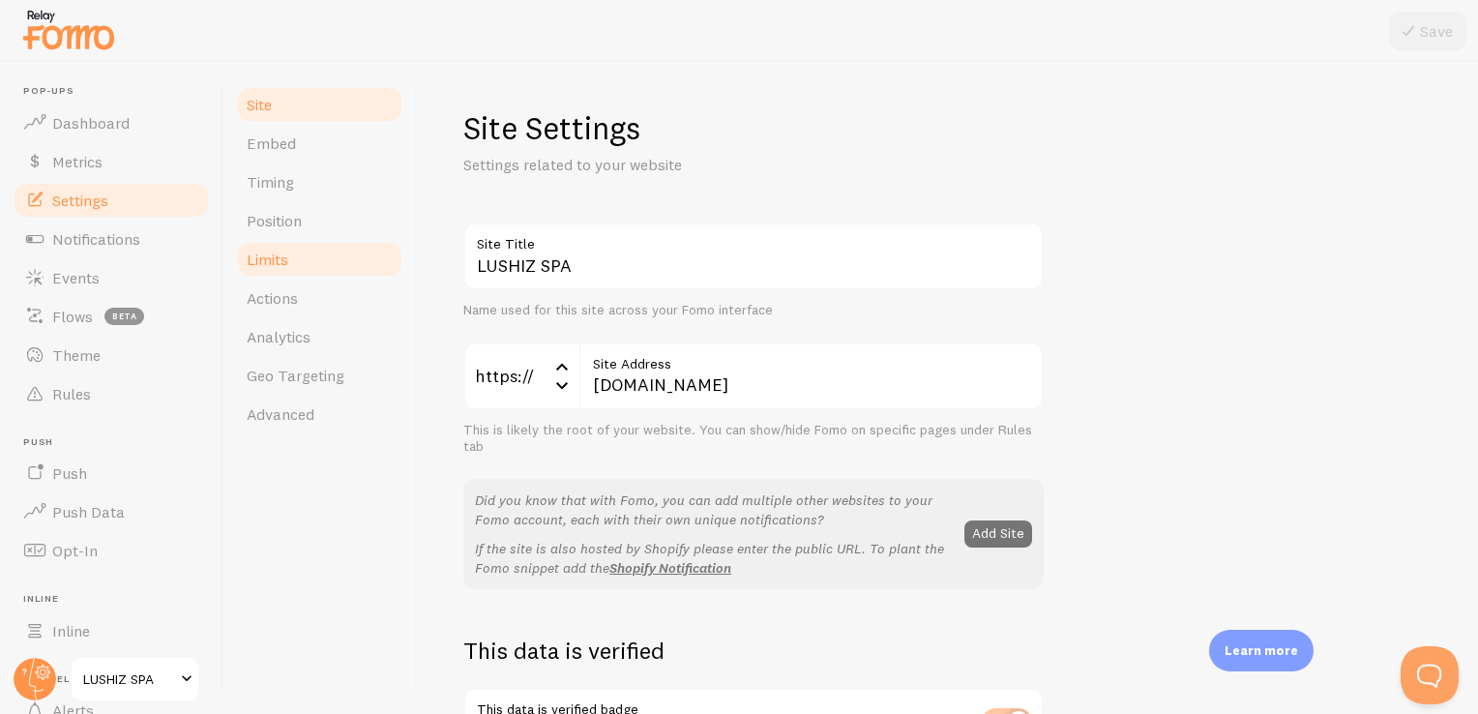
click at [267, 255] on span "Limits" at bounding box center [268, 258] width 42 height 19
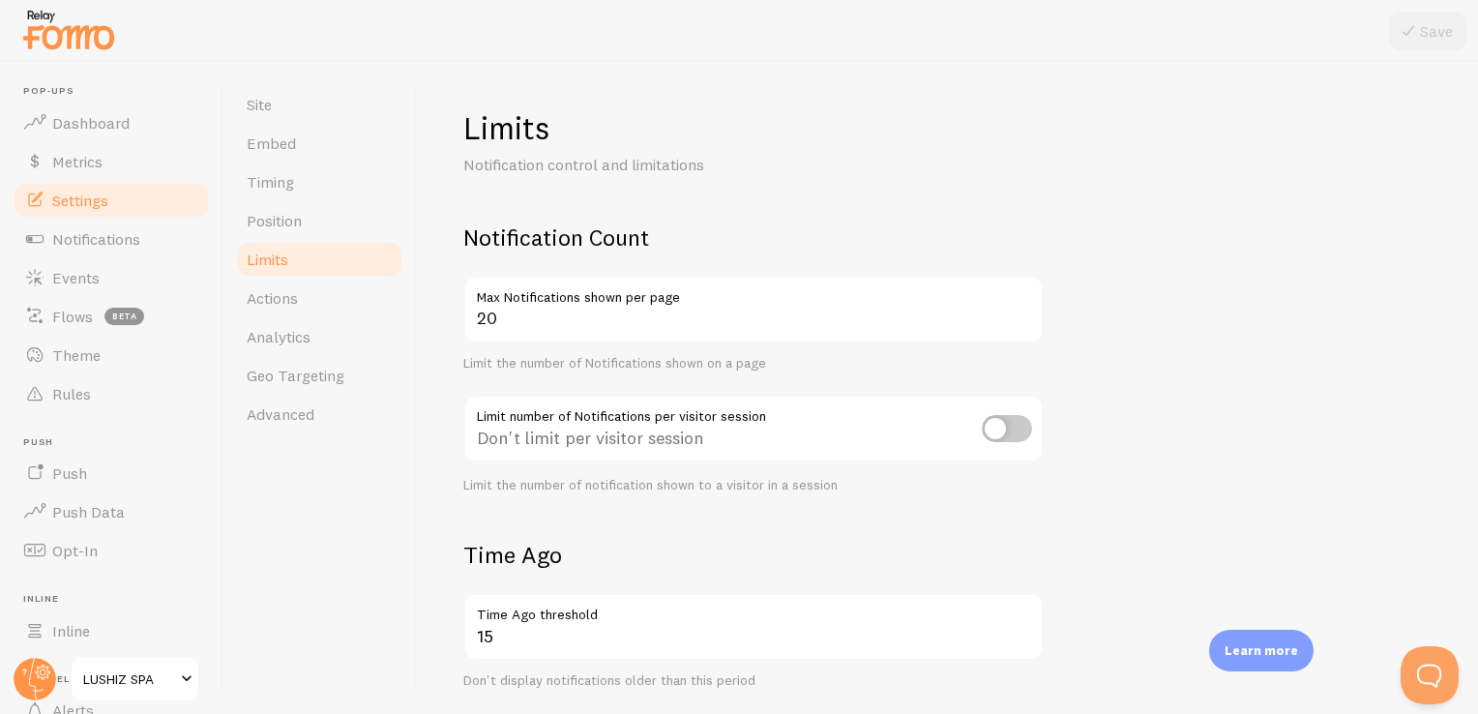
click at [267, 255] on span "Limits" at bounding box center [268, 258] width 42 height 19
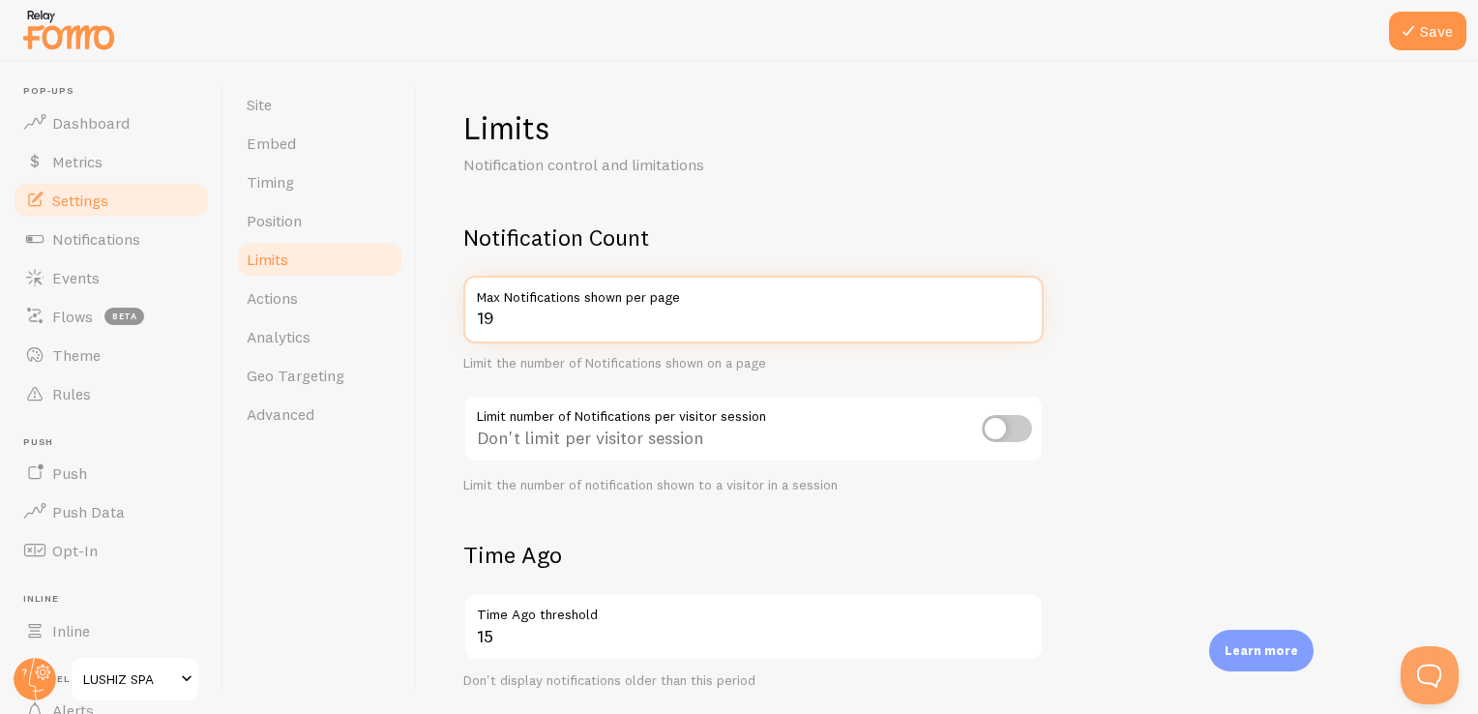
click at [1024, 320] on input "19" at bounding box center [753, 310] width 580 height 68
click at [1024, 320] on input "18" at bounding box center [753, 310] width 580 height 68
click at [1024, 320] on input "17" at bounding box center [753, 310] width 580 height 68
click at [1024, 320] on input "16" at bounding box center [753, 310] width 580 height 68
click at [1024, 320] on input "15" at bounding box center [753, 310] width 580 height 68
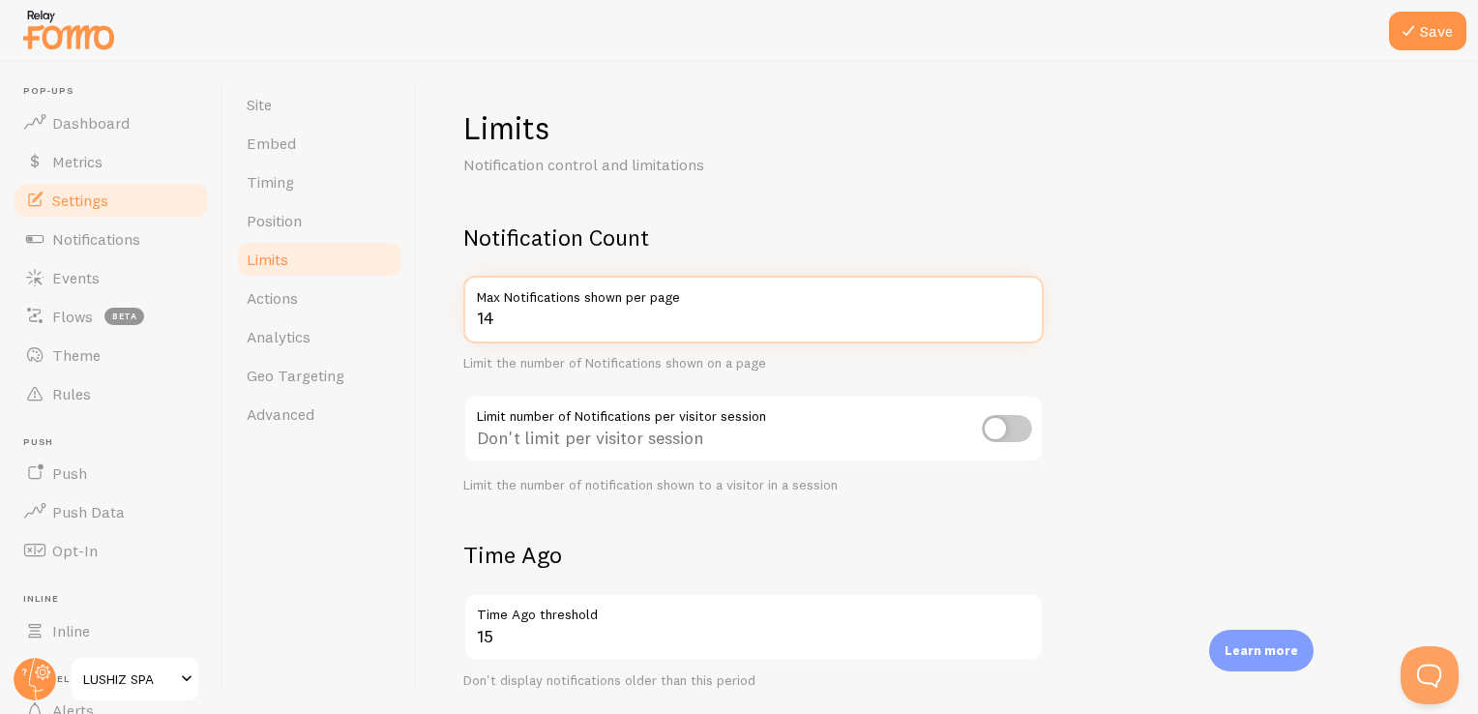
click at [1024, 320] on input "14" at bounding box center [753, 310] width 580 height 68
click at [1024, 320] on input "13" at bounding box center [753, 310] width 580 height 68
click at [1024, 320] on input "12" at bounding box center [753, 310] width 580 height 68
click at [1024, 320] on input "11" at bounding box center [753, 310] width 580 height 68
click at [1024, 320] on input "10" at bounding box center [753, 310] width 580 height 68
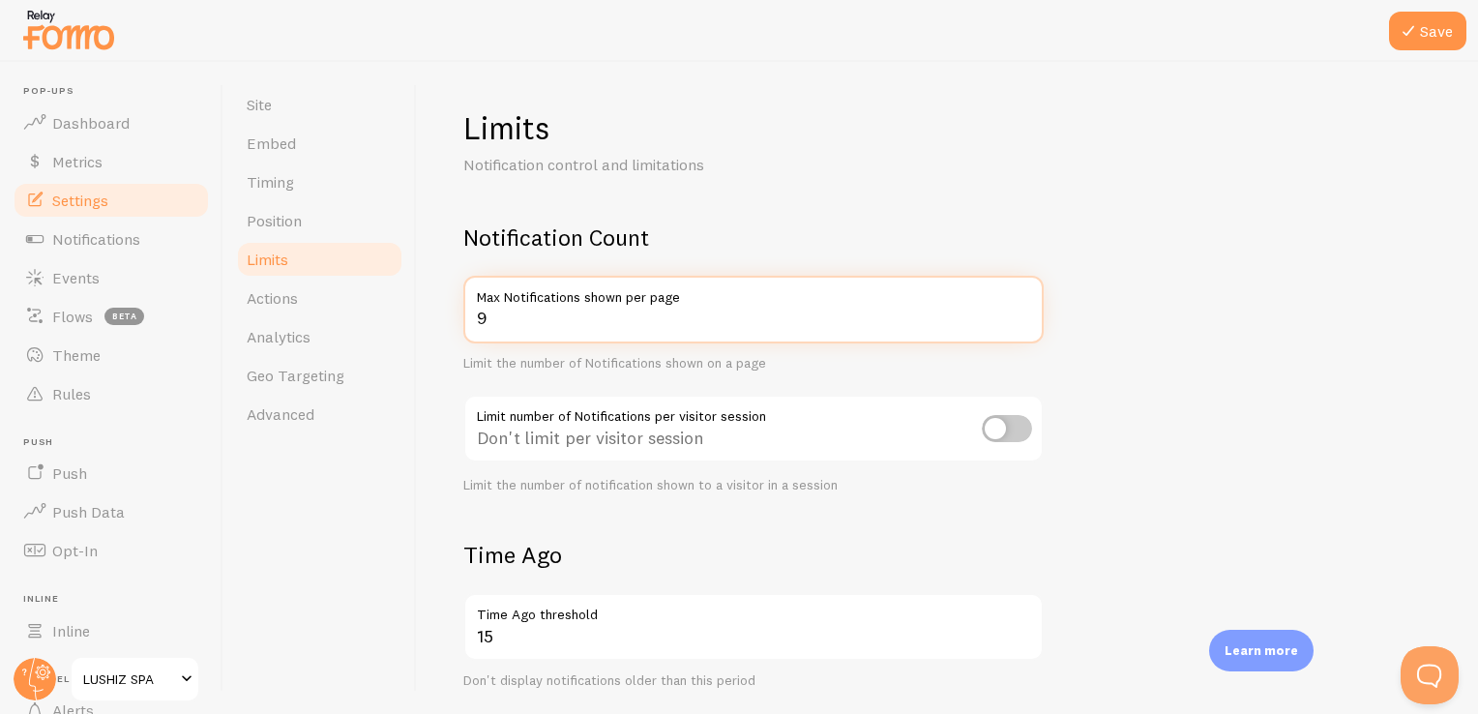
click at [1024, 320] on input "9" at bounding box center [753, 310] width 580 height 68
click at [1024, 320] on input "8" at bounding box center [753, 310] width 580 height 68
click at [1024, 320] on input "7" at bounding box center [753, 310] width 580 height 68
click at [1024, 320] on input "6" at bounding box center [753, 310] width 580 height 68
type input "5"
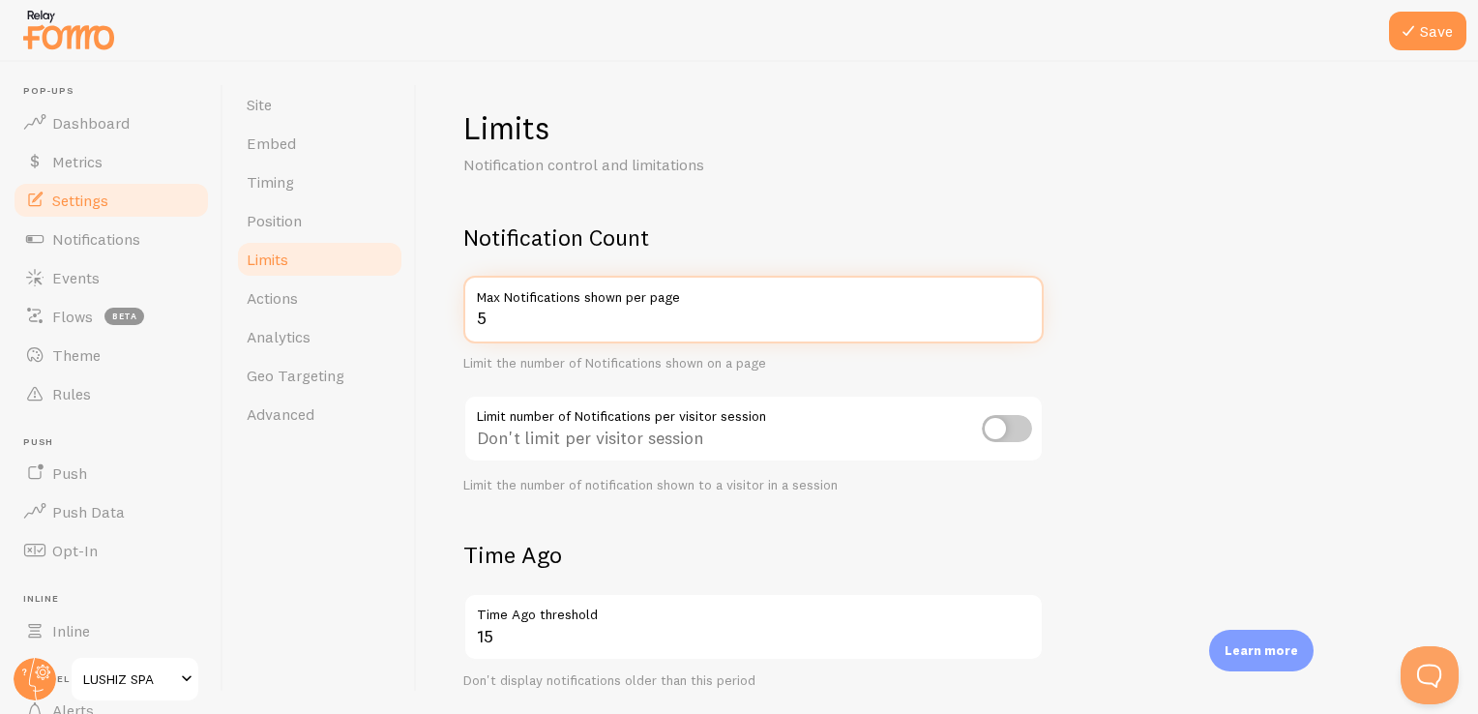
click at [1024, 320] on input "5" at bounding box center [753, 310] width 580 height 68
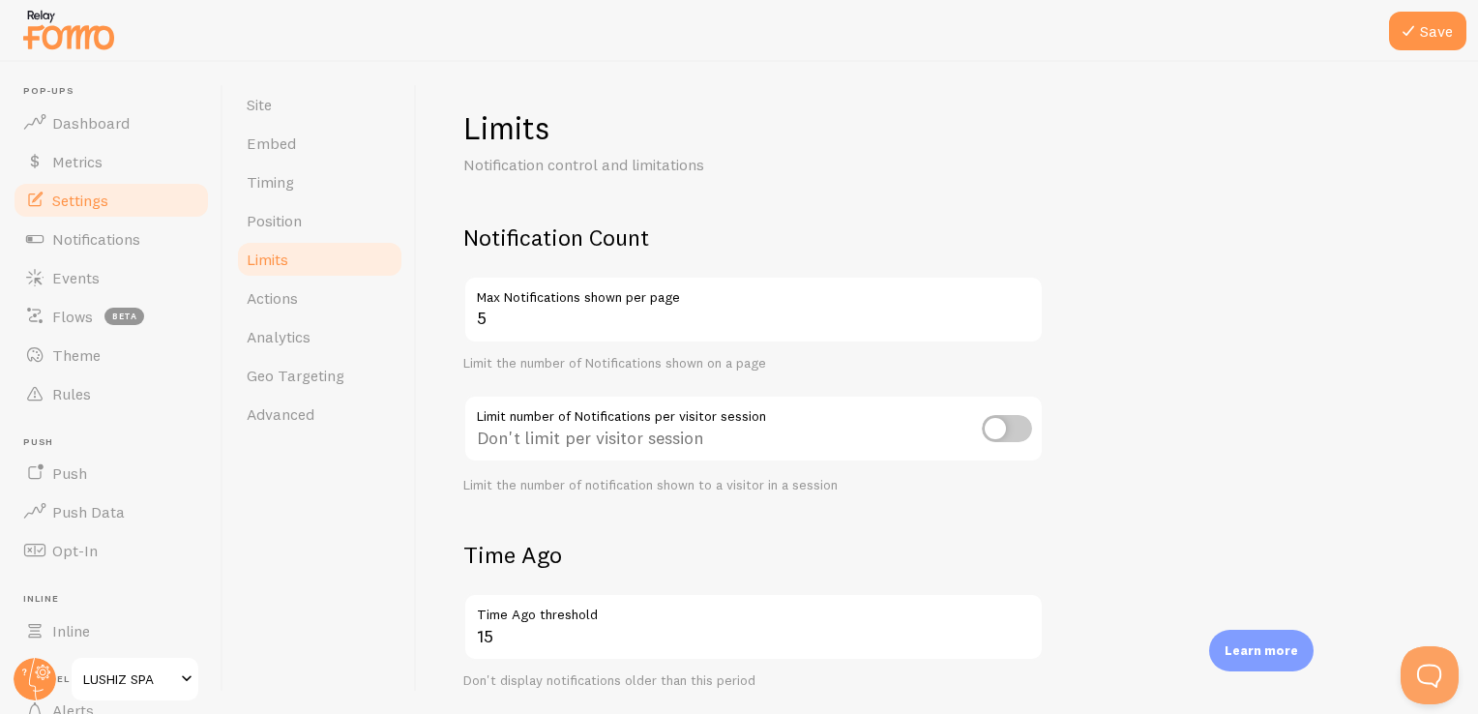
click at [1008, 425] on input "checkbox" at bounding box center [1007, 428] width 50 height 27
checkbox input "true"
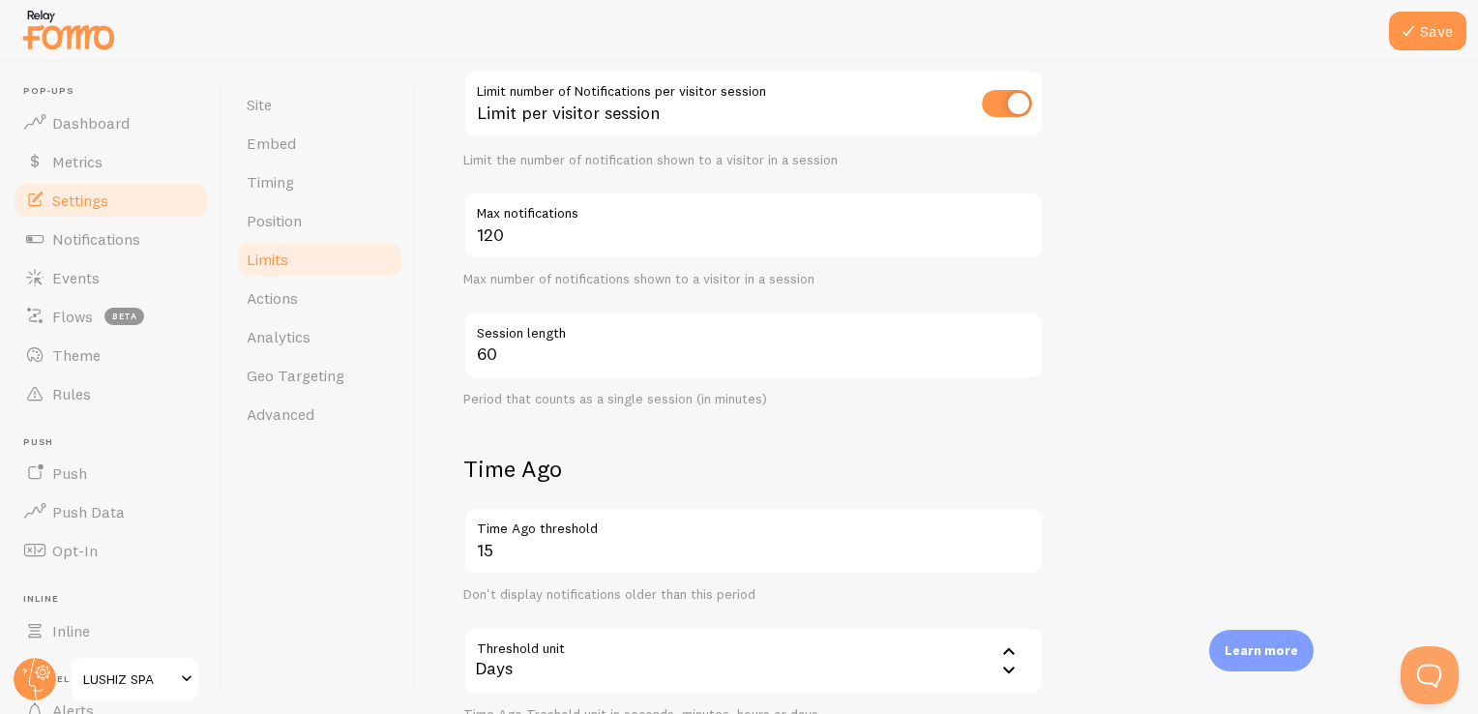
scroll to position [336, 0]
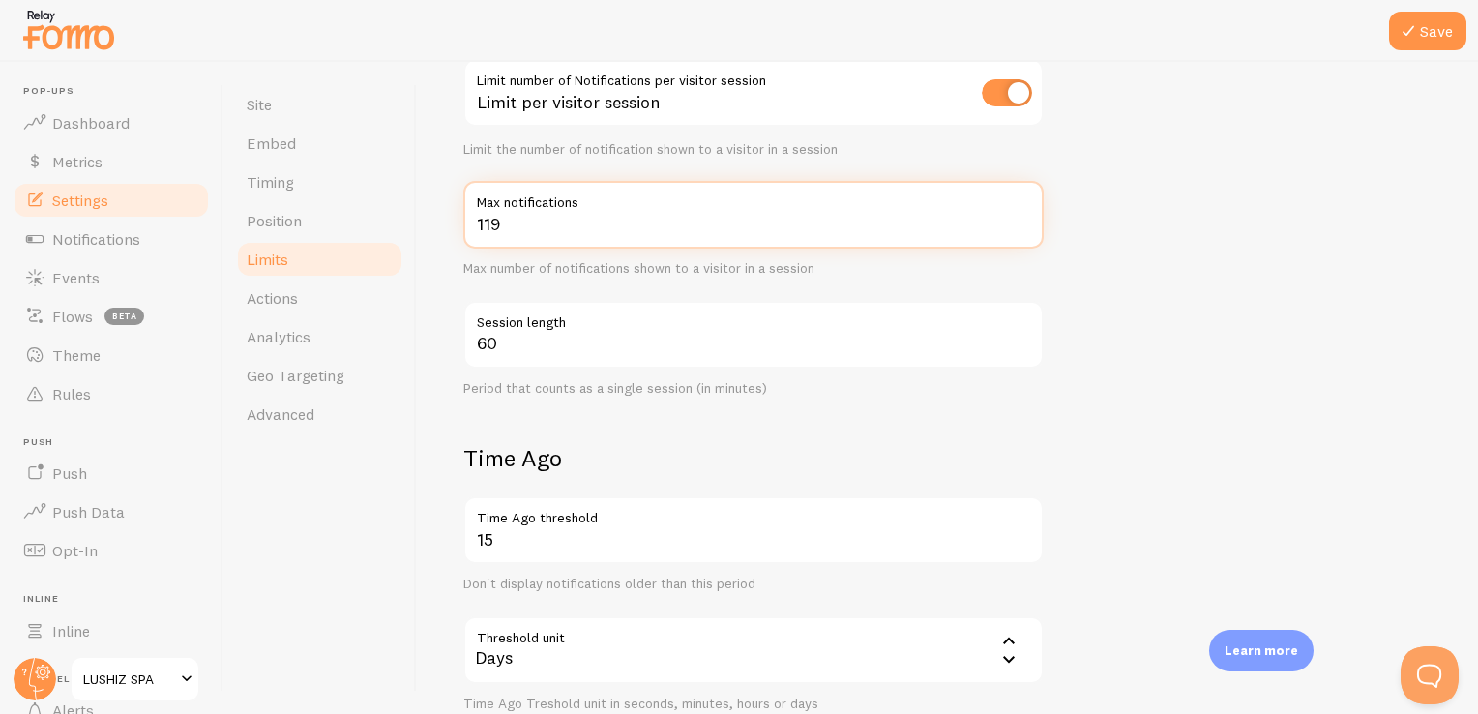
click at [1024, 223] on input "119" at bounding box center [753, 215] width 580 height 68
click at [1024, 223] on input "118" at bounding box center [753, 215] width 580 height 68
click at [1024, 223] on input "117" at bounding box center [753, 215] width 580 height 68
click at [1024, 223] on input "116" at bounding box center [753, 215] width 580 height 68
click at [1024, 223] on input "115" at bounding box center [753, 215] width 580 height 68
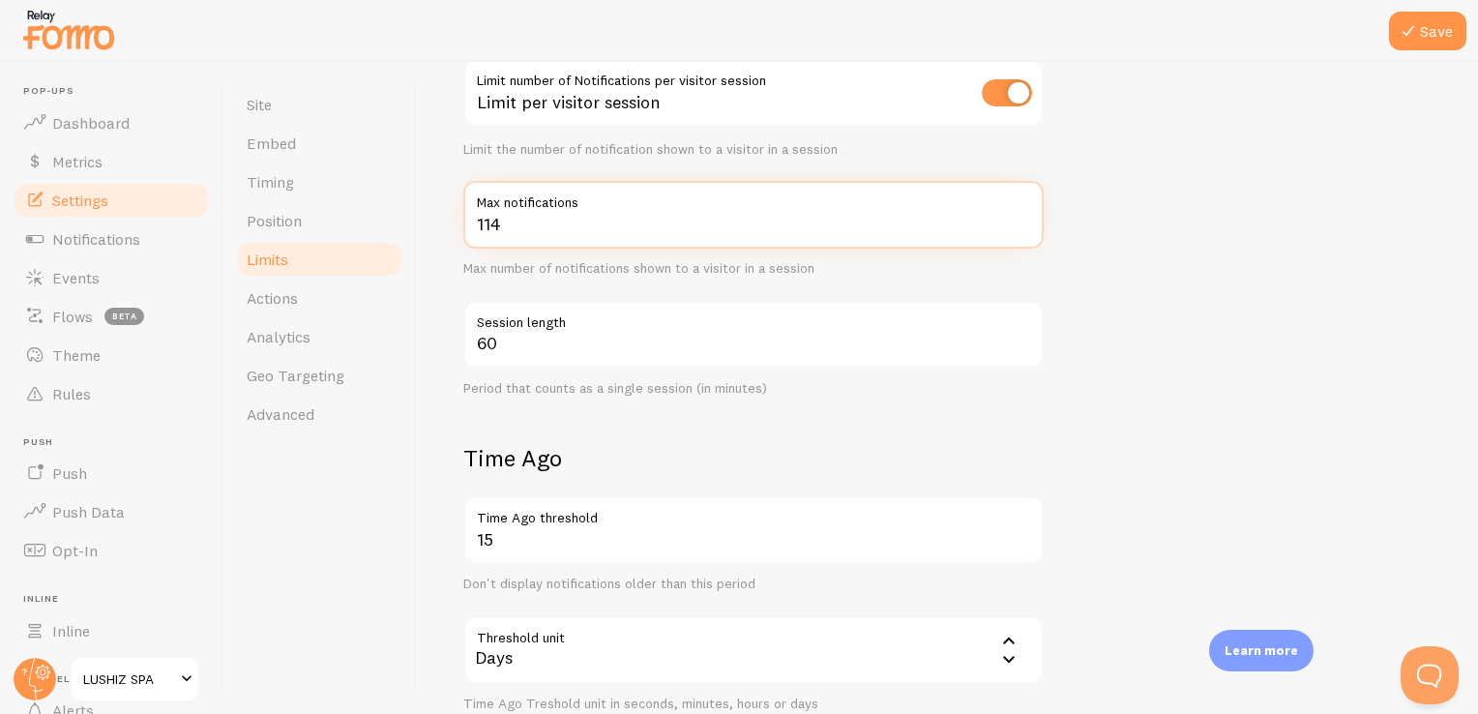
click at [1024, 223] on input "114" at bounding box center [753, 215] width 580 height 68
click at [1021, 214] on input "115" at bounding box center [753, 215] width 580 height 68
click at [1021, 214] on input "116" at bounding box center [753, 215] width 580 height 68
click at [1021, 214] on input "117" at bounding box center [753, 215] width 580 height 68
click at [1021, 214] on input "118" at bounding box center [753, 215] width 580 height 68
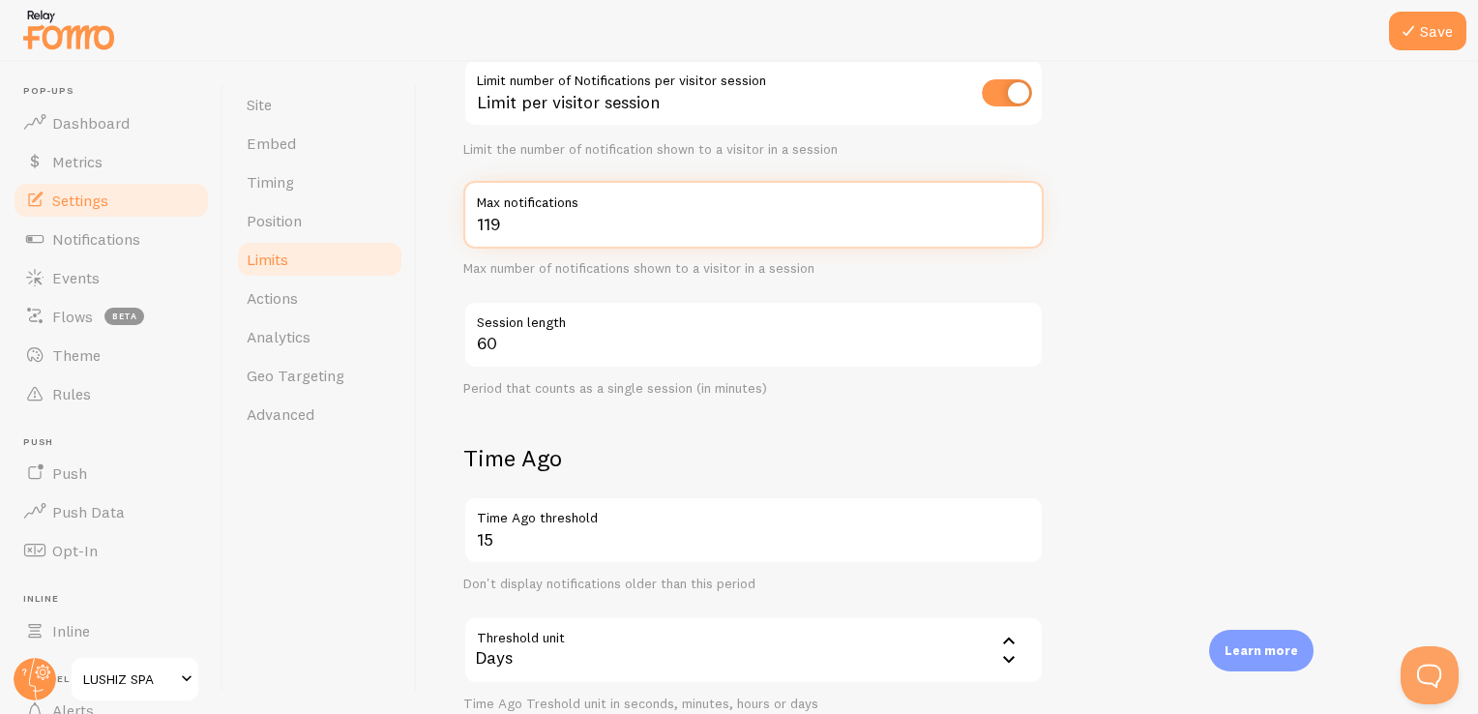
click at [1021, 214] on input "119" at bounding box center [753, 215] width 580 height 68
type input "120"
click at [1021, 214] on input "120" at bounding box center [753, 215] width 580 height 68
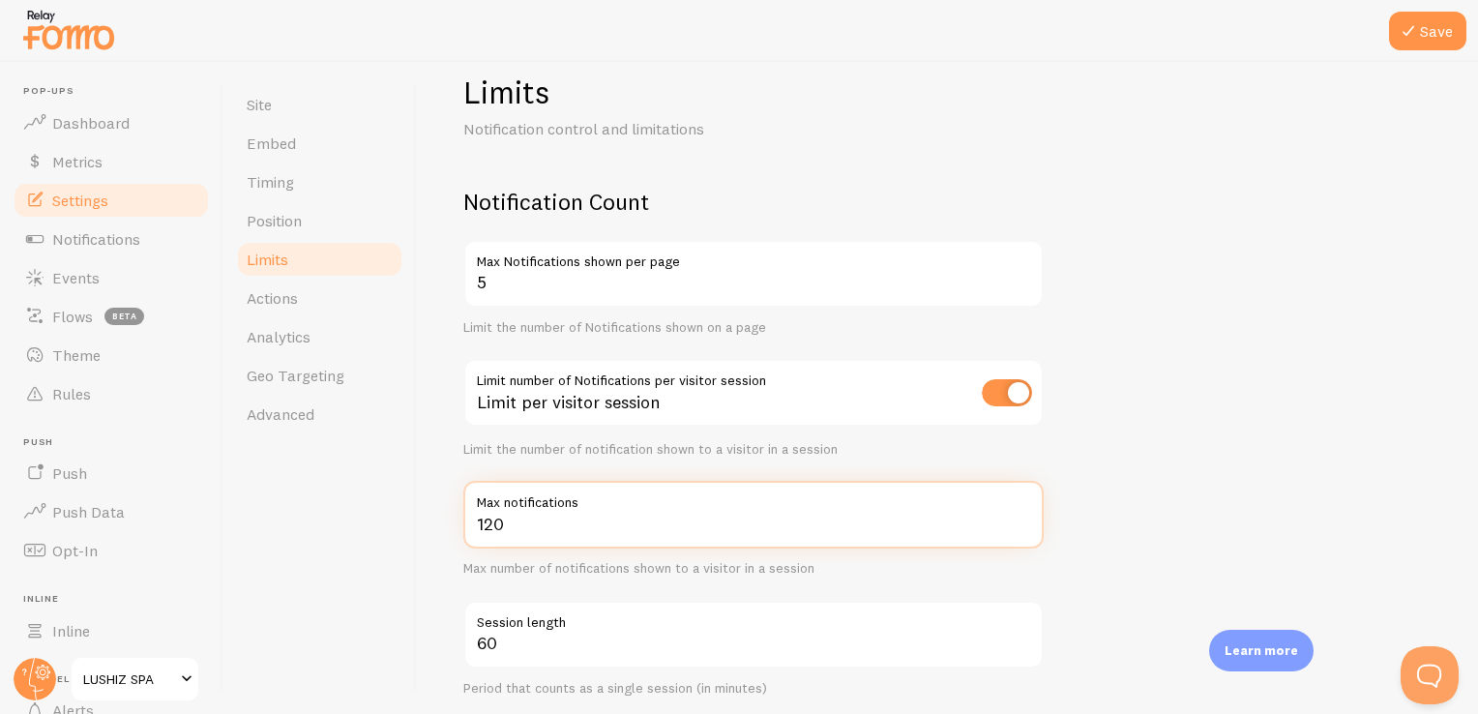
scroll to position [25, 0]
